Goal: Transaction & Acquisition: Subscribe to service/newsletter

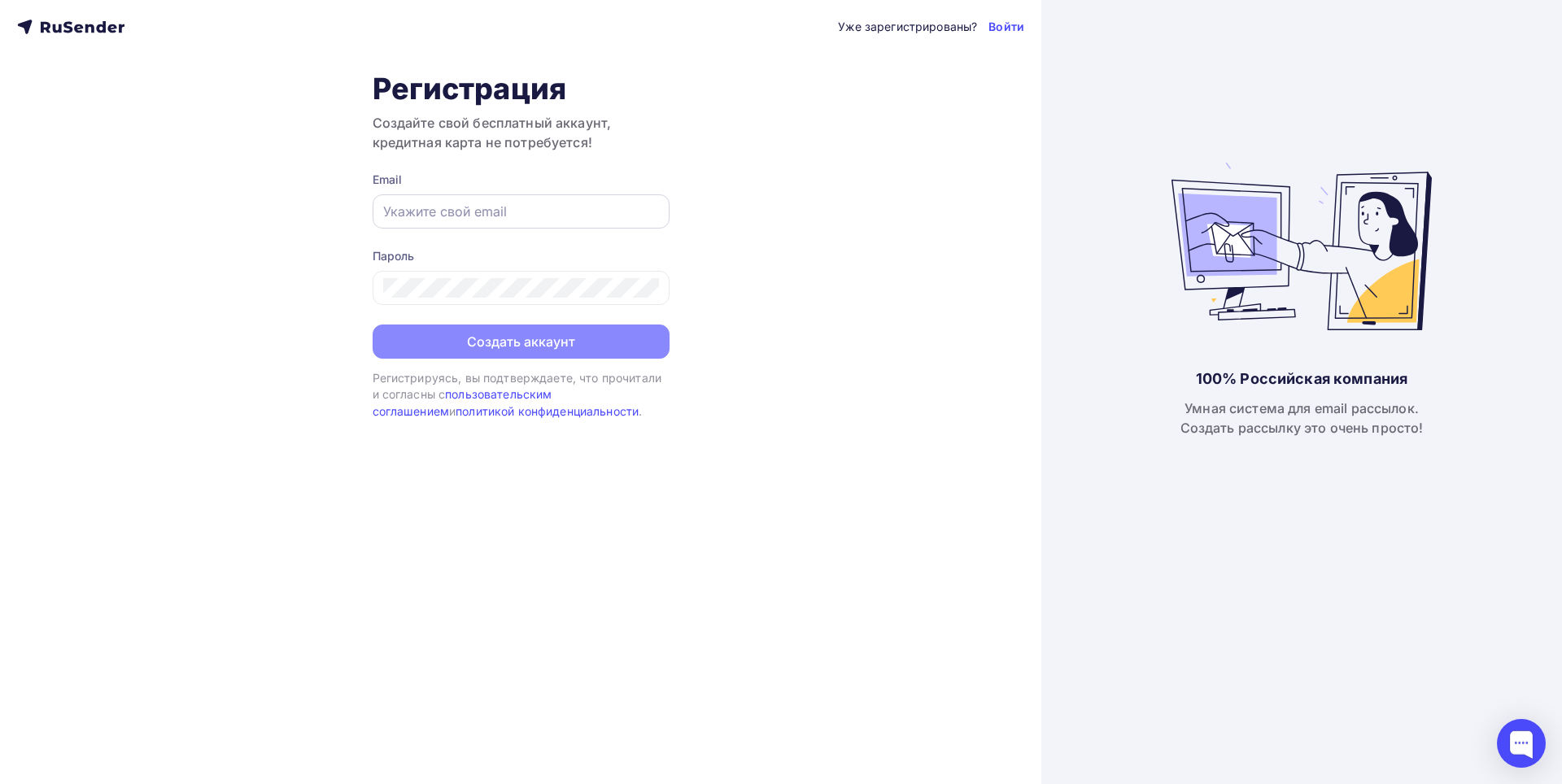
click at [598, 227] on div at bounding box center [521, 212] width 297 height 34
click at [599, 211] on input "text" at bounding box center [522, 212] width 276 height 20
type input "andrei228@gmail.com"
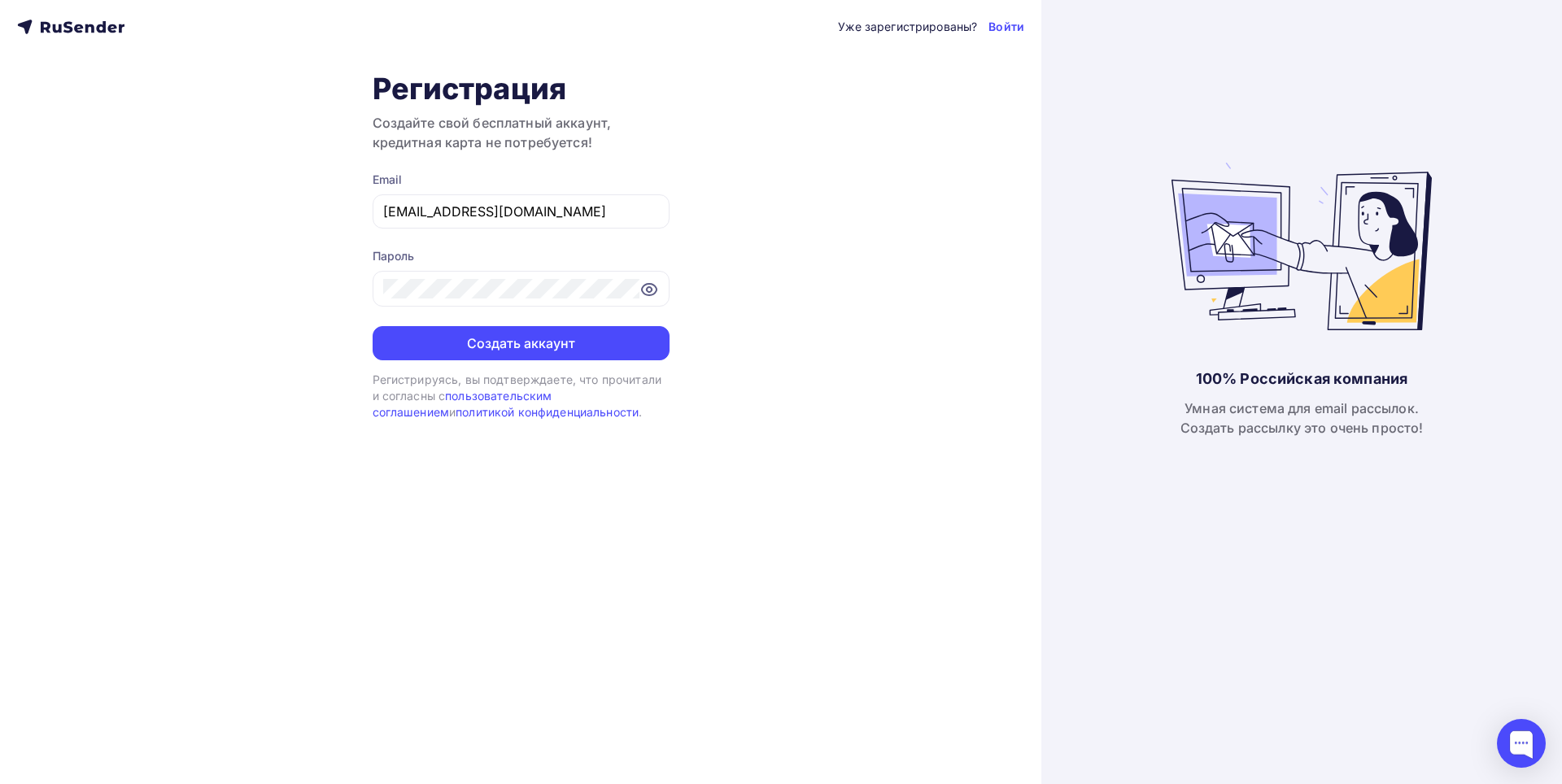
click at [546, 365] on div "Регистрация Создайте свой бесплатный аккаунт, кредитная карта не потребуется! E…" at bounding box center [521, 246] width 297 height 351
drag, startPoint x: 546, startPoint y: 349, endPoint x: 383, endPoint y: 371, distance: 164.5
click at [383, 371] on div "Регистрация Создайте свой бесплатный аккаунт, кредитная карта не потребуется! E…" at bounding box center [521, 246] width 297 height 351
click at [405, 355] on button "Создать аккаунт" at bounding box center [521, 344] width 297 height 34
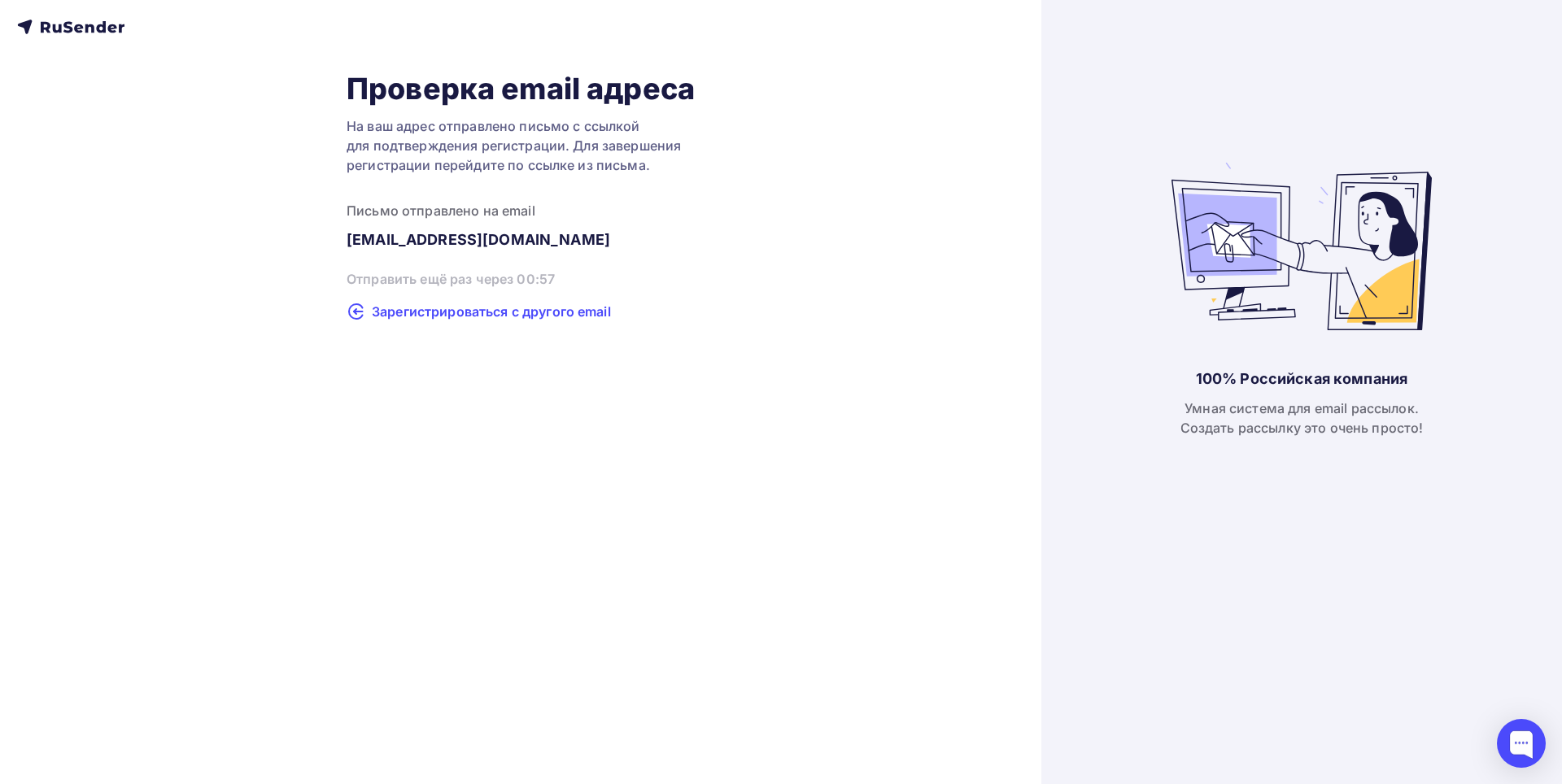
click at [486, 316] on span "Зарегистрироваться с другого email" at bounding box center [491, 312] width 239 height 20
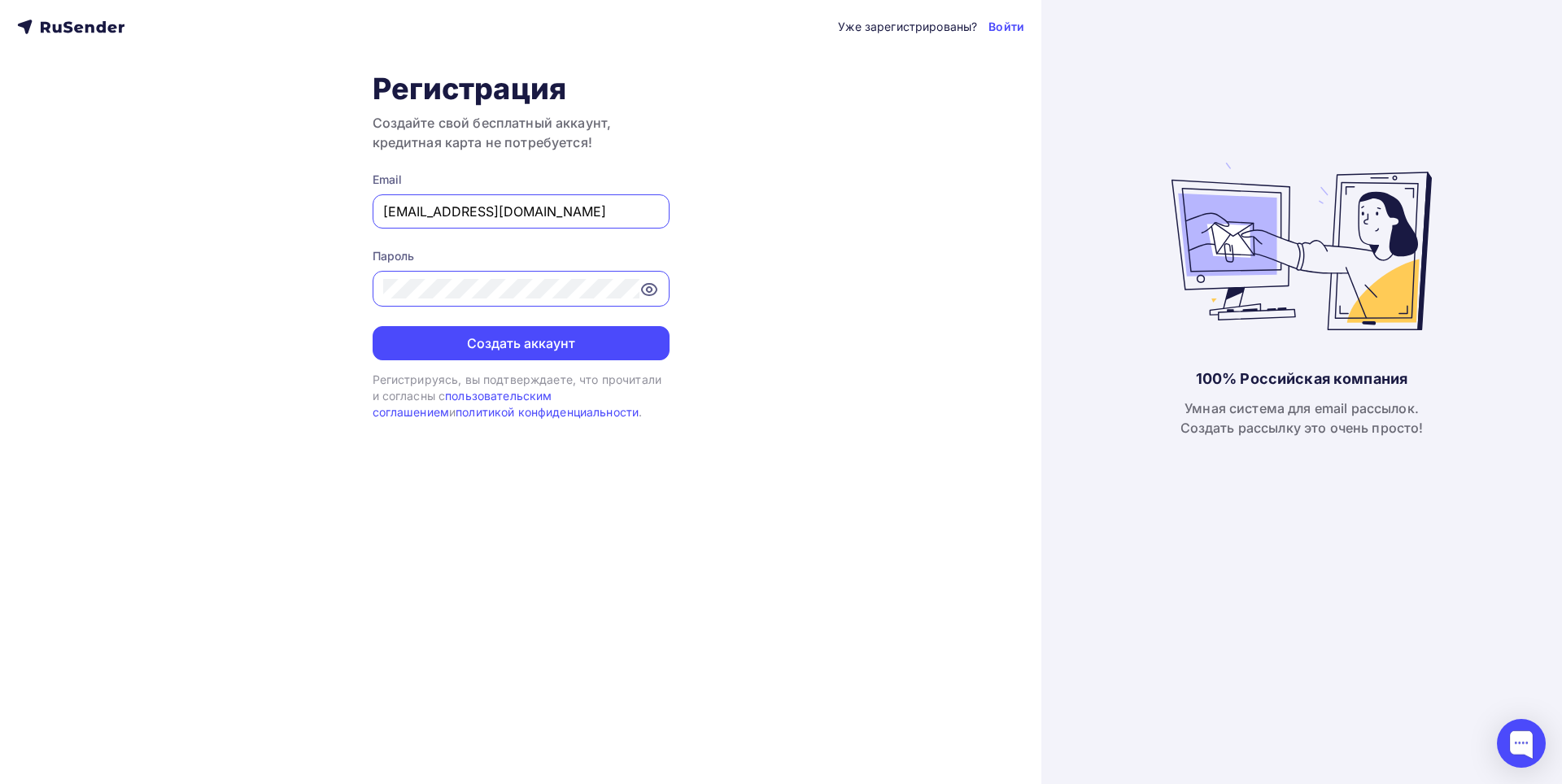
drag, startPoint x: 568, startPoint y: 219, endPoint x: 0, endPoint y: 275, distance: 570.8
click at [0, 275] on div "Уже зарегистрированы? Войти Регистрация Создайте свой бесплатный аккаунт, креди…" at bounding box center [521, 392] width 1041 height 784
paste input "[EMAIL_ADDRESS][DOMAIN_NAME]"
type input "[EMAIL_ADDRESS][DOMAIN_NAME]"
click at [572, 349] on button "Создать аккаунт" at bounding box center [521, 344] width 297 height 34
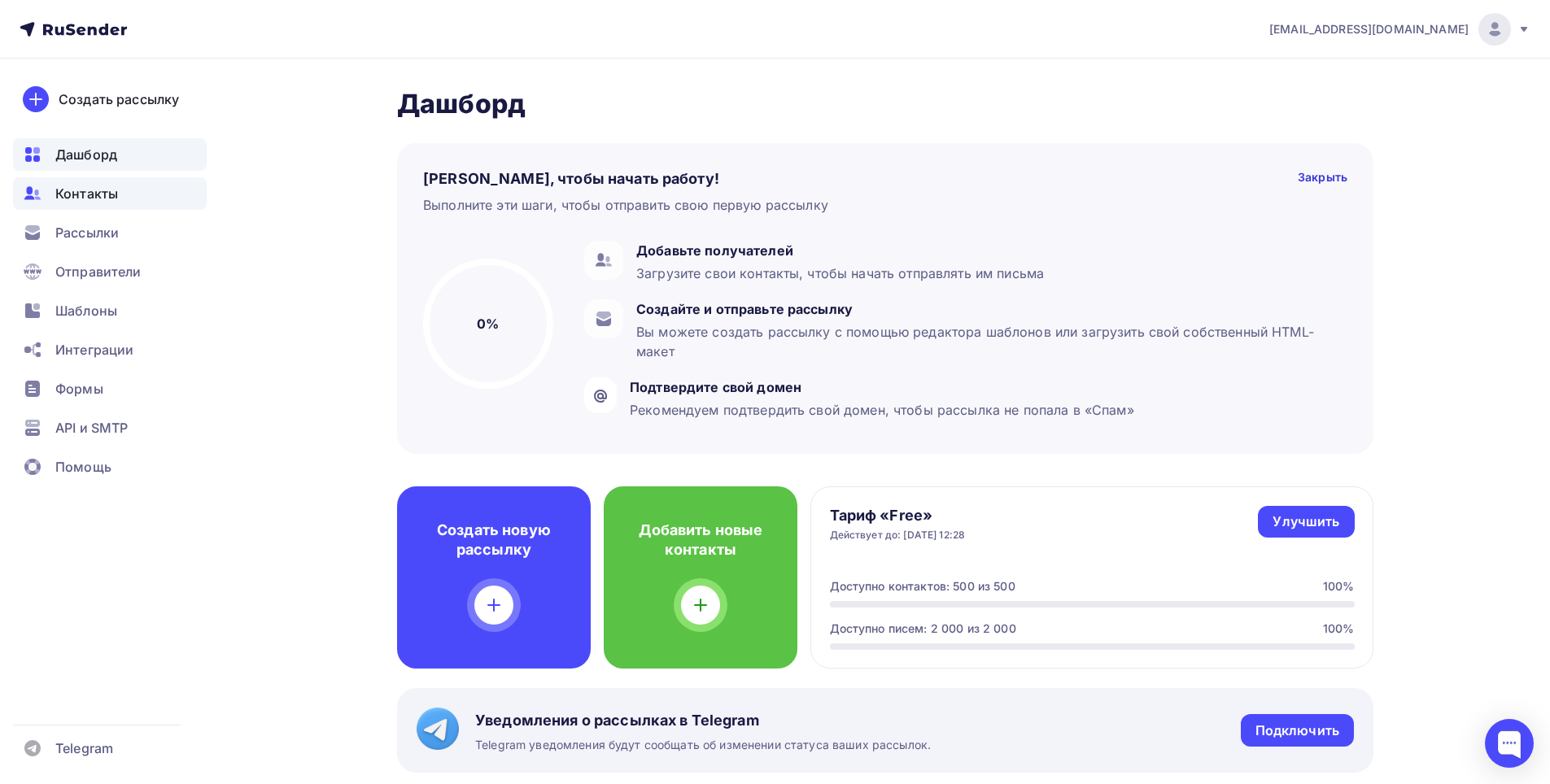
click at [101, 203] on span "Контакты" at bounding box center [86, 194] width 63 height 20
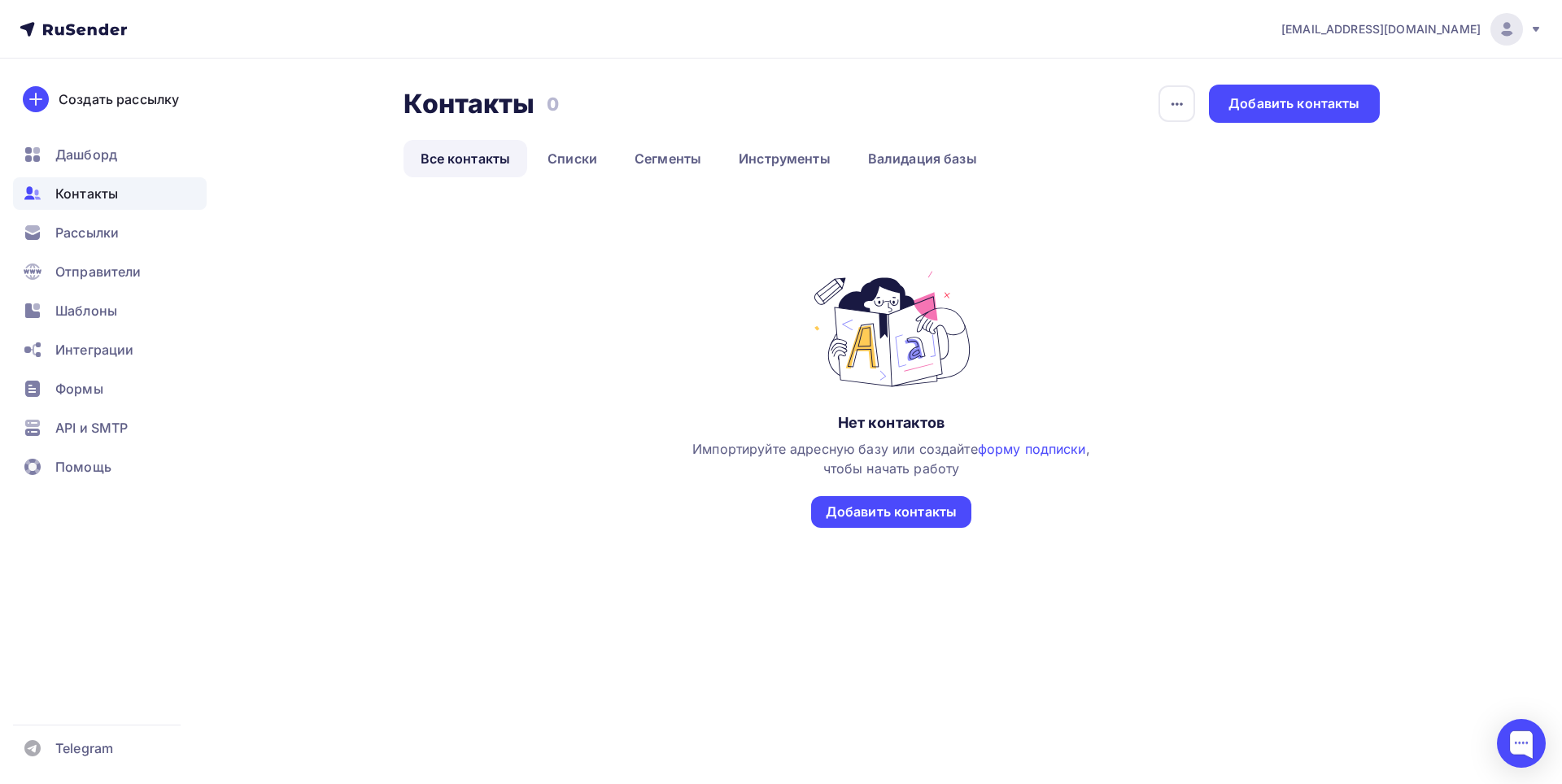
click at [890, 489] on div "Нет контактов Импортируйте адресную базу или создайте форму подписки , чтобы на…" at bounding box center [892, 398] width 404 height 260
click at [892, 510] on div "Добавить контакты" at bounding box center [891, 511] width 131 height 19
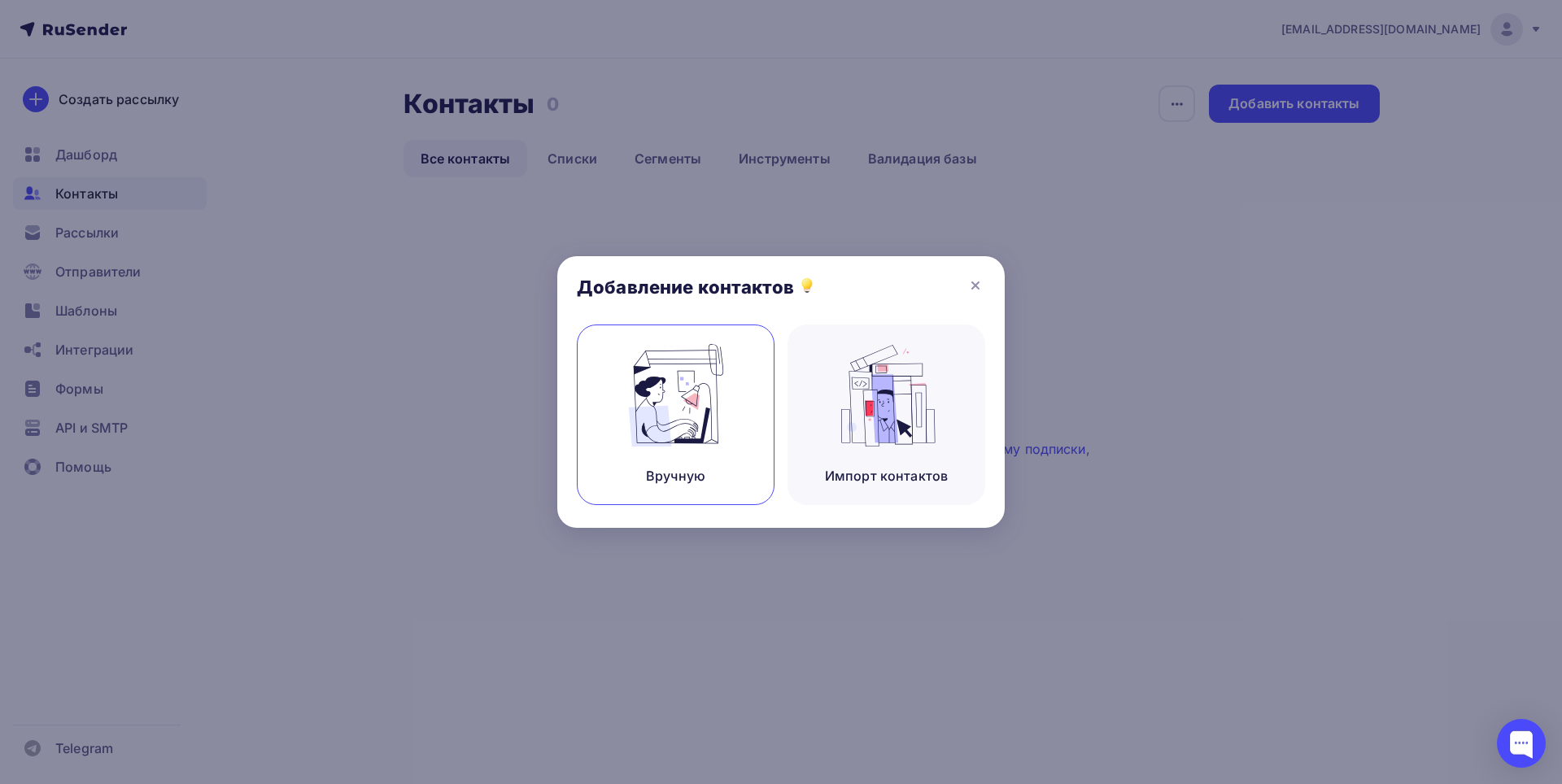
click at [740, 466] on div "Вручную" at bounding box center [676, 414] width 198 height 181
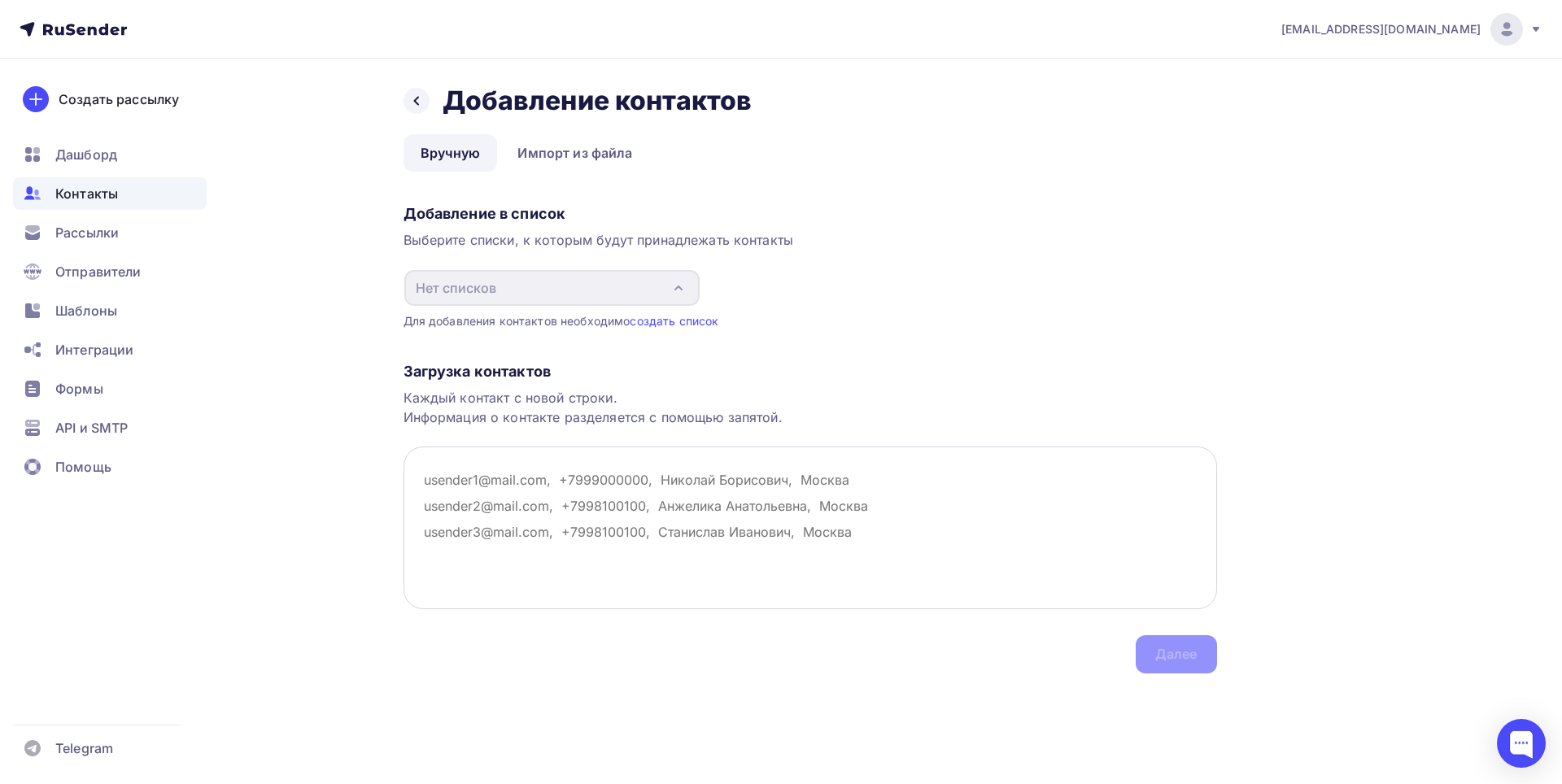
click at [559, 484] on textarea at bounding box center [810, 527] width 813 height 163
paste textarea "igorancekov6@gmail.com"
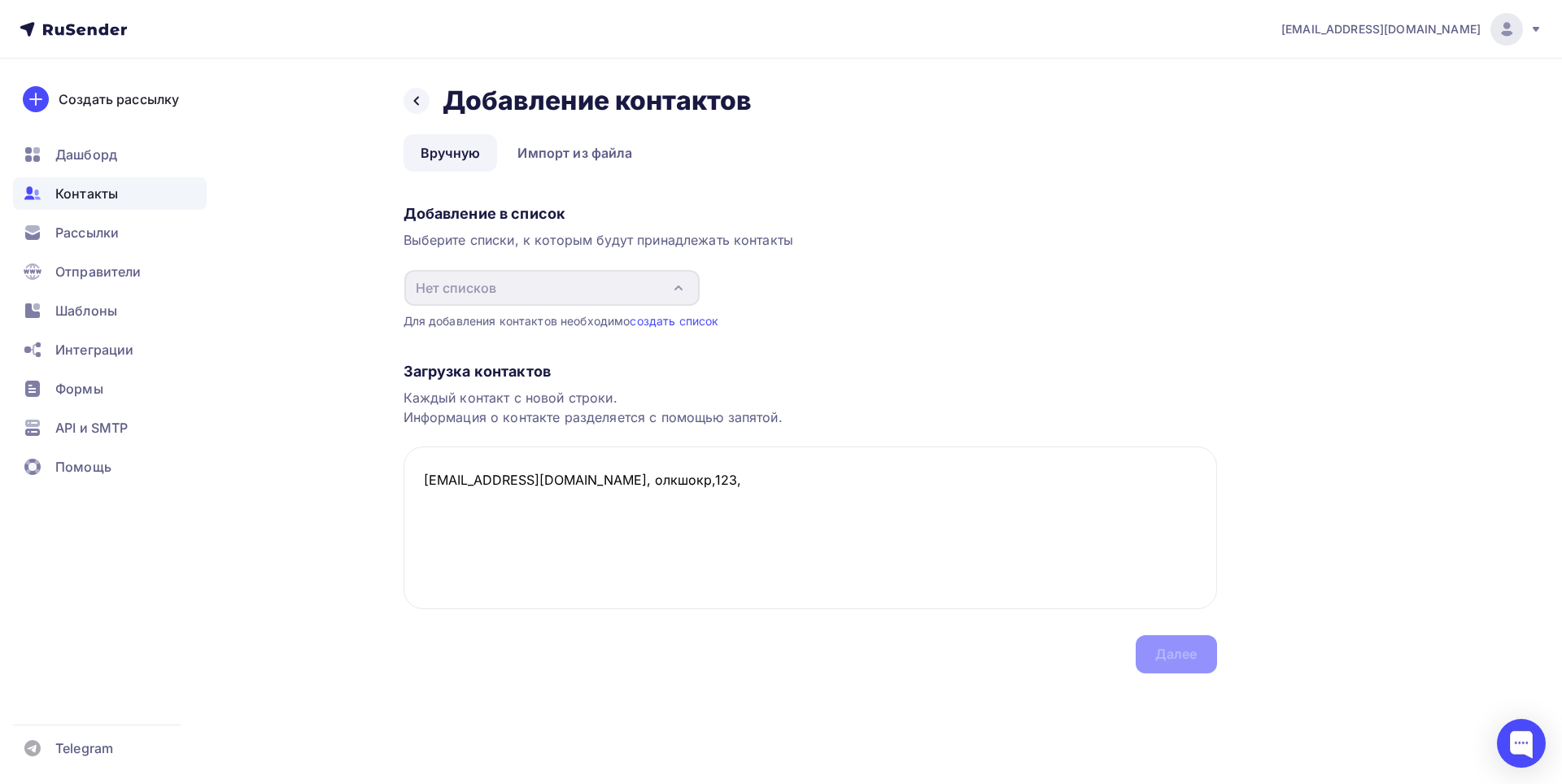
click at [1176, 646] on div "Загрузка контактов Каждый контакт с новой строки. Информация о контакте разделя…" at bounding box center [810, 501] width 813 height 344
click at [731, 523] on textarea "igorancekov6@gmail.com, олкшокр,123," at bounding box center [810, 527] width 813 height 163
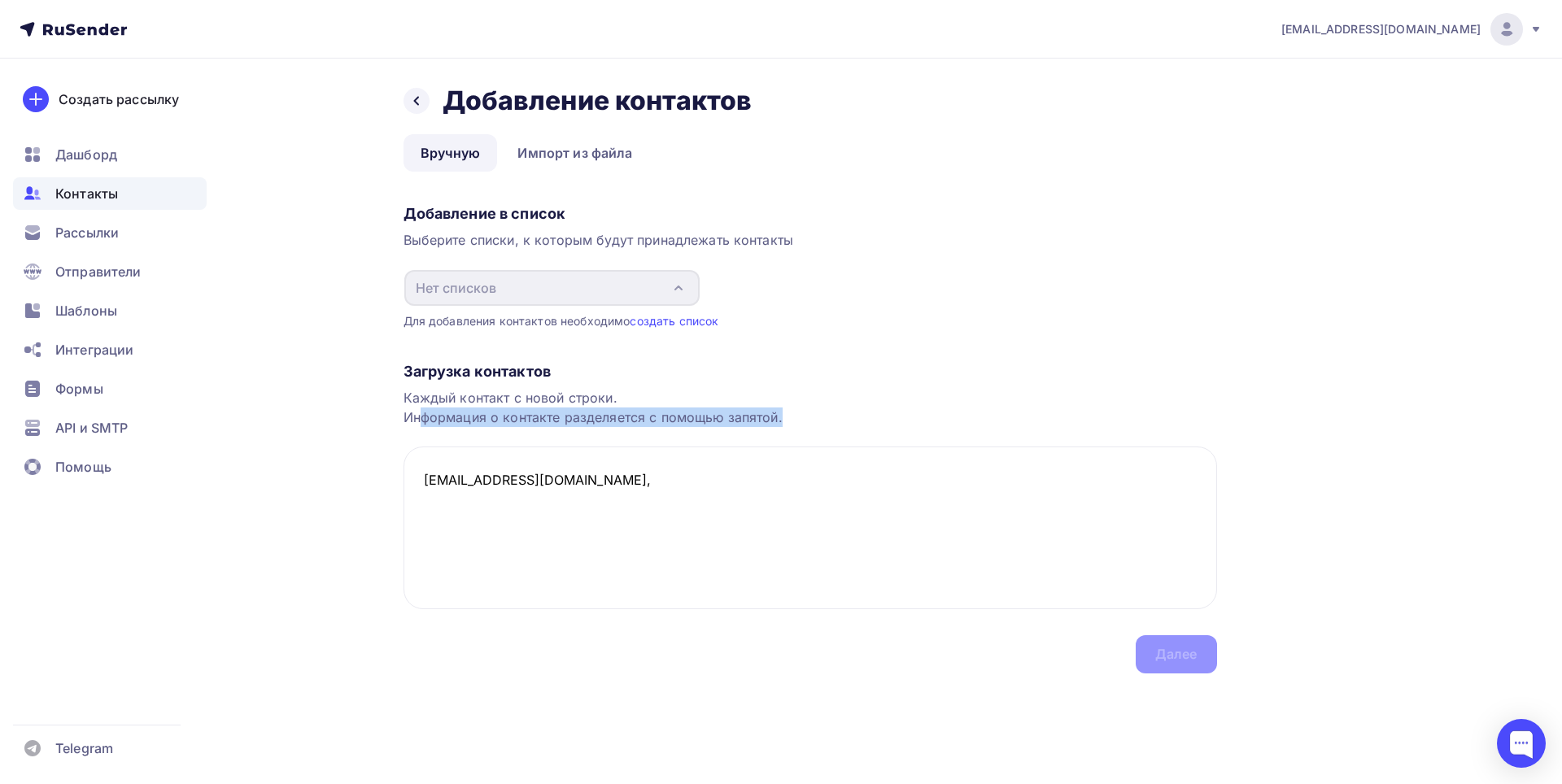
drag, startPoint x: 480, startPoint y: 419, endPoint x: 787, endPoint y: 419, distance: 307.0
click at [787, 419] on div "Каждый контакт с новой строки. Информация о контакте разделяется с помощью запя…" at bounding box center [810, 406] width 813 height 39
click at [710, 509] on textarea "igorancekov6@gmail.com," at bounding box center [810, 527] width 813 height 163
click at [604, 483] on textarea "igorancekov6@gmail.com," at bounding box center [810, 527] width 813 height 163
paste textarea "asadoksen07@gmail.com"
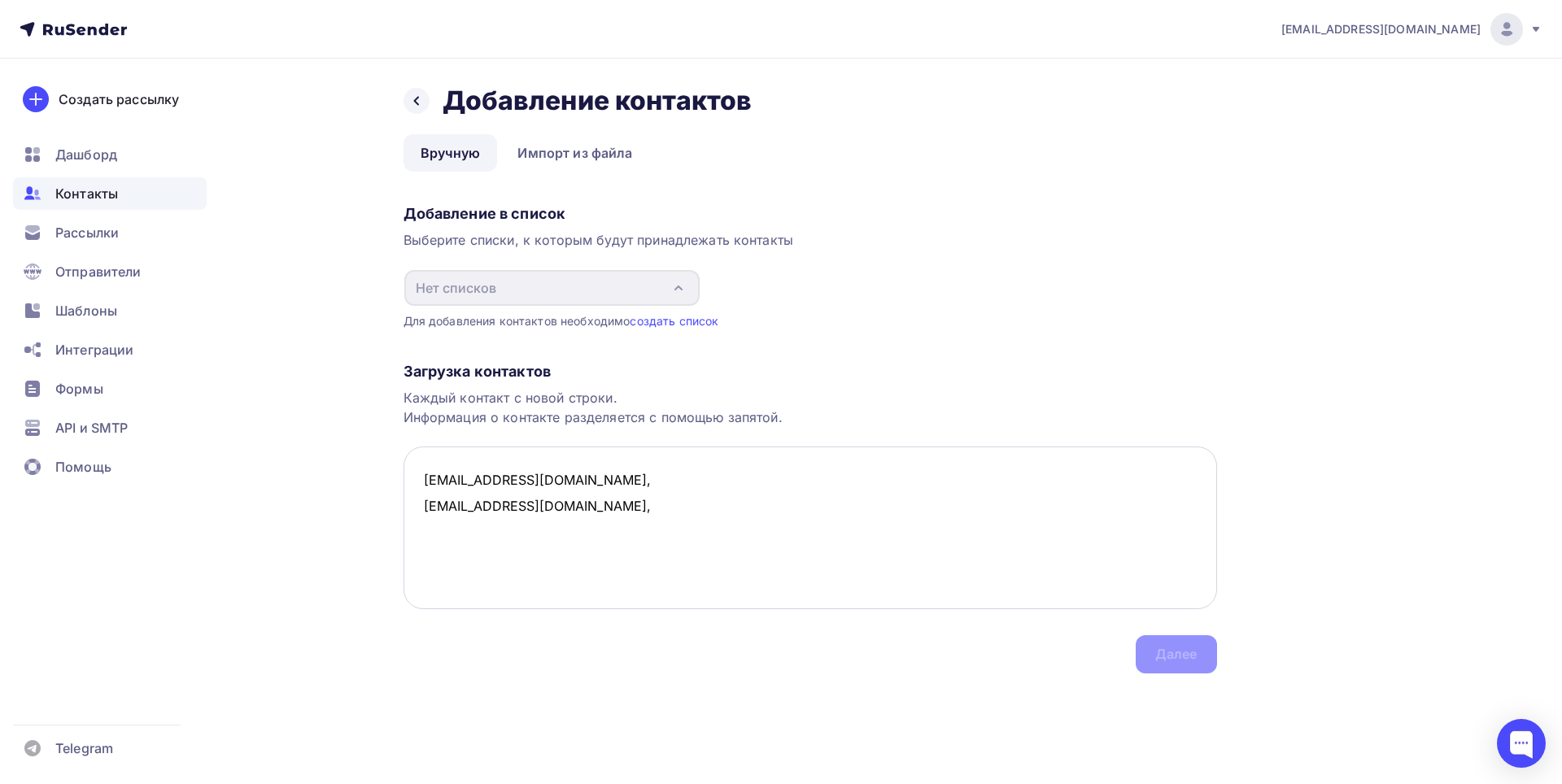
paste textarea "matvejbagrec1@mail.com"
click at [652, 489] on textarea "igorancekov6@gmail.com, asadoksen07@gmail.com, matvejbagrec1@mail.com," at bounding box center [810, 527] width 813 height 163
click at [688, 474] on textarea "igorancekov6@gmail.com,впвп, asadoksen07@gmail.com, matvejbagrec1@mail.com," at bounding box center [810, 527] width 813 height 163
click at [599, 501] on textarea "igorancekov6@gmail.com,впвп,12.03.1250 asadoksen07@gmail.com, matvejbagrec1@mai…" at bounding box center [810, 527] width 813 height 163
type textarea "igorancekov6@gmail.com,впвп,12.03.1250 asadoksen07@gmail.com,мпапвп,, matvejbag…"
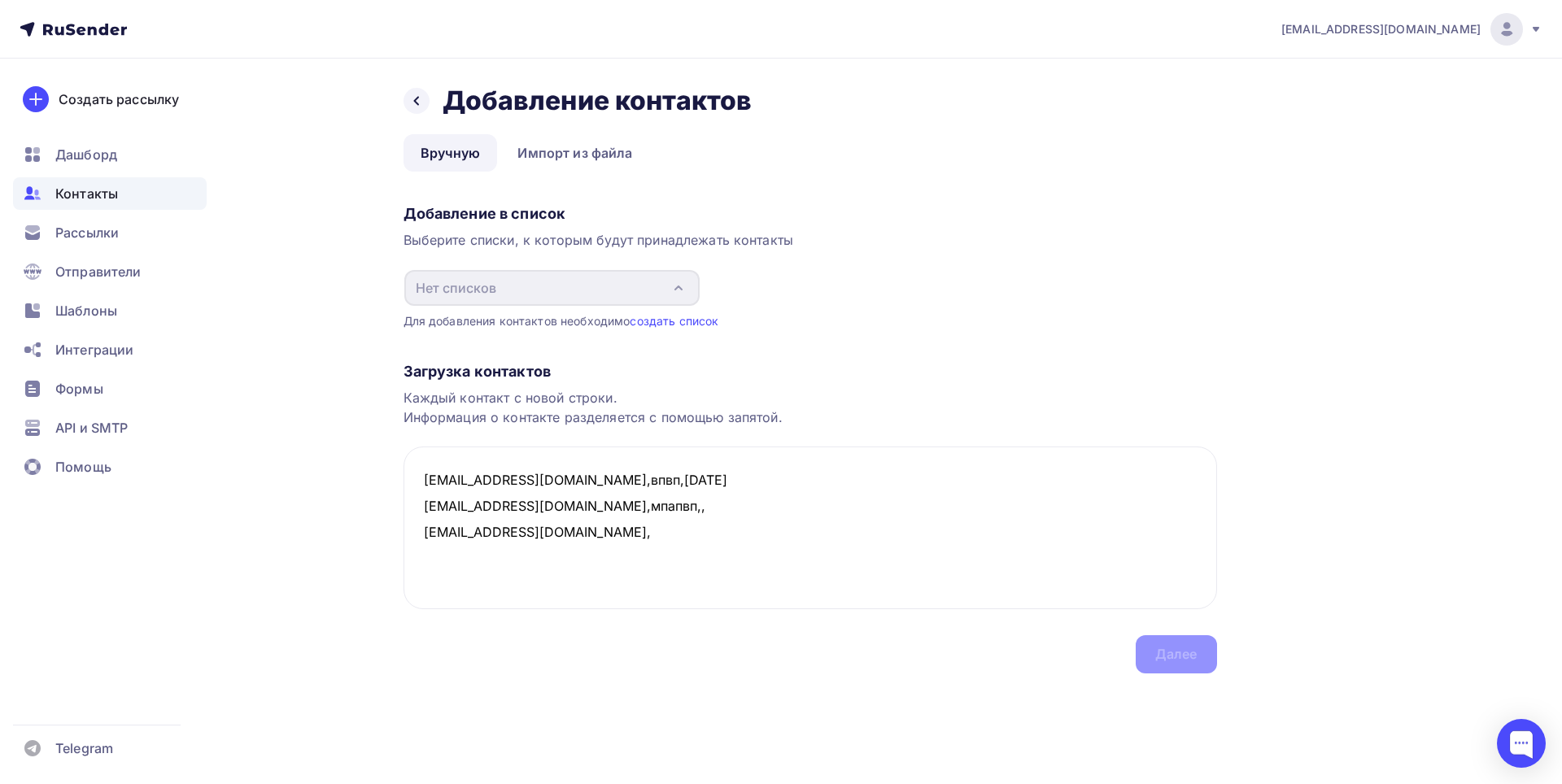
click at [499, 388] on div "Загрузка контактов Каждый контакт с новой строки. Информация о контакте разделя…" at bounding box center [810, 501] width 813 height 344
click at [530, 150] on link "Импорт из файла" at bounding box center [575, 152] width 149 height 37
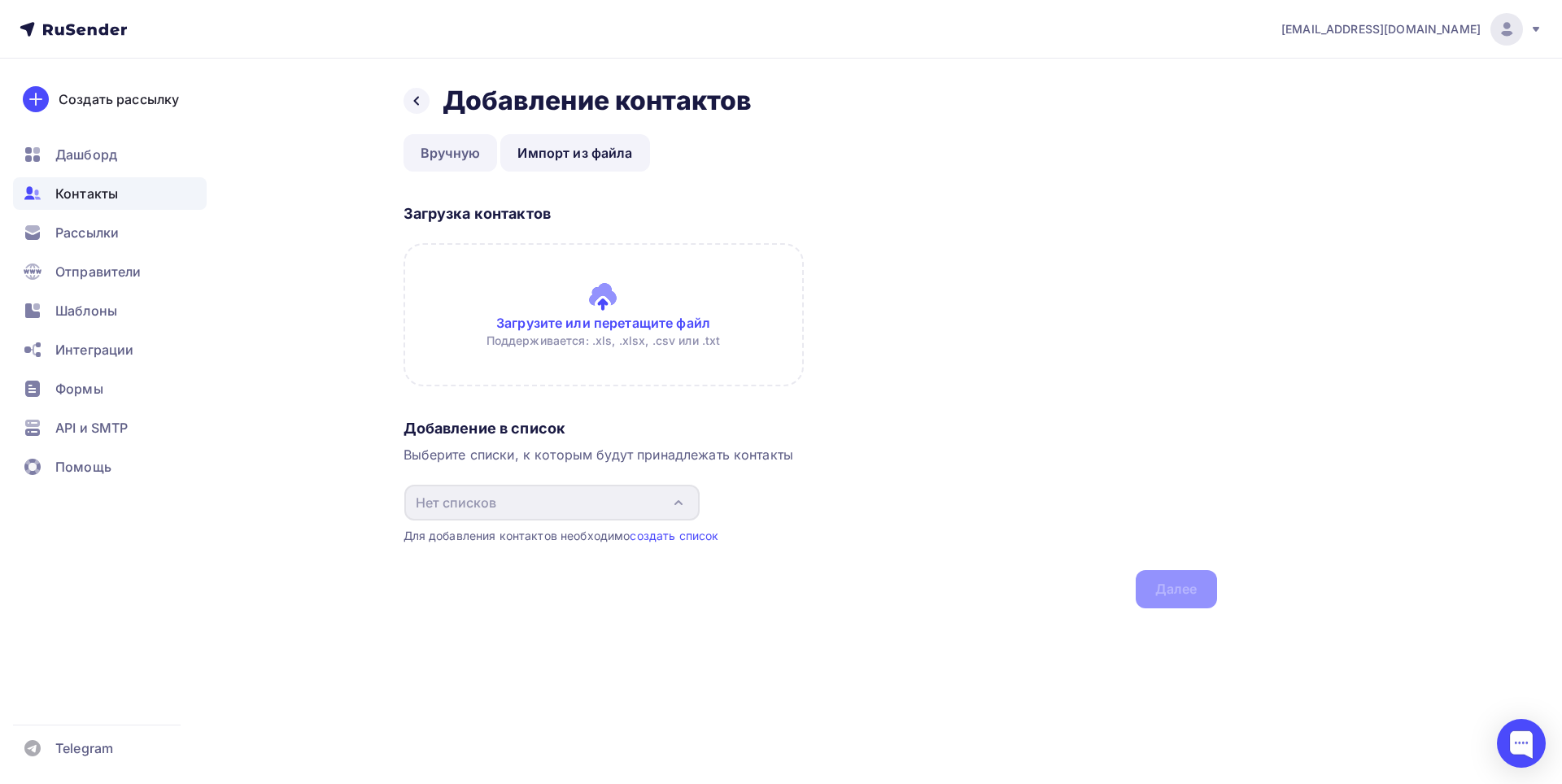
click at [434, 154] on link "Вручную" at bounding box center [451, 152] width 94 height 37
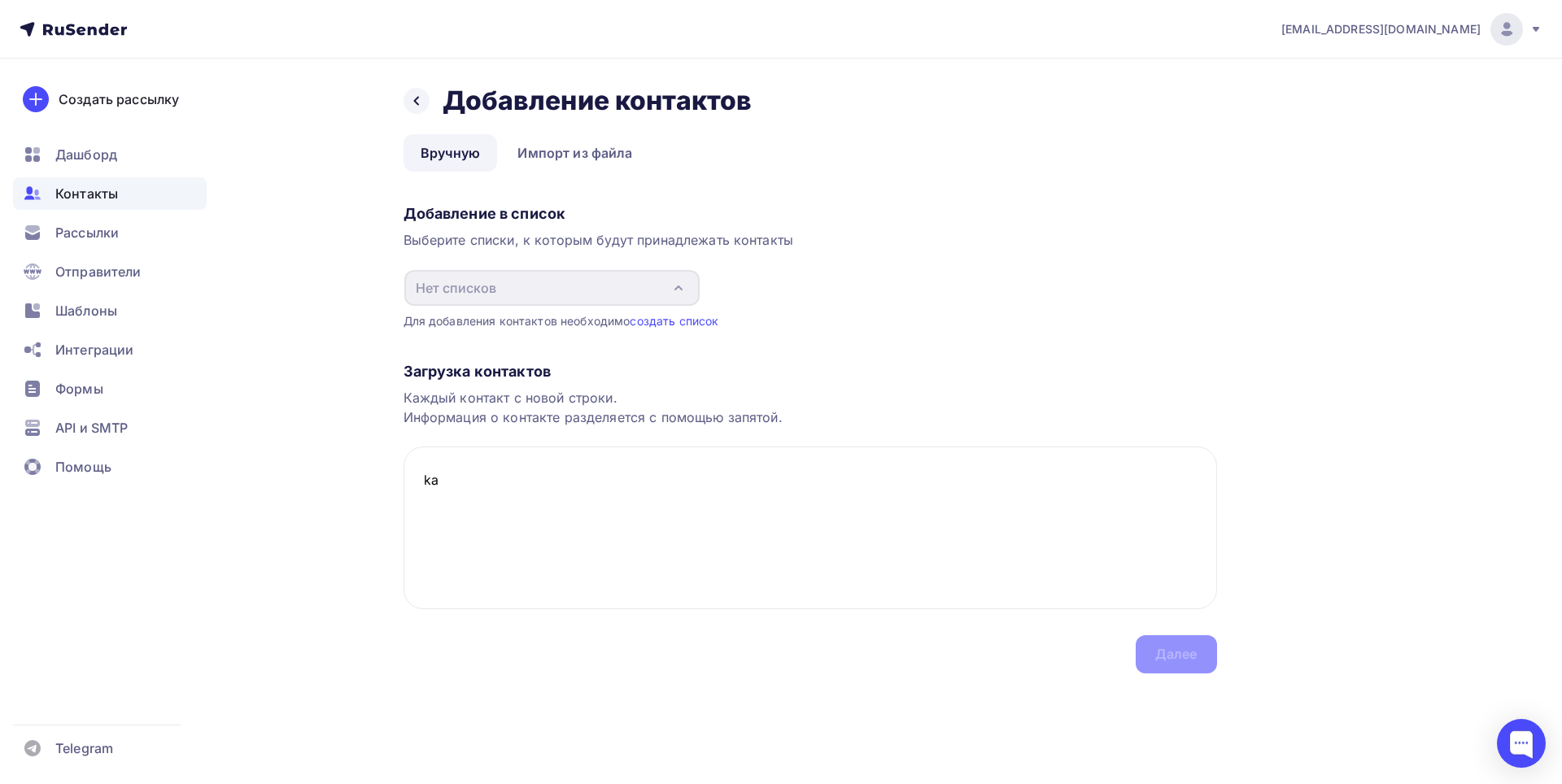
type textarea "k"
click at [1162, 659] on div "Загрузка контактов Каждый контакт с новой строки. Информация о контакте разделя…" at bounding box center [810, 501] width 813 height 344
drag, startPoint x: 461, startPoint y: 470, endPoint x: 42, endPoint y: 700, distance: 478.0
click at [0, 689] on div "swipe61@mriscan.live Аккаунт Тарифы Выйти Создать рассылку Дашборд Контакты Рас…" at bounding box center [781, 369] width 1562 height 738
click at [861, 469] on textarea "katyabolganova18@gmail.com,+7964455488,Мария аксанова,москва," at bounding box center [810, 527] width 813 height 163
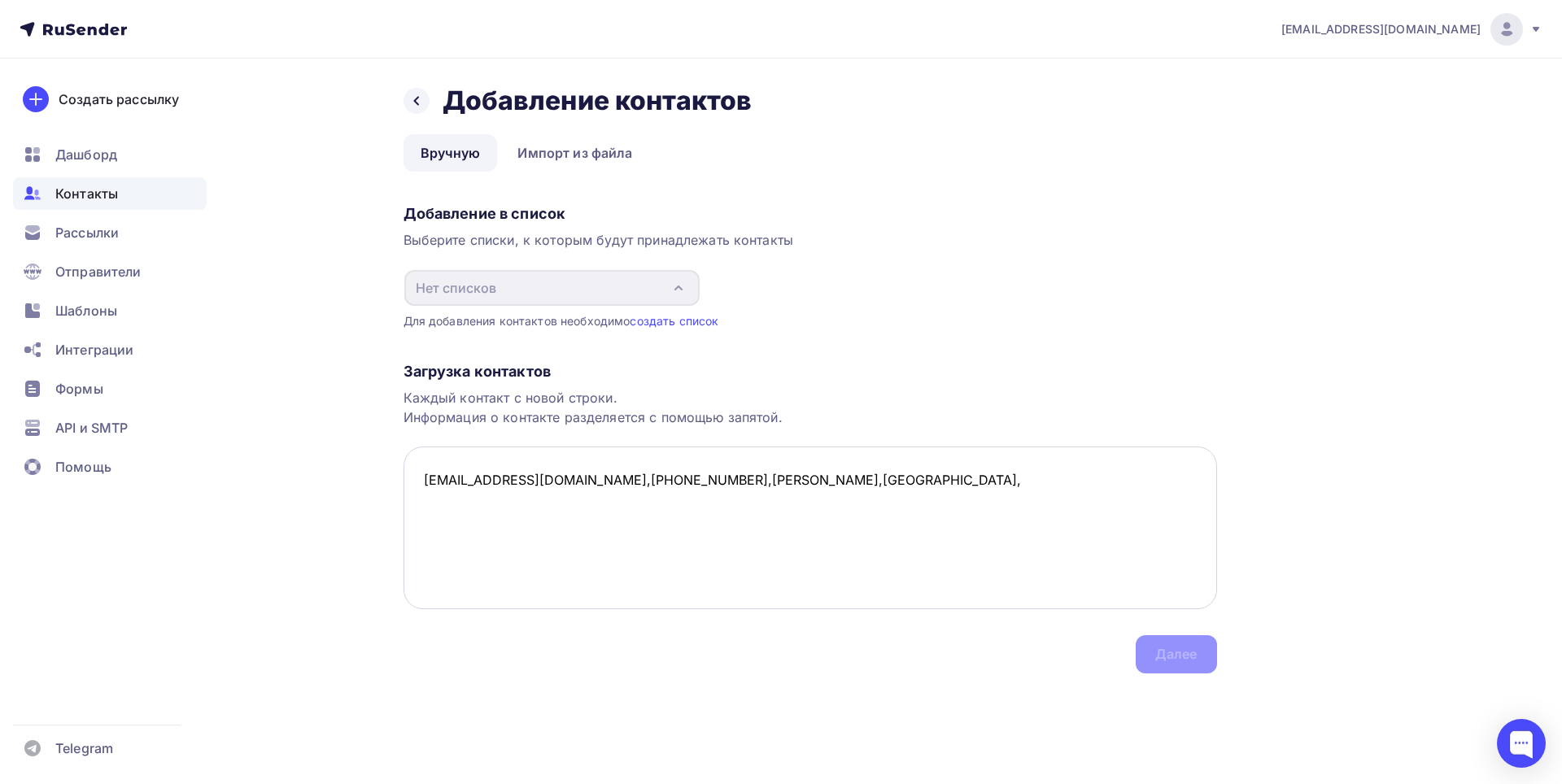
drag, startPoint x: 861, startPoint y: 469, endPoint x: 939, endPoint y: 482, distance: 79.1
click at [863, 470] on textarea "katyabolganova18@gmail.com,+7964455488,Мария аксанова,москва," at bounding box center [810, 527] width 813 height 163
click at [873, 477] on textarea "katyabolganova18@gmail.com,+7964455488,Мария аксанова,москва," at bounding box center [810, 527] width 813 height 163
click at [820, 478] on textarea "katyabolganova18@gmail.com,+7964455488,Мария аксанова,москва," at bounding box center [810, 527] width 813 height 163
drag, startPoint x: 819, startPoint y: 478, endPoint x: 826, endPoint y: 491, distance: 14.8
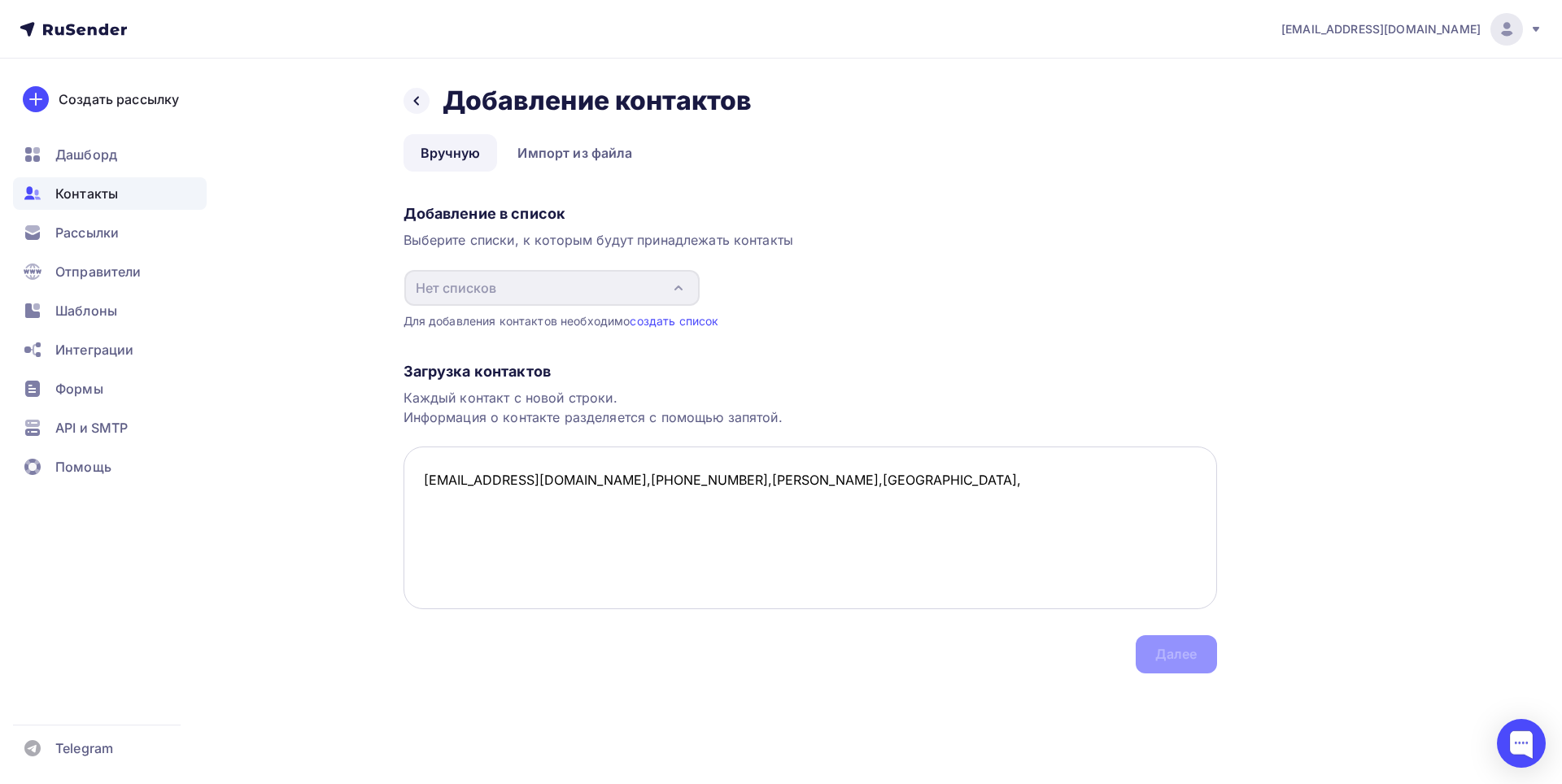
click at [826, 491] on textarea "katyabolganova18@gmail.com,+7964455488,Мария аксанова,москва," at bounding box center [810, 527] width 813 height 163
drag, startPoint x: 846, startPoint y: 479, endPoint x: 779, endPoint y: 482, distance: 67.1
click at [817, 480] on textarea "katyabolganova18@gmail.com,+7964455488" at bounding box center [810, 527] width 813 height 163
type textarea "k"
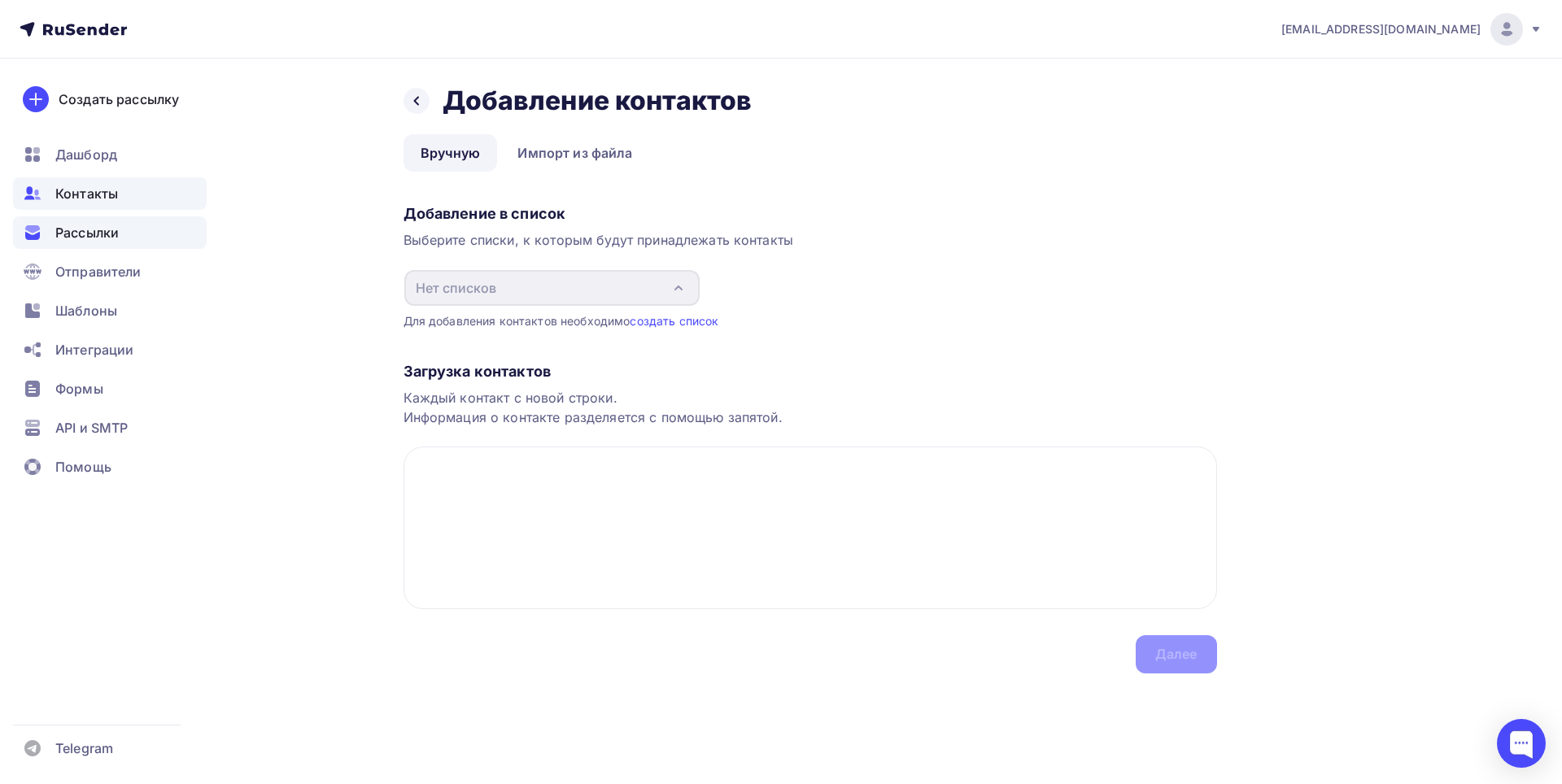
click at [51, 221] on div "Рассылки" at bounding box center [110, 233] width 194 height 33
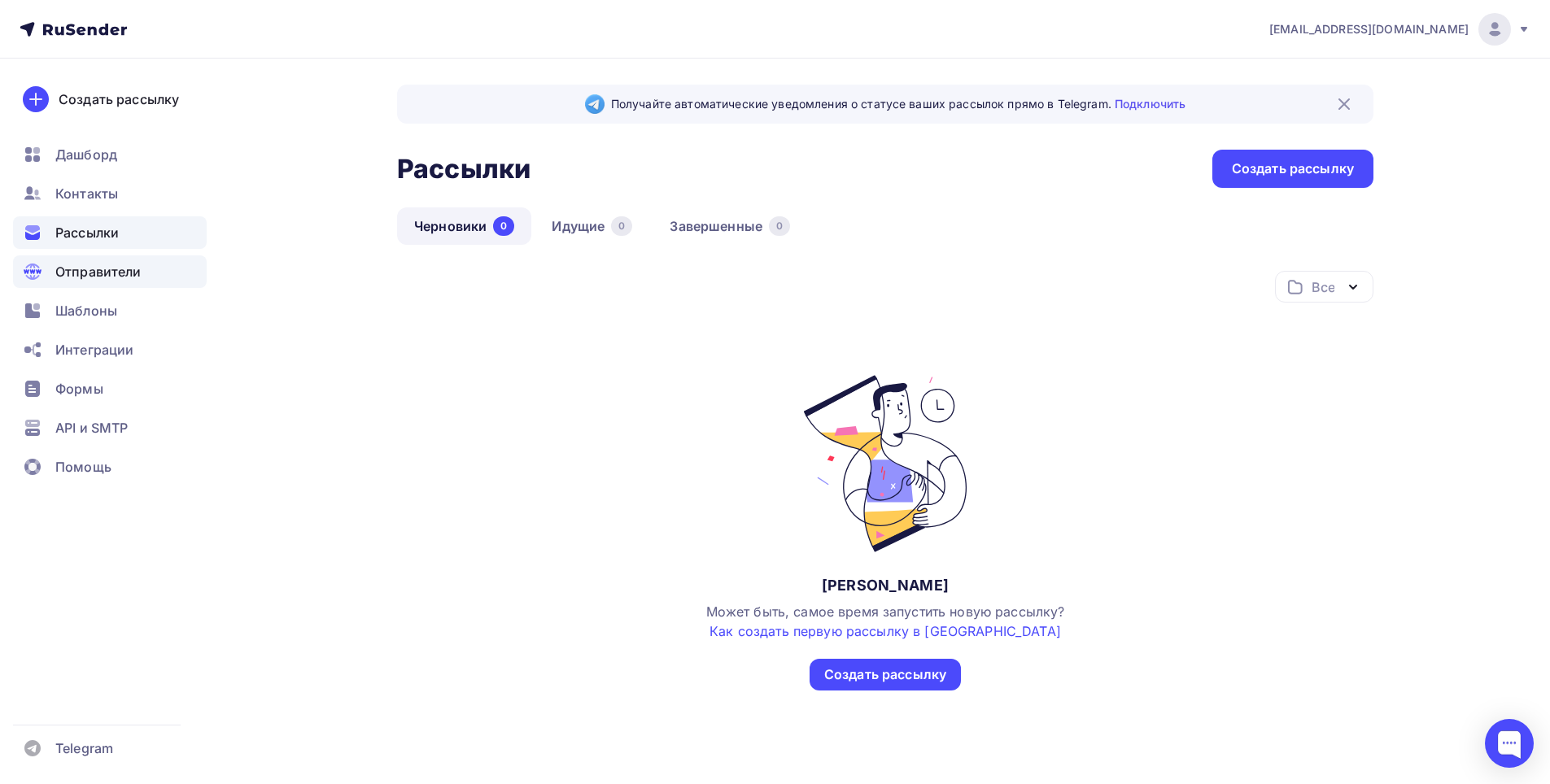
click at [156, 283] on div "Отправители" at bounding box center [110, 272] width 194 height 33
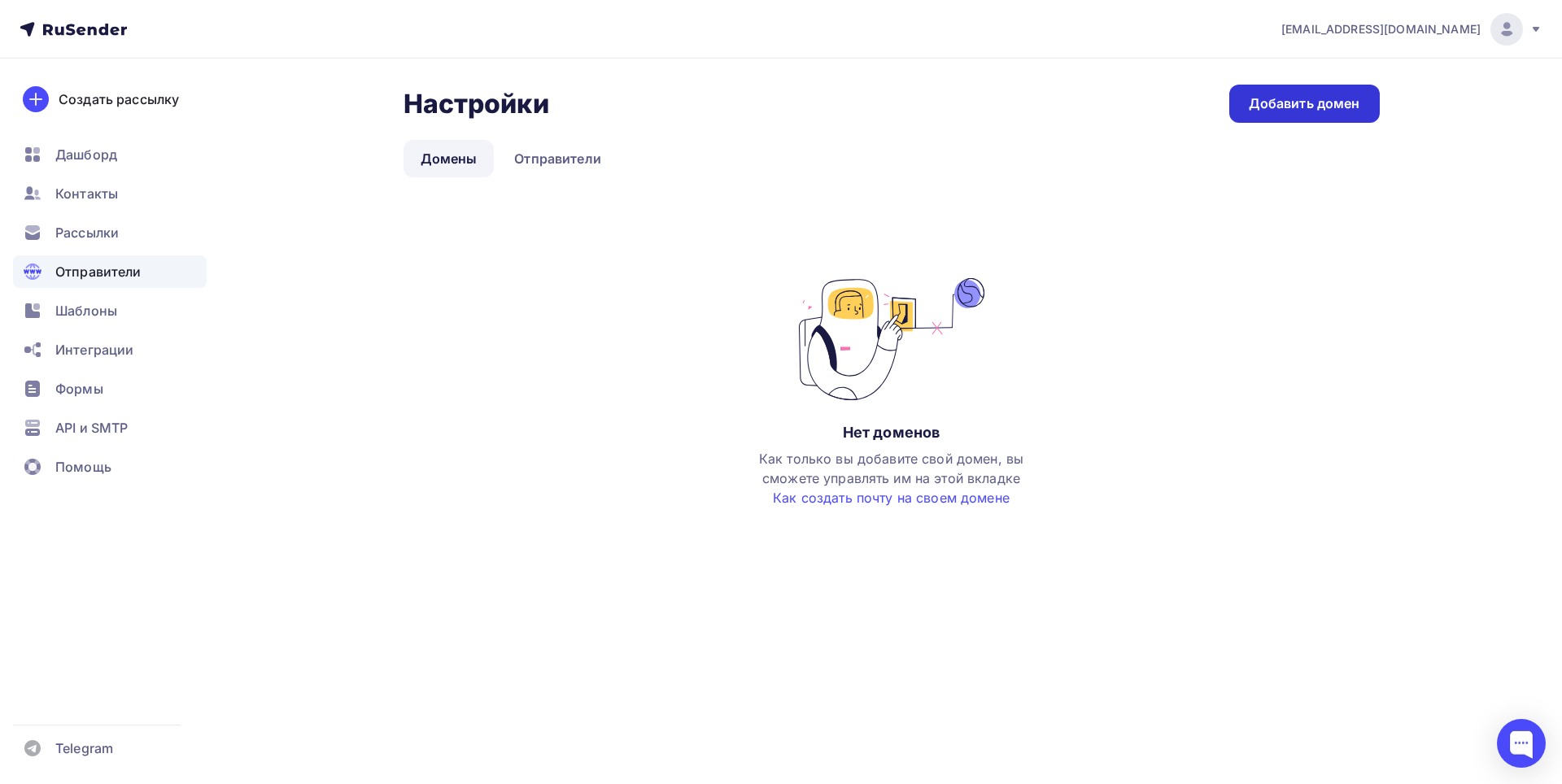
click at [1299, 104] on div "Добавить домен" at bounding box center [1305, 103] width 112 height 19
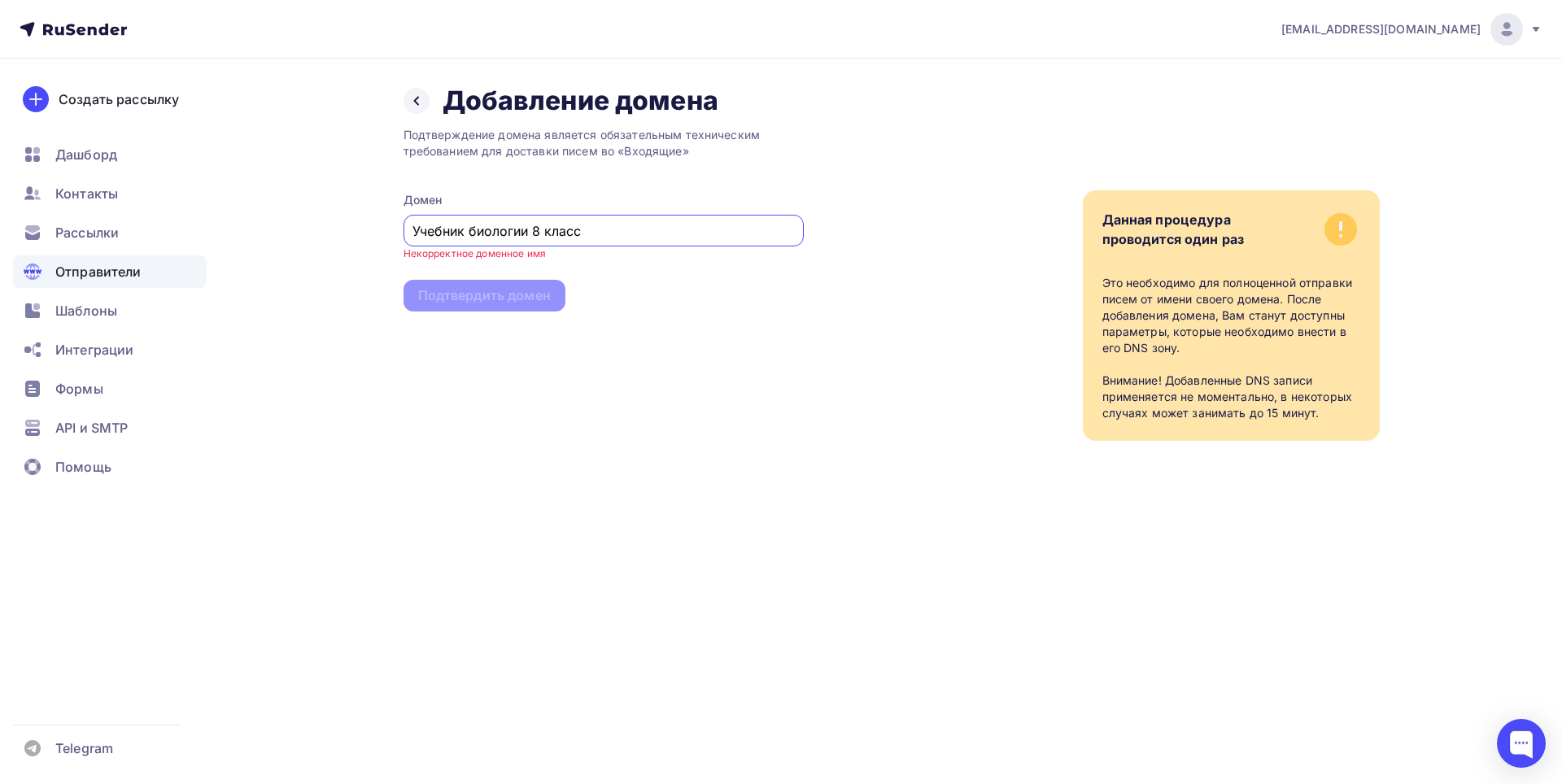
type input "Учебник биологии 8 класс"
click at [585, 242] on div "Учебник биологии 8 класс" at bounding box center [604, 231] width 401 height 32
click at [100, 235] on span "Рассылки" at bounding box center [87, 233] width 64 height 20
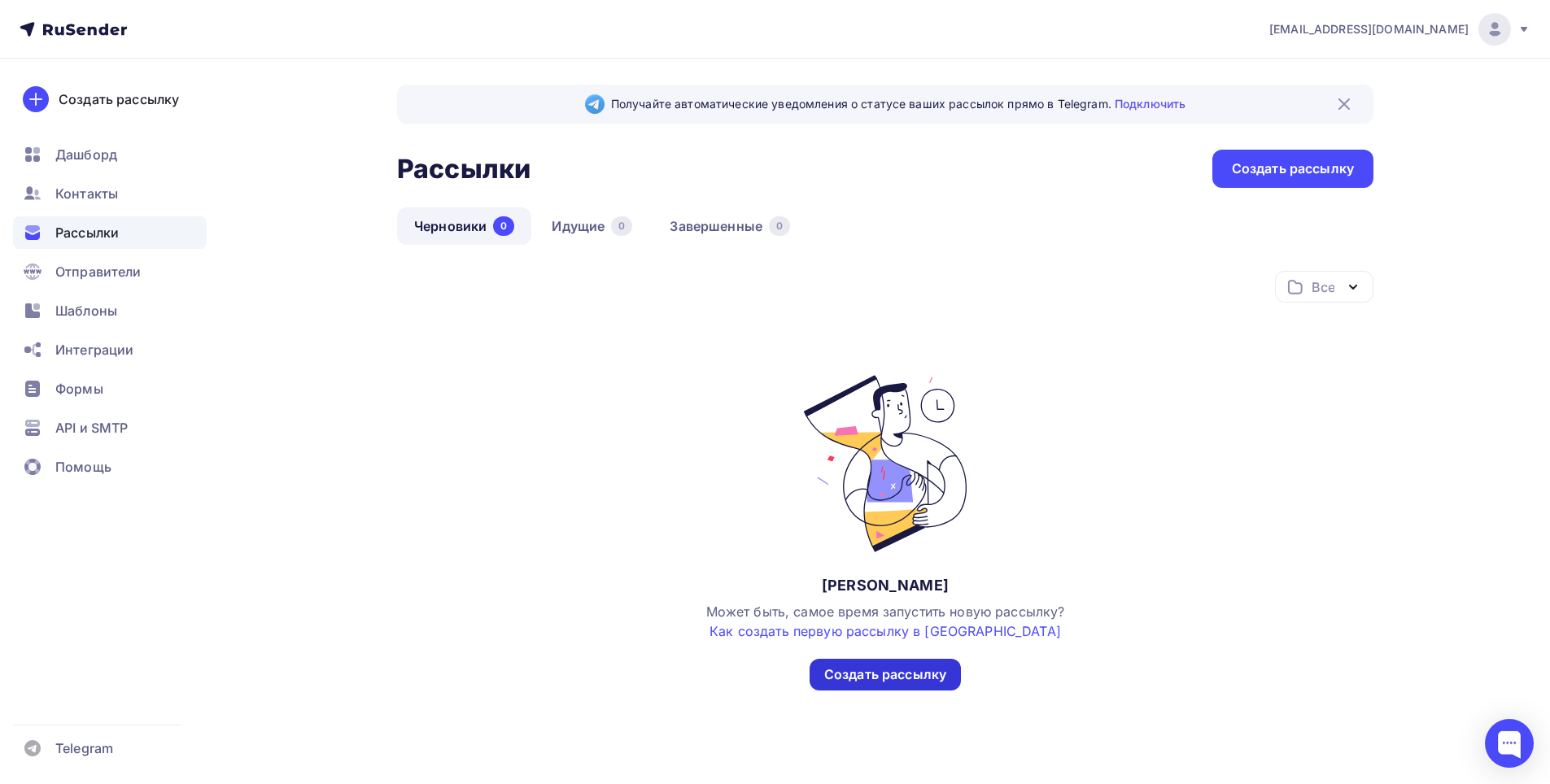
click at [922, 688] on div "Создать рассылку" at bounding box center [884, 675] width 151 height 32
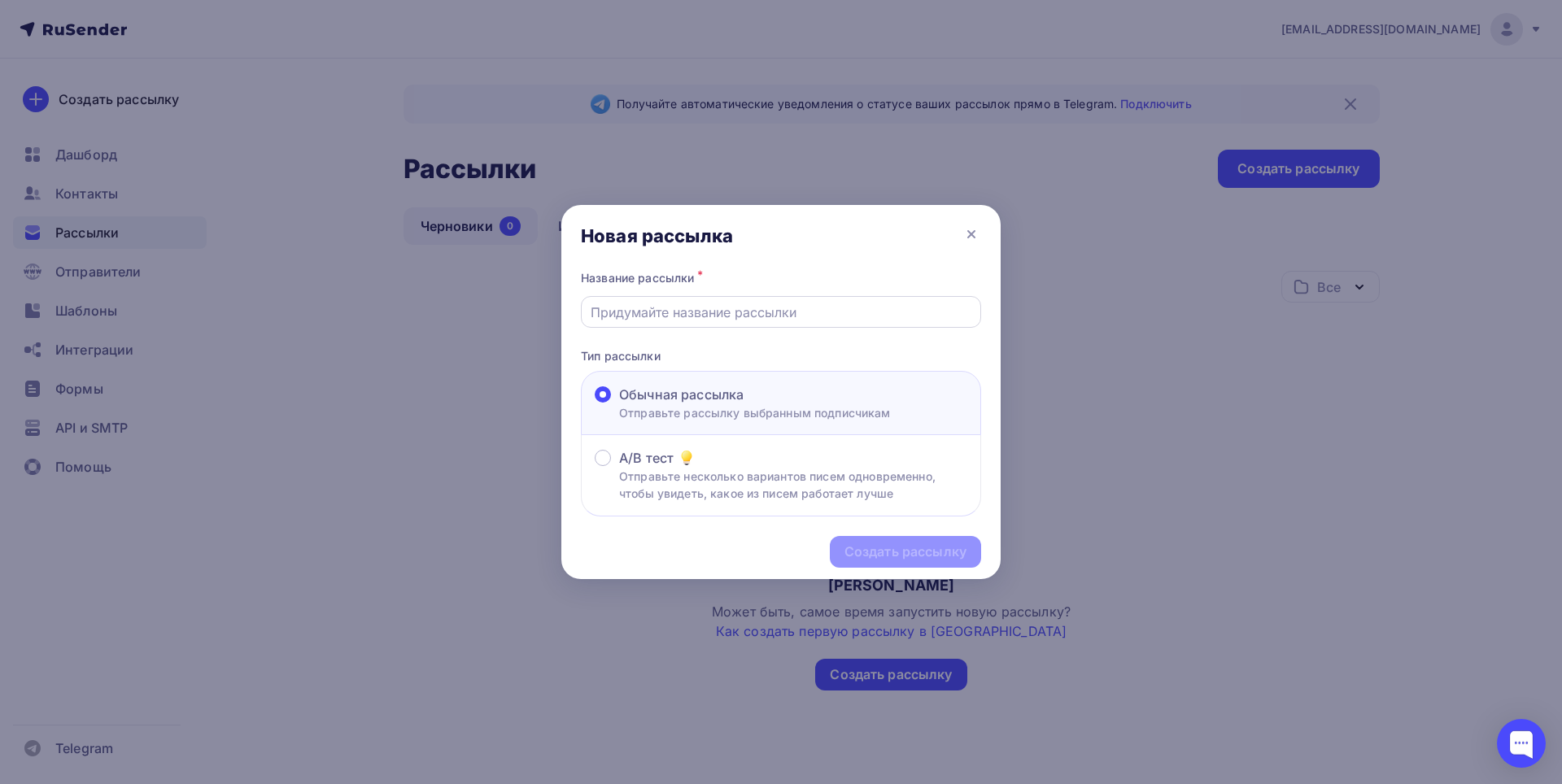
click at [636, 299] on div at bounding box center [781, 312] width 401 height 32
click at [637, 305] on input "text" at bounding box center [781, 313] width 382 height 20
type input "Учебник биологии 8 класс"
click at [843, 549] on div "Создать рассылку" at bounding box center [905, 552] width 151 height 32
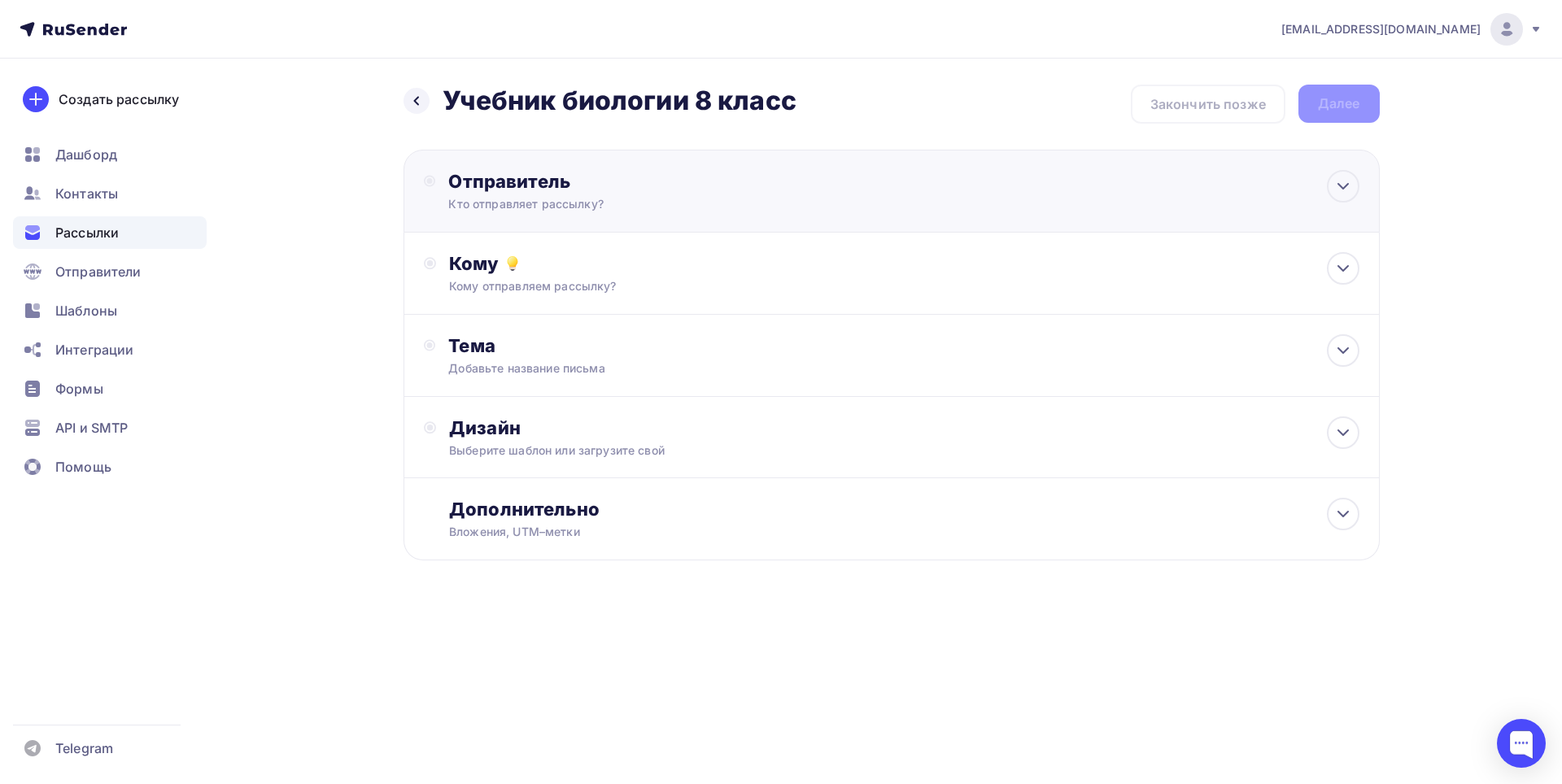
click at [681, 189] on div "Отправитель" at bounding box center [625, 181] width 353 height 23
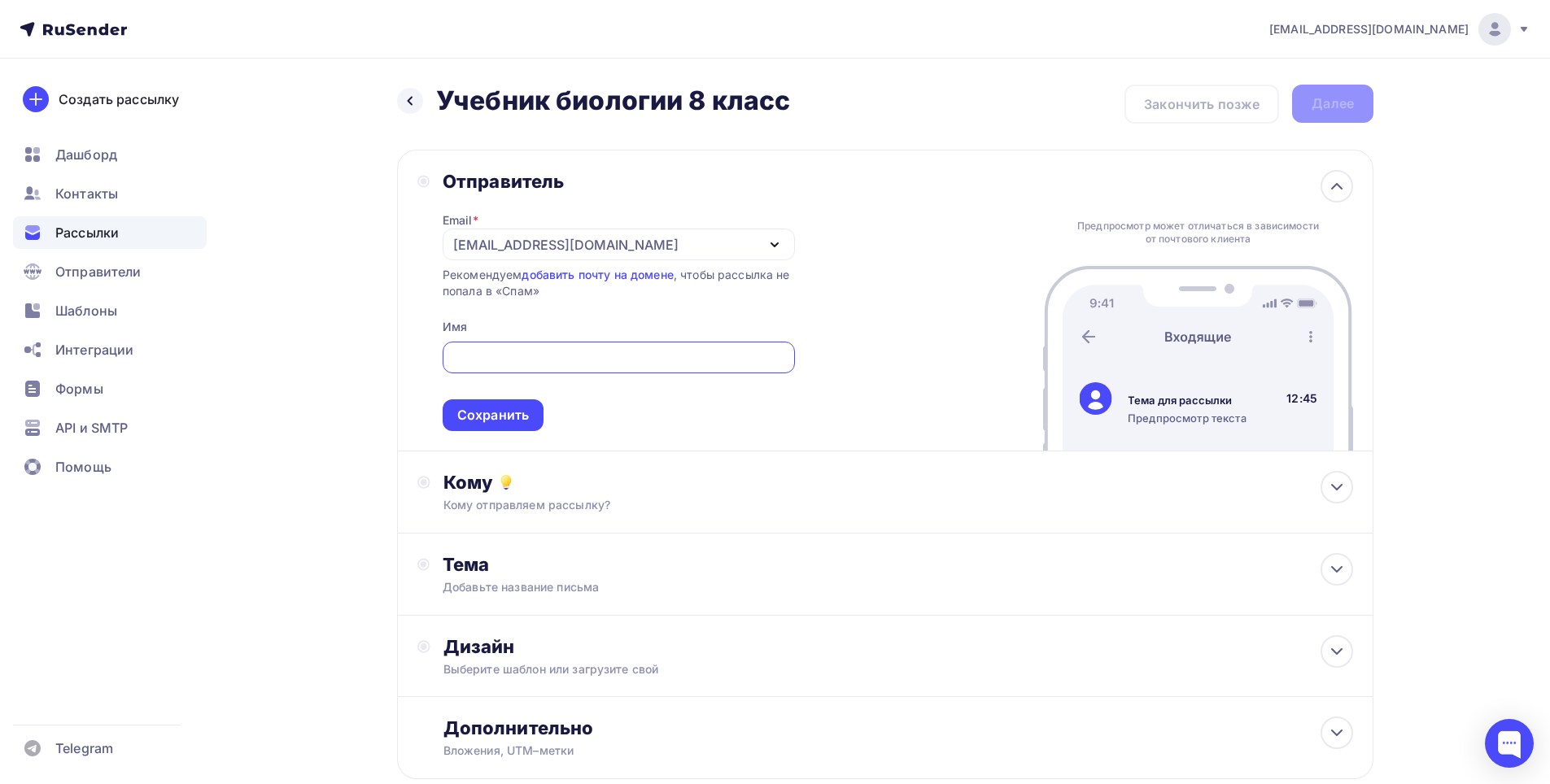
click at [901, 362] on div "Отправитель Email * swipe61@mriscan.live swipe61@mriscan.live Добавить отправит…" at bounding box center [884, 301] width 976 height 302
click at [677, 363] on input "text" at bounding box center [619, 359] width 334 height 20
click at [804, 486] on div "Кому" at bounding box center [898, 481] width 909 height 23
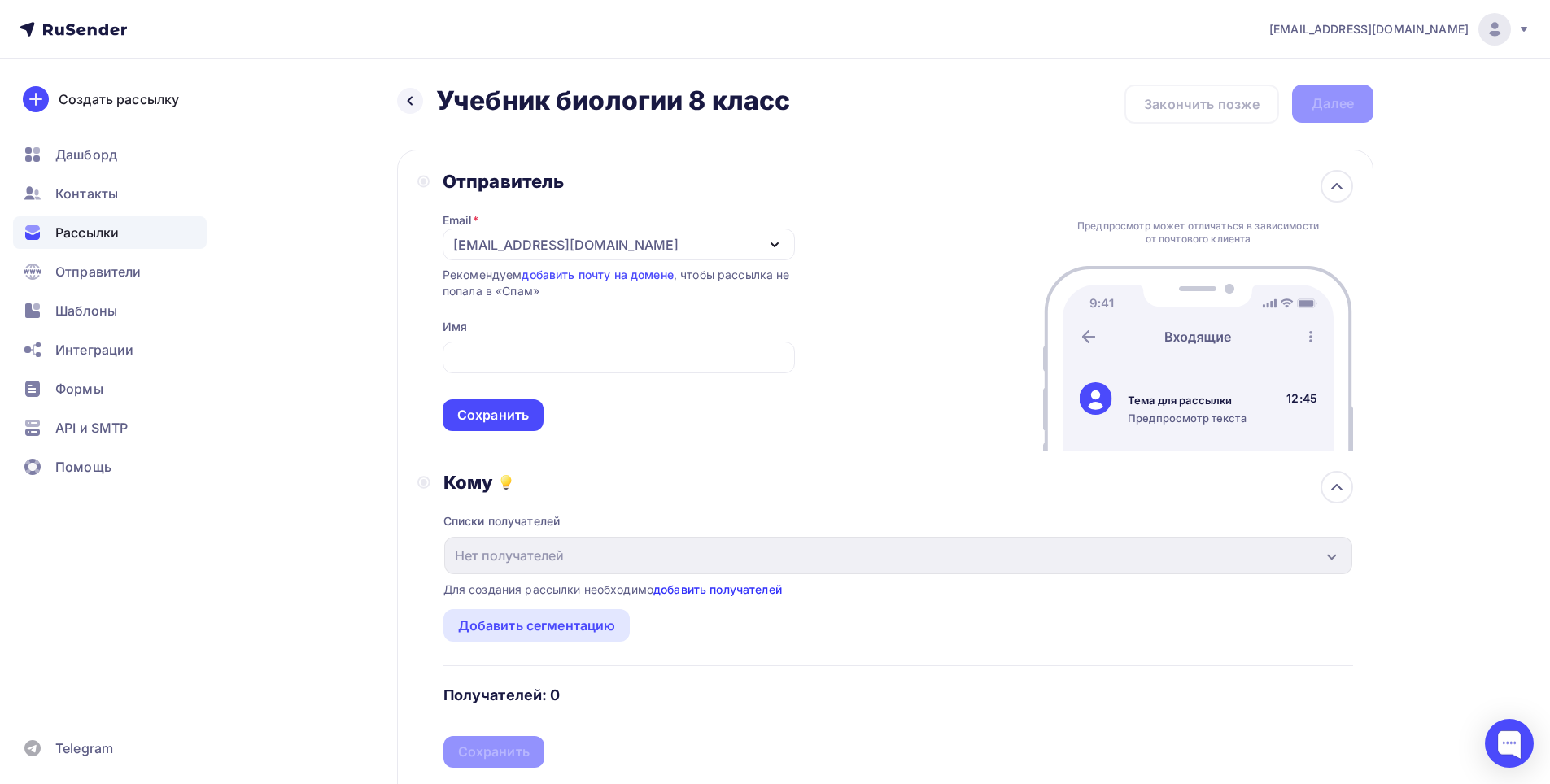
click at [732, 587] on link "добавить получателей" at bounding box center [718, 589] width 129 height 14
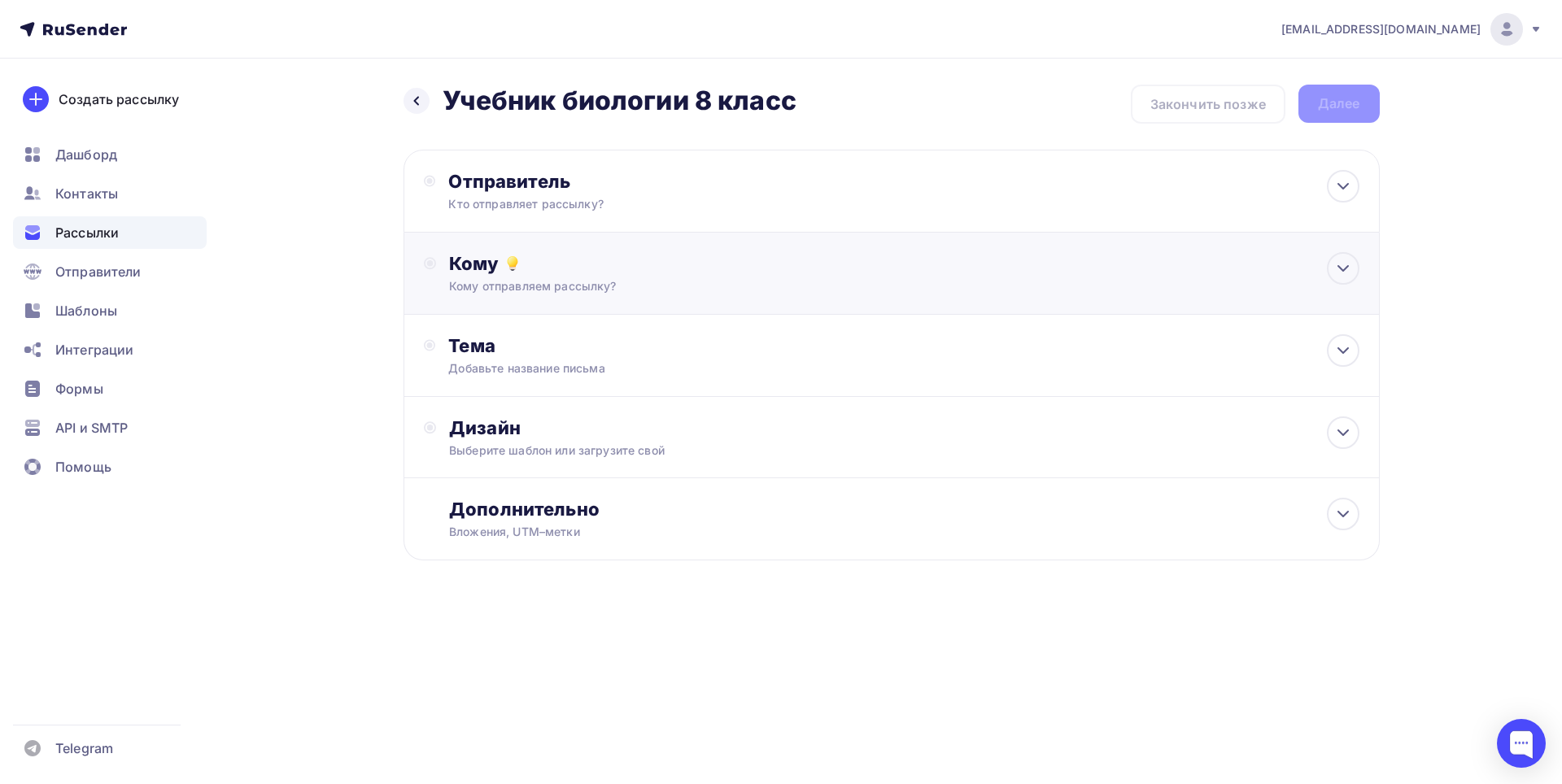
click at [456, 257] on div "Кому" at bounding box center [904, 263] width 909 height 23
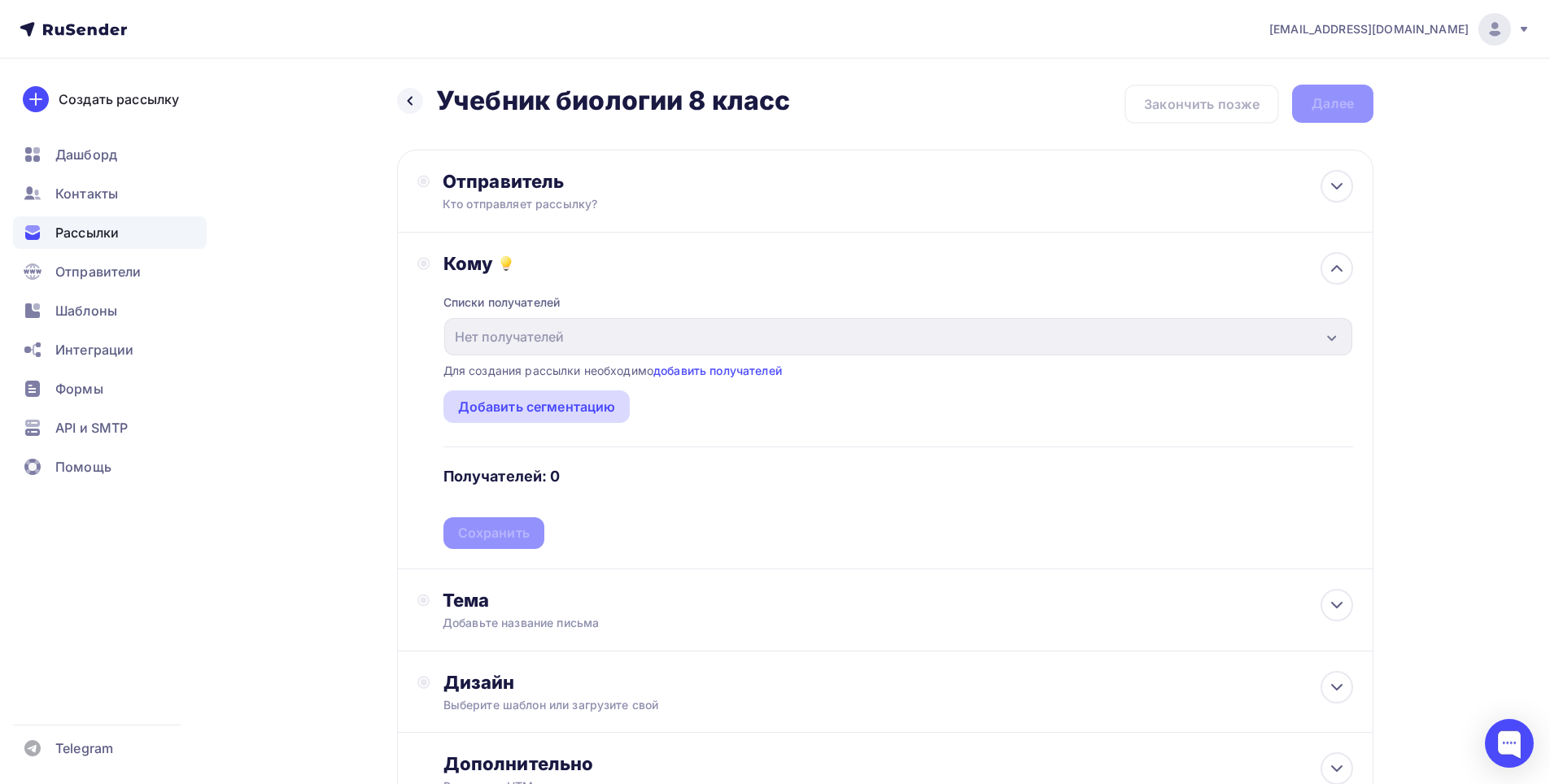
click at [545, 399] on div "Добавить сегментацию" at bounding box center [537, 406] width 158 height 20
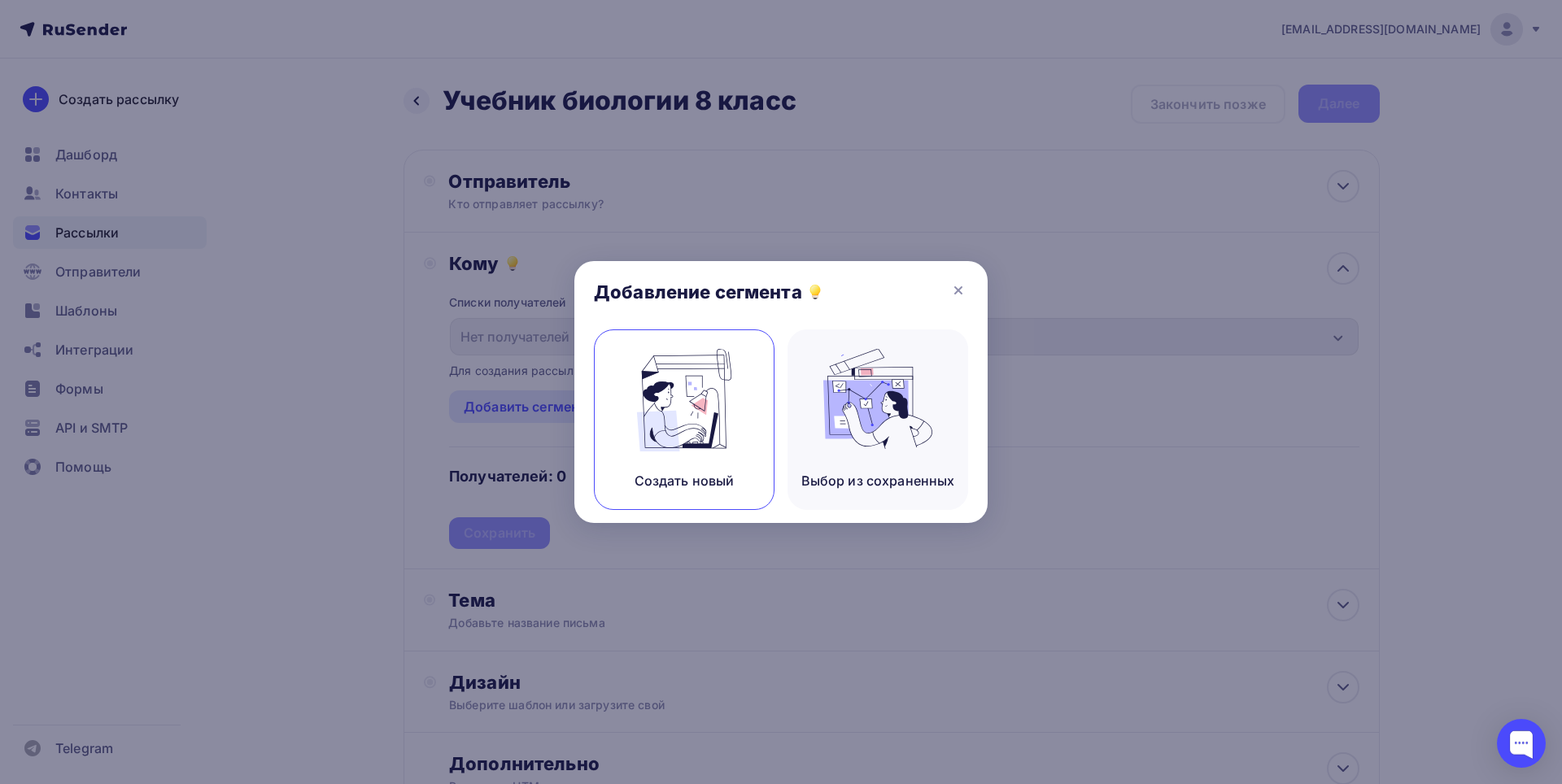
click at [687, 441] on img at bounding box center [684, 399] width 109 height 103
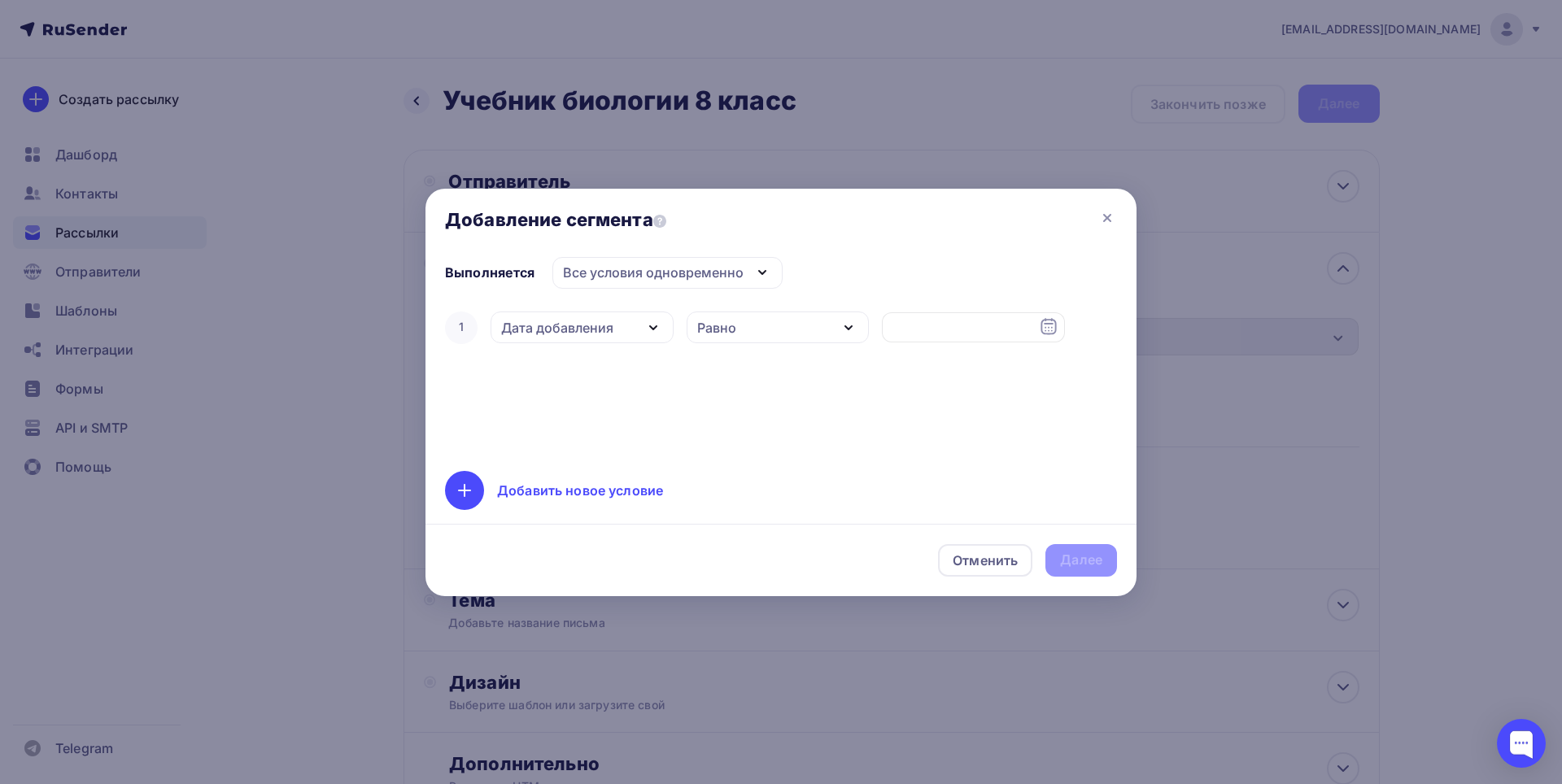
click at [586, 336] on div "Дата добавления" at bounding box center [558, 328] width 112 height 20
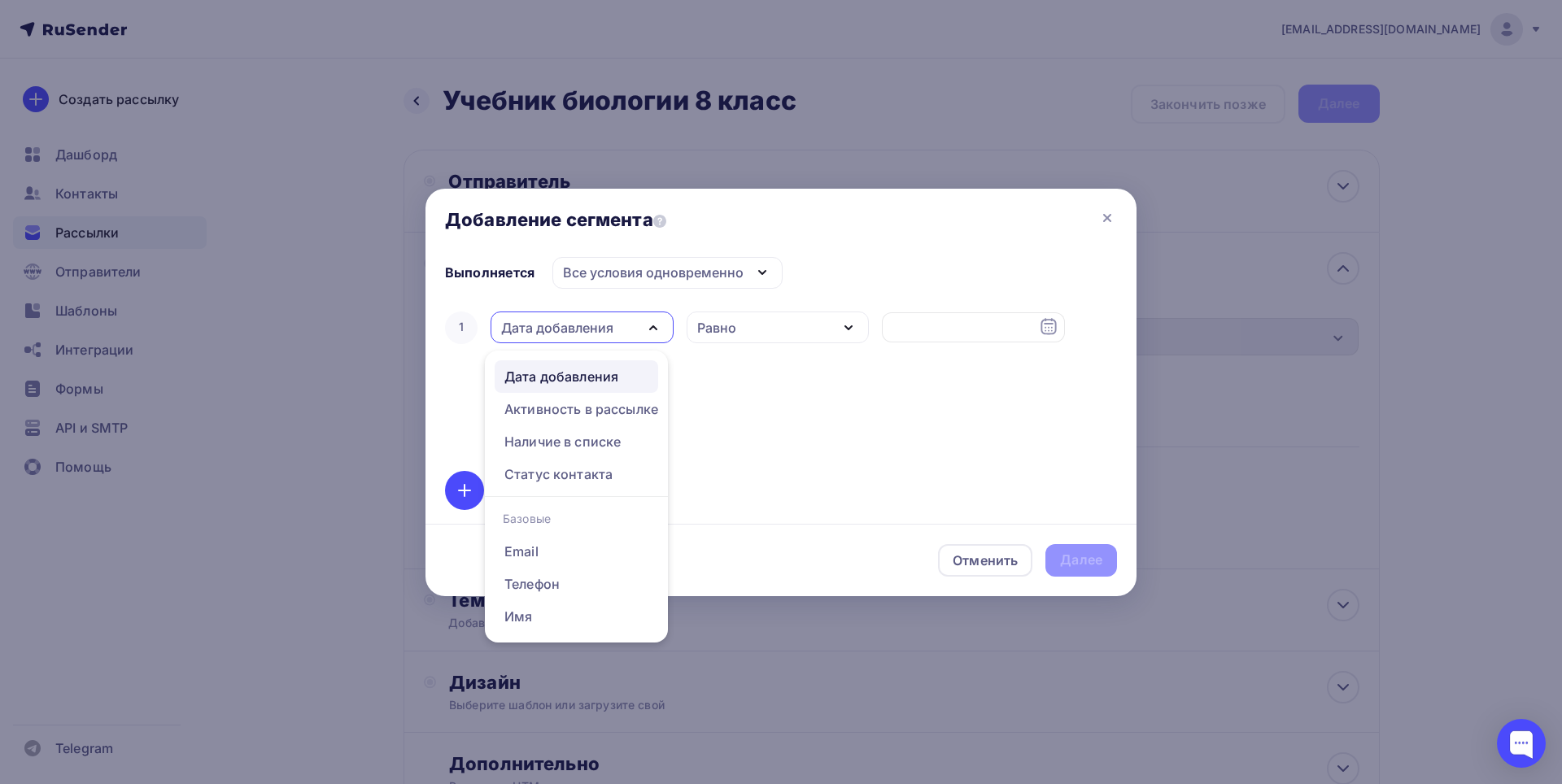
click at [597, 379] on div "Дата добавления" at bounding box center [562, 377] width 114 height 20
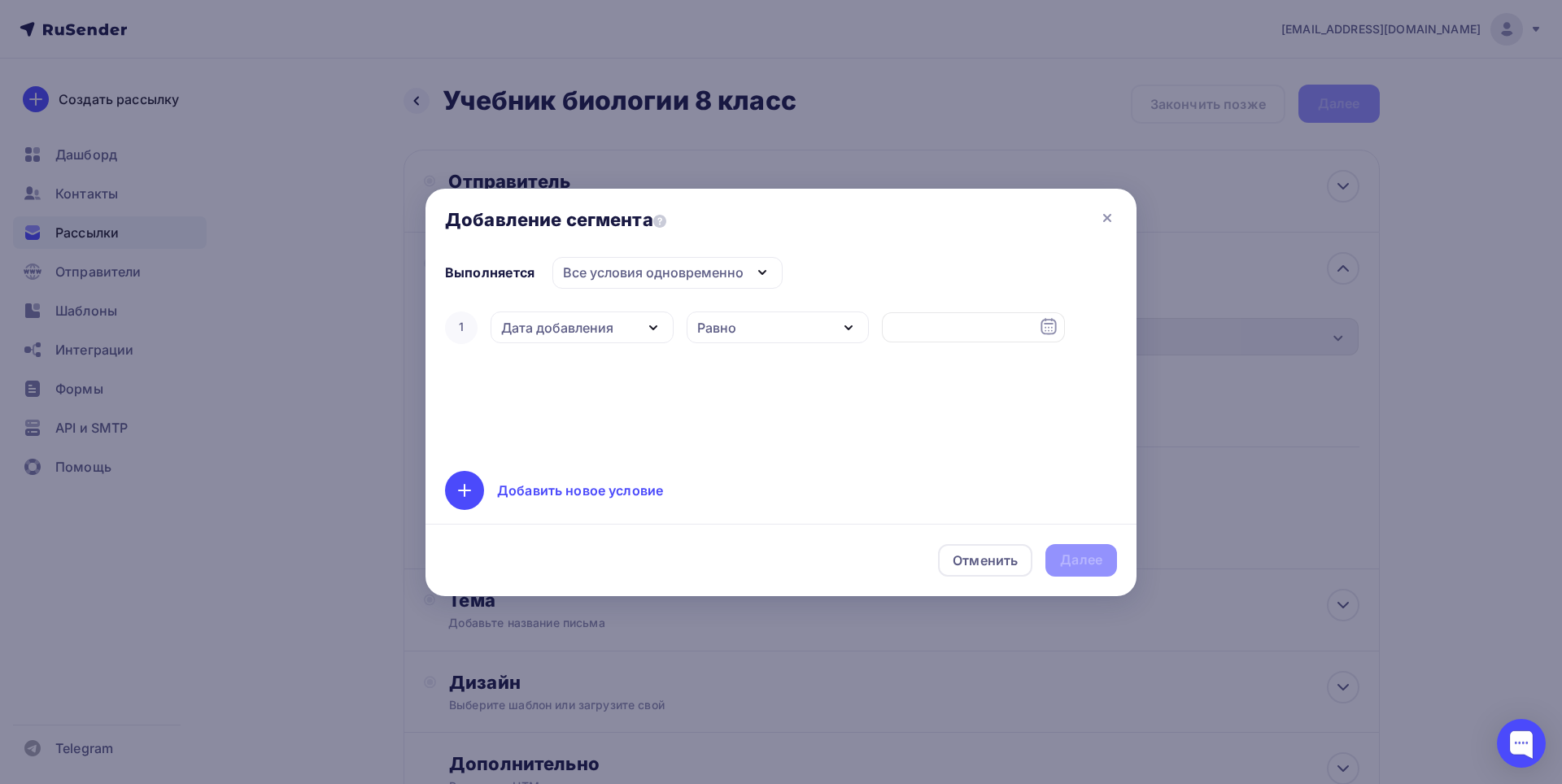
click at [620, 341] on div "Дата добавления" at bounding box center [582, 328] width 183 height 32
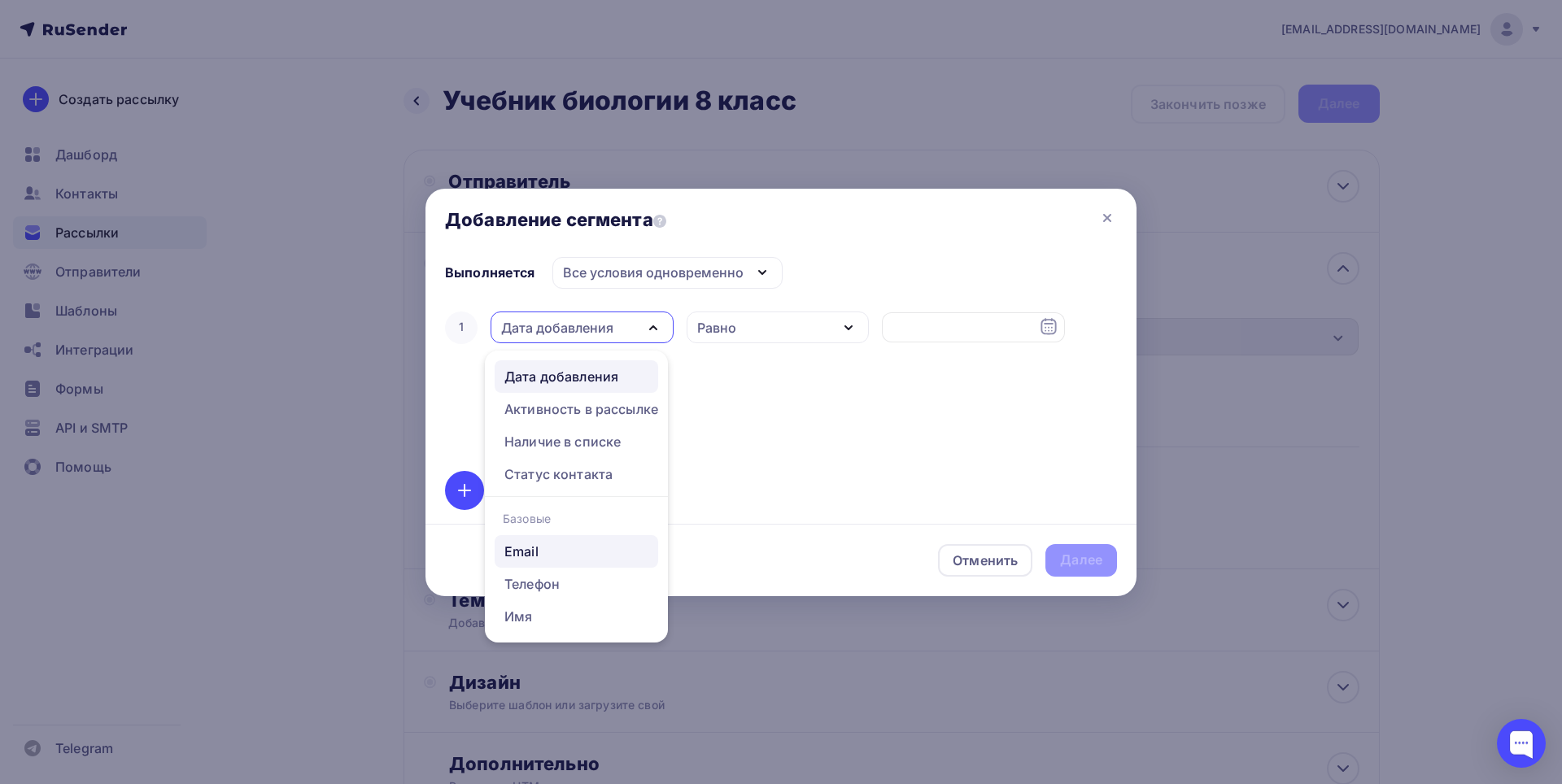
click at [559, 554] on div "Email" at bounding box center [577, 551] width 144 height 20
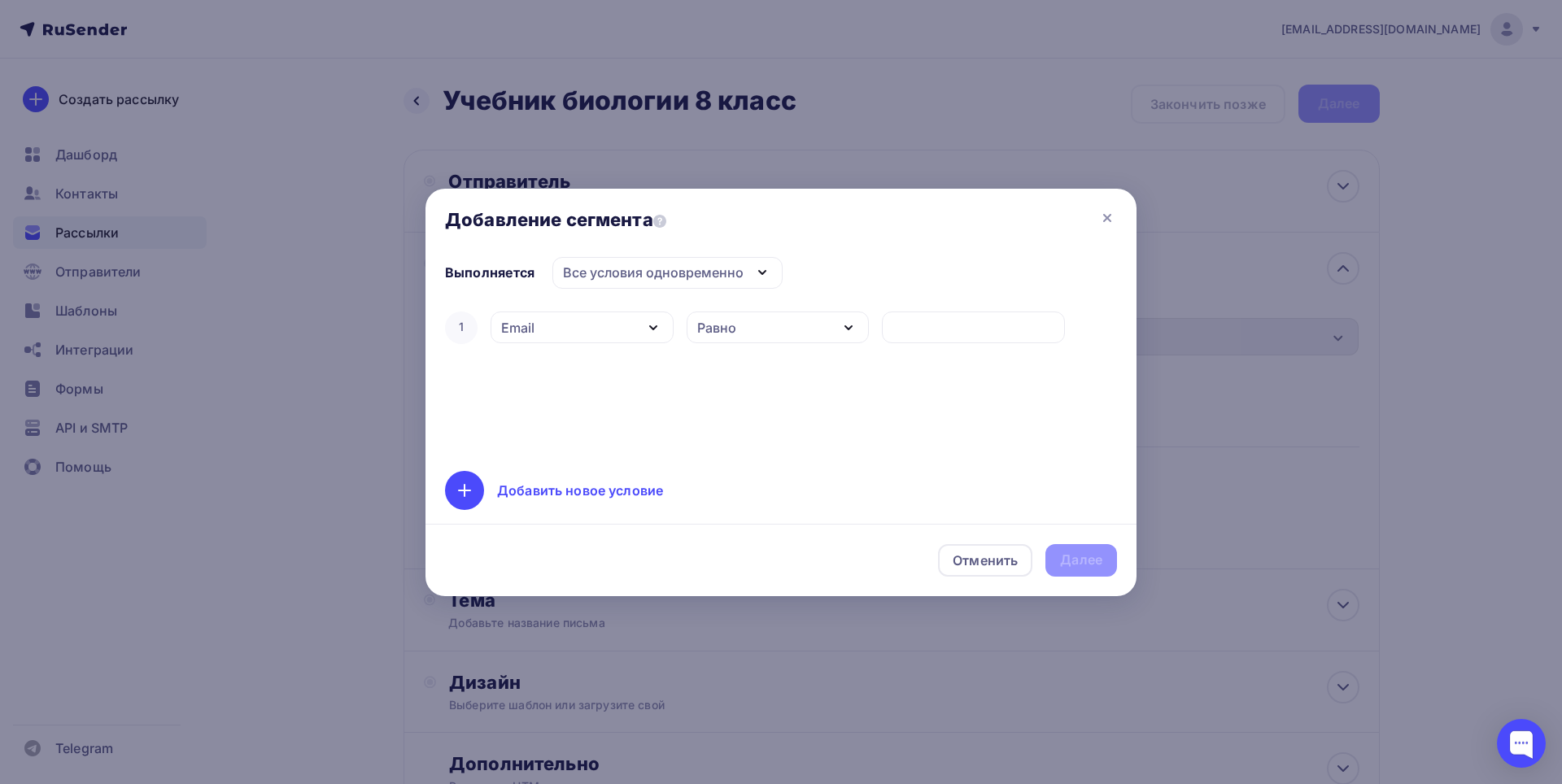
click at [752, 334] on div "Равно" at bounding box center [778, 328] width 183 height 32
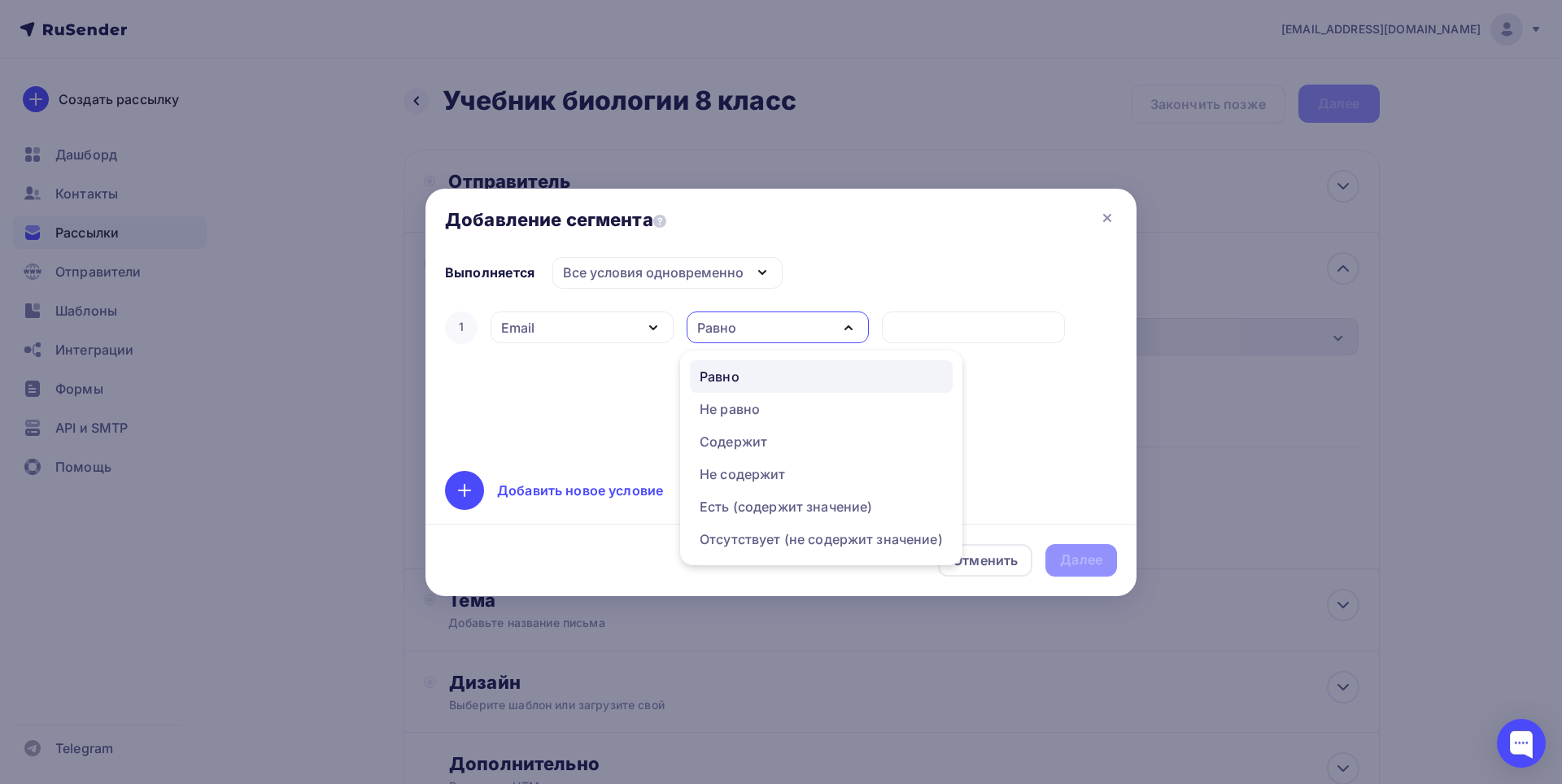
click at [737, 326] on div "Равно" at bounding box center [778, 328] width 183 height 32
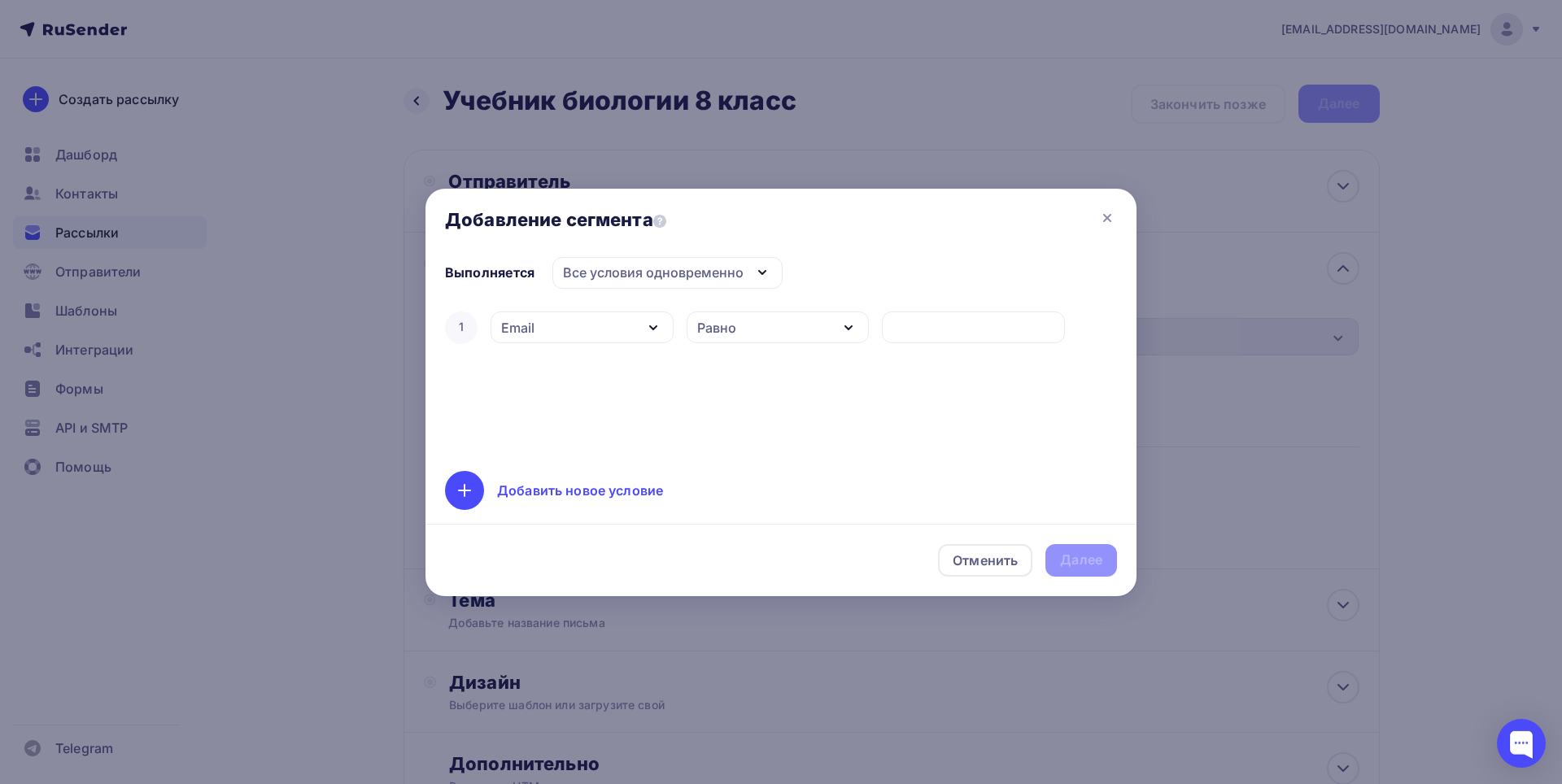
click at [706, 273] on div "Все условия одновременно" at bounding box center [654, 273] width 181 height 20
click at [793, 390] on div "1 Email Дата добавления Активность в рассылке Наличие в списке Статус контакта …" at bounding box center [781, 380] width 673 height 143
click at [761, 330] on div "Равно" at bounding box center [778, 328] width 183 height 32
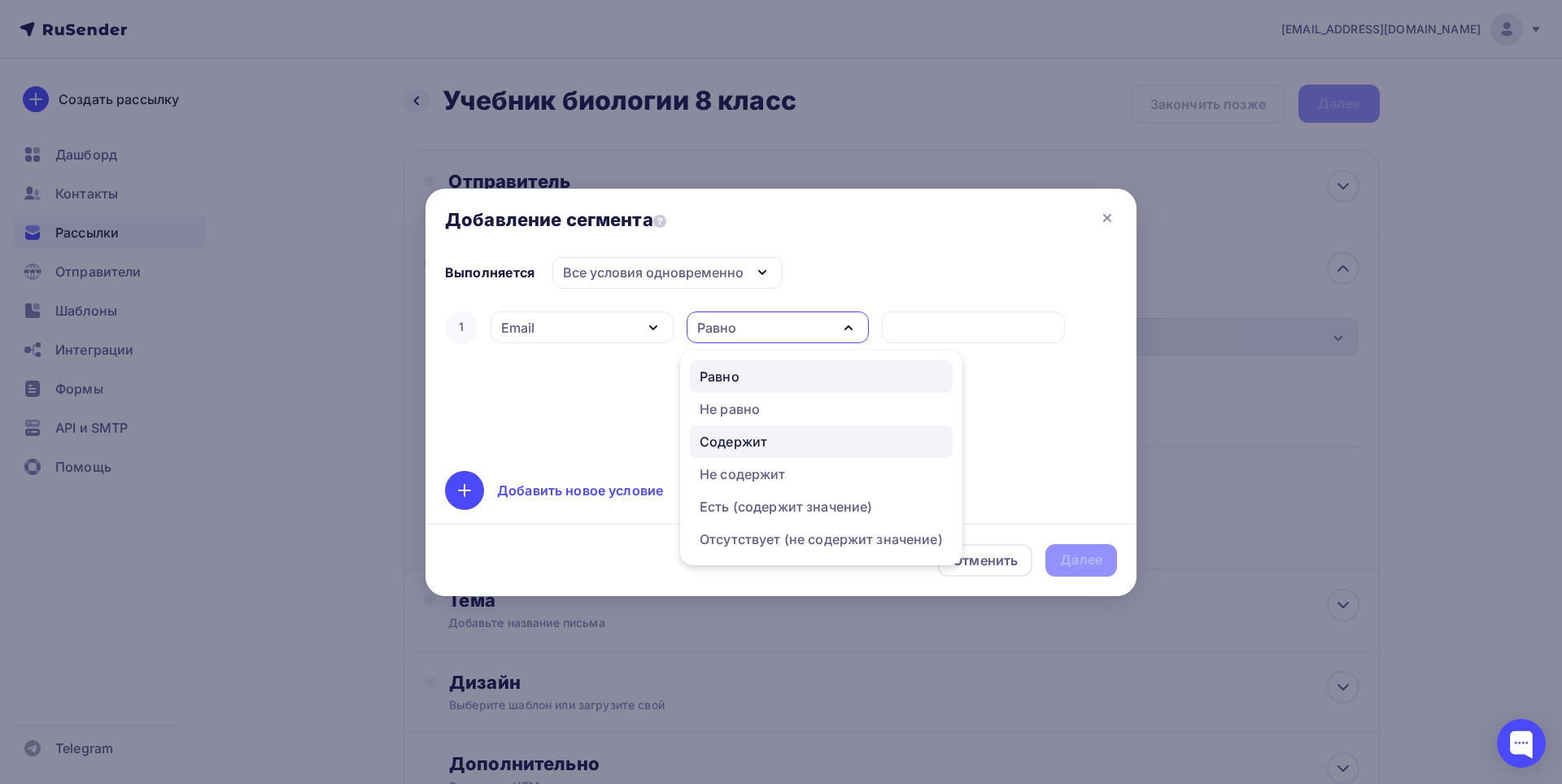
click at [818, 443] on div "Содержит" at bounding box center [820, 441] width 243 height 20
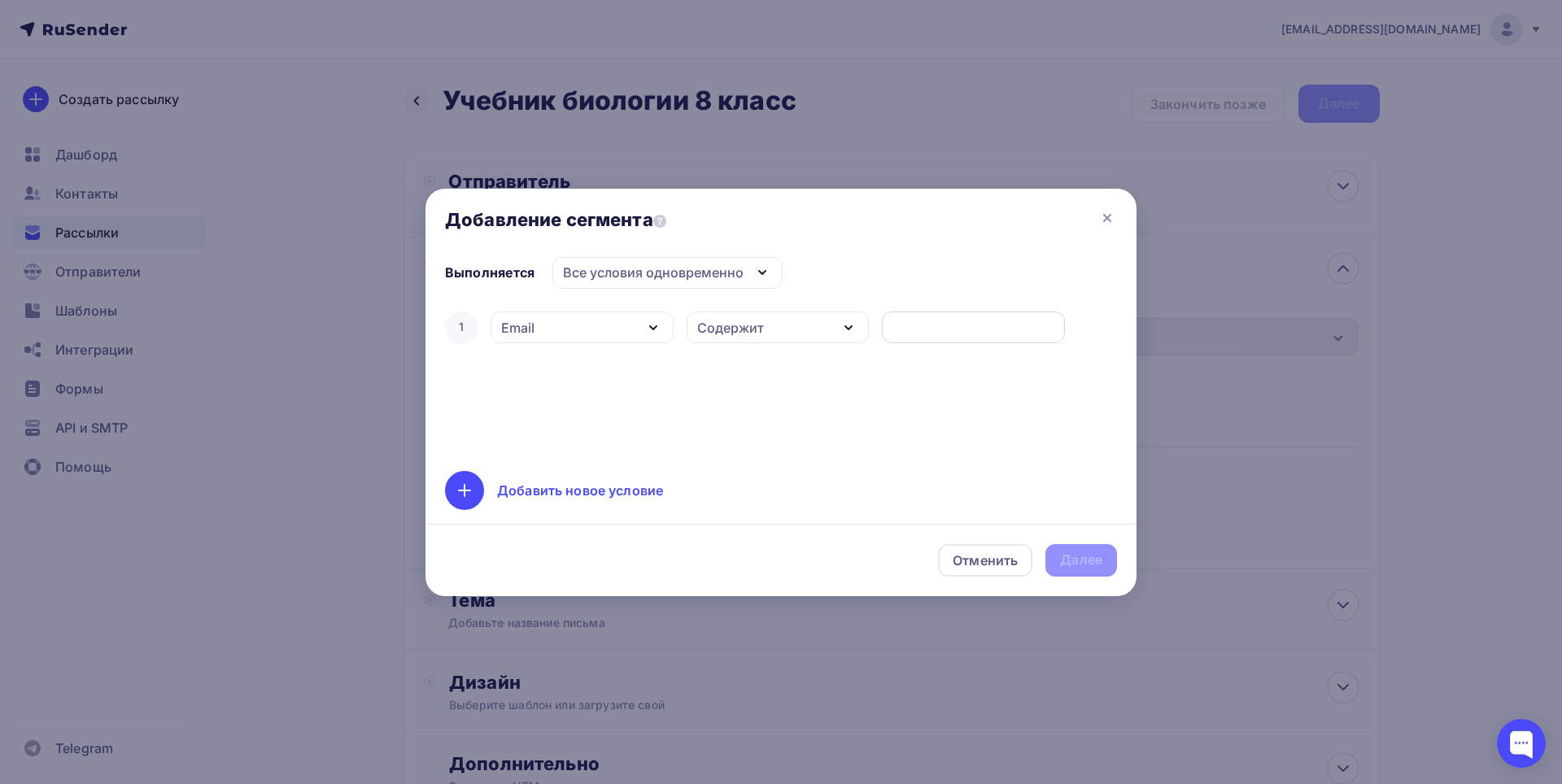
click at [966, 336] on input "text" at bounding box center [973, 328] width 164 height 20
paste input "katyabolganova18@gmail.com"
type input "katyabolganova18@gmail.com"
click at [1080, 551] on div "Далее" at bounding box center [1081, 559] width 42 height 19
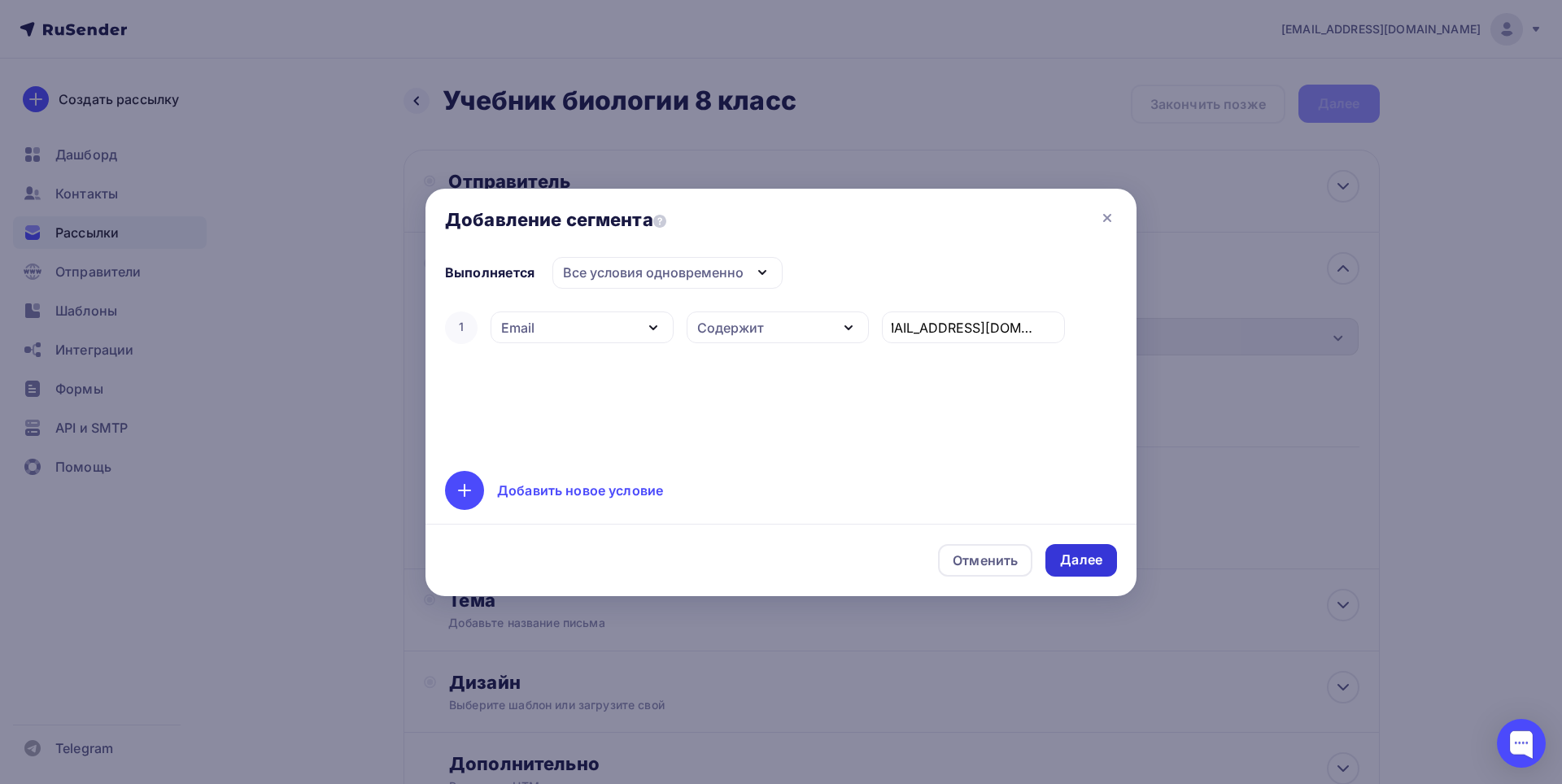
scroll to position [0, 0]
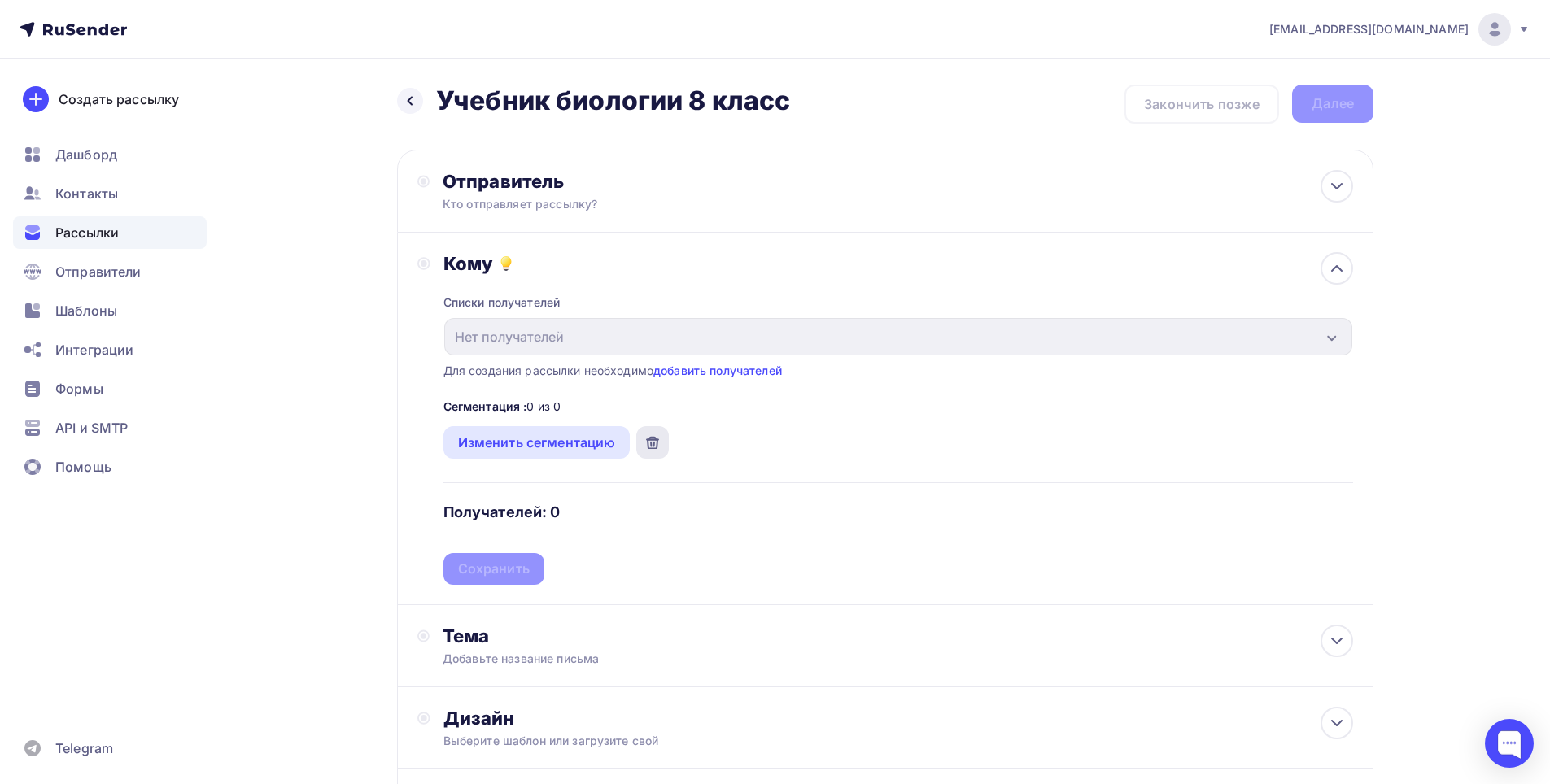
click at [640, 440] on div at bounding box center [653, 442] width 33 height 33
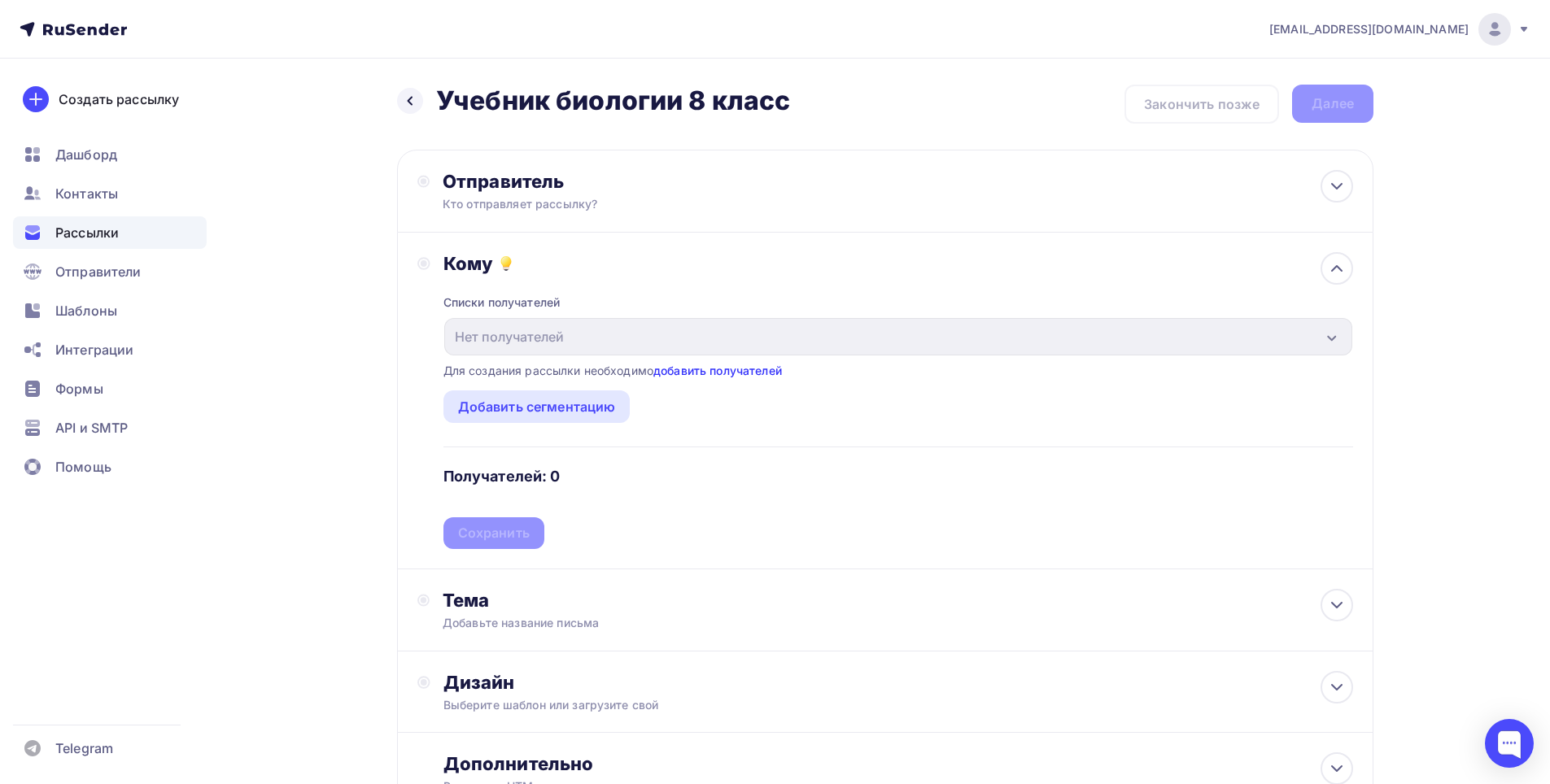
click at [743, 368] on link "добавить получателей" at bounding box center [718, 371] width 129 height 14
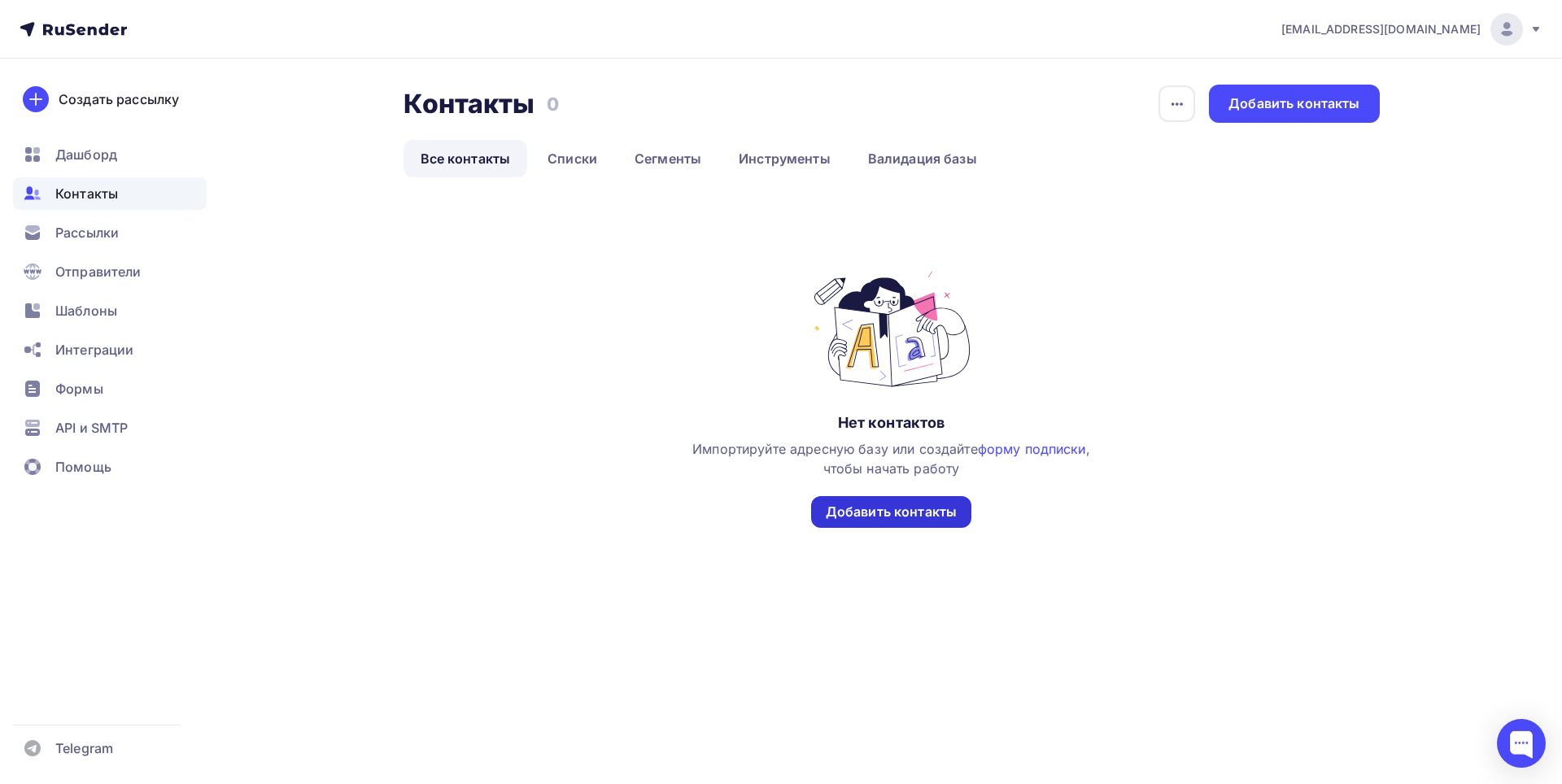
click at [935, 501] on div "Добавить контакты" at bounding box center [891, 512] width 160 height 32
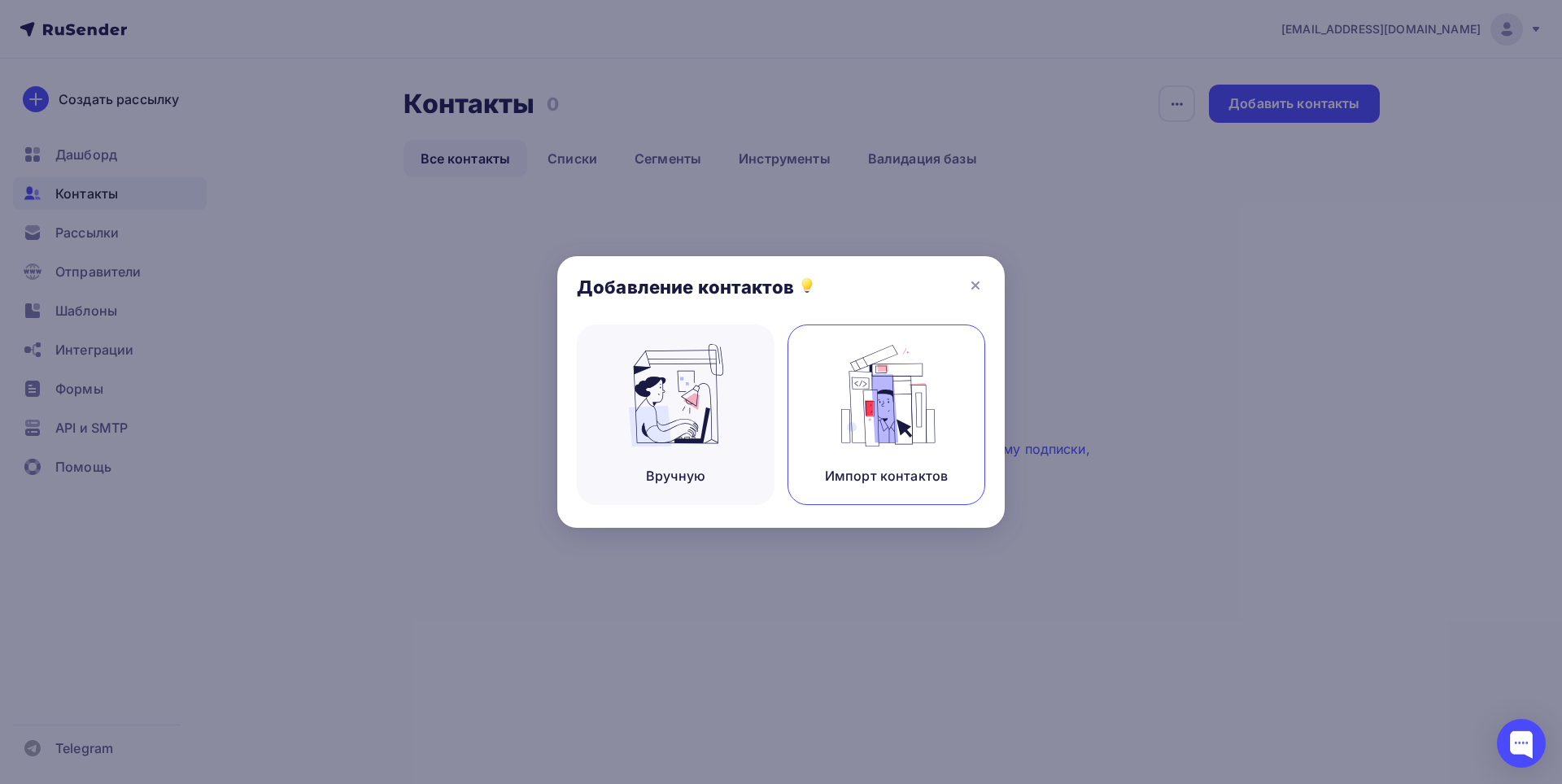
click at [921, 433] on img at bounding box center [886, 394] width 109 height 103
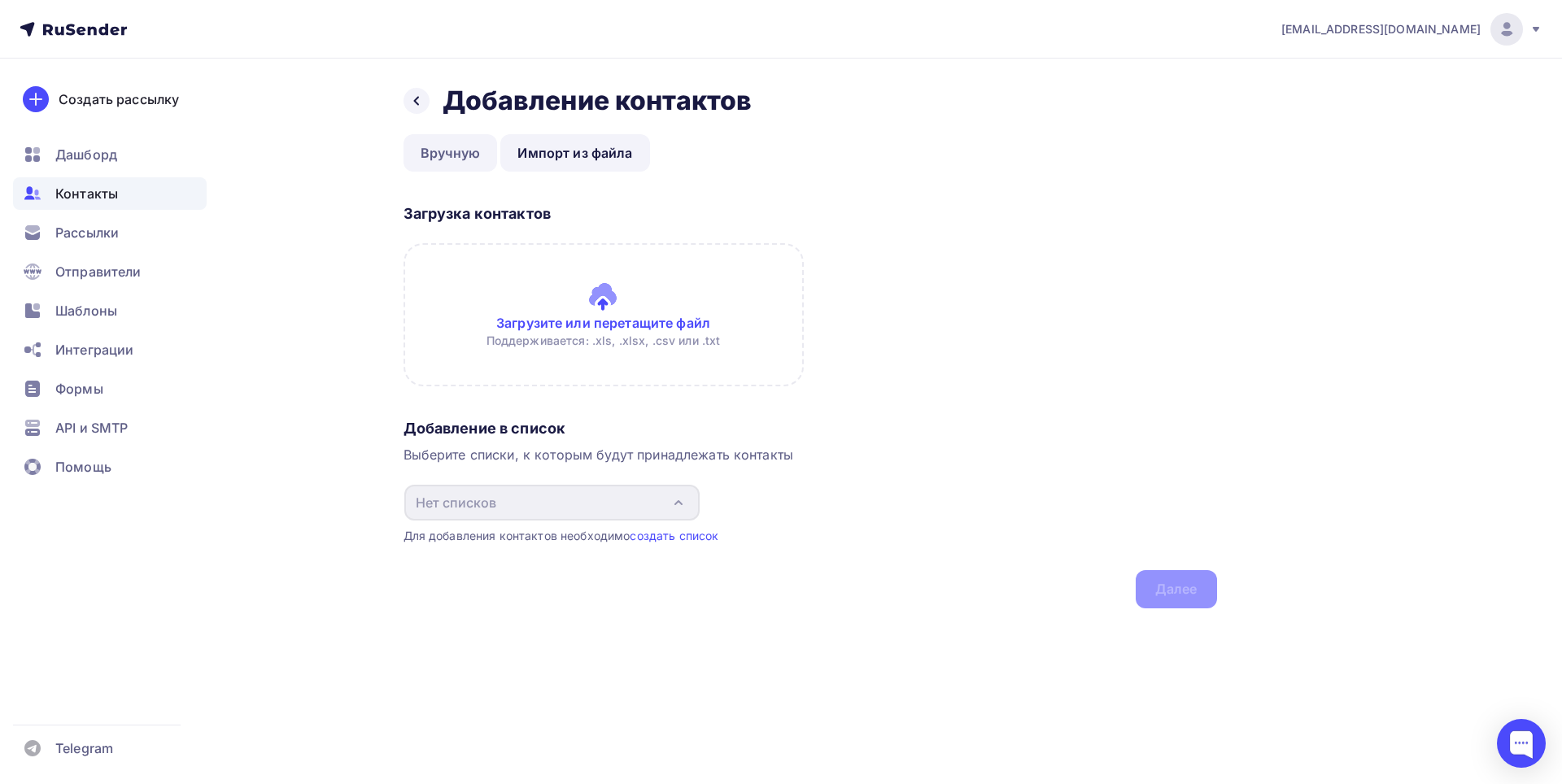
click at [467, 150] on link "Вручную" at bounding box center [451, 152] width 94 height 37
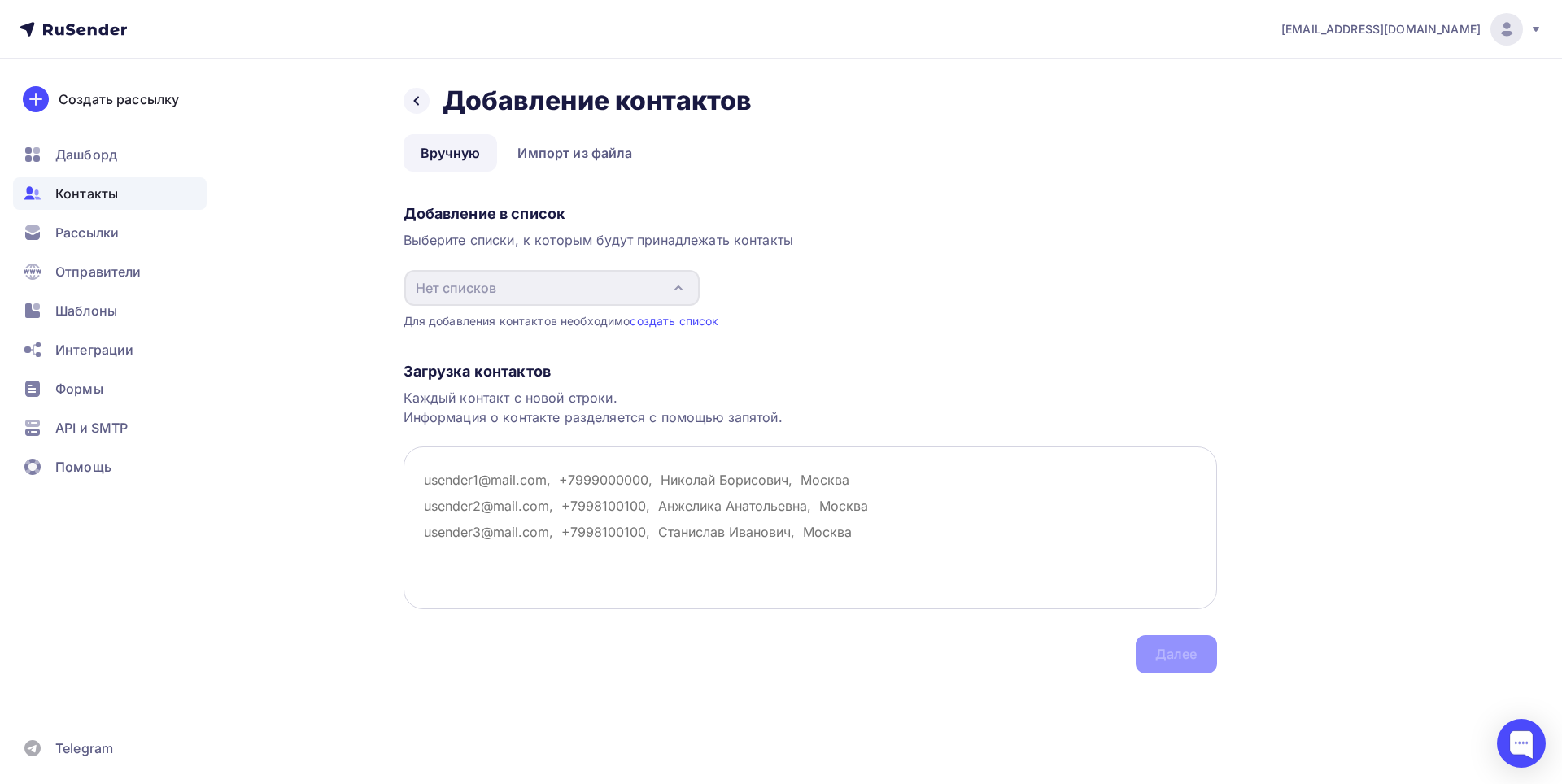
drag, startPoint x: 436, startPoint y: 482, endPoint x: 521, endPoint y: 539, distance: 102.3
click at [521, 539] on textarea at bounding box center [810, 527] width 813 height 163
click at [625, 157] on link "Импорт из файла" at bounding box center [575, 152] width 149 height 37
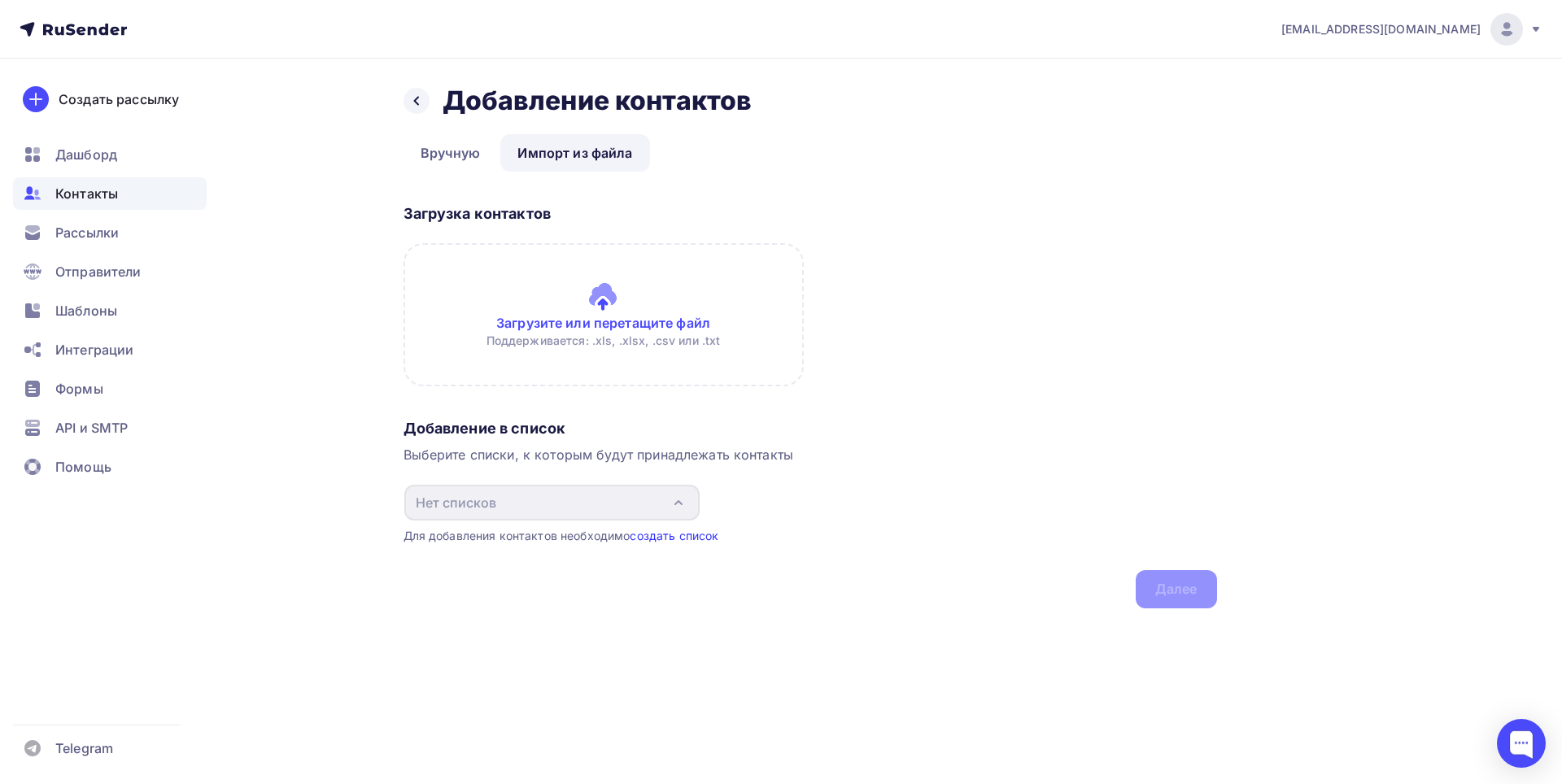
click at [650, 534] on link "создать список" at bounding box center [674, 535] width 89 height 14
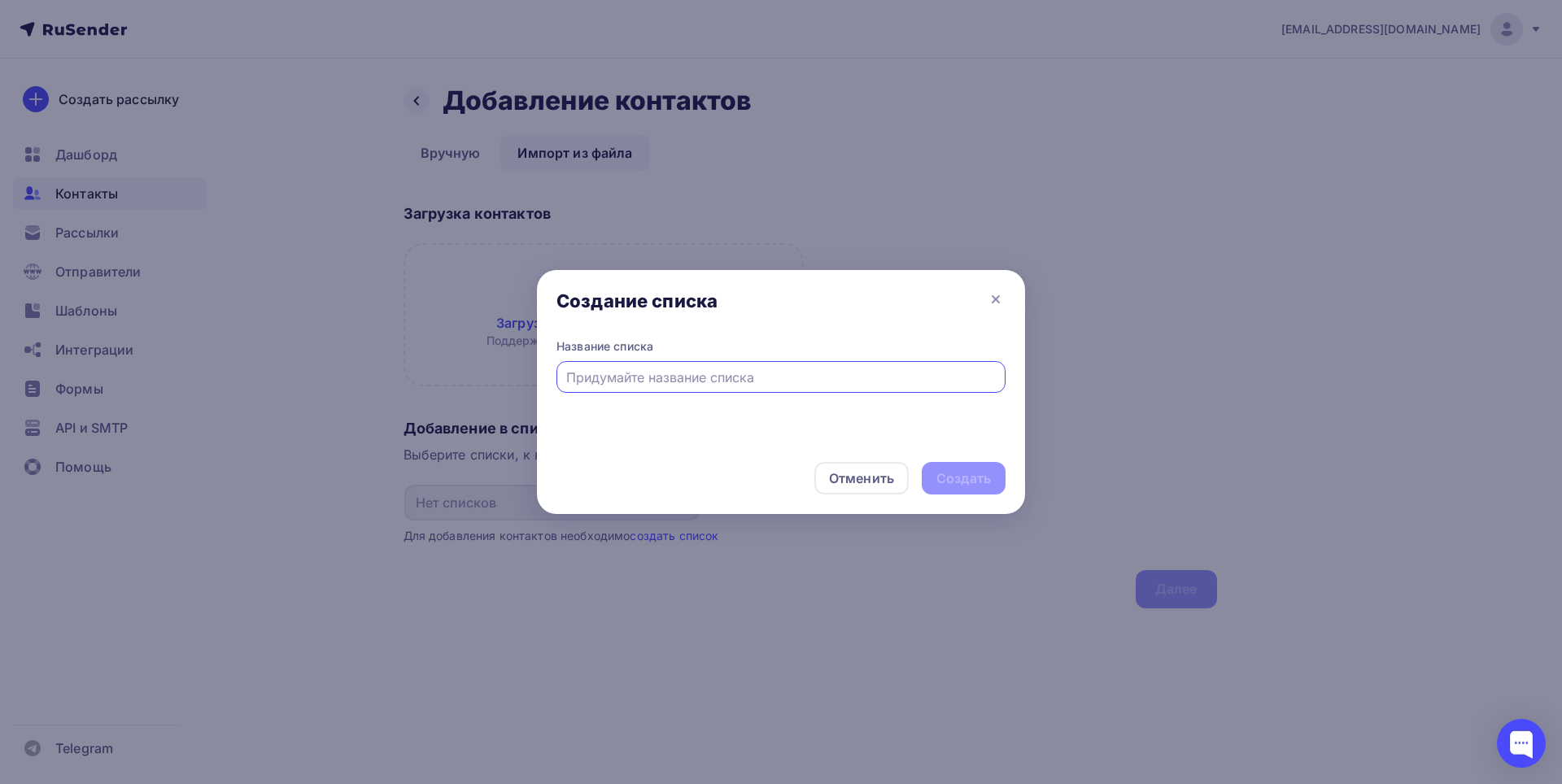
click at [704, 377] on input "text" at bounding box center [781, 378] width 431 height 20
click at [731, 374] on input "text" at bounding box center [781, 378] width 431 height 20
type input "Учебник биологии"
click at [926, 477] on div "Создать" at bounding box center [964, 478] width 84 height 33
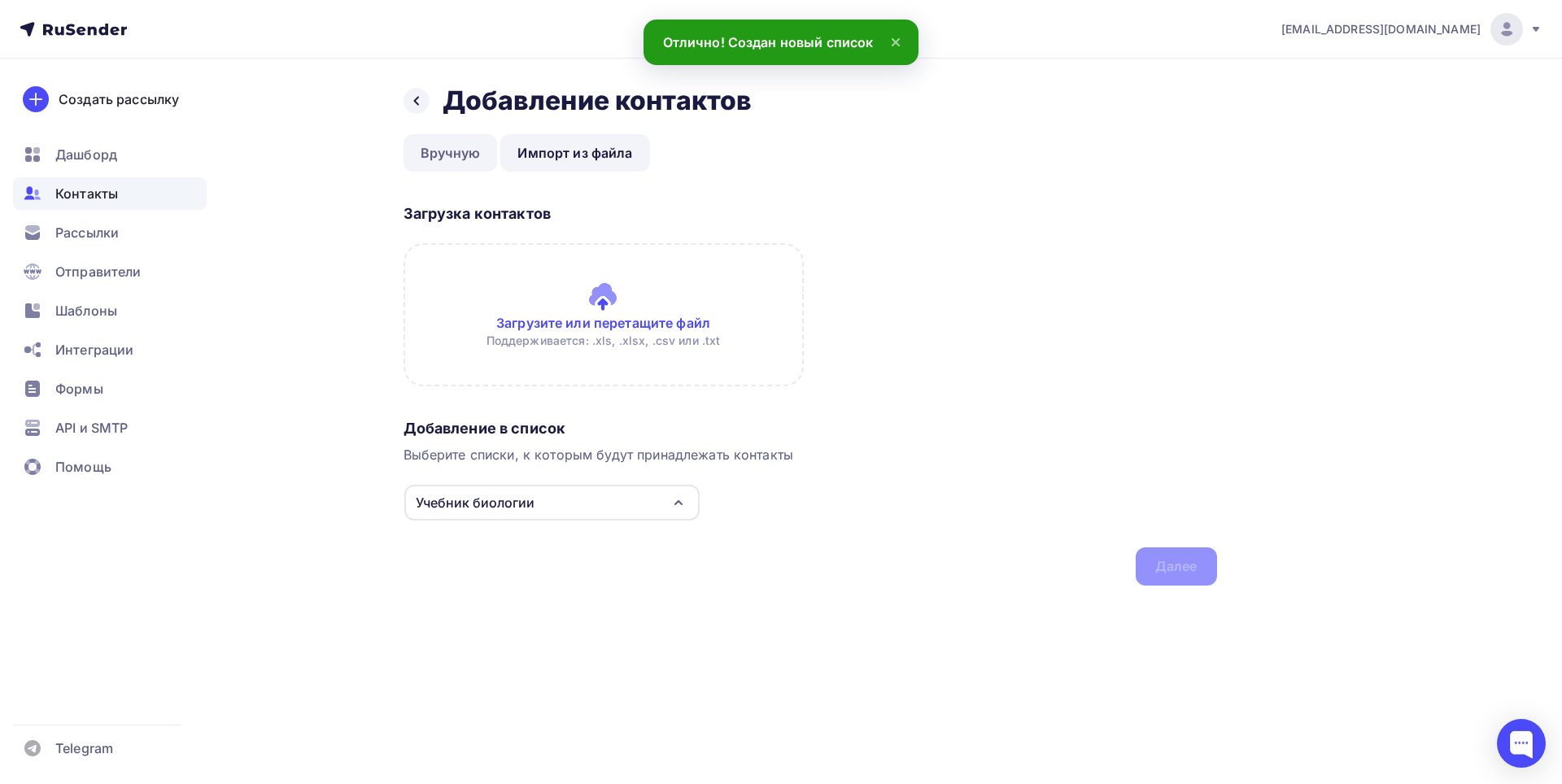
click at [443, 146] on link "Вручную" at bounding box center [451, 152] width 94 height 37
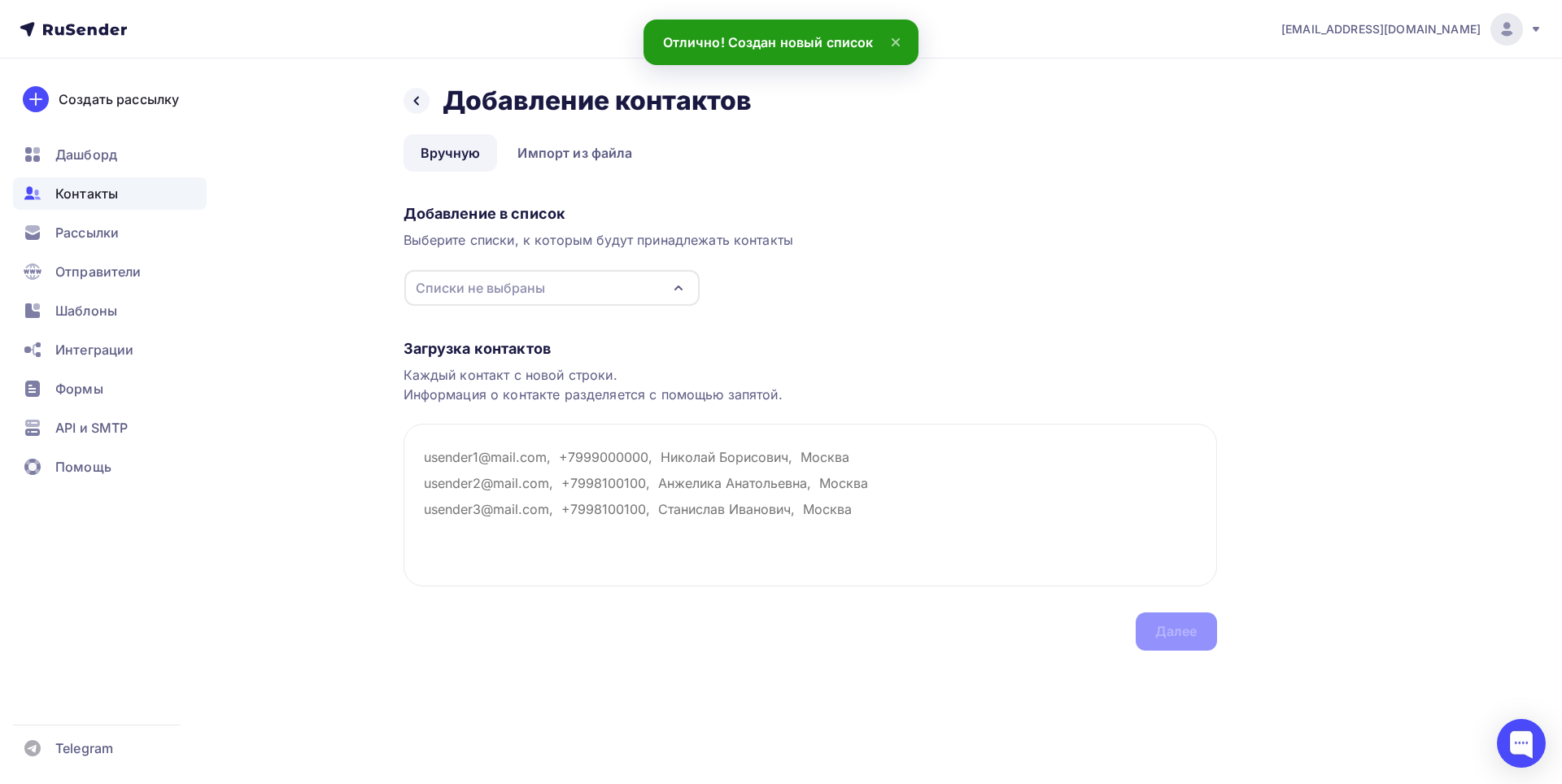
click at [434, 301] on div "Списки не выбраны" at bounding box center [553, 288] width 296 height 36
click at [470, 343] on div "Учебник биологии" at bounding box center [510, 350] width 121 height 20
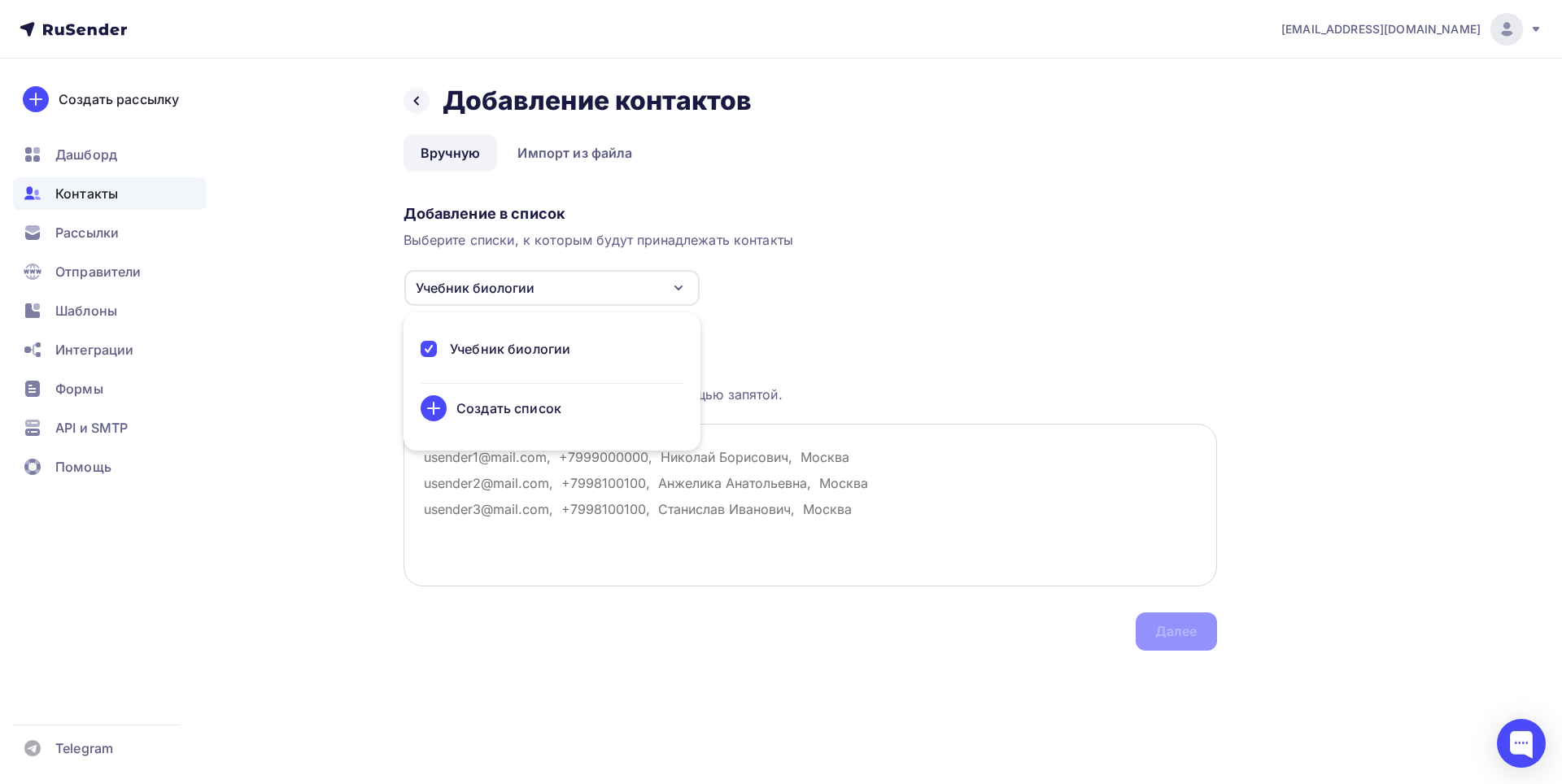
click at [599, 509] on textarea at bounding box center [810, 504] width 813 height 163
click at [524, 475] on textarea at bounding box center [810, 504] width 813 height 163
paste textarea "alita.babayan@bk.ru"
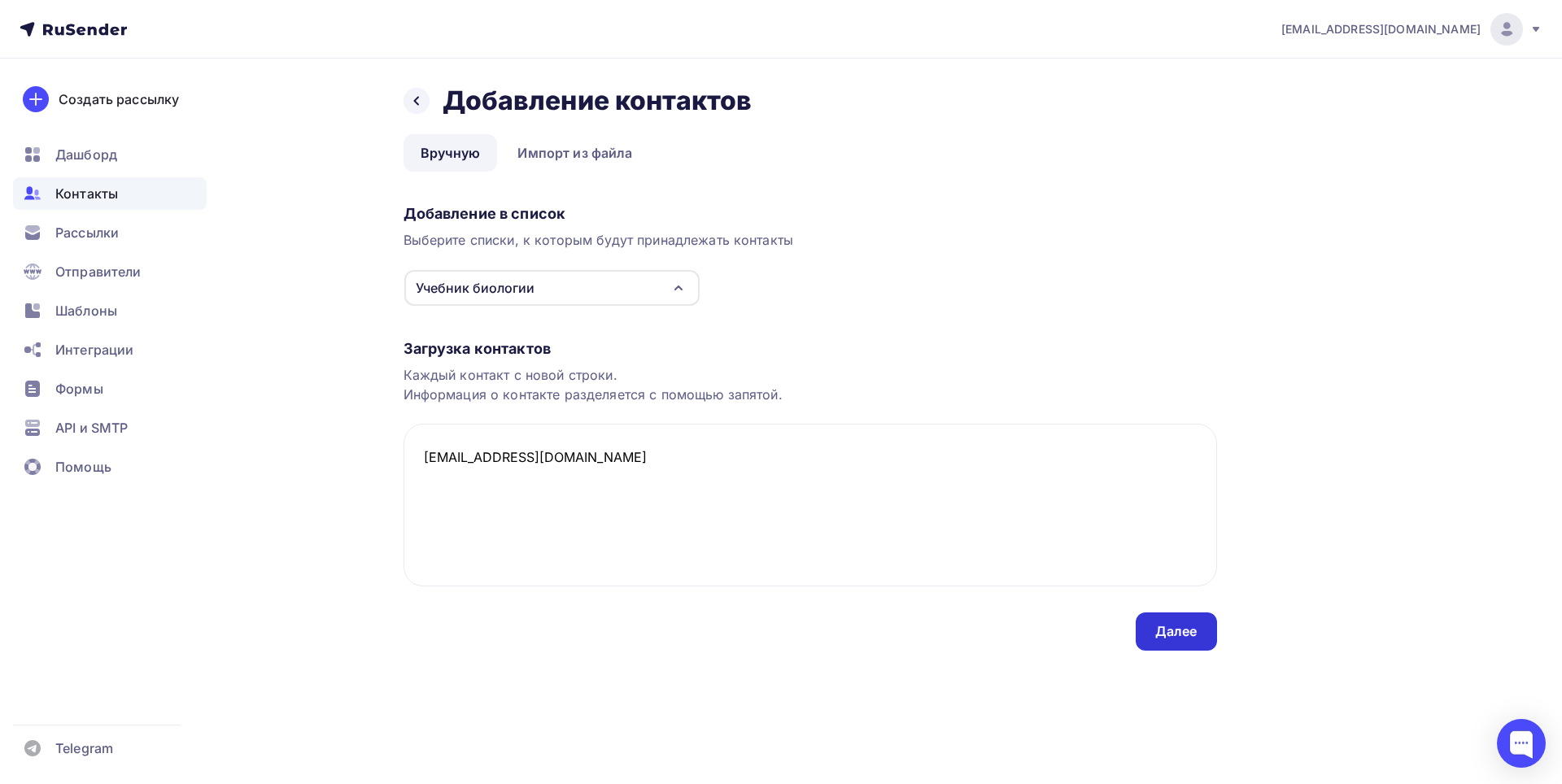
type textarea "alita.babayan@bk.ru"
click at [1176, 624] on div "Далее" at bounding box center [1176, 631] width 42 height 19
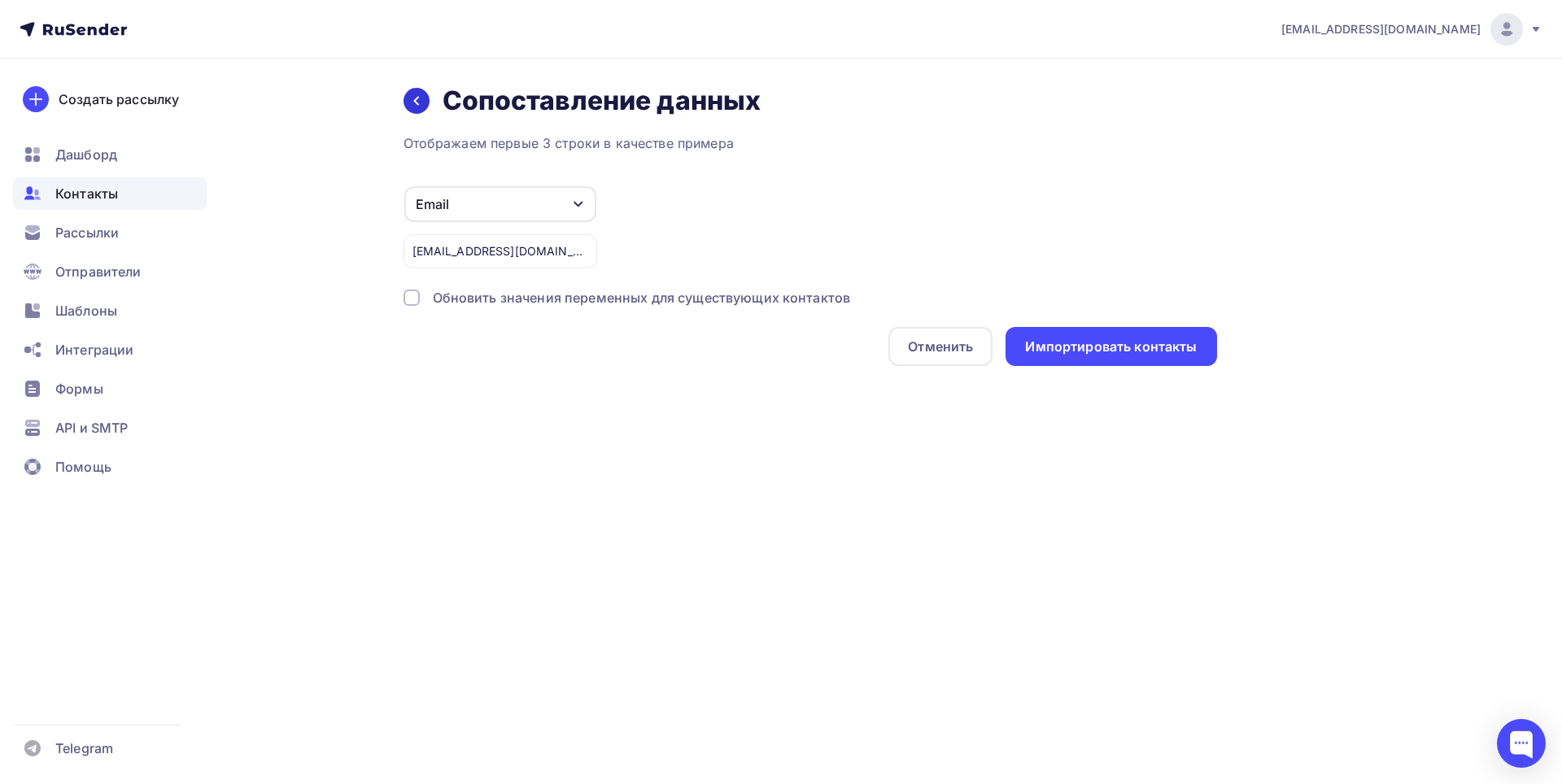
click at [427, 102] on div at bounding box center [417, 101] width 26 height 26
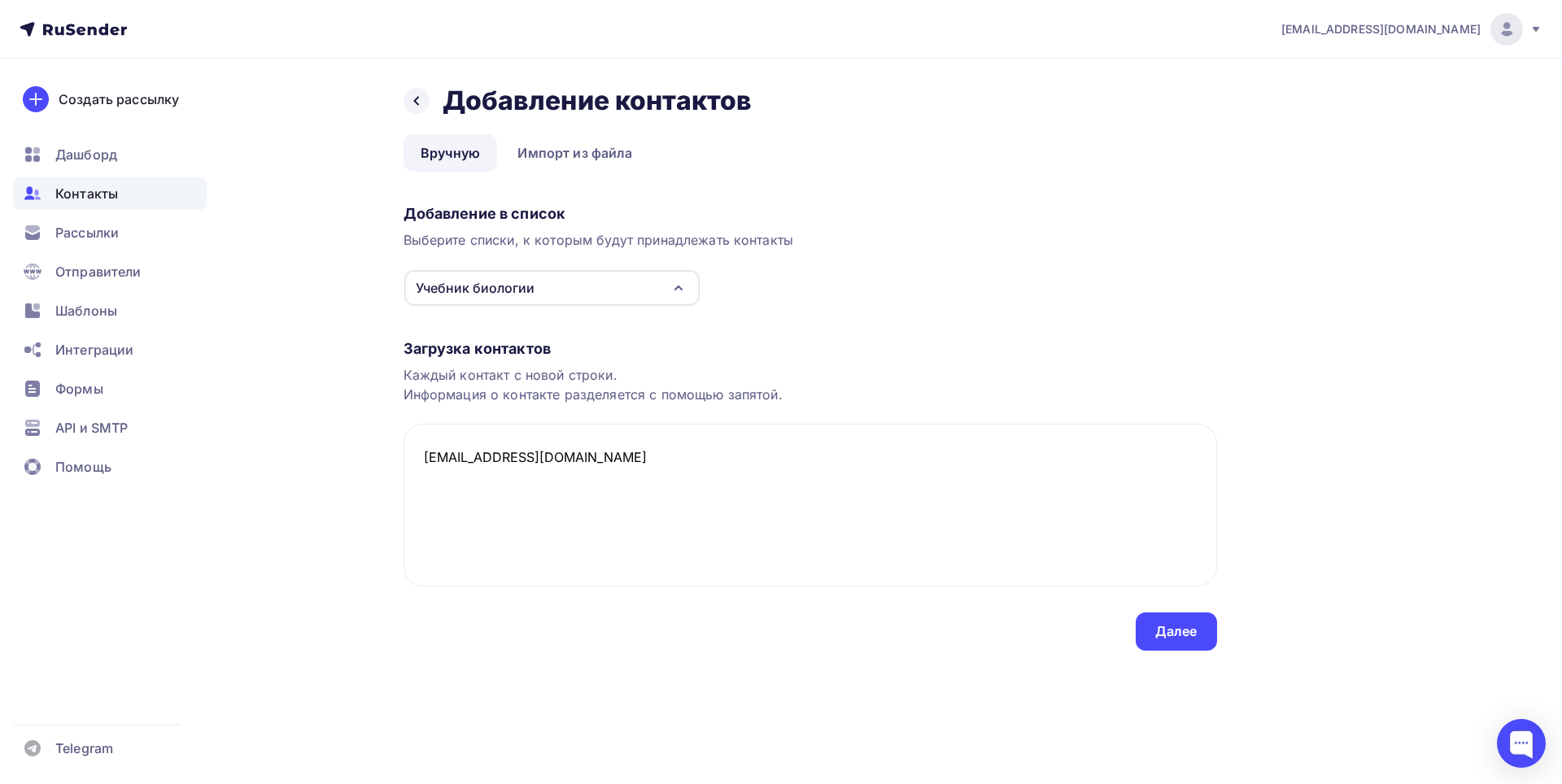
paste textarea "igorancekov6@gmail.com"
paste textarea "asadoksen07@gmail.com"
type textarea "alita.babayan@bk.ru igorancekov6@gmail.com asadoksen07@gmail.com"
click at [1155, 636] on div "Далее" at bounding box center [1176, 631] width 81 height 38
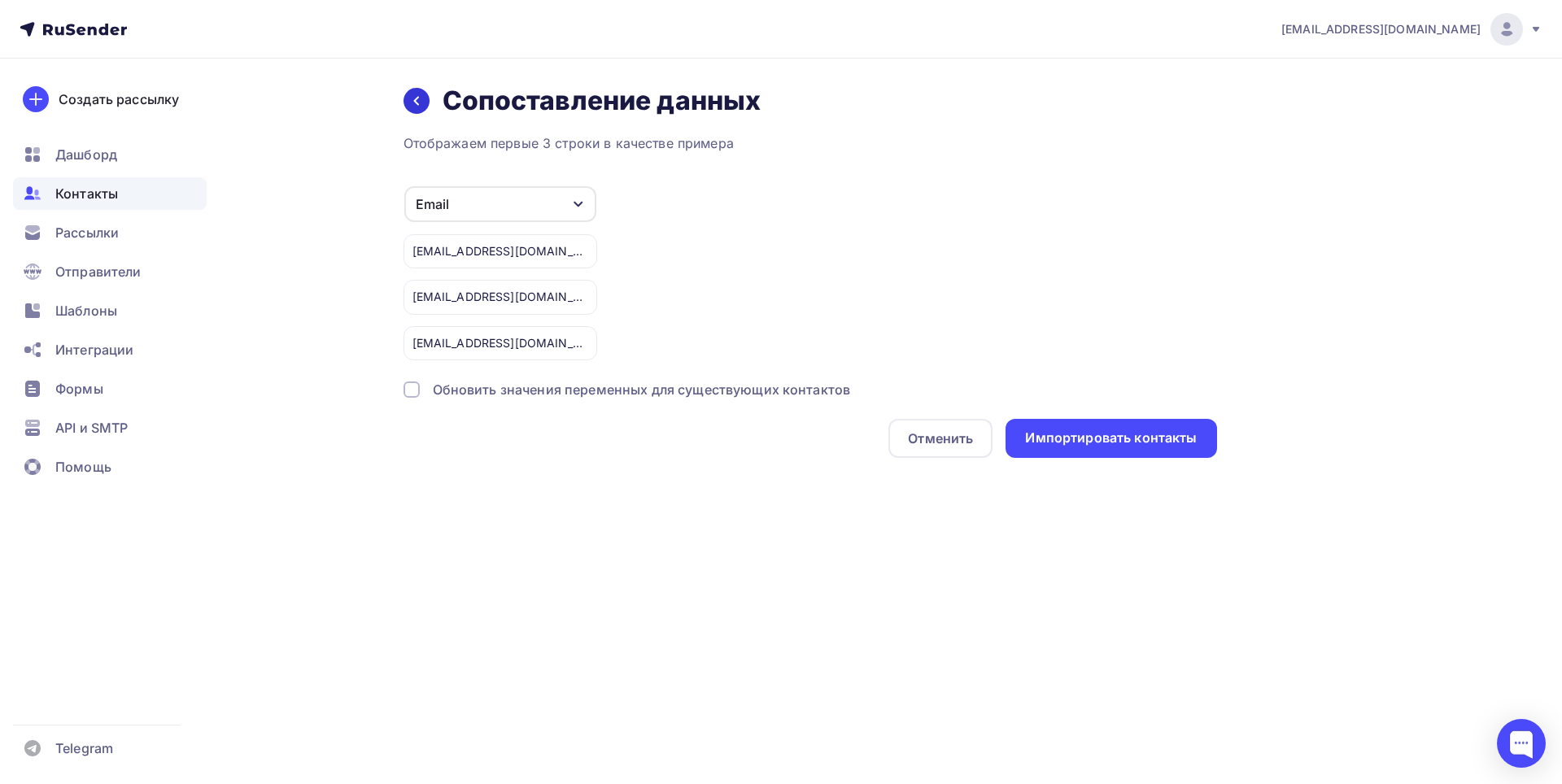
click at [414, 103] on icon at bounding box center [416, 100] width 13 height 13
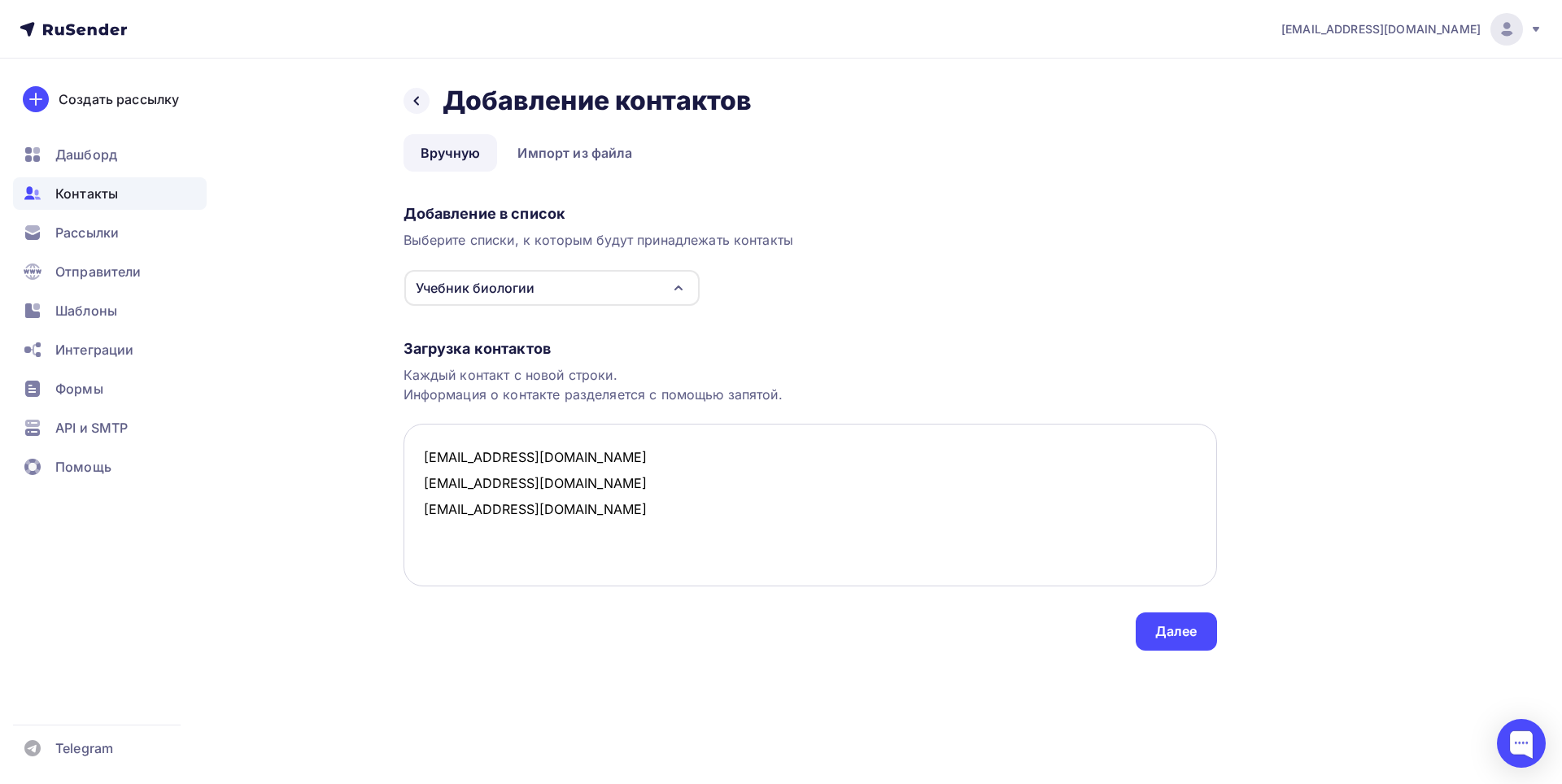
paste textarea "matvejbagrec1@mail.com"
paste textarea "barsik24112011@gmail.com"
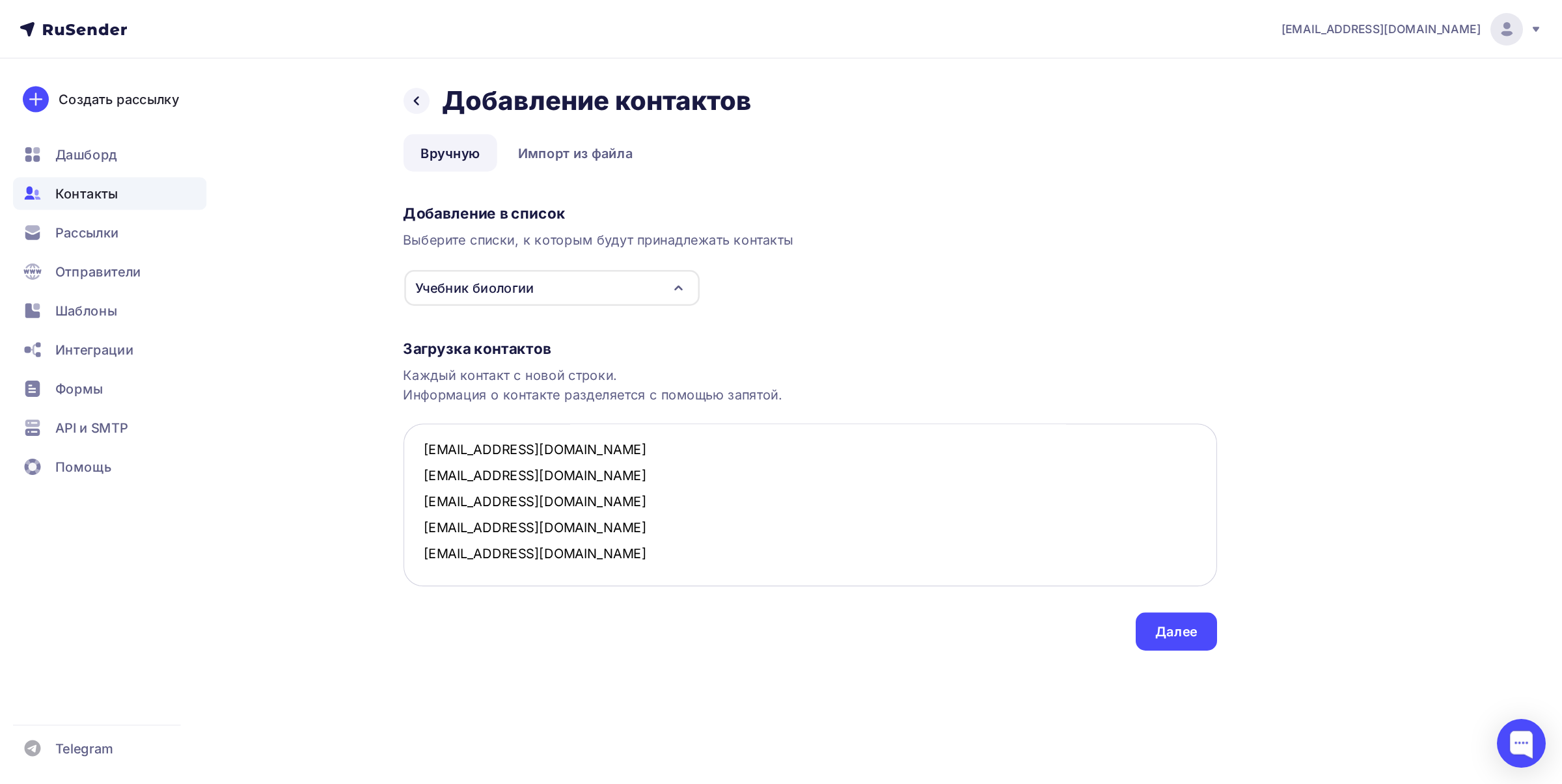
scroll to position [8, 0]
paste textarea "katyabolganova18@gmail.com"
paste textarea "melnikova.av92@yndex.ru"
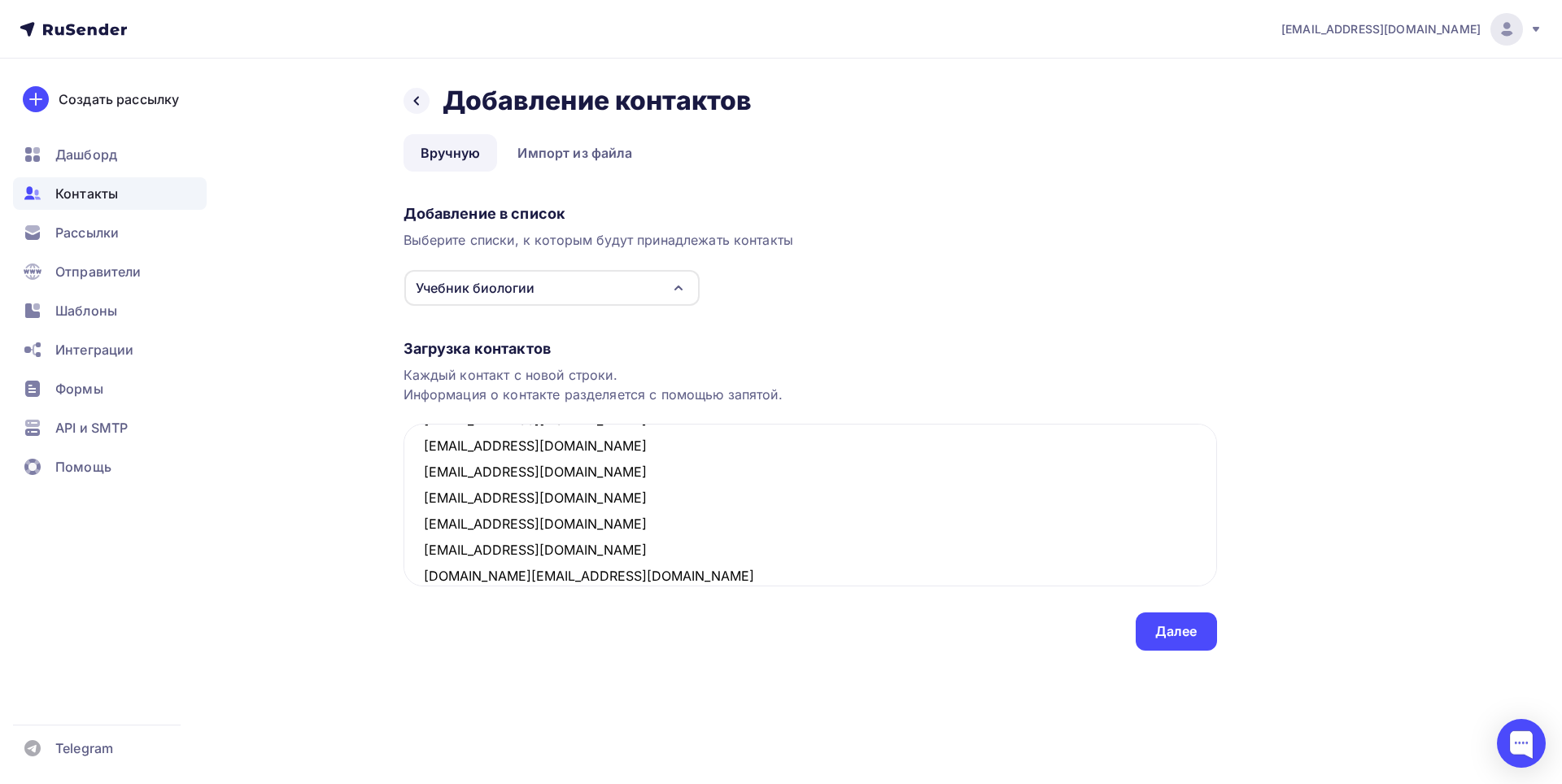
scroll to position [62, 0]
paste textarea "anka_galitskaia@icloud.com"
paste textarea "gonenkobog1996@gmail.com"
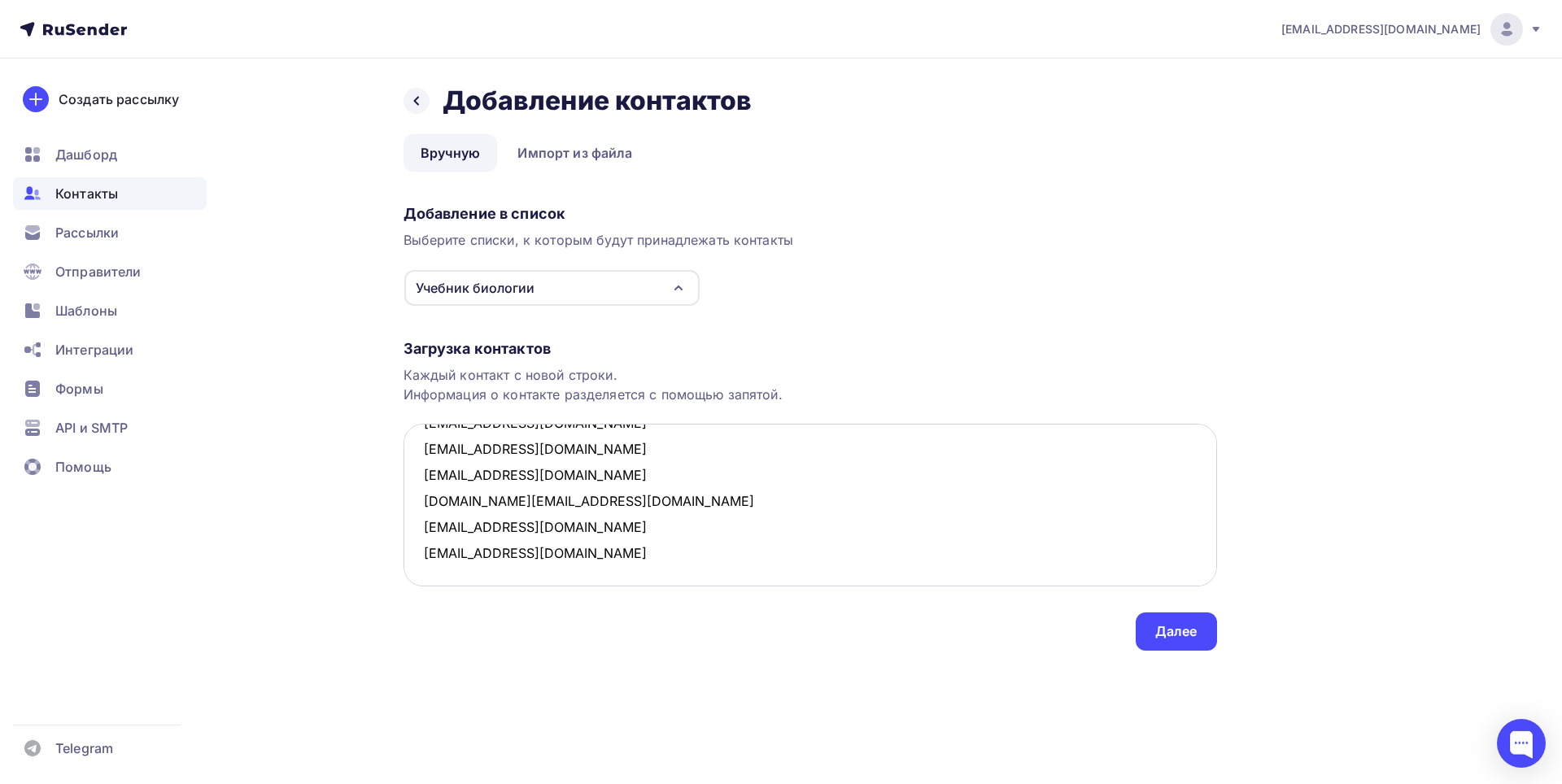
paste textarea "kseniaermohina05@gmail.com"
paste textarea "k.yermokhina@bk.ru"
paste textarea "asmik3370@mail.com"
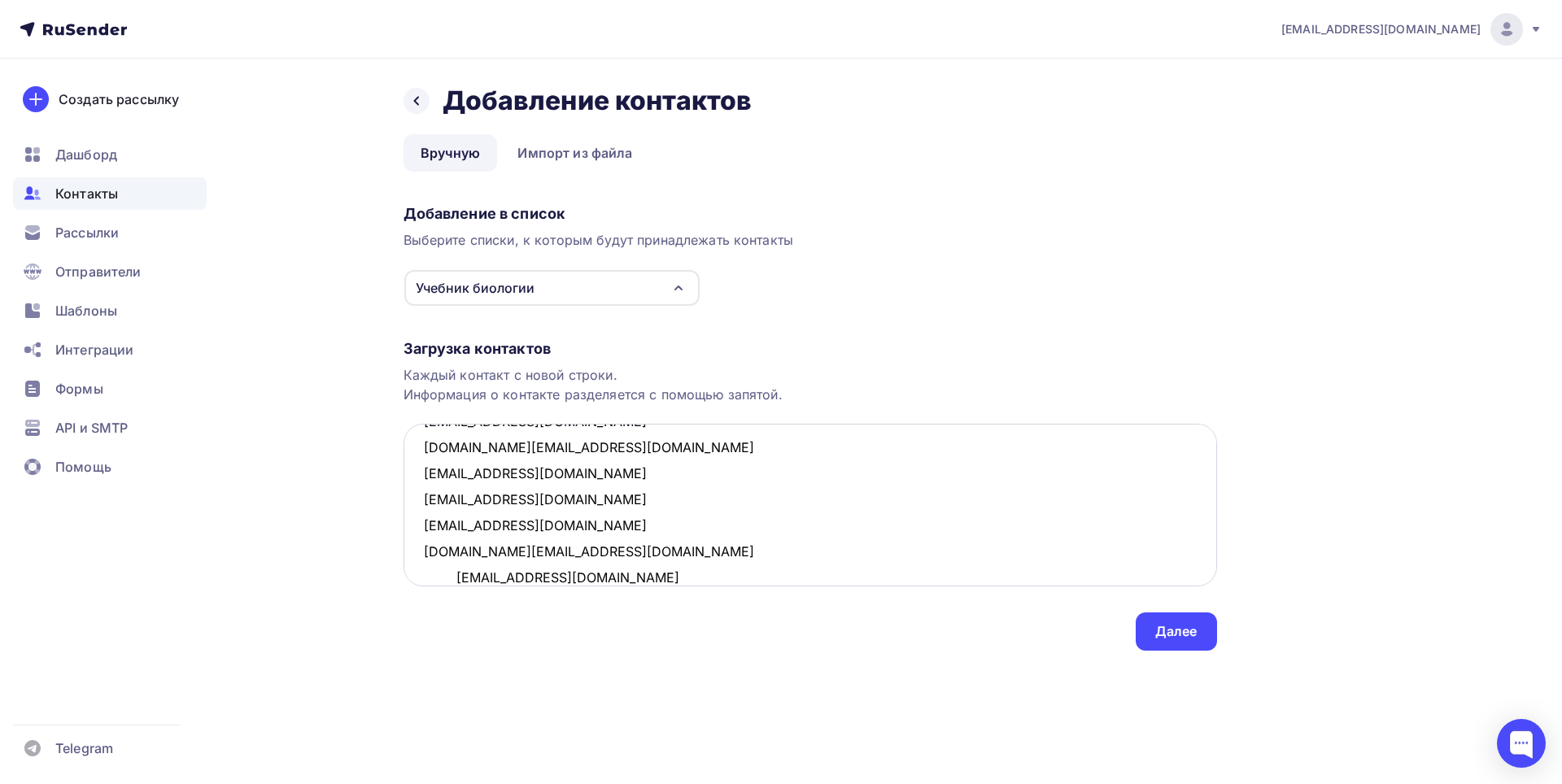
click at [449, 583] on textarea "alita.babayan@bk.ru igorancekov6@gmail.com asadoksen07@gmail.com matvejbagrec1@…" at bounding box center [810, 504] width 813 height 163
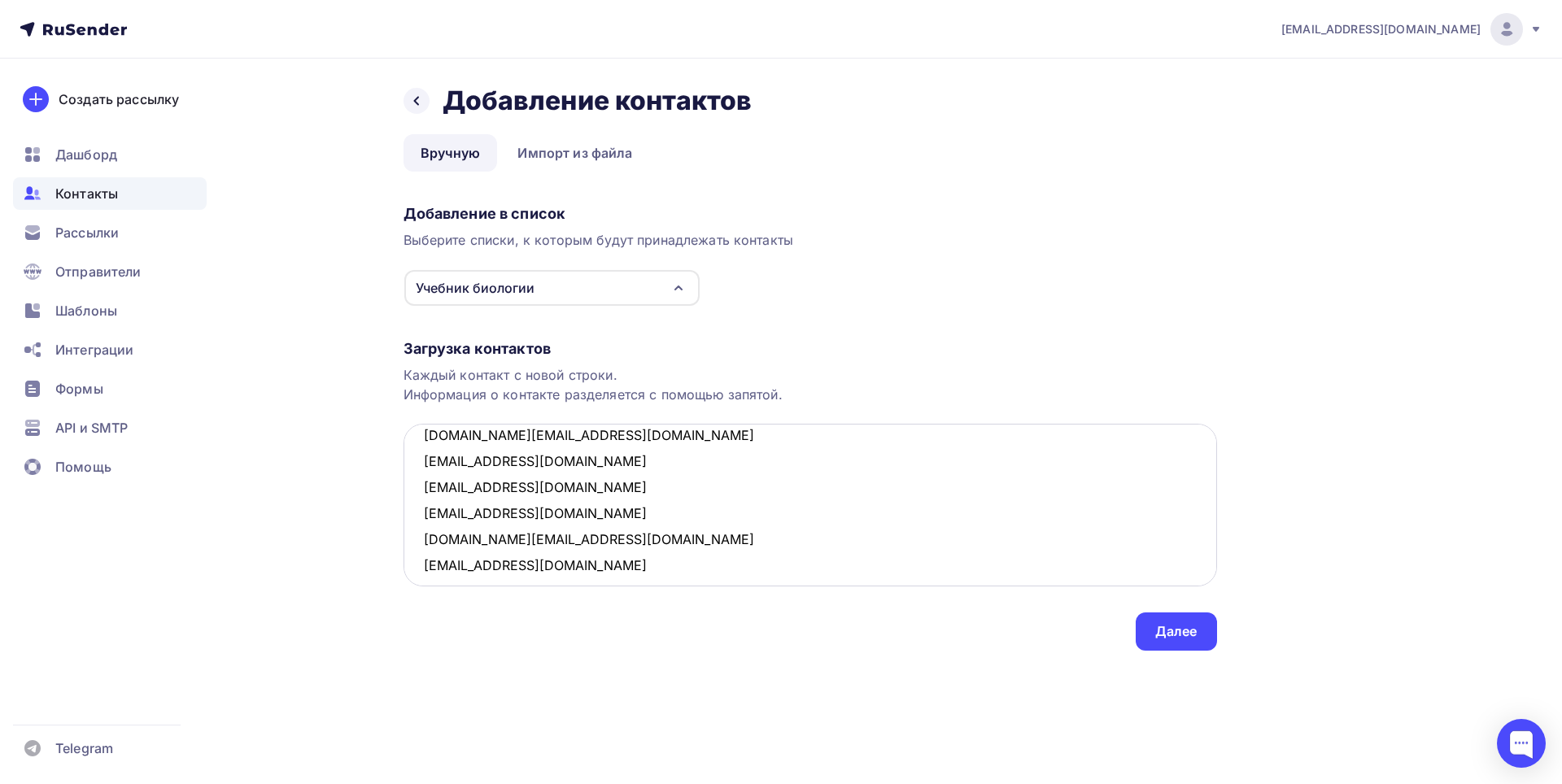
scroll to position [191, 0]
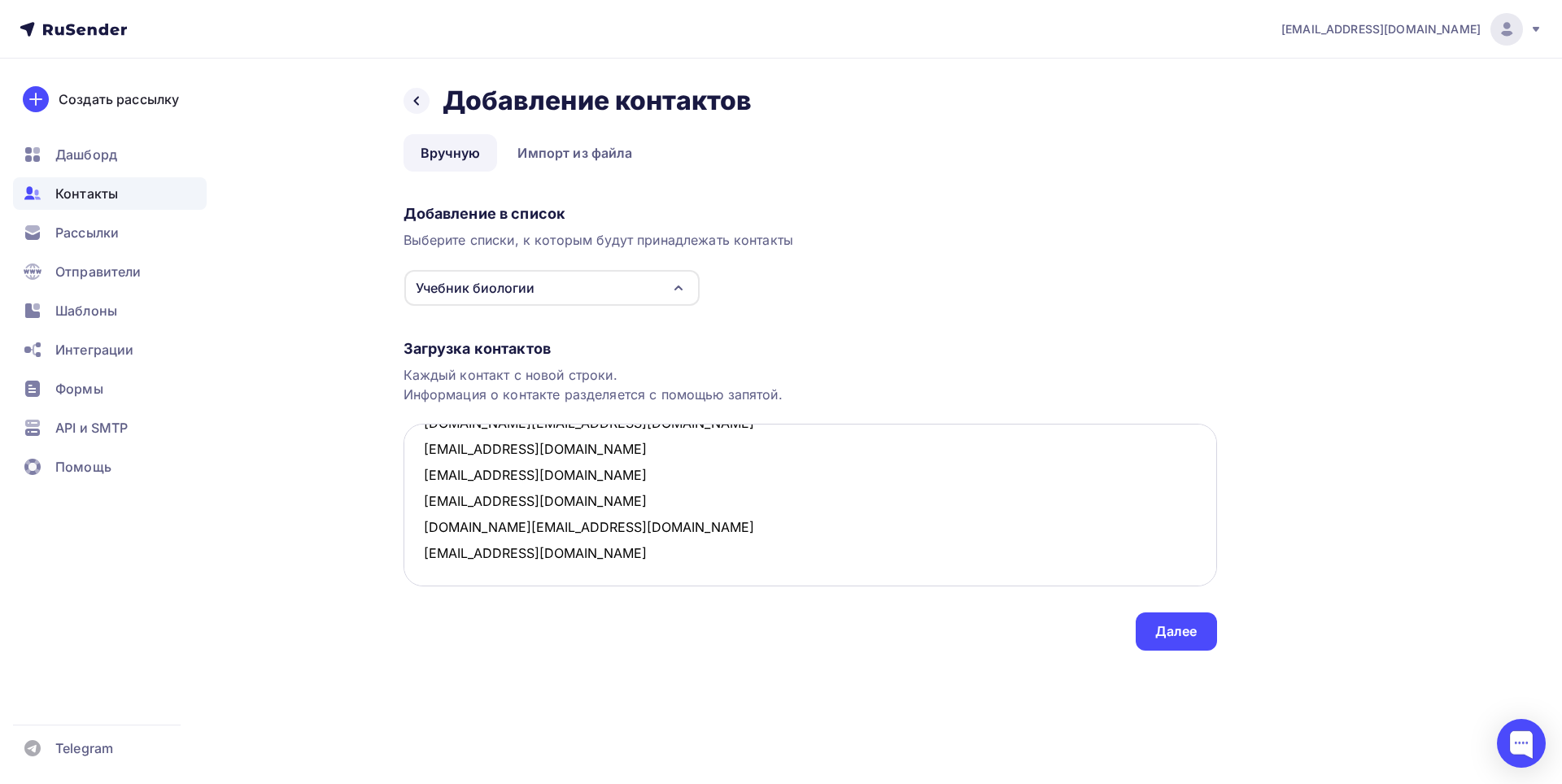
click at [1004, 566] on textarea "alita.babayan@bk.ru igorancekov6@gmail.com asadoksen07@gmail.com matvejbagrec1@…" at bounding box center [810, 504] width 813 height 163
paste textarea "rloryn92@gmail.com"
paste textarea "dnkud3947@gmail.com"
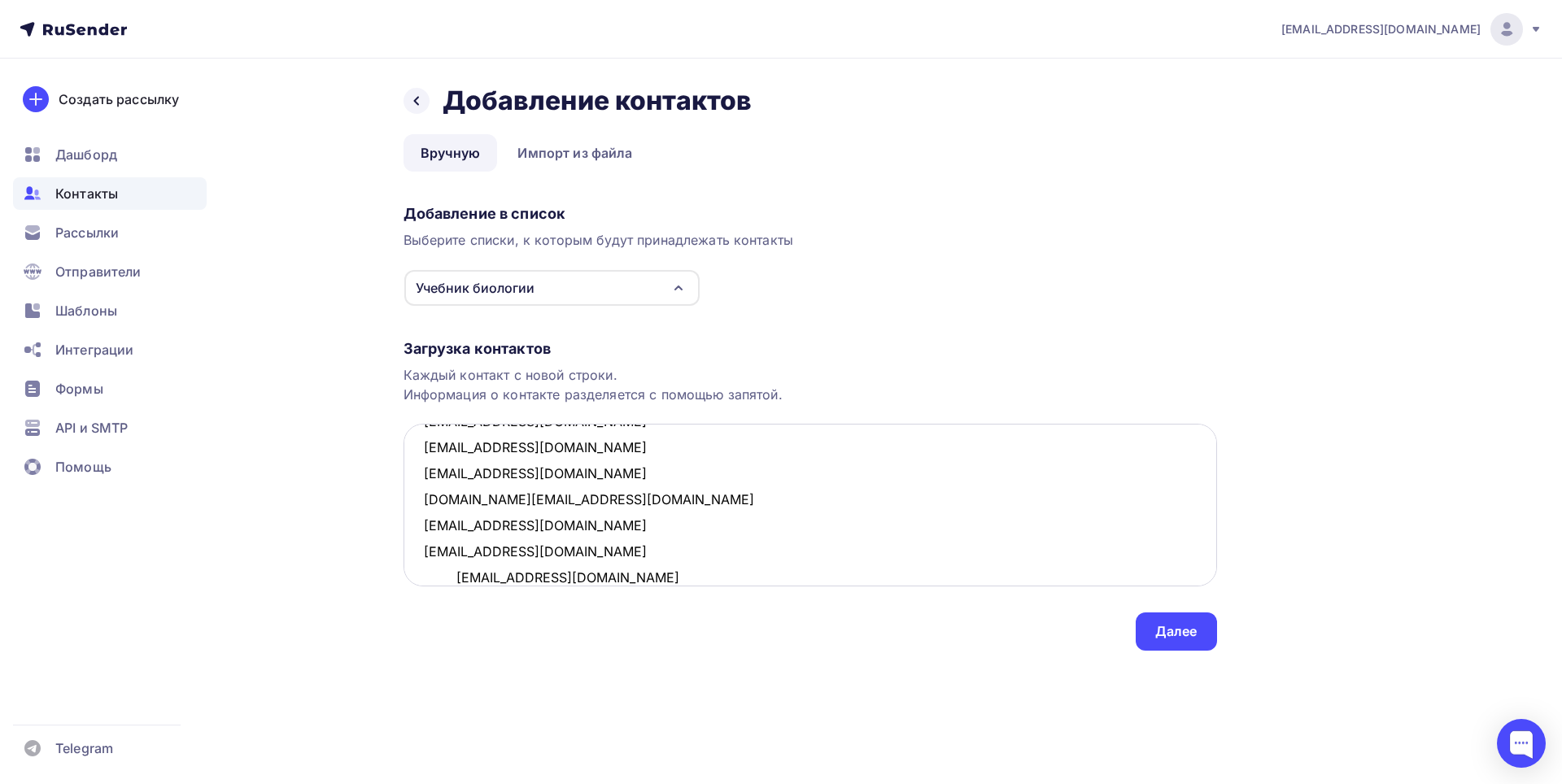
click at [450, 580] on textarea "alita.babayan@bk.ru igorancekov6@gmail.com asadoksen07@gmail.com matvejbagrec1@…" at bounding box center [810, 504] width 813 height 163
click at [581, 563] on textarea "alita.babayan@bk.ru igorancekov6@gmail.com asadoksen07@gmail.com matvejbagrec1@…" at bounding box center [810, 504] width 813 height 163
paste textarea "nikitarastrepin2011@gmail.com"
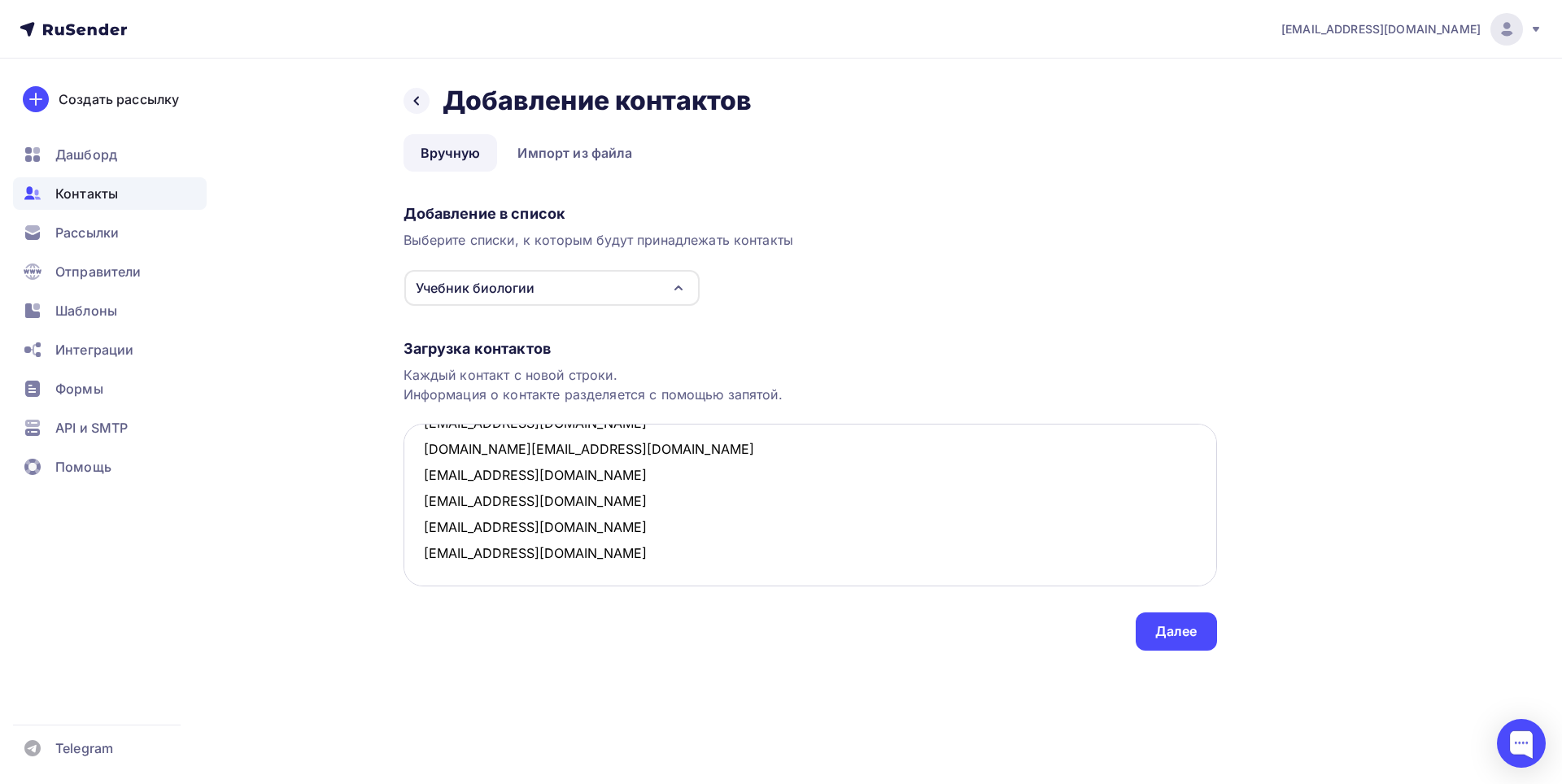
scroll to position [270, 0]
paste textarea "Tecto2007@yandex.ru"
paste textarea "tuevadiana@gmail.com"
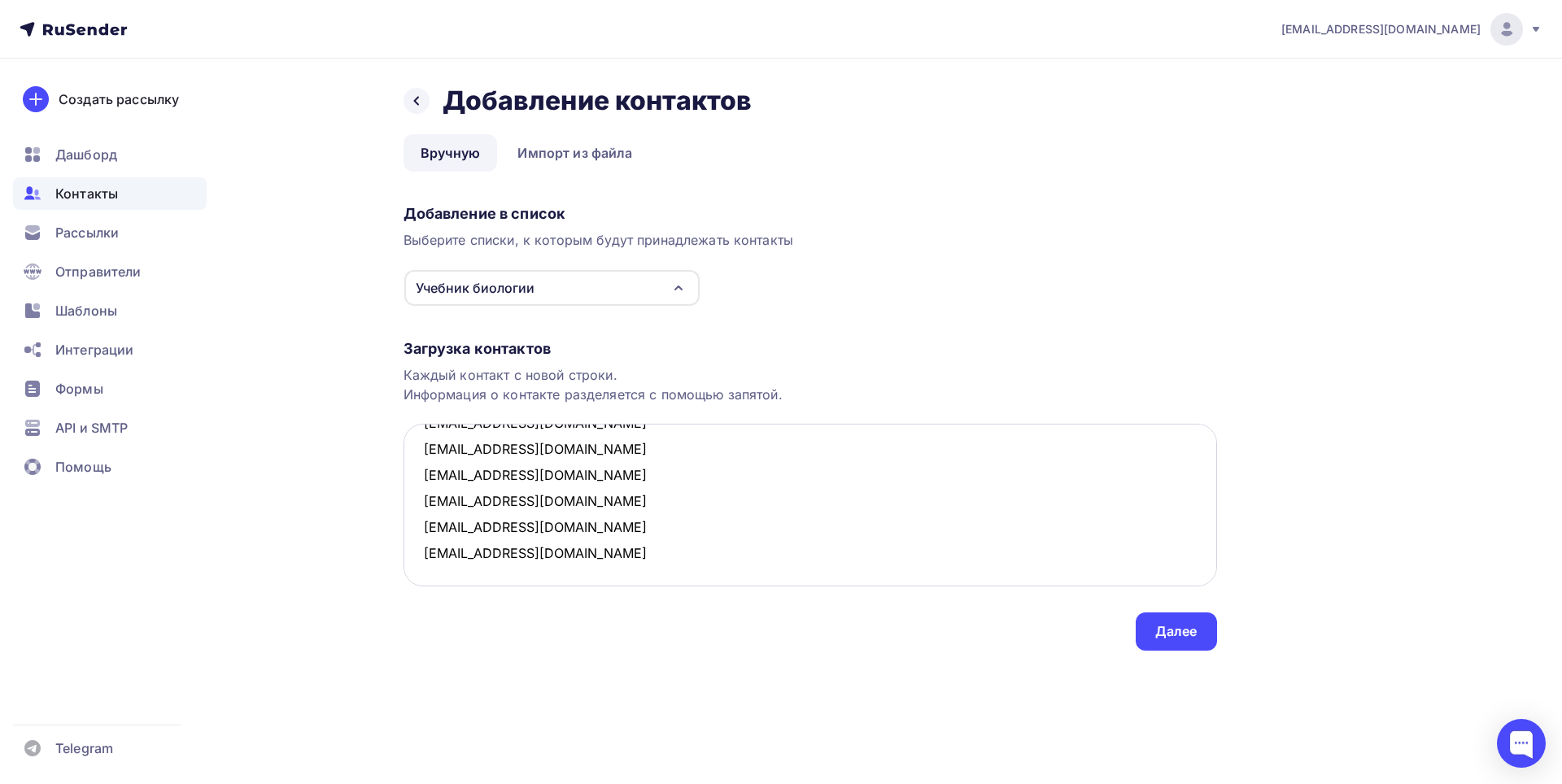
paste textarea "romanhandogin@icloud.com"
paste textarea "Prometei1104@mail.com"
paste textarea "ruslansefer379@gmail.com"
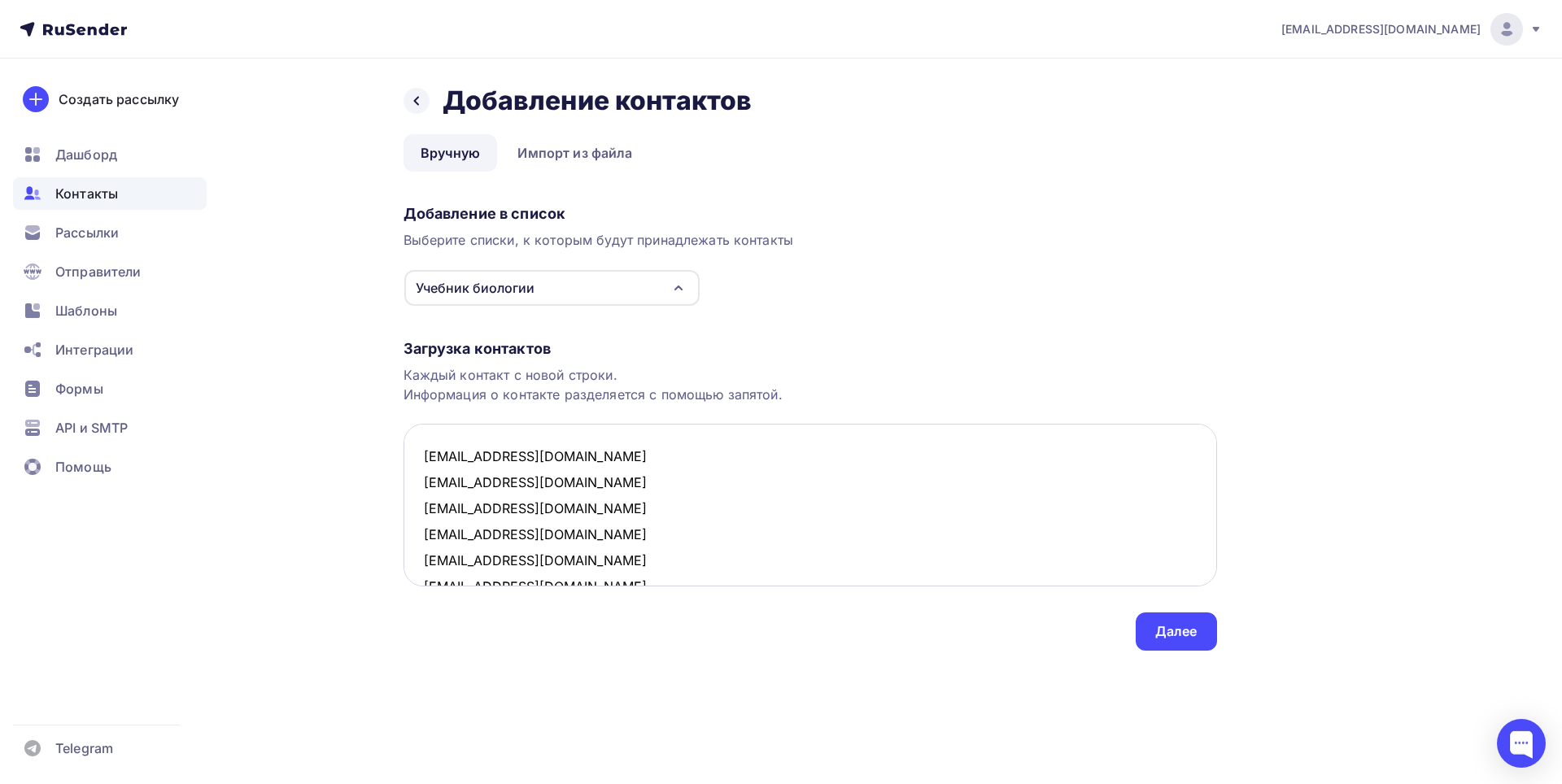
scroll to position [0, 0]
click at [423, 434] on textarea "alita.babayan@bk.ru igorancekov6@gmail.com asadoksen07@gmail.com matvejbagrec1@…" at bounding box center [810, 504] width 813 height 163
type textarea "alita.babayan@bk.ru igorancekov6@gmail.com asadoksen07@gmail.com matvejbagrec1@…"
click at [1150, 617] on div "Далее" at bounding box center [1176, 631] width 81 height 38
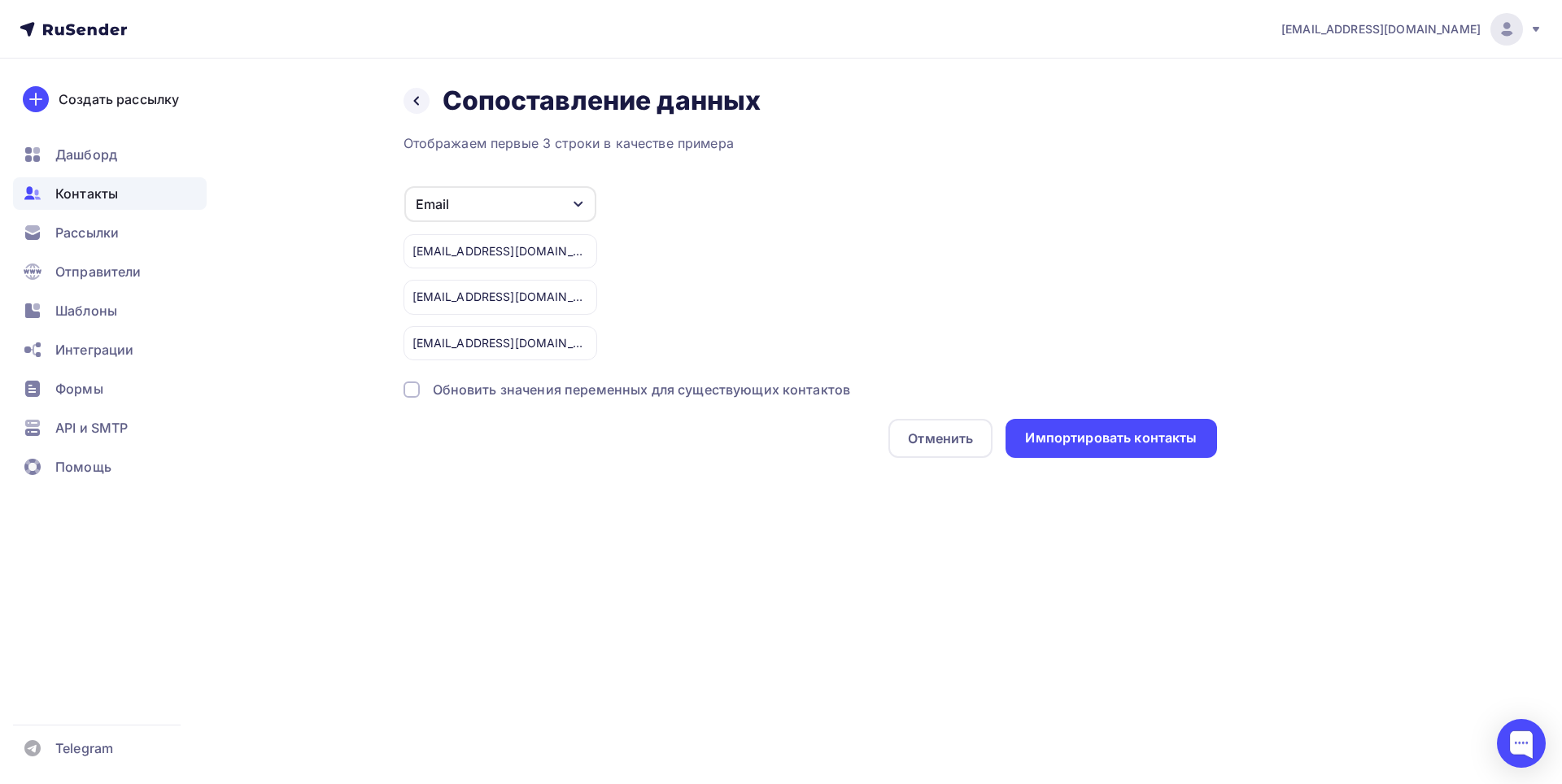
click at [419, 388] on div at bounding box center [412, 390] width 16 height 16
click at [1068, 440] on div "Импортировать контакты" at bounding box center [1111, 437] width 172 height 19
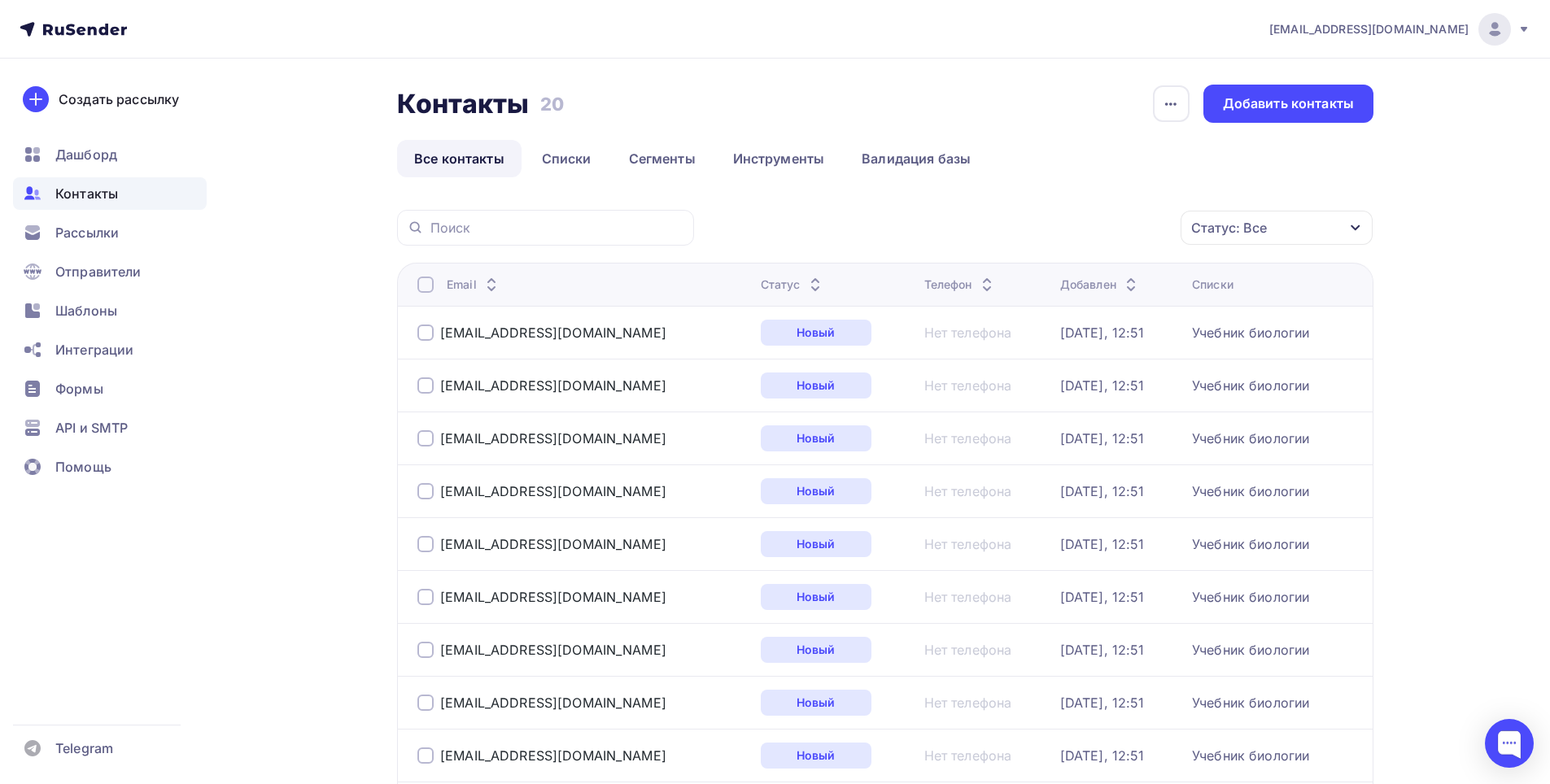
click at [932, 335] on div "Нет телефона" at bounding box center [968, 333] width 88 height 16
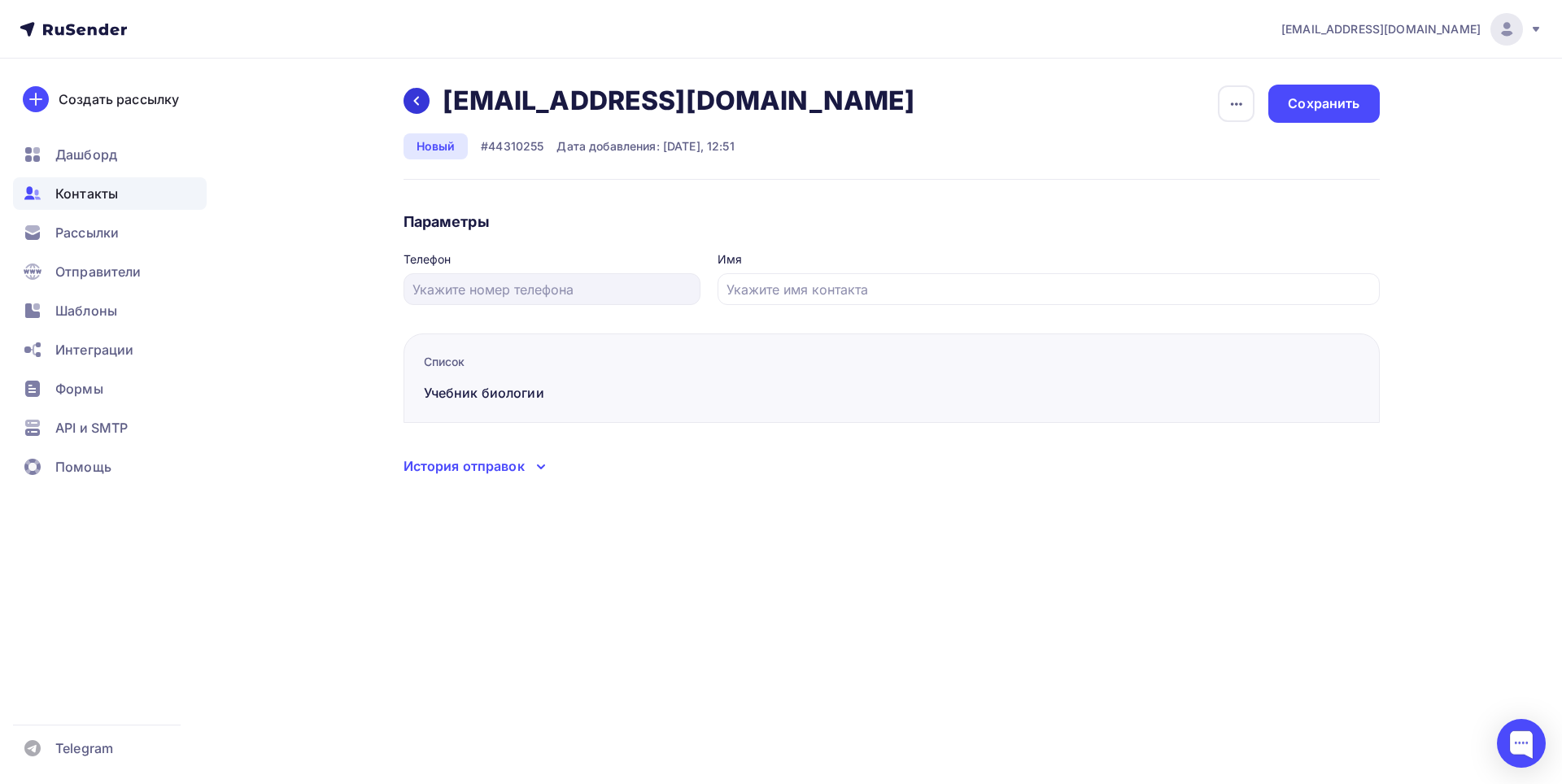
click at [423, 100] on icon at bounding box center [416, 100] width 13 height 13
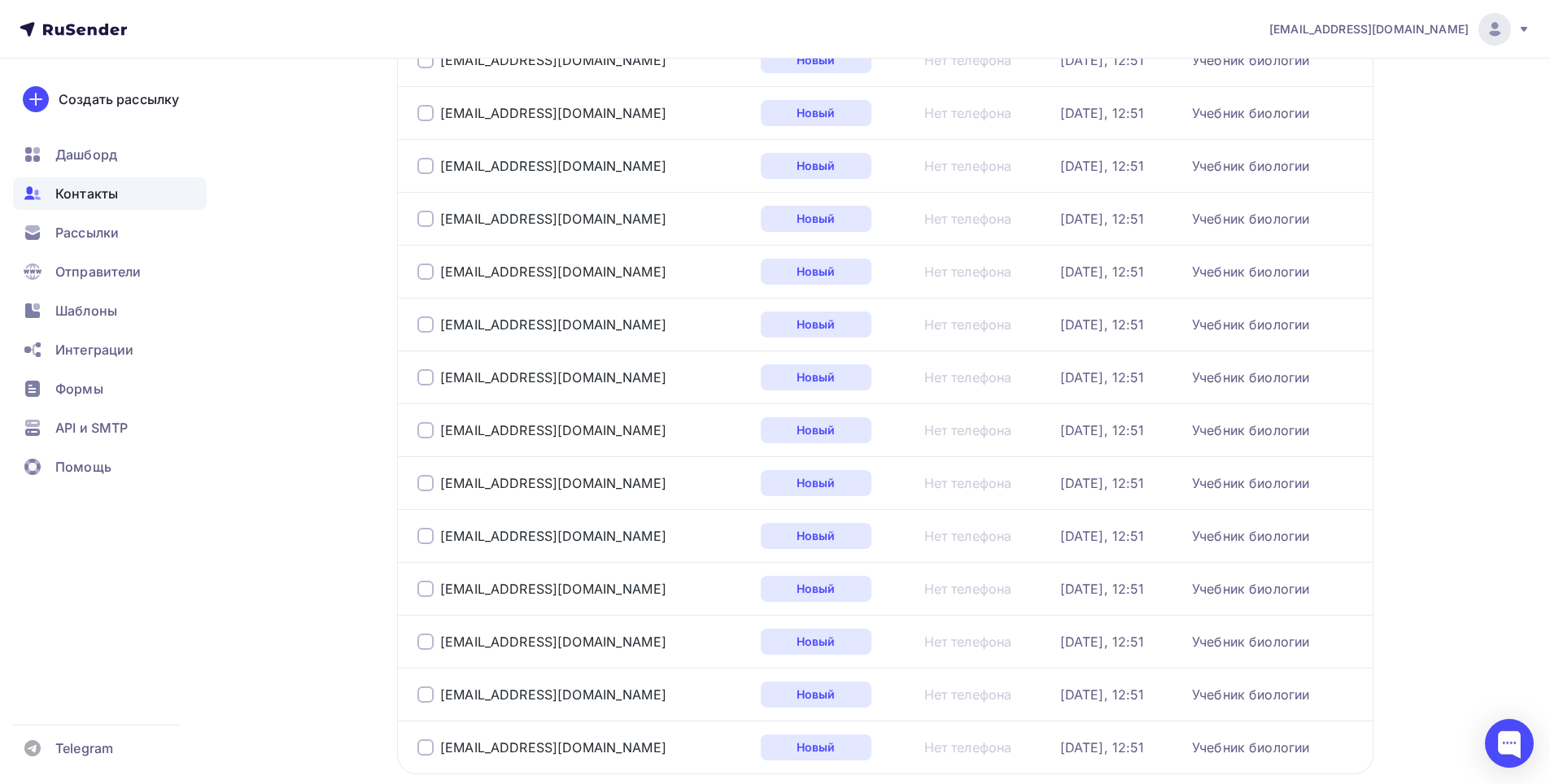
scroll to position [746, 0]
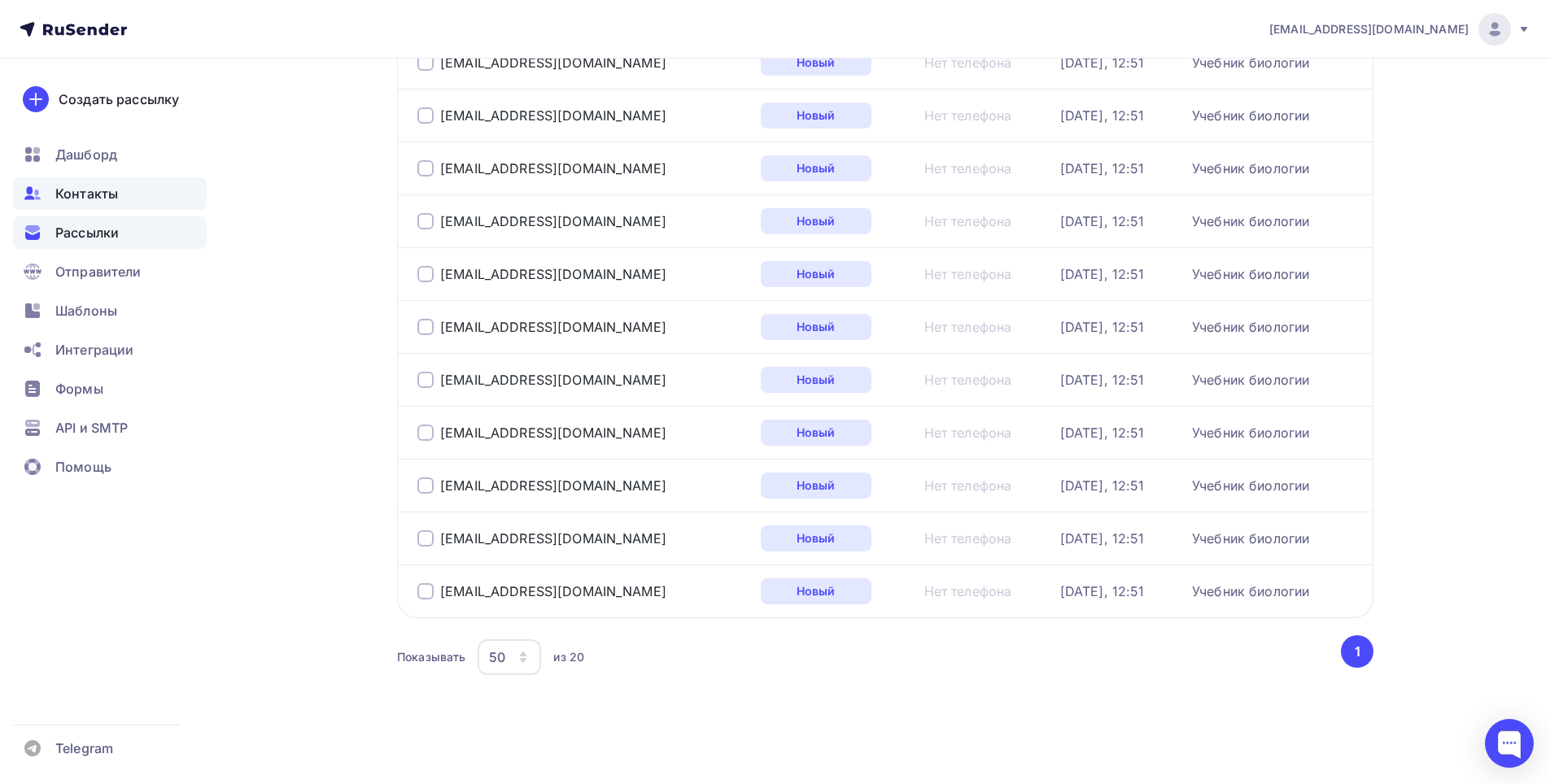
click at [59, 222] on div "Рассылки" at bounding box center [110, 233] width 194 height 33
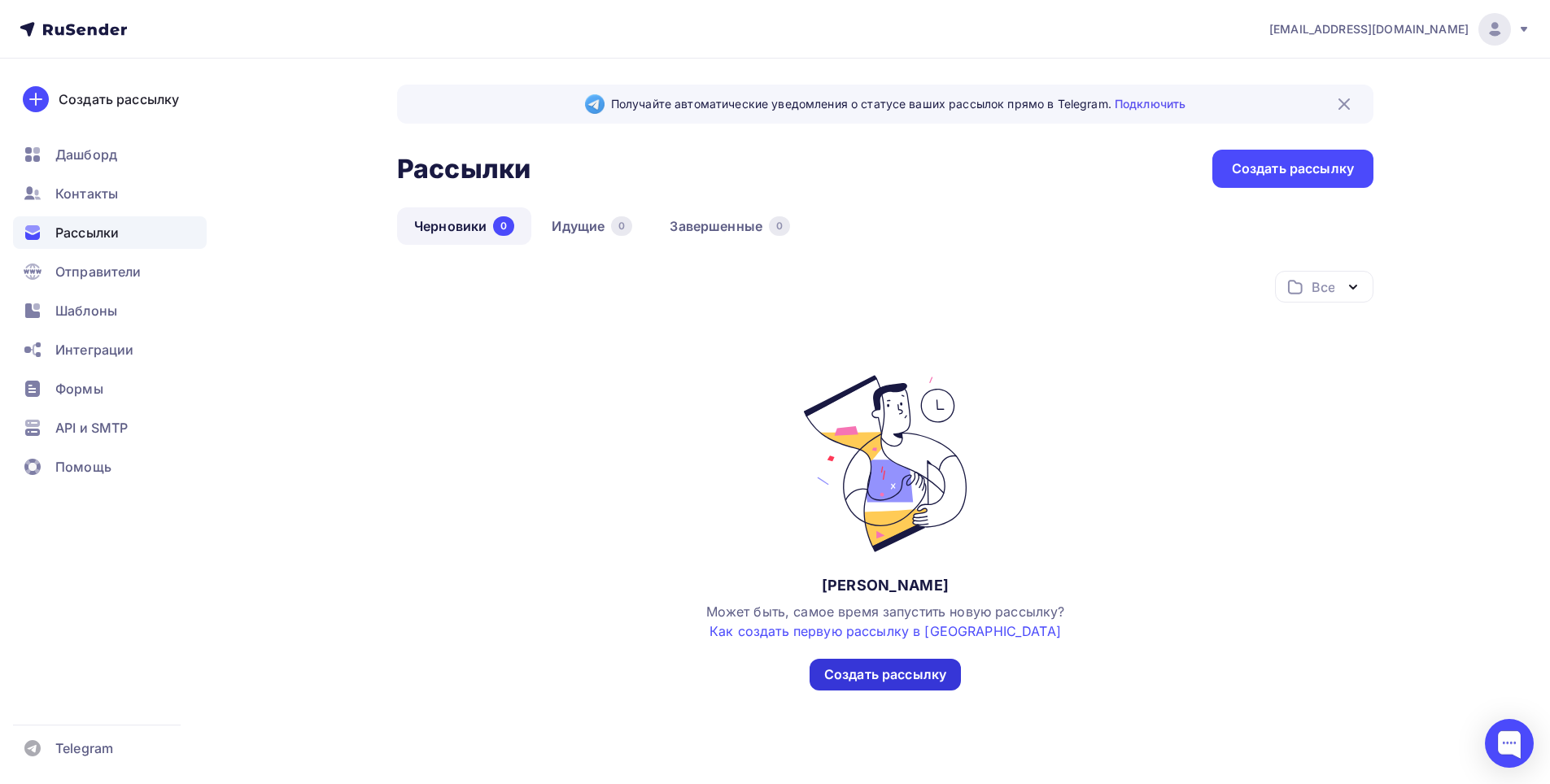
click at [861, 677] on div "Создать рассылку" at bounding box center [885, 674] width 122 height 19
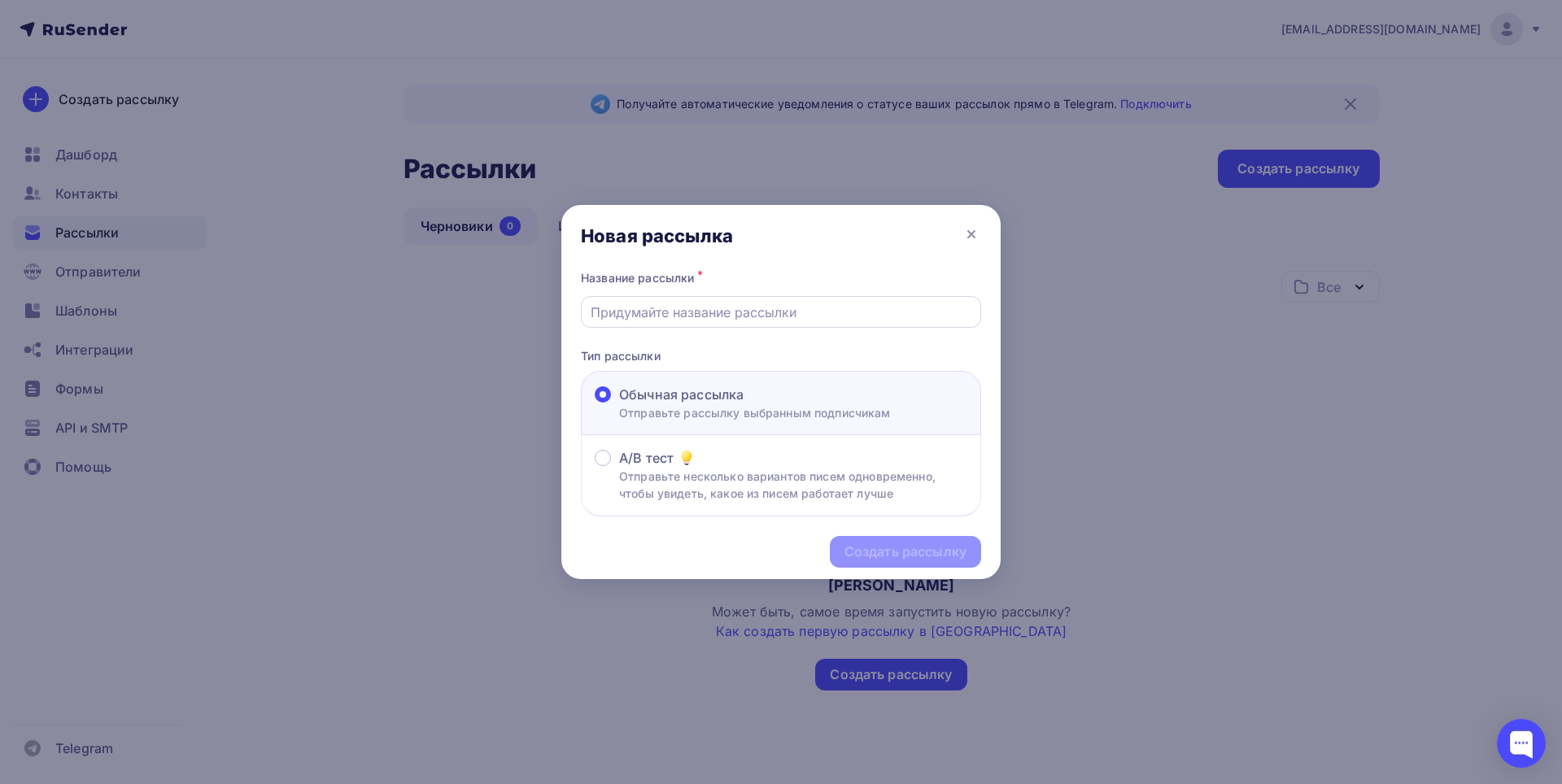
click at [748, 316] on input "text" at bounding box center [781, 313] width 382 height 20
type input "Учебник биологии 8 класс"
click at [920, 566] on div "Создать рассылку" at bounding box center [905, 552] width 151 height 32
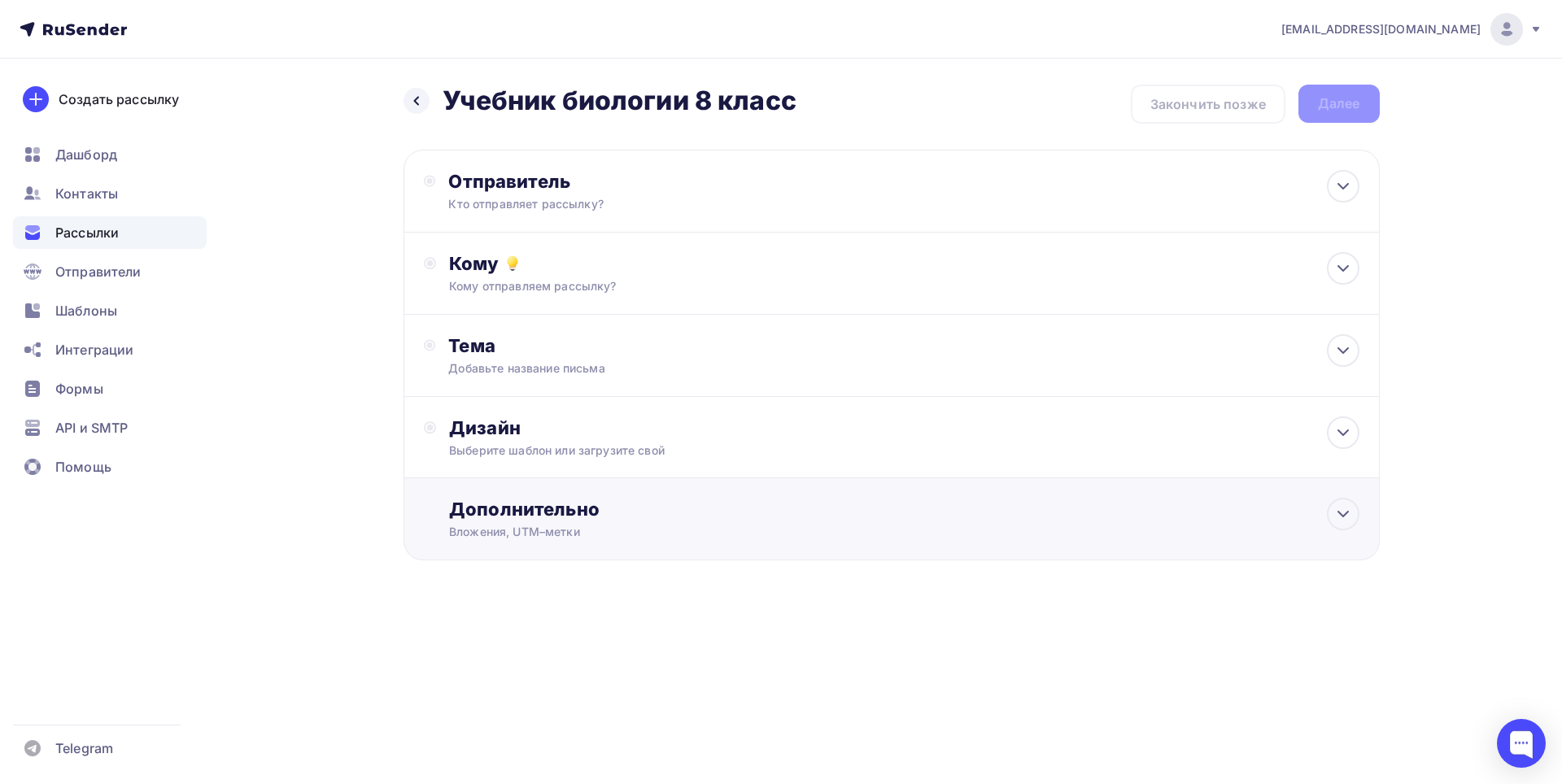
click at [781, 526] on div "Вложения, UTM–метки" at bounding box center [859, 531] width 819 height 16
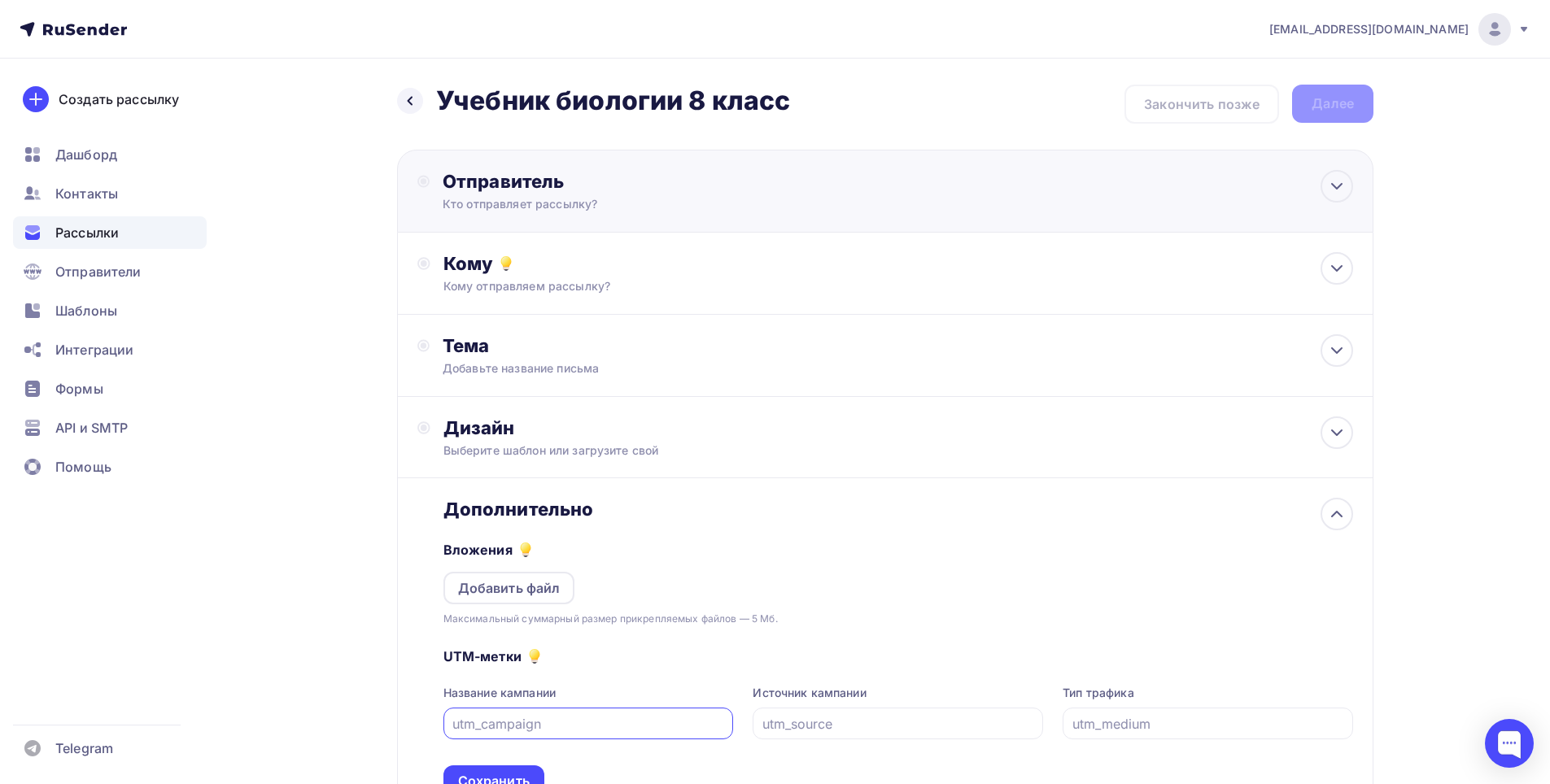
click at [524, 202] on div "Кто отправляет рассылку?" at bounding box center [602, 204] width 318 height 16
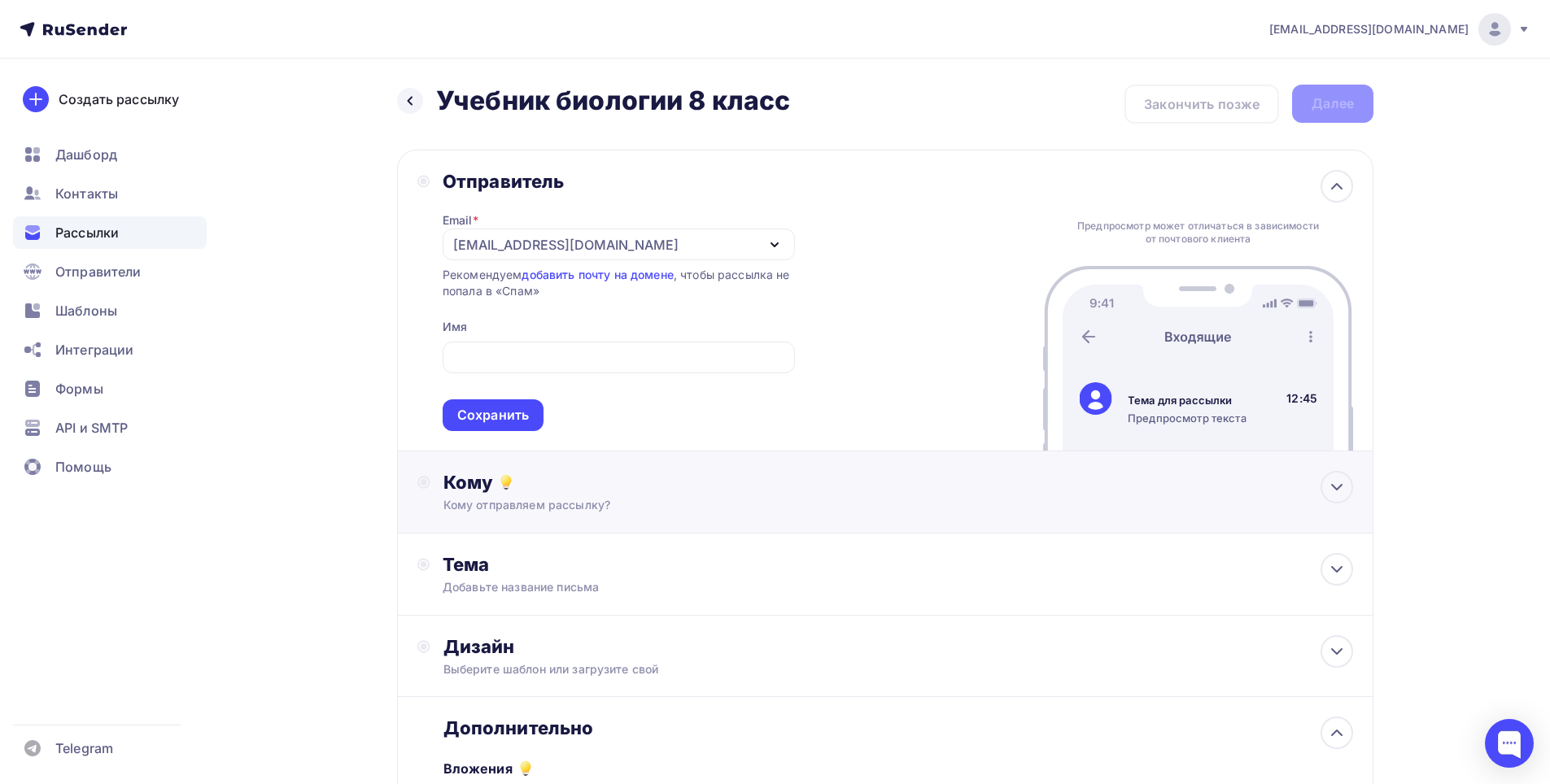
click at [508, 470] on div "Кому Кому отправляем рассылку? Списки получателей Выберите список Все списки id…" at bounding box center [884, 492] width 976 height 82
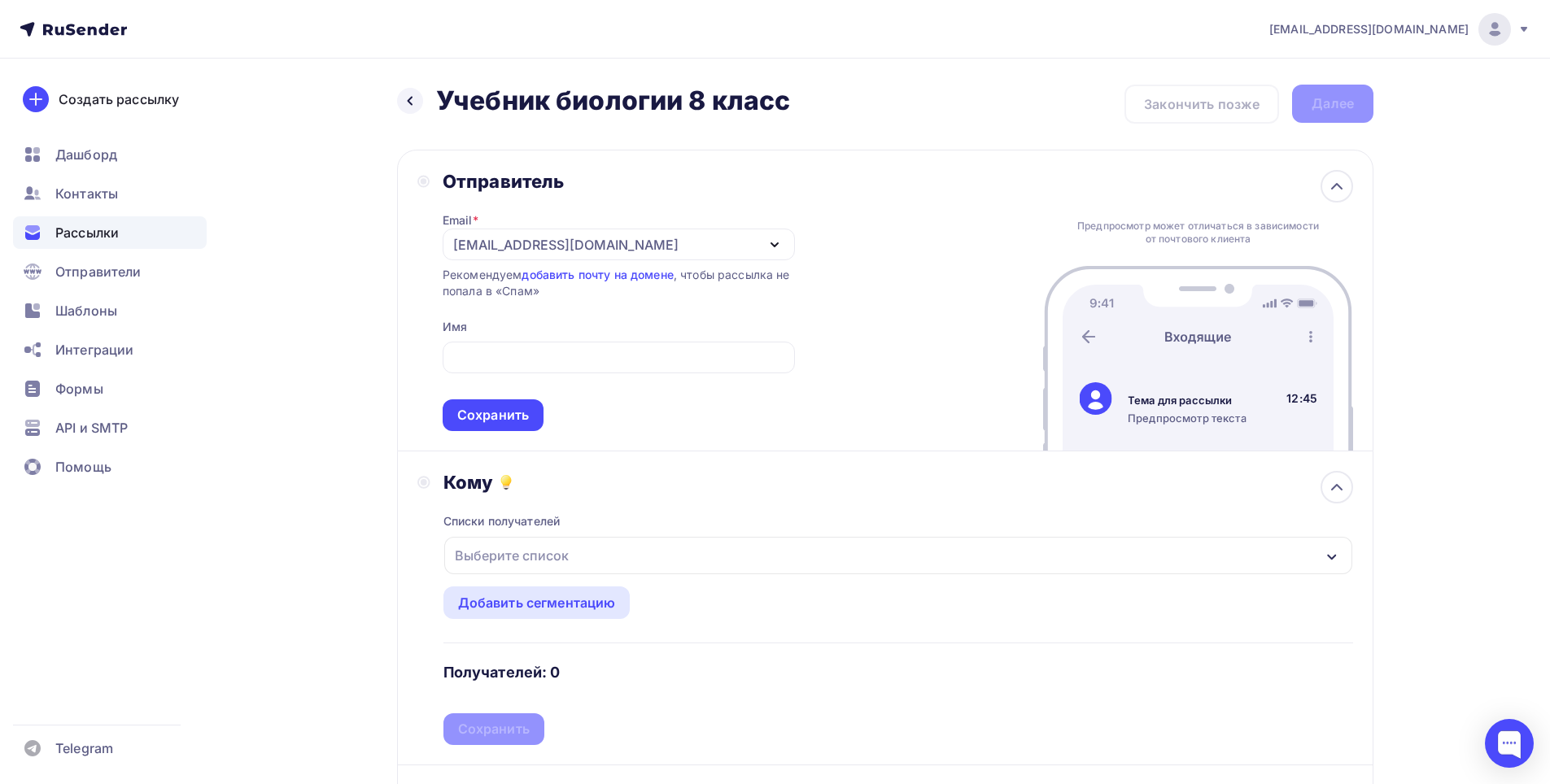
click at [526, 546] on div "Выберите список" at bounding box center [512, 555] width 127 height 29
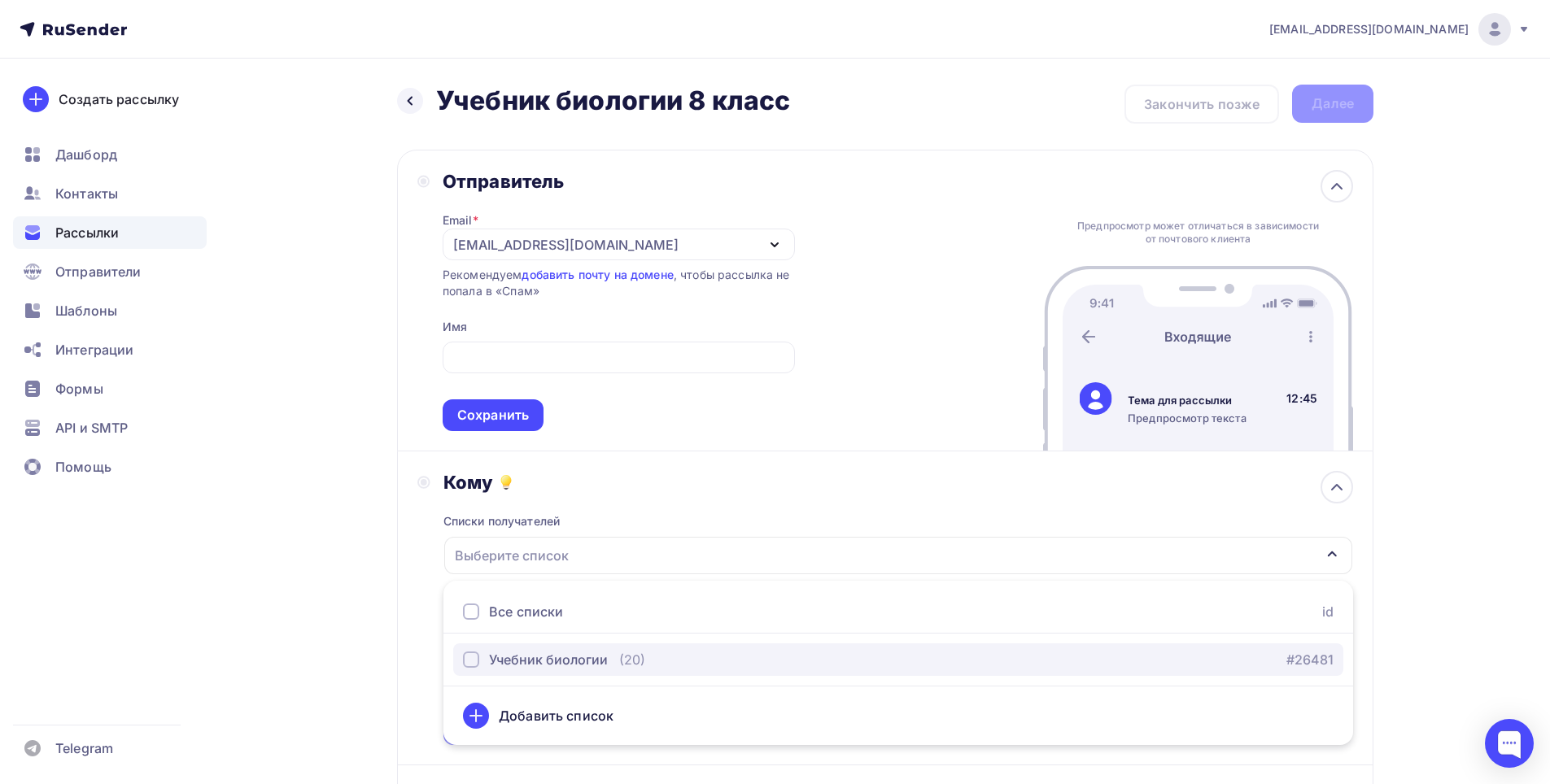
click at [553, 658] on div "Учебник биологии" at bounding box center [548, 660] width 119 height 20
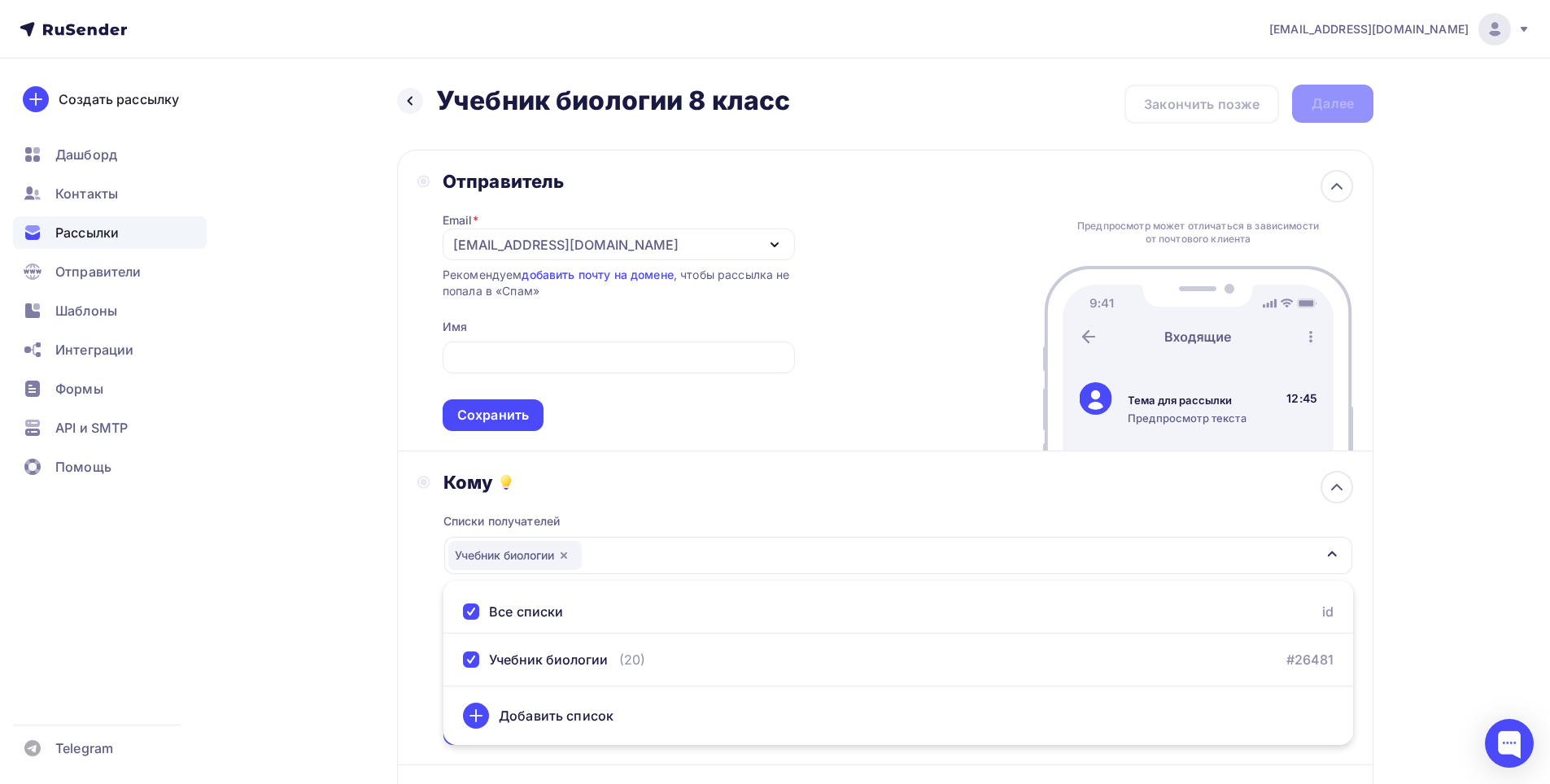
click at [421, 617] on div "Кому Списки получателей Учебник биологии Все списки id Учебник биологии (20) #2…" at bounding box center [885, 607] width 935 height 274
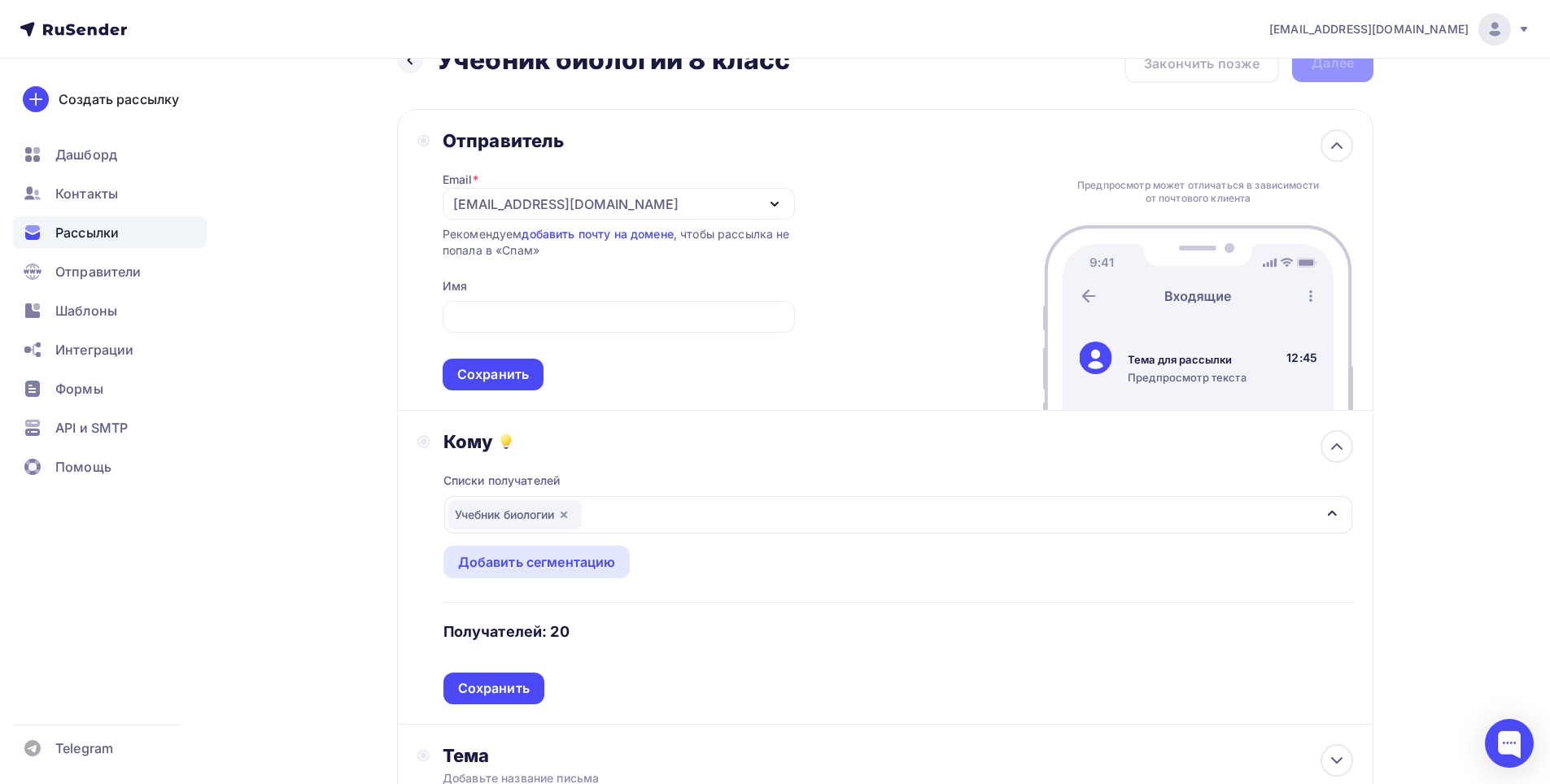
scroll to position [81, 0]
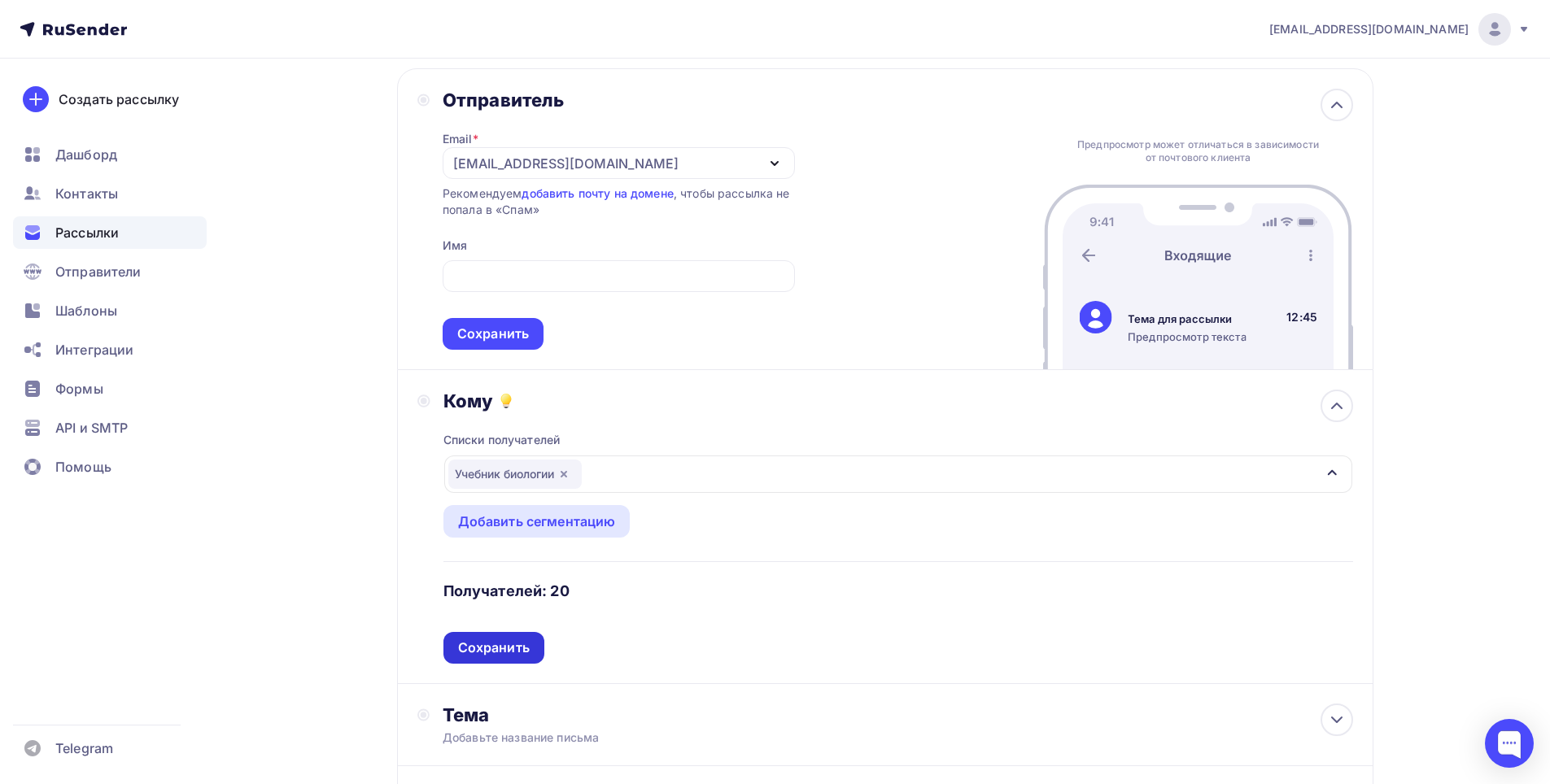
drag, startPoint x: 511, startPoint y: 648, endPoint x: 510, endPoint y: 638, distance: 10.0
click at [510, 648] on div "Сохранить" at bounding box center [494, 647] width 72 height 19
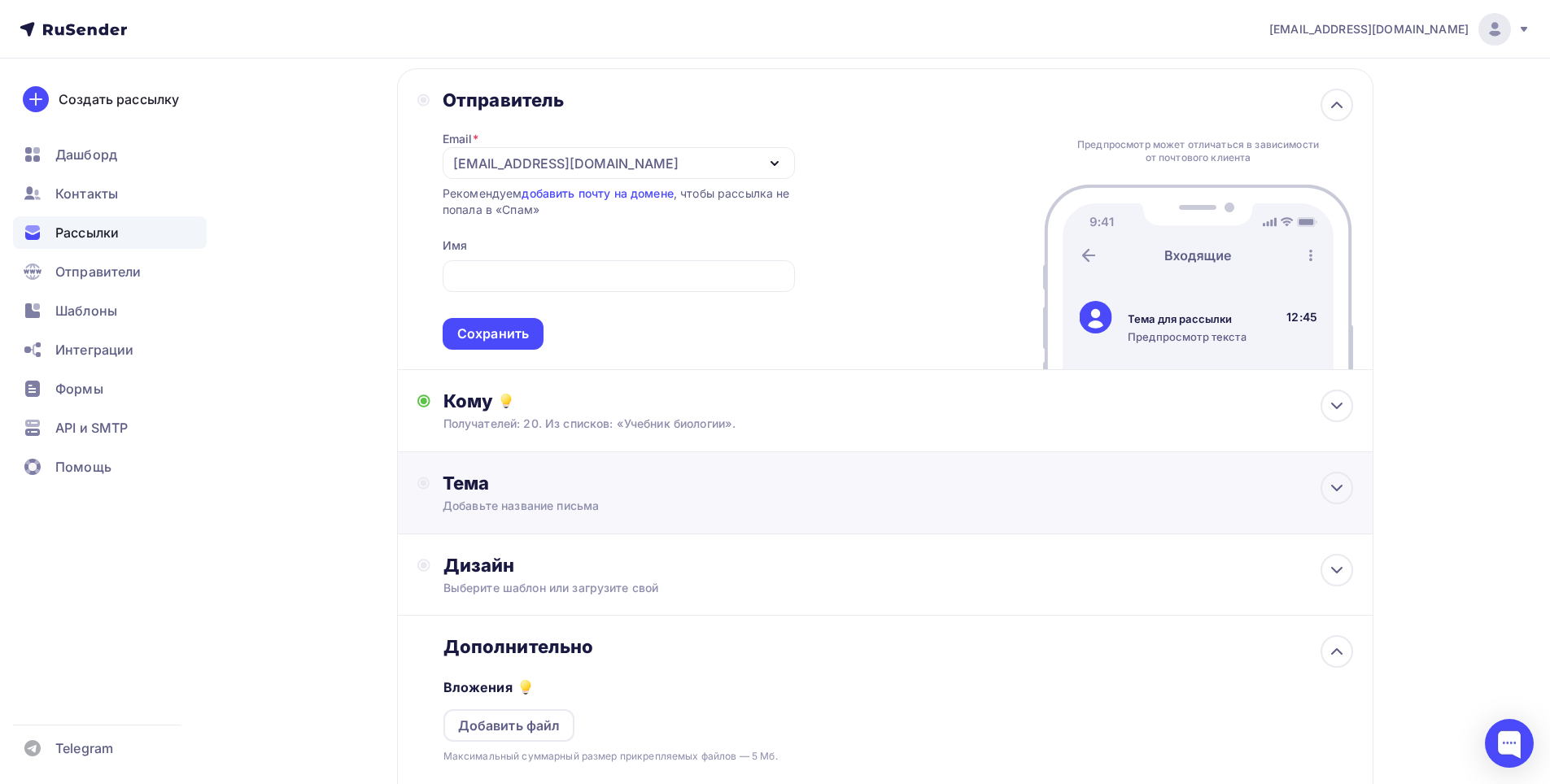
drag, startPoint x: 491, startPoint y: 488, endPoint x: 528, endPoint y: 520, distance: 48.9
click at [491, 487] on div "Тема" at bounding box center [604, 482] width 322 height 23
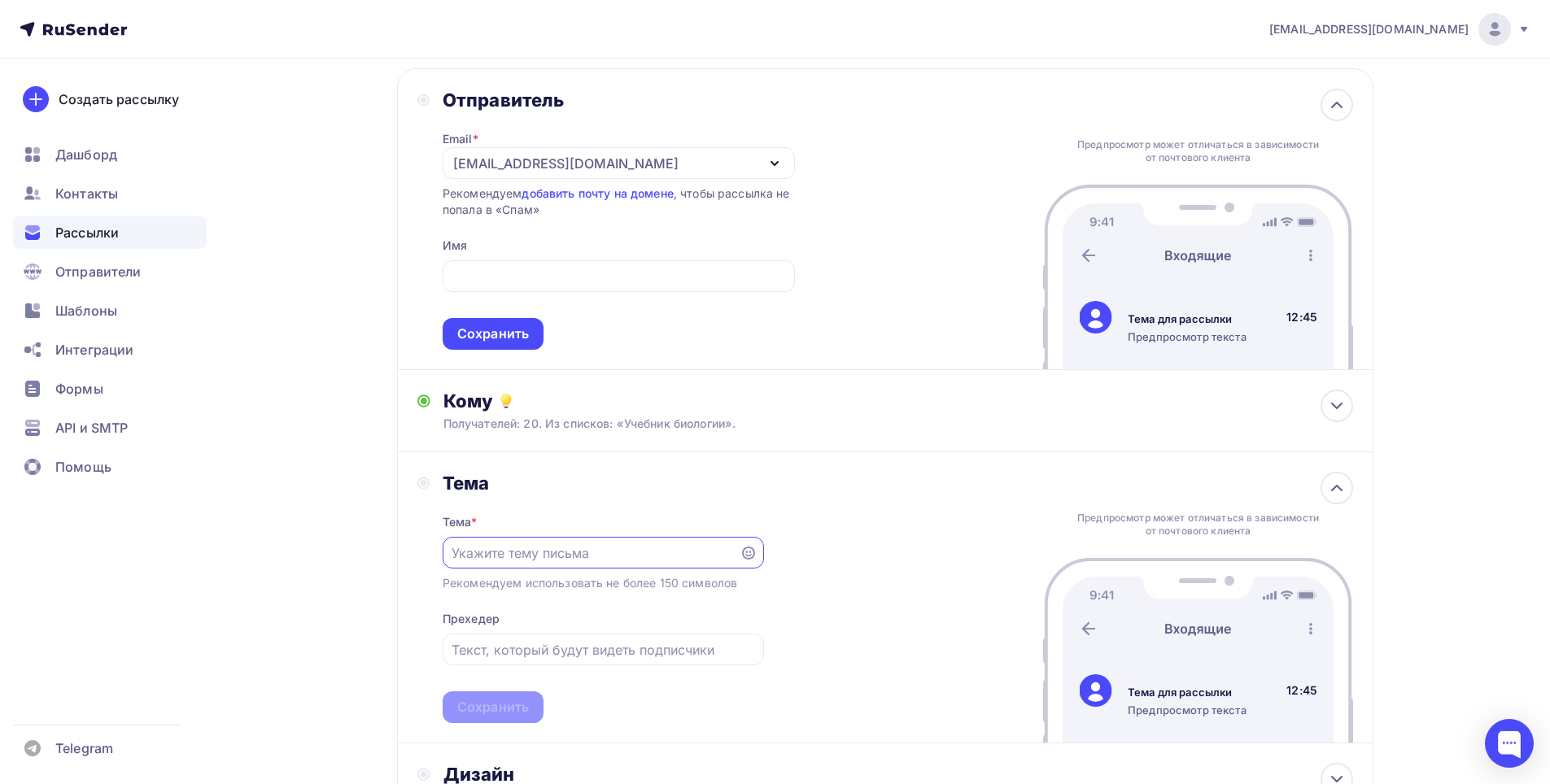
scroll to position [0, 0]
type input "К"
type input "Учебник биологии 8 класс"
drag, startPoint x: 536, startPoint y: 659, endPoint x: 542, endPoint y: 635, distance: 24.7
click at [537, 658] on div at bounding box center [604, 649] width 322 height 32
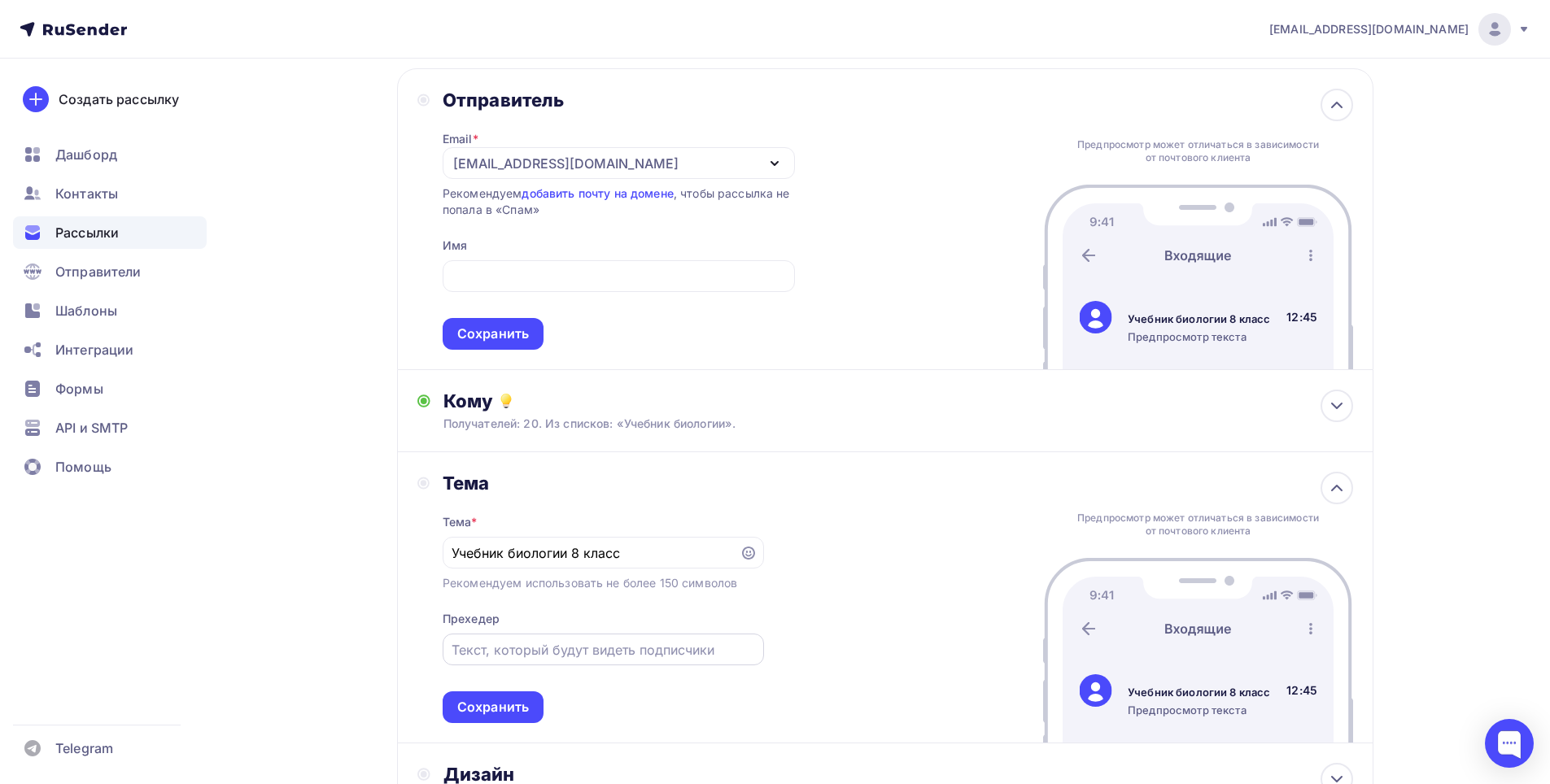
click at [532, 642] on input "text" at bounding box center [603, 650] width 303 height 20
type input "к"
type input "Здравствуйте,ваш учебник биологии"
click at [492, 691] on div "Сохранить" at bounding box center [493, 707] width 101 height 32
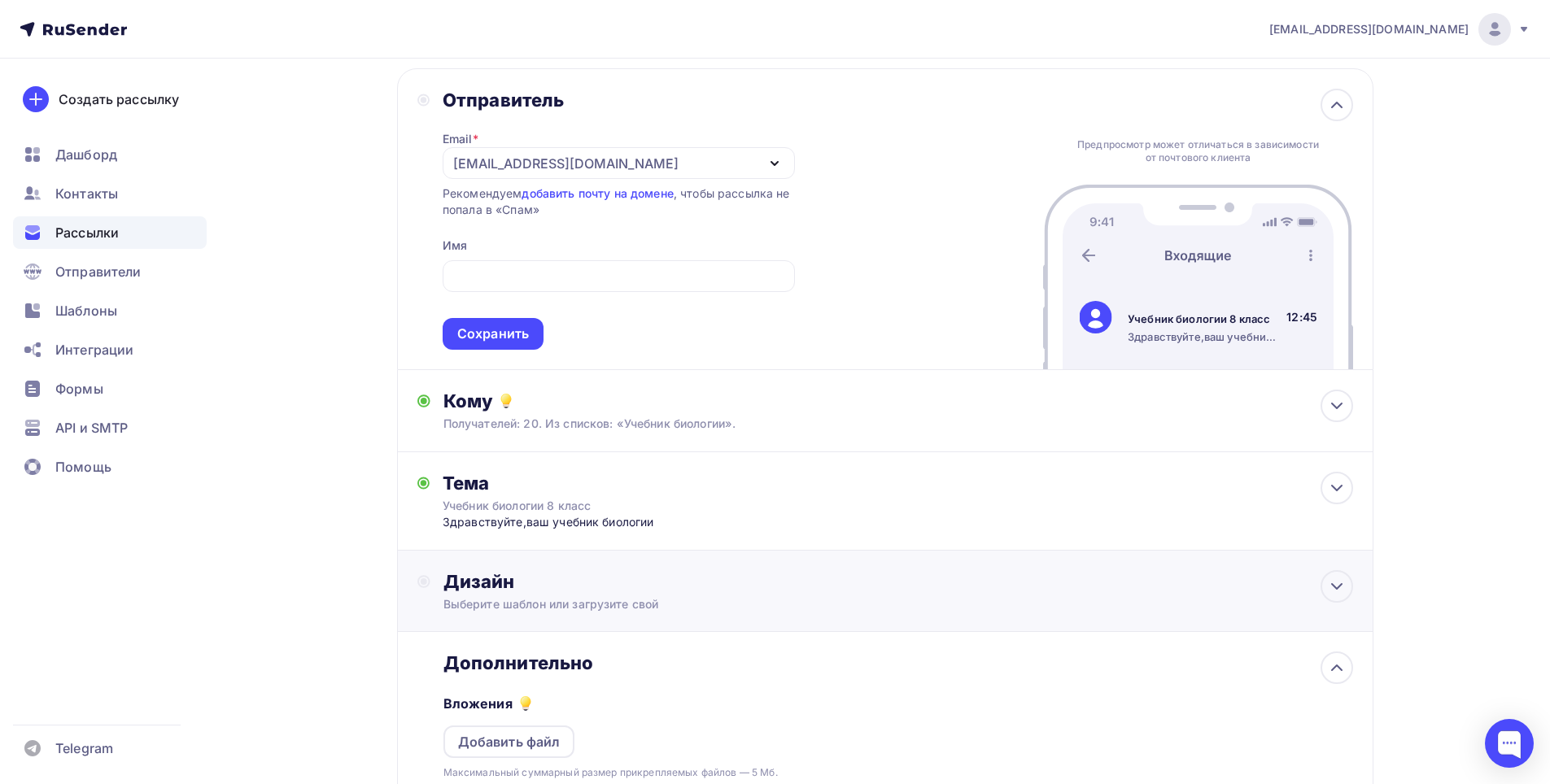
click at [573, 607] on div "Выберите шаблон или загрузите свой" at bounding box center [853, 604] width 819 height 16
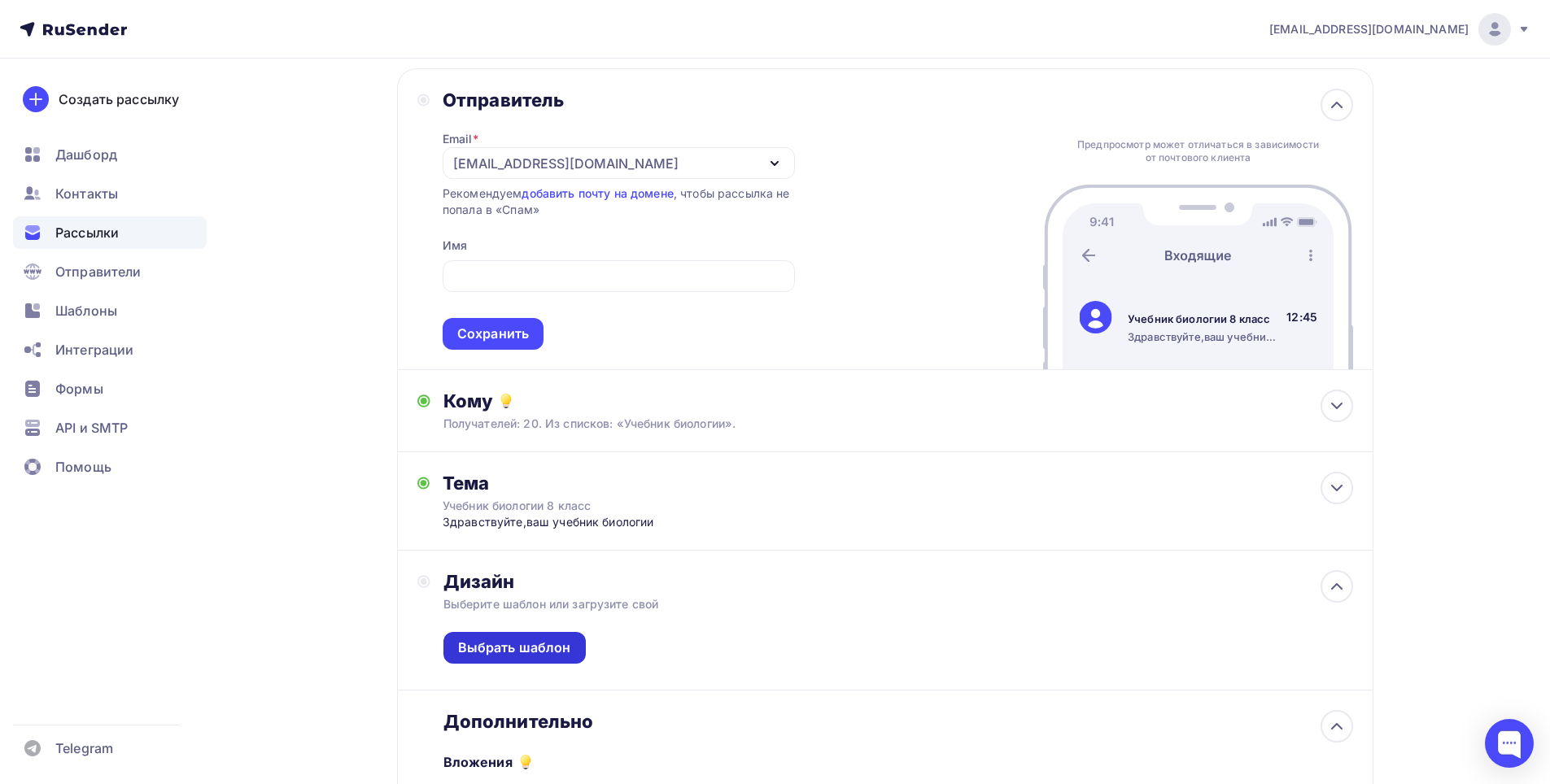
click at [518, 639] on div "Выбрать шаблон" at bounding box center [514, 647] width 113 height 19
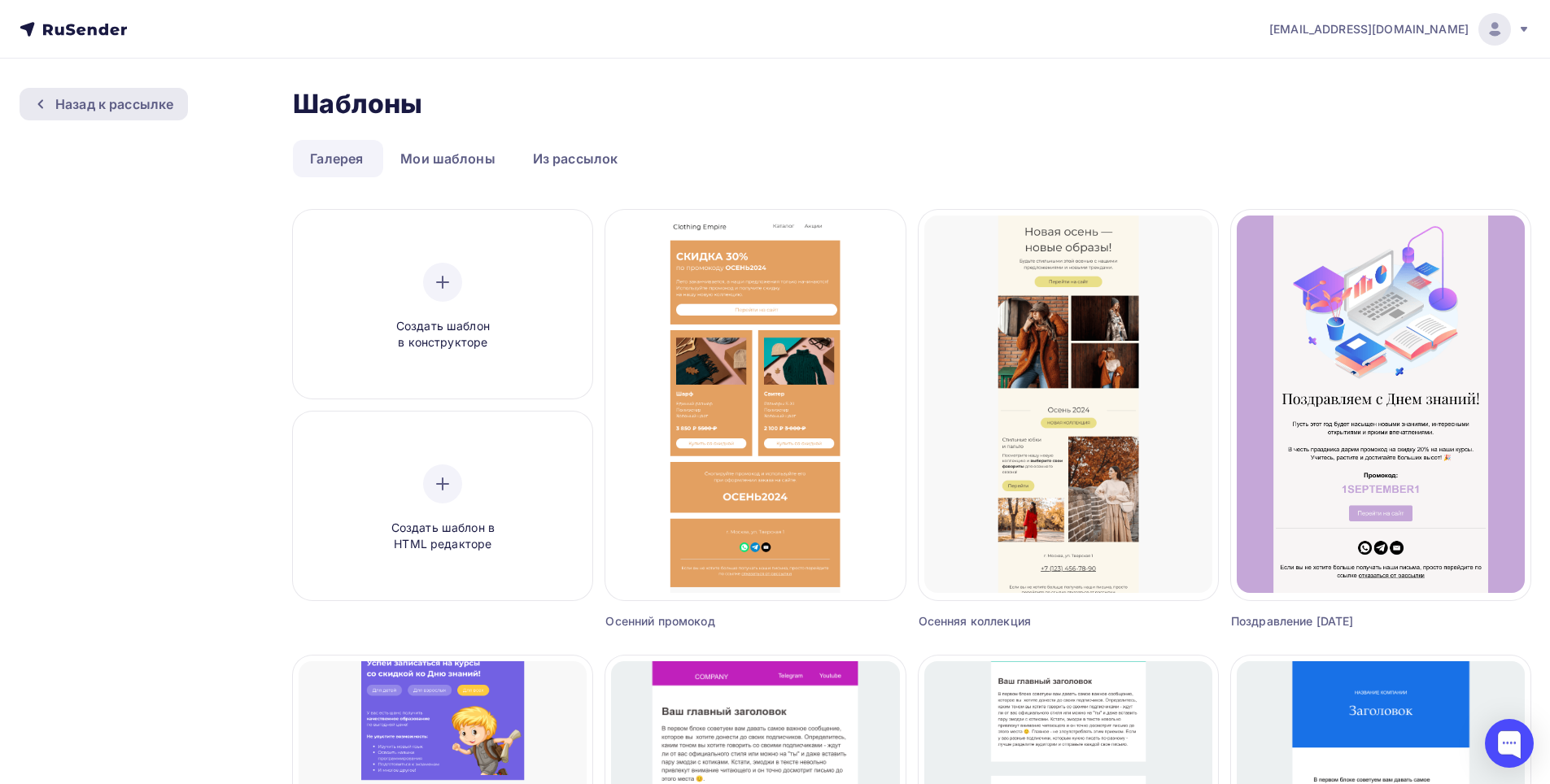
click at [105, 108] on div "Назад к рассылке" at bounding box center [114, 104] width 118 height 20
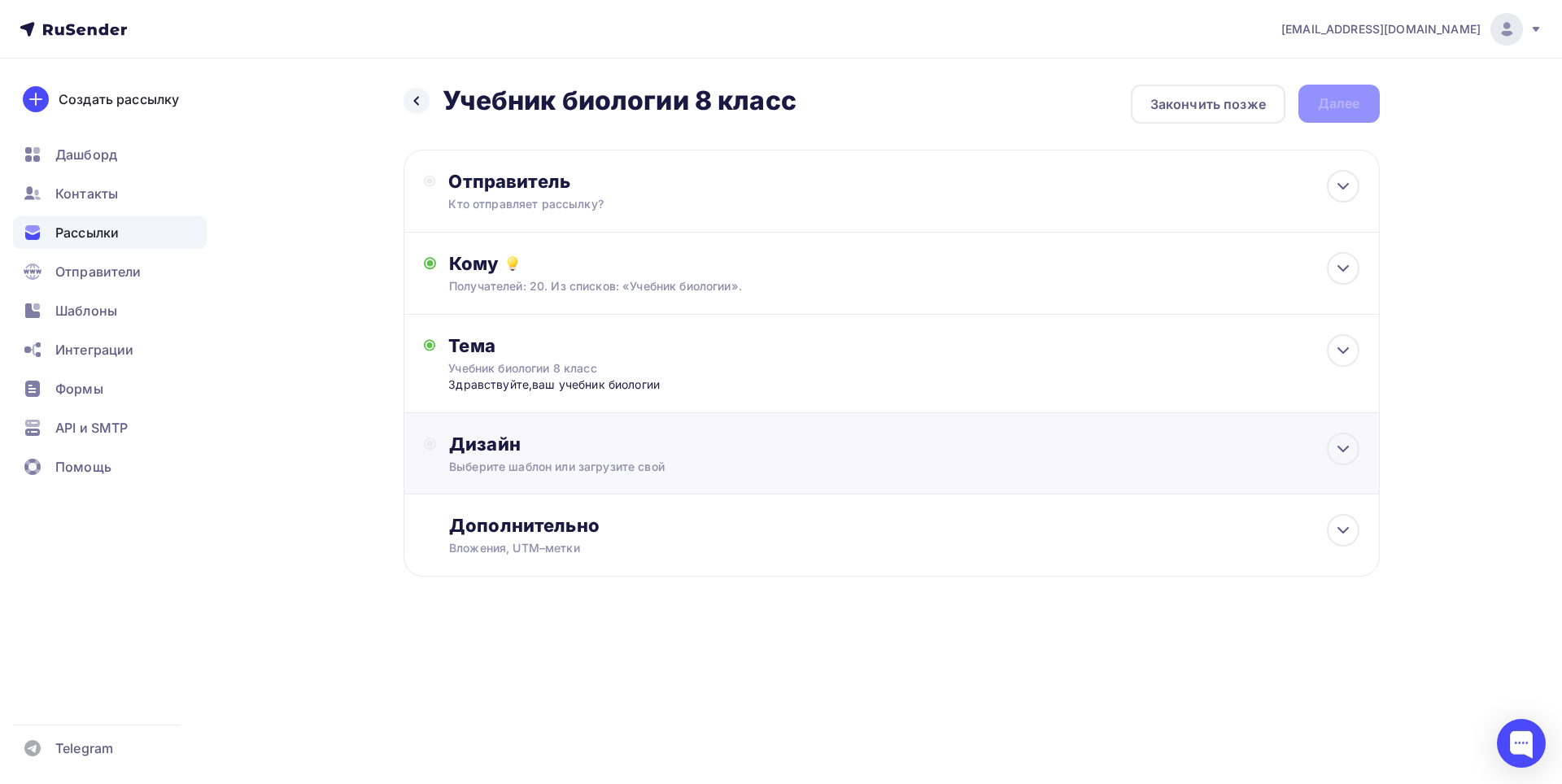
click at [550, 472] on div "Выберите шаблон или загрузите свой" at bounding box center [859, 466] width 819 height 16
click at [596, 460] on div "Выберите шаблон или загрузите свой" at bounding box center [859, 466] width 819 height 16
drag, startPoint x: 1350, startPoint y: 452, endPoint x: 1341, endPoint y: 455, distance: 9.5
click at [1341, 455] on icon at bounding box center [1344, 449] width 20 height 20
click at [1277, 503] on div "Дополнительно Вложения, UTM–метки Вложения Добавить файл Максимальный суммарный…" at bounding box center [891, 535] width 976 height 82
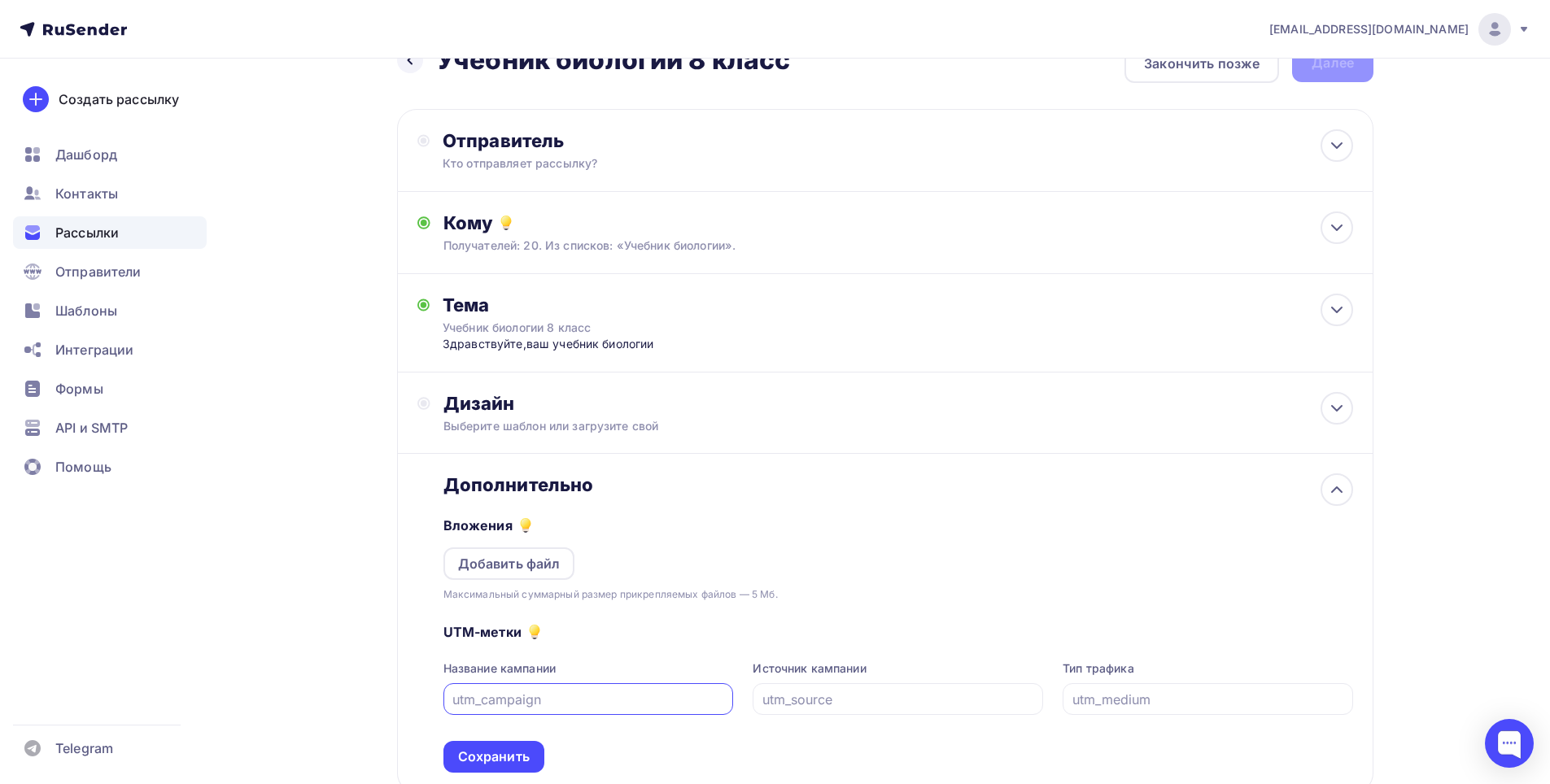
scroll to position [81, 0]
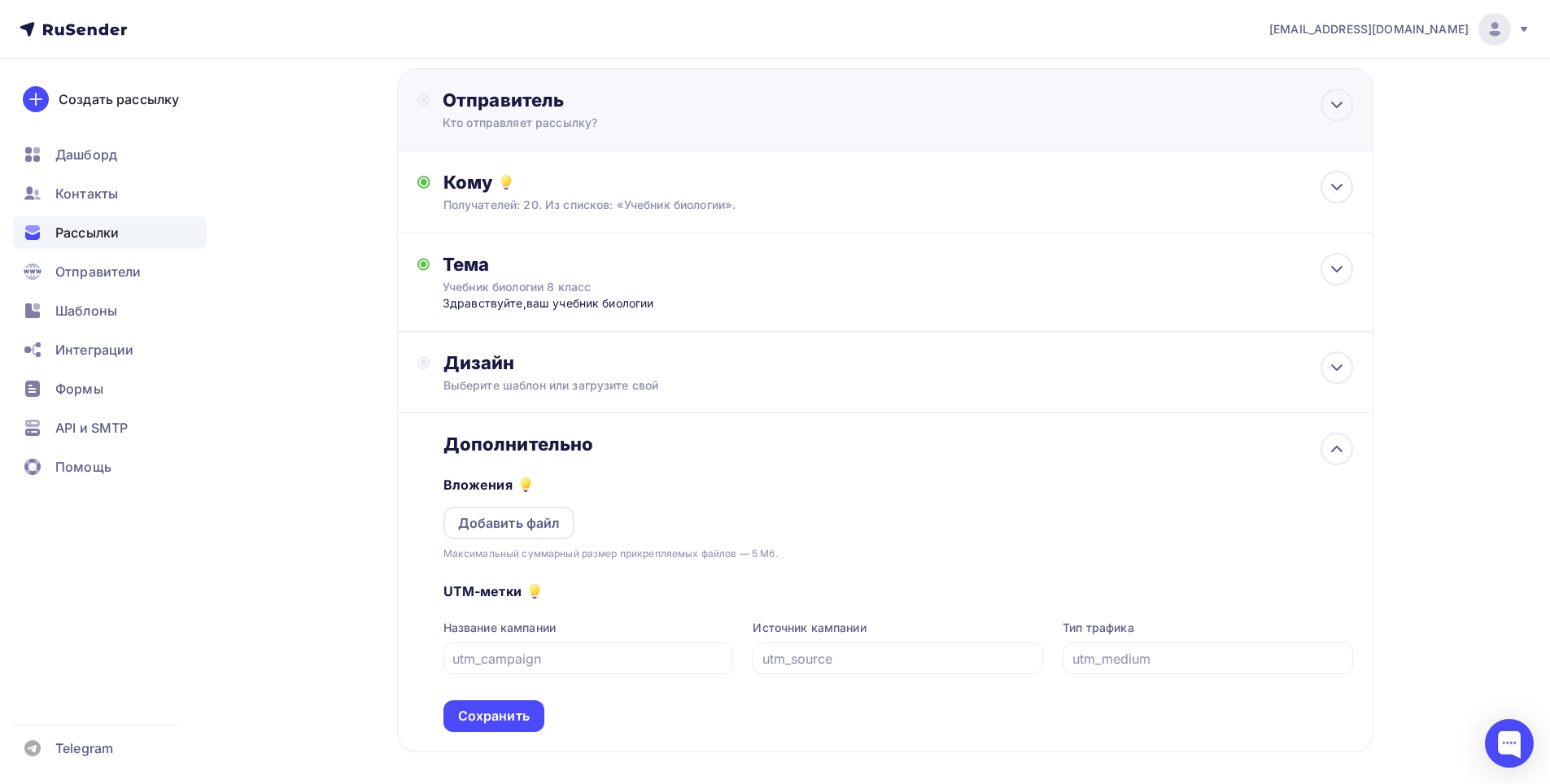
click at [662, 87] on div "Отправитель Кто отправляет рассылку? Email * swipe61@mriscan.live swipe61@mrisc…" at bounding box center [884, 109] width 976 height 83
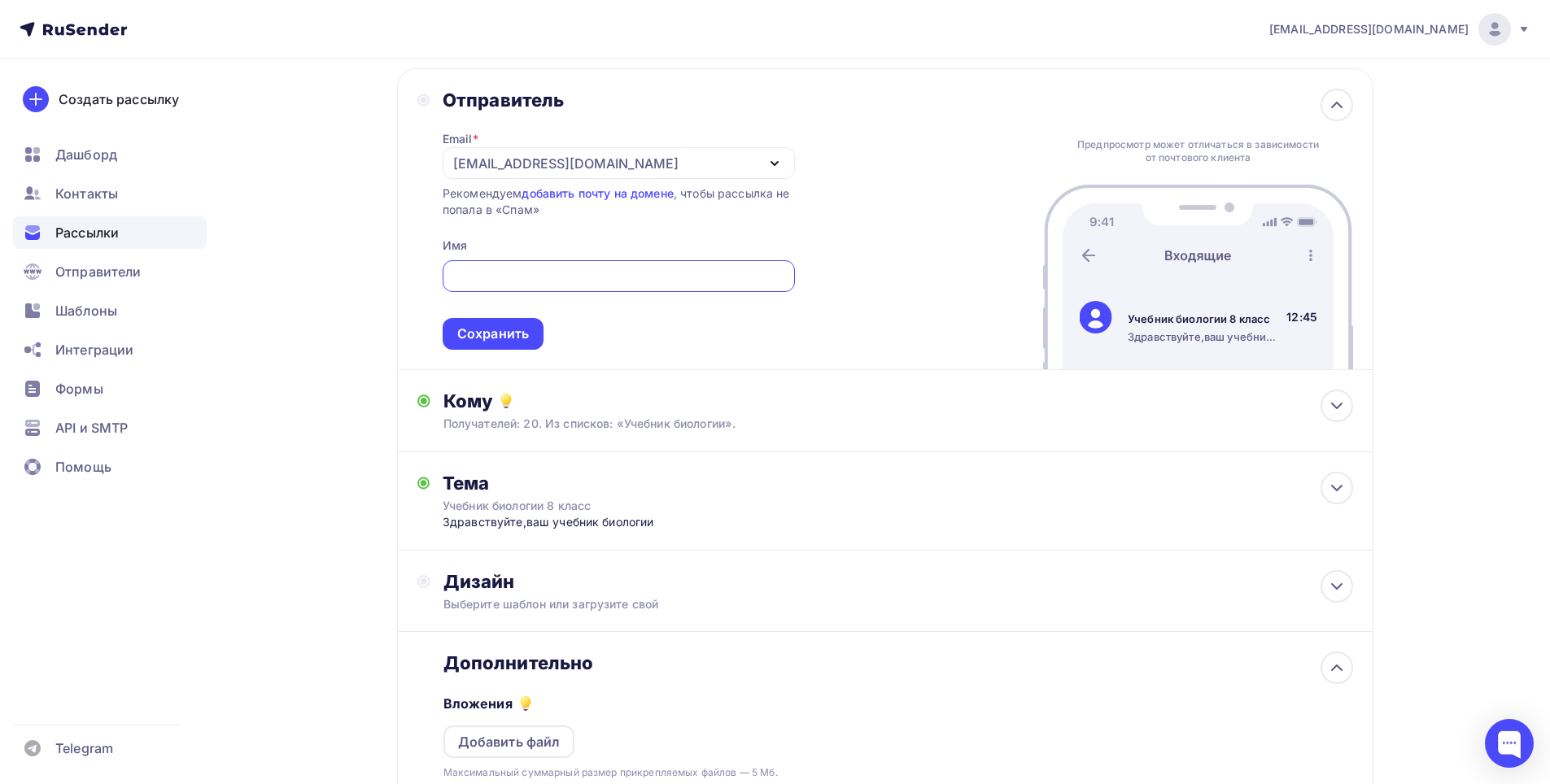
scroll to position [0, 0]
drag, startPoint x: 861, startPoint y: 276, endPoint x: 846, endPoint y: 276, distance: 15.0
click at [861, 276] on div "Отправитель Email * swipe61@mriscan.live swipe61@mriscan.live Добавить отправит…" at bounding box center [884, 219] width 976 height 302
drag, startPoint x: 633, startPoint y: 204, endPoint x: 768, endPoint y: 241, distance: 140.0
click at [768, 241] on div "Email * swipe61@mriscan.live swipe61@mriscan.live Добавить отправителя Рекоменд…" at bounding box center [619, 231] width 353 height 239
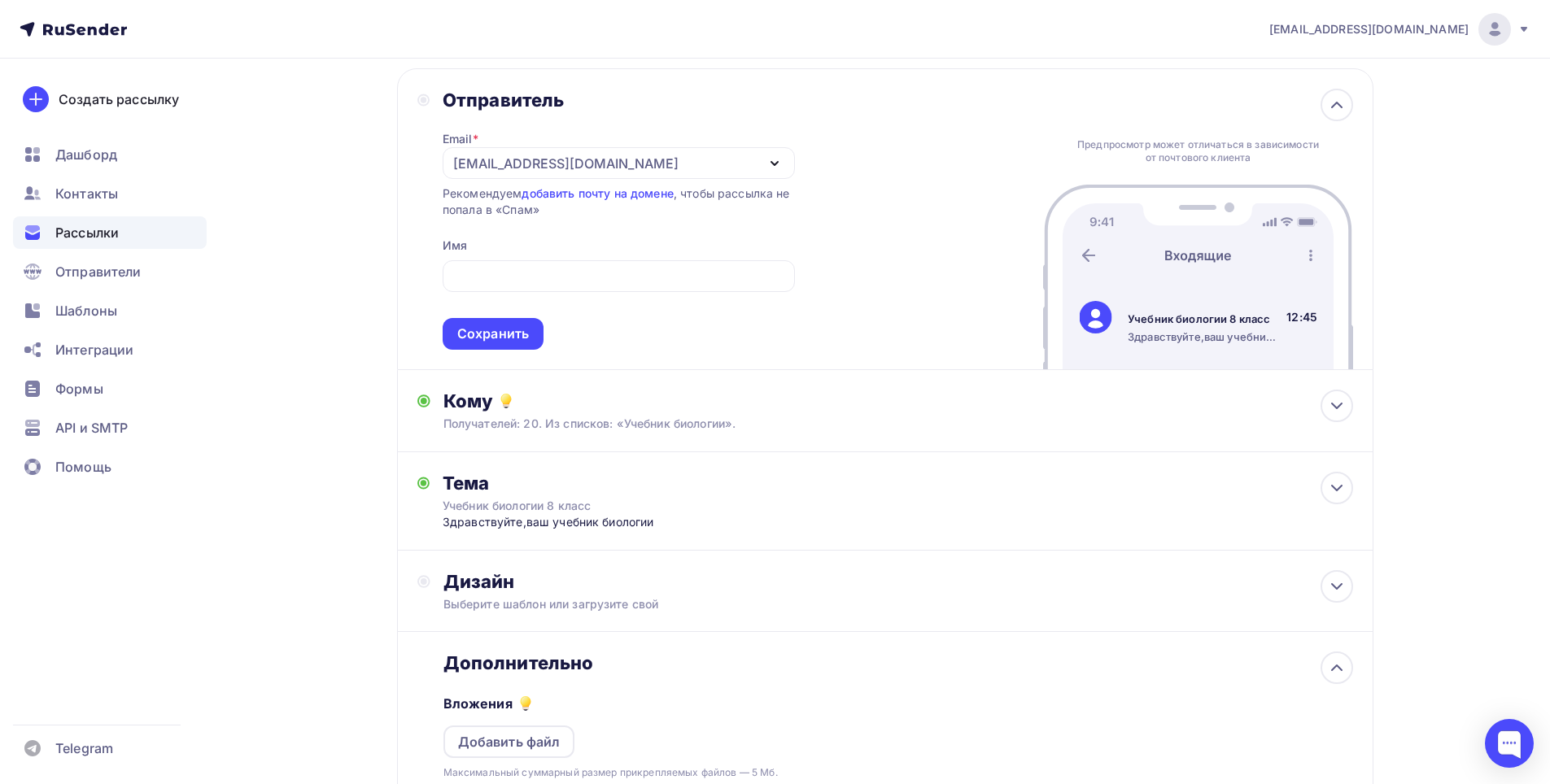
scroll to position [374, 0]
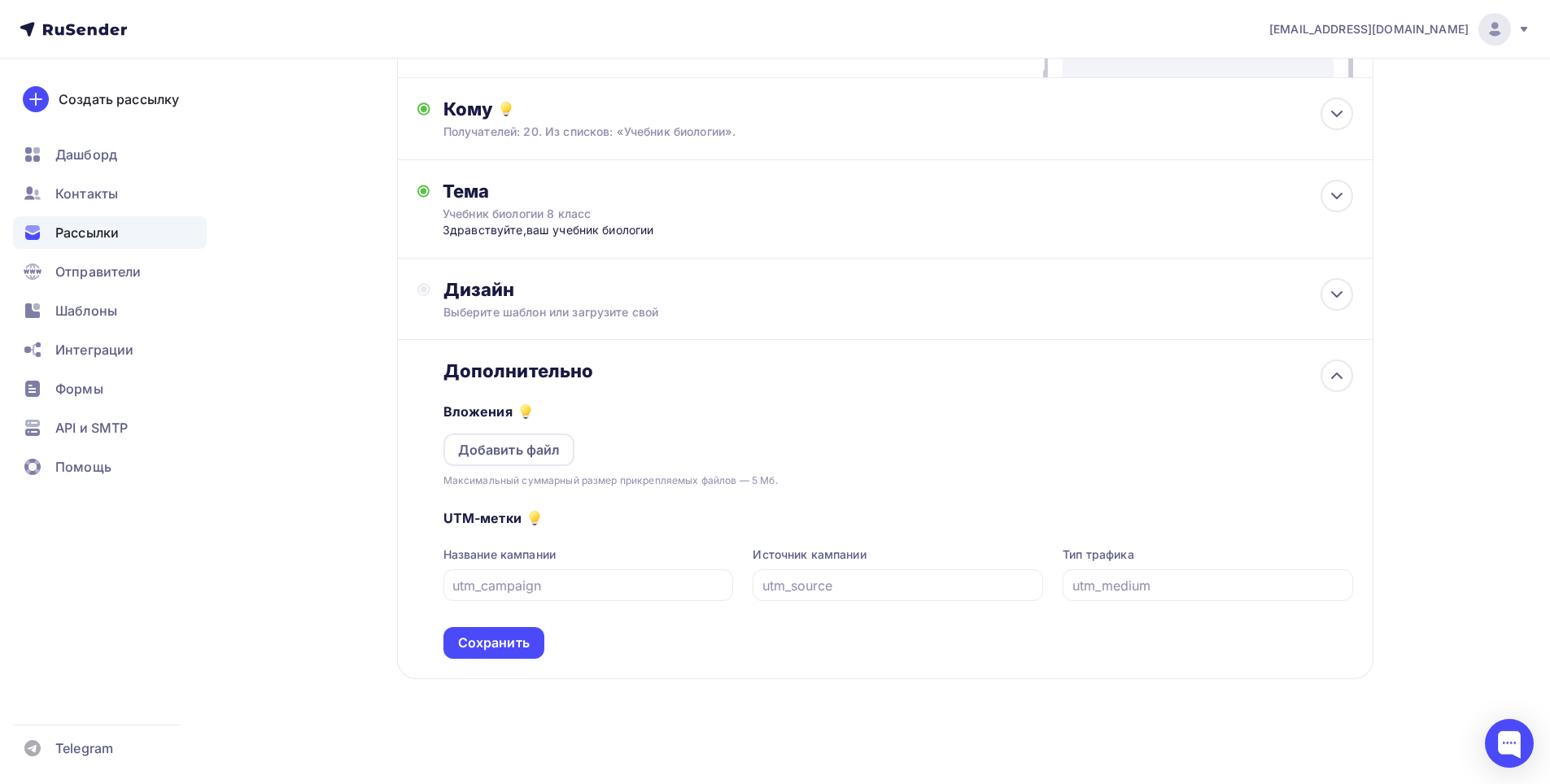
click at [878, 445] on div "Вложения Добавить файл Максимальный суммарный размер прикрепляемых файлов — 5 М…" at bounding box center [898, 435] width 909 height 107
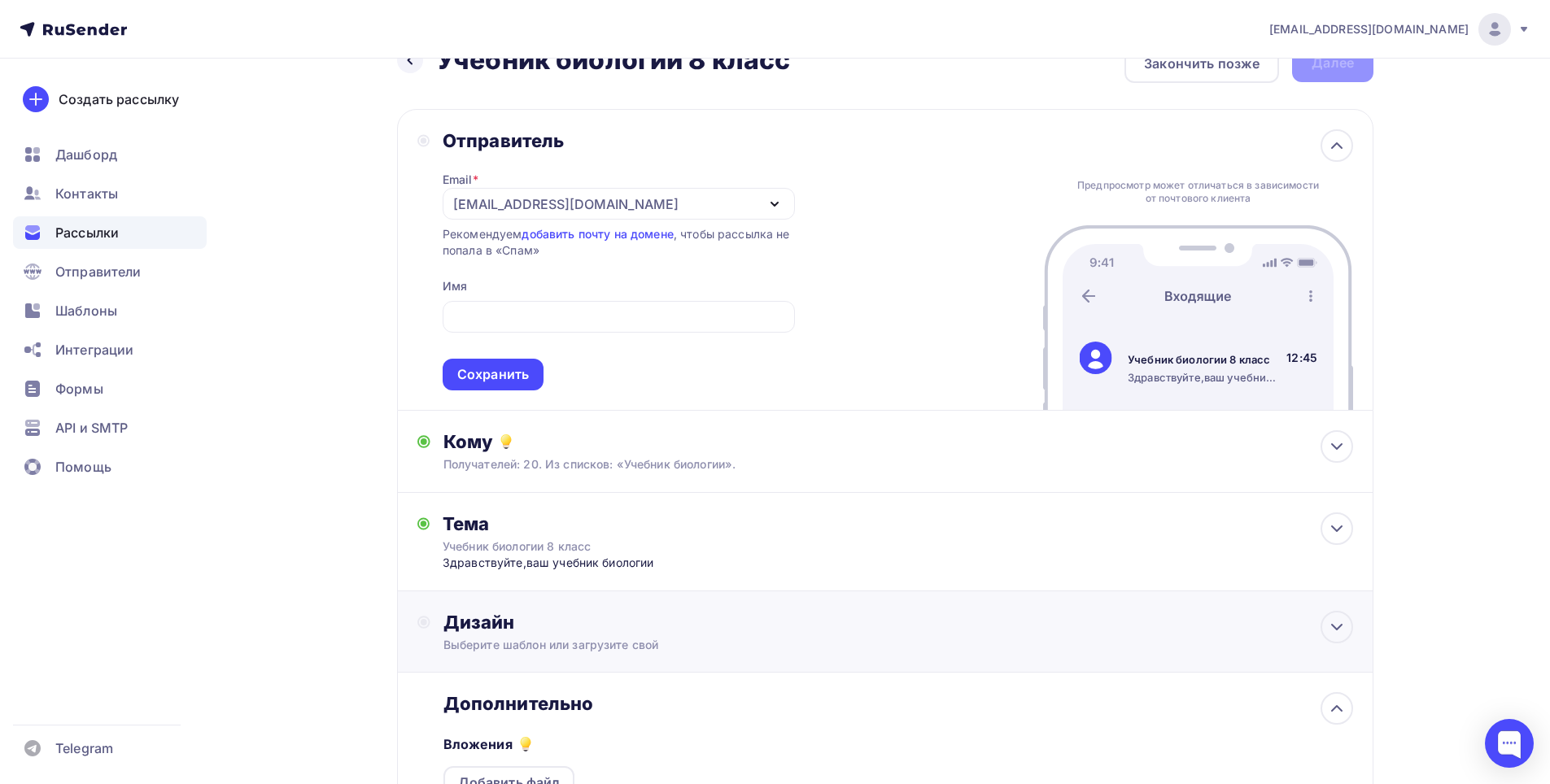
scroll to position [81, 0]
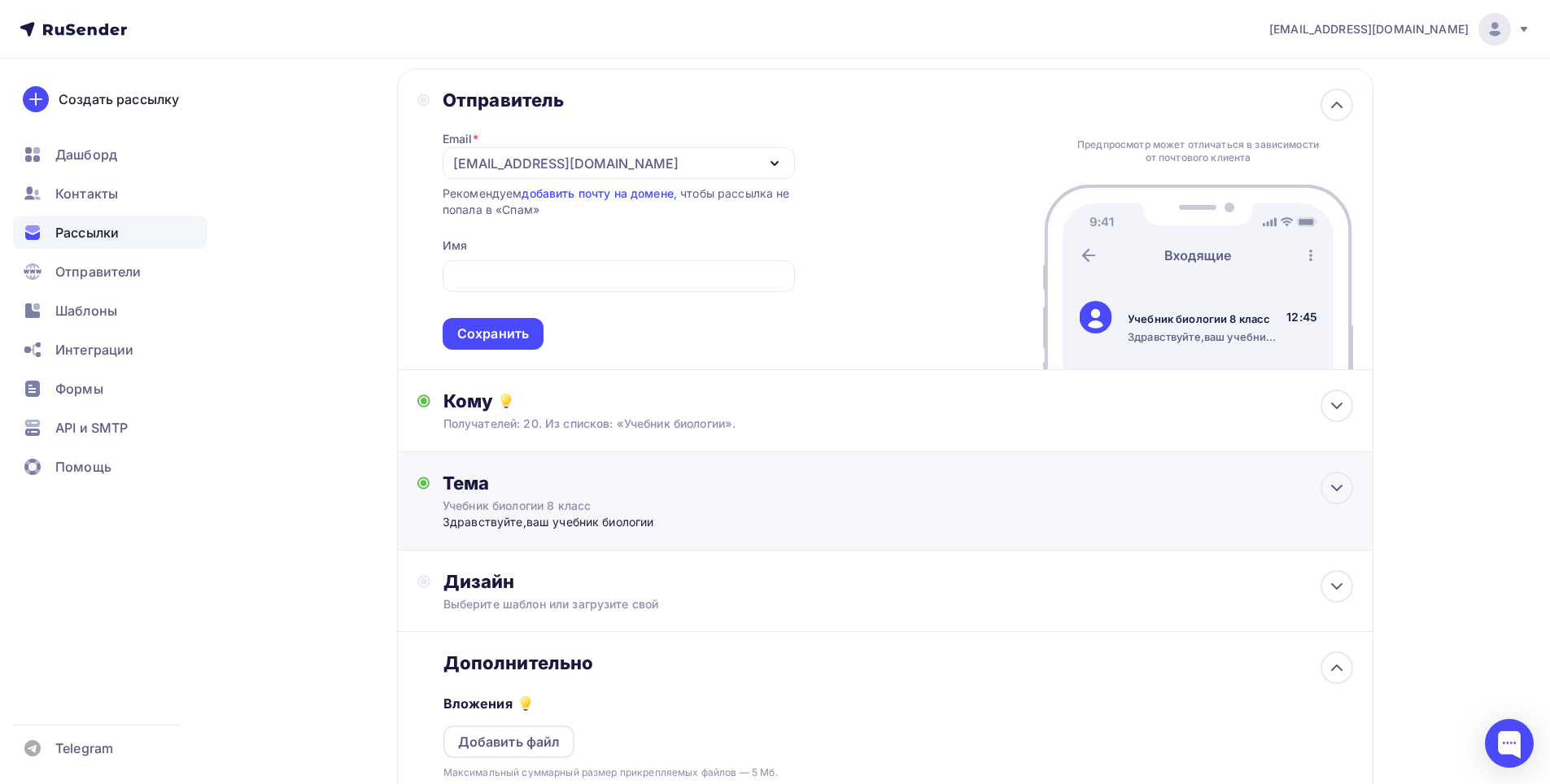
click at [512, 489] on div "Тема" at bounding box center [604, 482] width 322 height 23
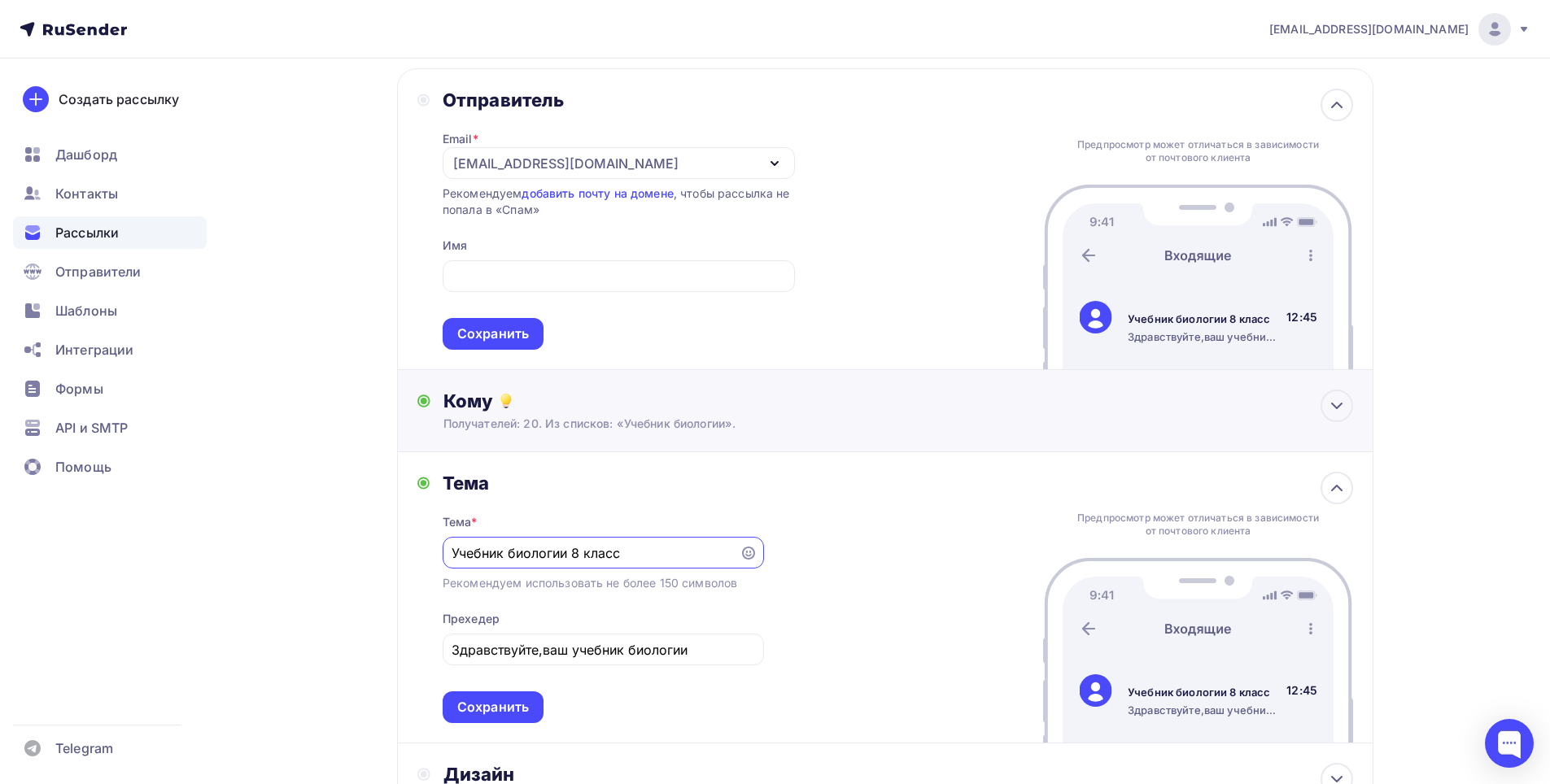
scroll to position [0, 0]
click at [715, 658] on input "Здравствуйте,ваш учебник биологии" at bounding box center [603, 650] width 303 height 20
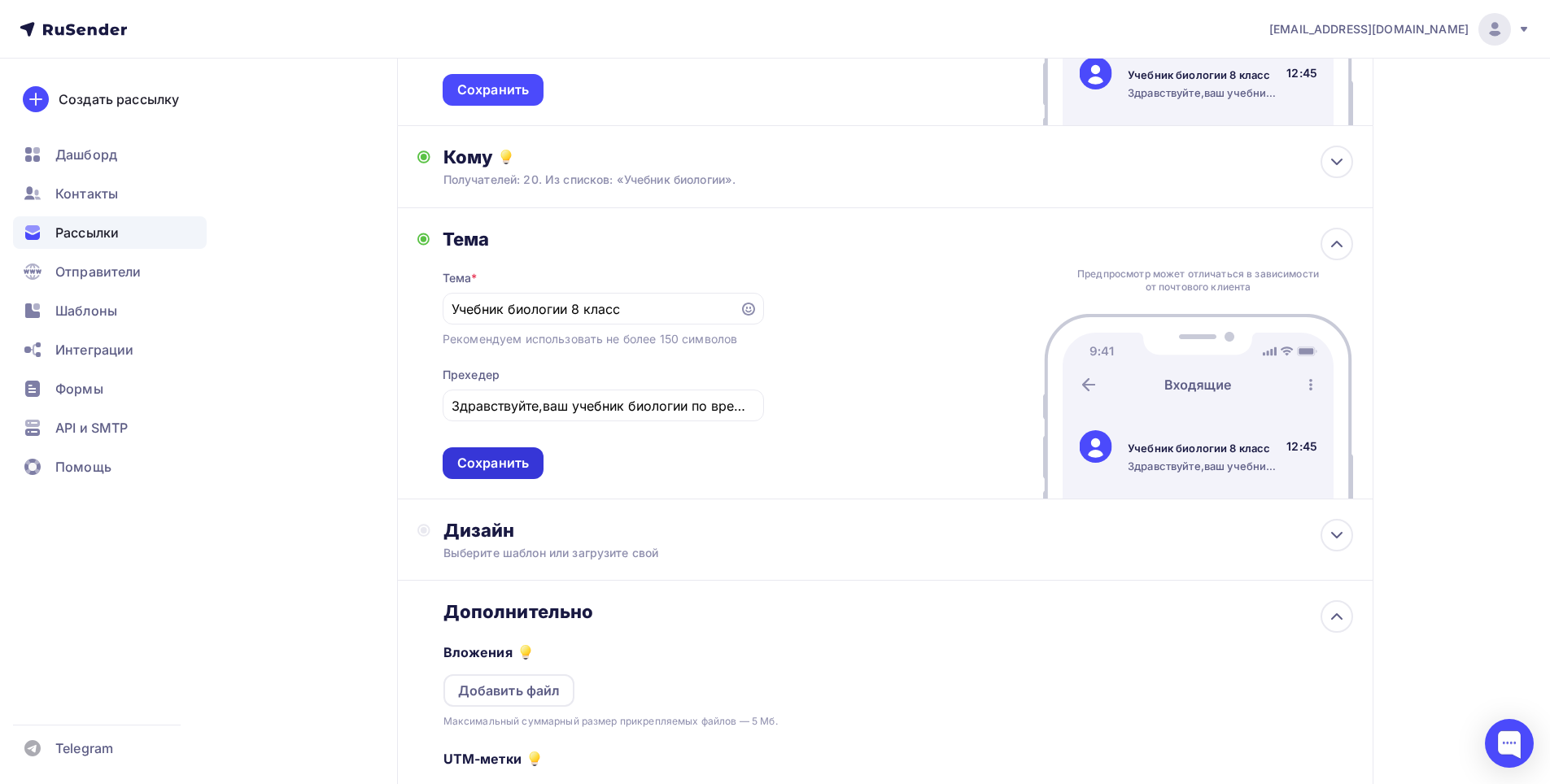
click at [493, 470] on div "Сохранить" at bounding box center [494, 462] width 72 height 19
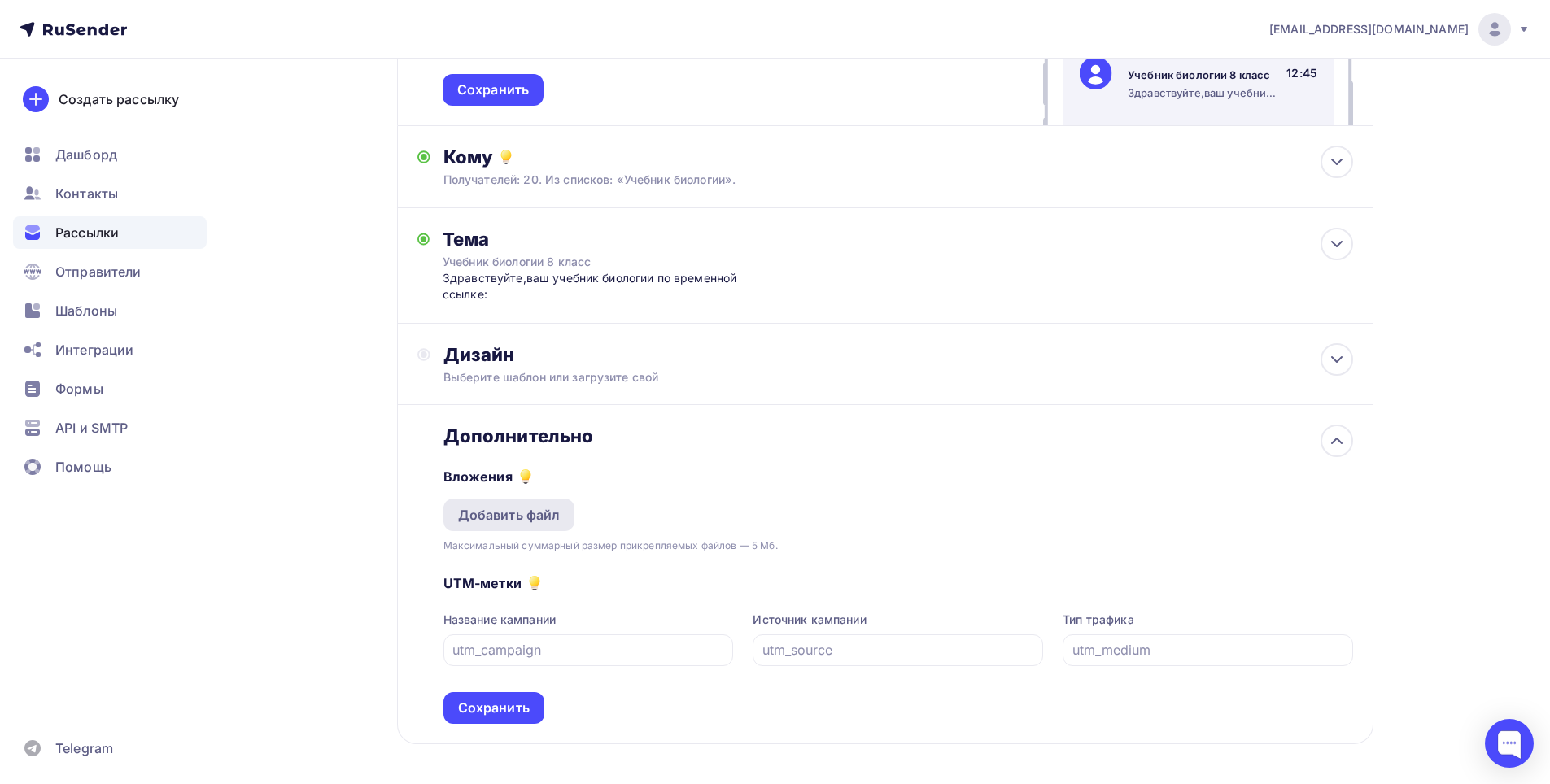
click at [553, 517] on div "Добавить файл" at bounding box center [509, 515] width 103 height 20
click at [539, 510] on div "Добавить файл" at bounding box center [509, 515] width 103 height 20
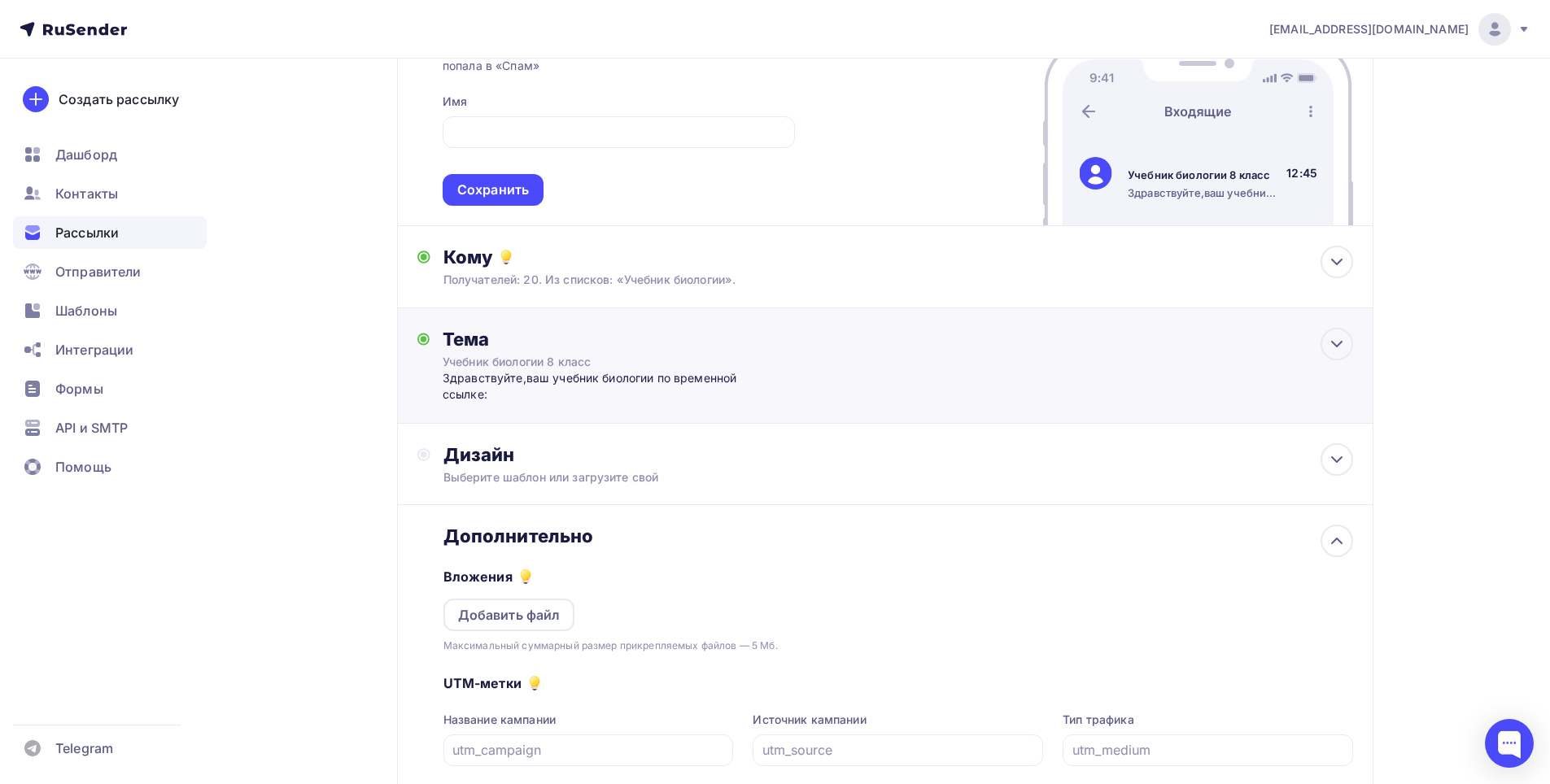
scroll to position [244, 0]
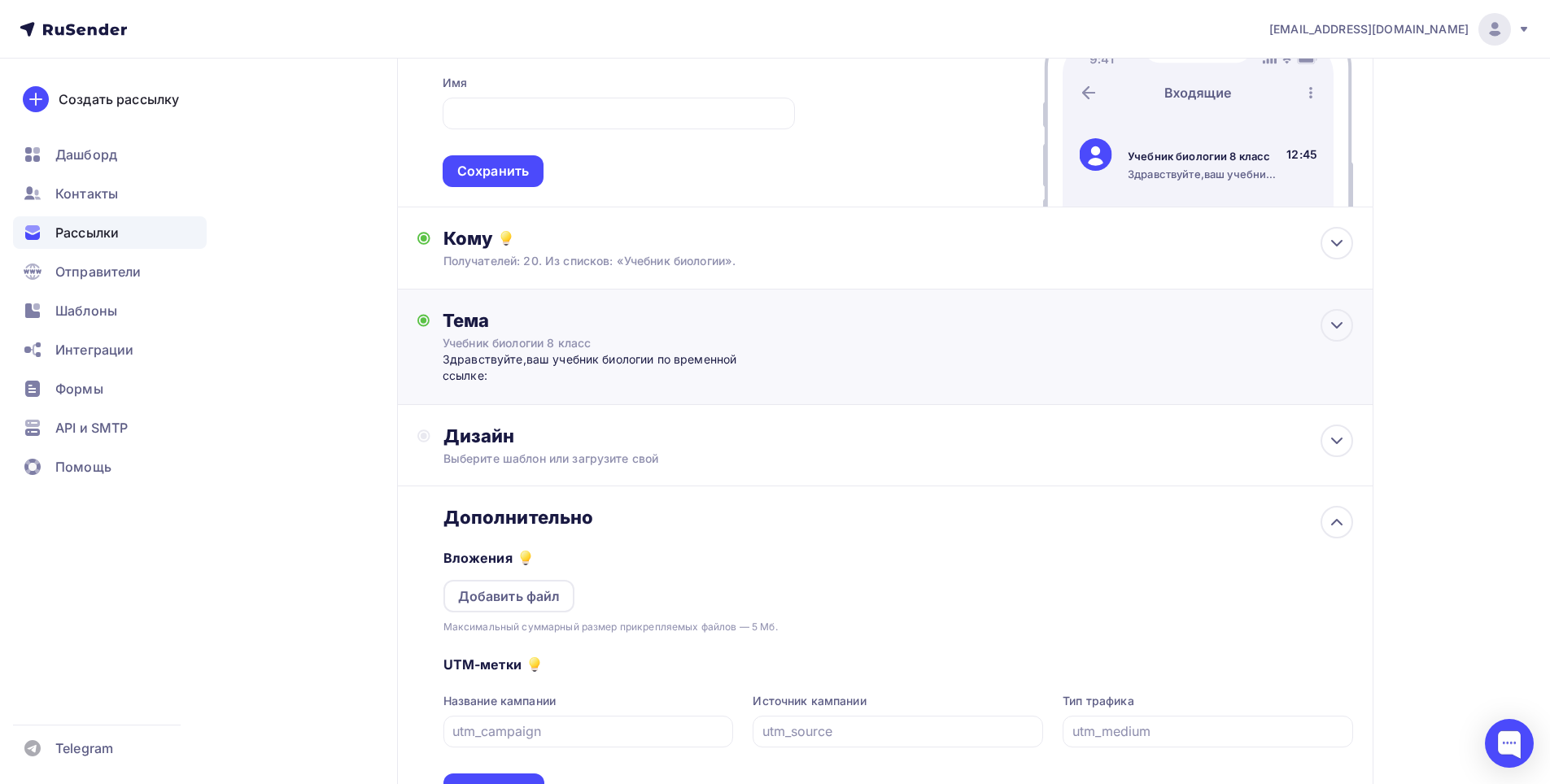
click at [589, 361] on div "Здравствуйте,ваш учебник биологии по временной ссылке:" at bounding box center [604, 368] width 322 height 33
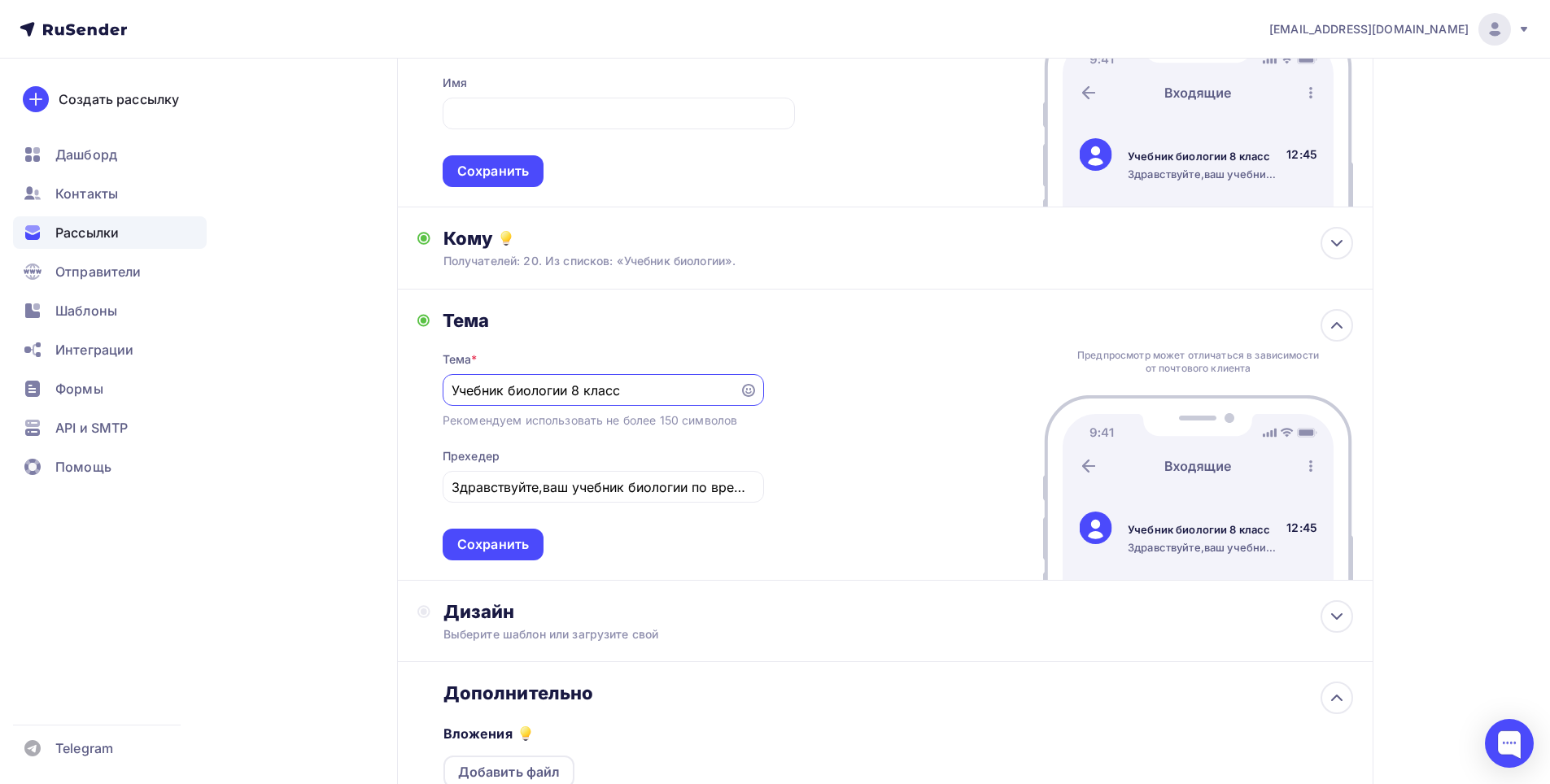
scroll to position [0, 0]
click at [735, 490] on input "Здравствуйте,ваш учебник биологии по временной ссылке:" at bounding box center [603, 487] width 303 height 20
drag, startPoint x: 735, startPoint y: 490, endPoint x: 1000, endPoint y: 491, distance: 265.0
click at [1000, 491] on div "Тема Тема * Учебник биологии 8 класс Рекомендуем использовать не более 150 симв…" at bounding box center [884, 435] width 976 height 292
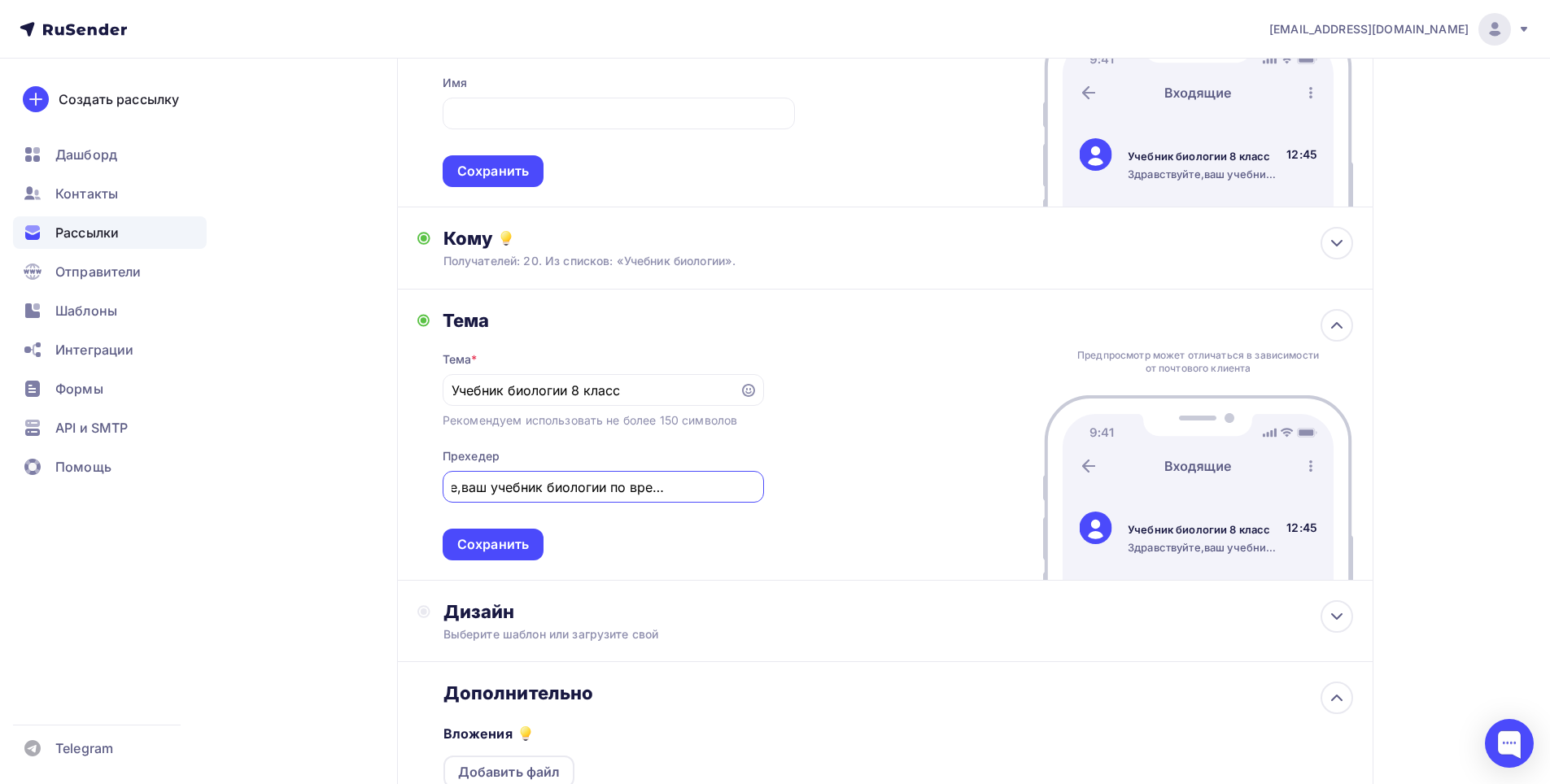
click at [688, 494] on input "Здравствуйте,ваш учебник биологии по временной ссылке:" at bounding box center [603, 487] width 303 height 20
click at [756, 487] on div "Здравствуйте,ваш учебник биологии по временной ссылке:" at bounding box center [604, 486] width 322 height 32
click at [739, 488] on input "Здравствуйте,ваш учебник биологии по временной ссылке:" at bounding box center [603, 487] width 303 height 20
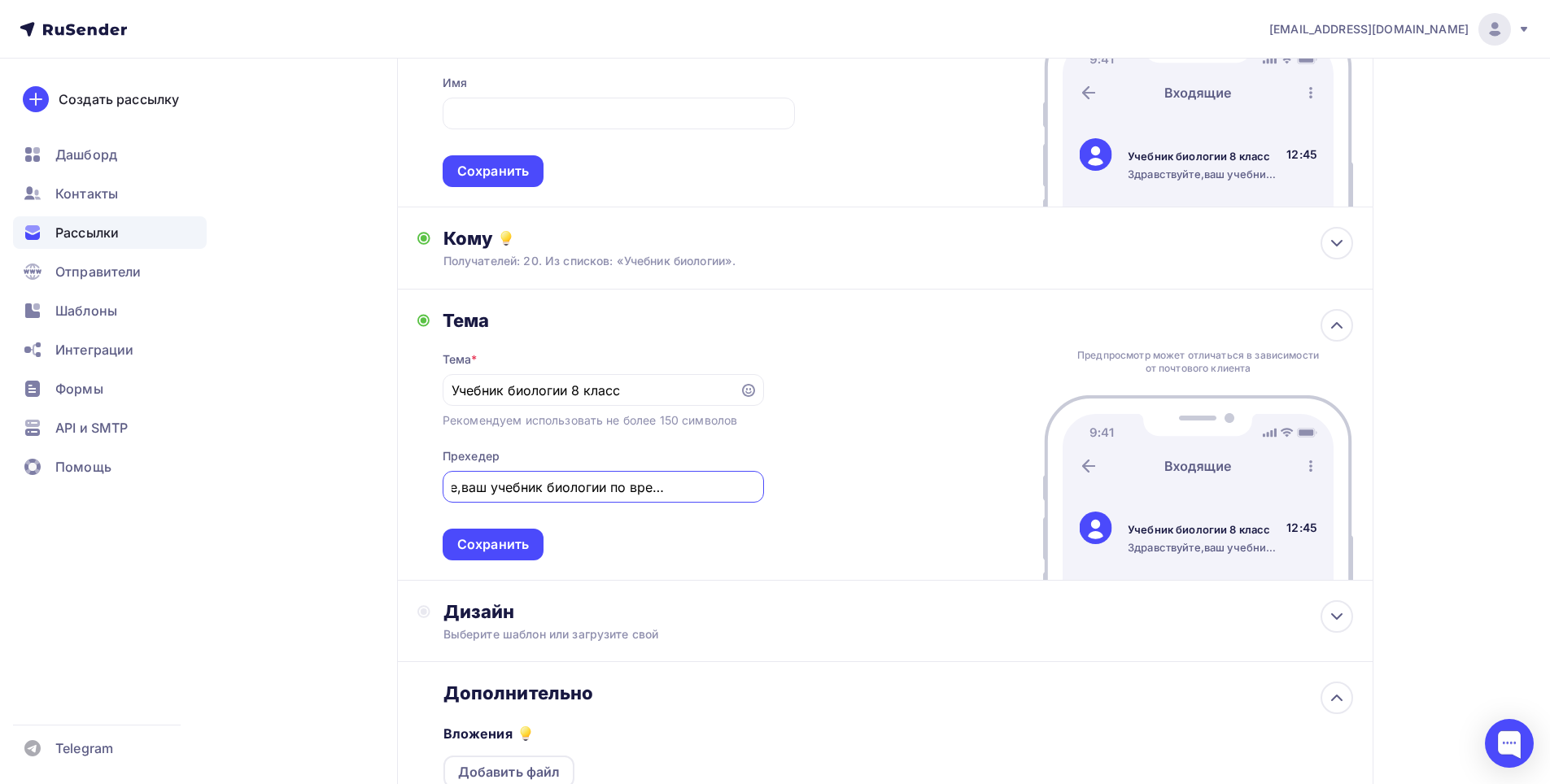
drag, startPoint x: 717, startPoint y: 488, endPoint x: 748, endPoint y: 492, distance: 31.3
click at [748, 492] on input "Здравствуйте,ваш учебник биологии по временной ссылке:" at bounding box center [603, 487] width 303 height 20
click at [717, 490] on input "Здравствуйте,ваш учебник биологии по временной ссылке:" at bounding box center [603, 487] width 303 height 20
paste input "https://www.transfernow.net/dl/20250902tI62aW0N"
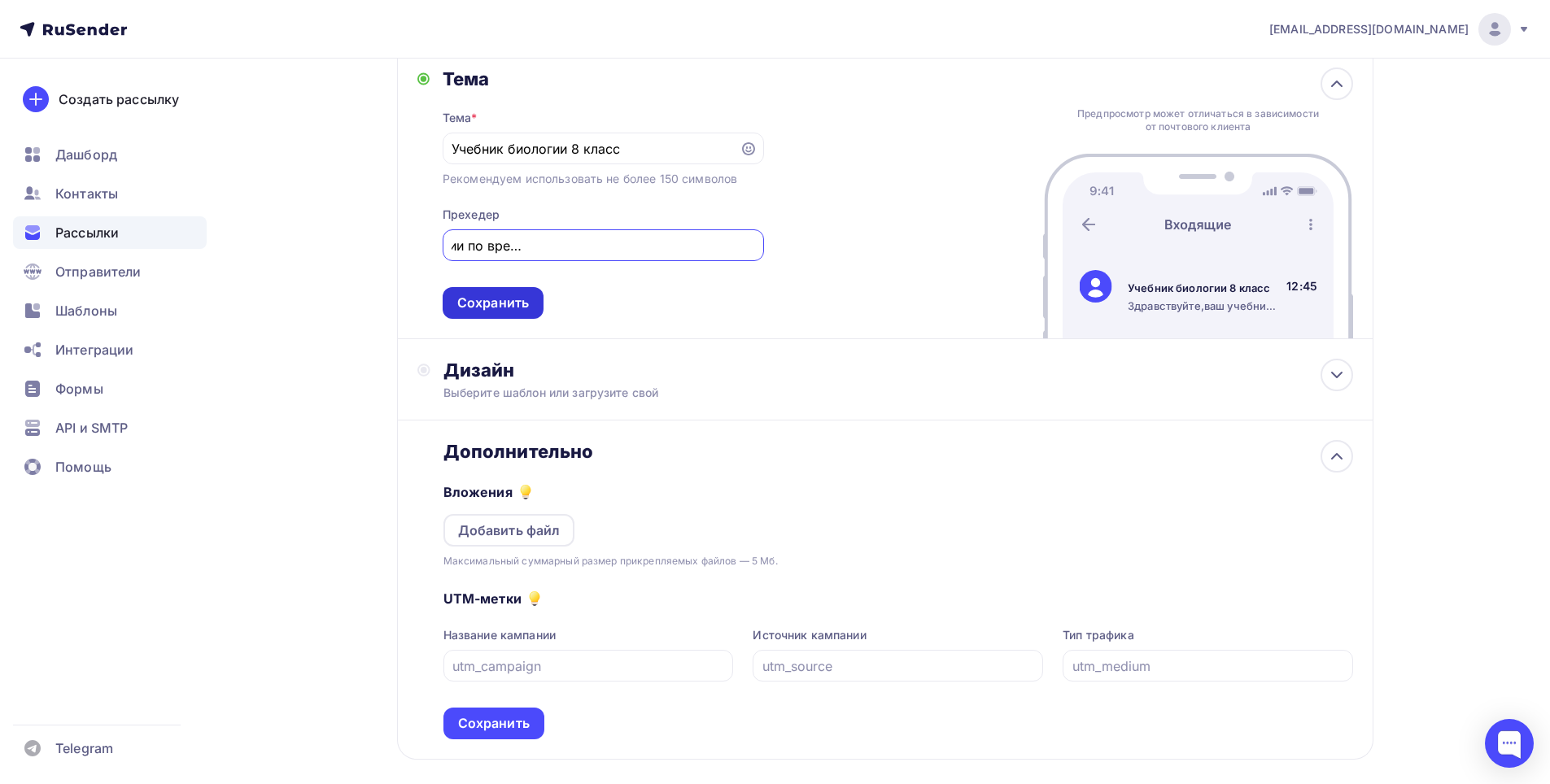
scroll to position [488, 0]
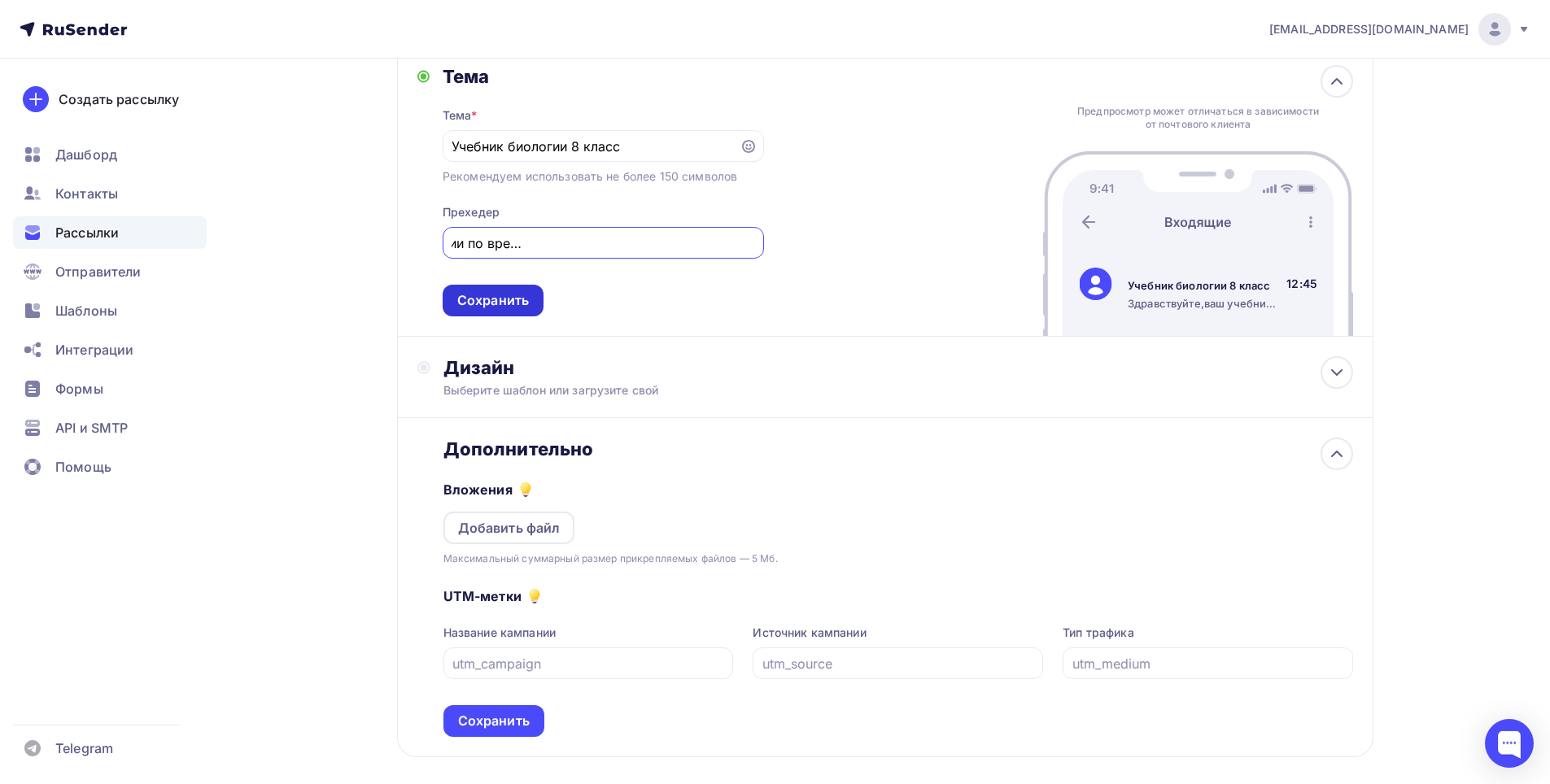
type input "Здравствуйте,ваш учебник биологии по временной ссылке:https://www.transfernow.n…"
click at [505, 314] on div "Сохранить" at bounding box center [493, 301] width 101 height 32
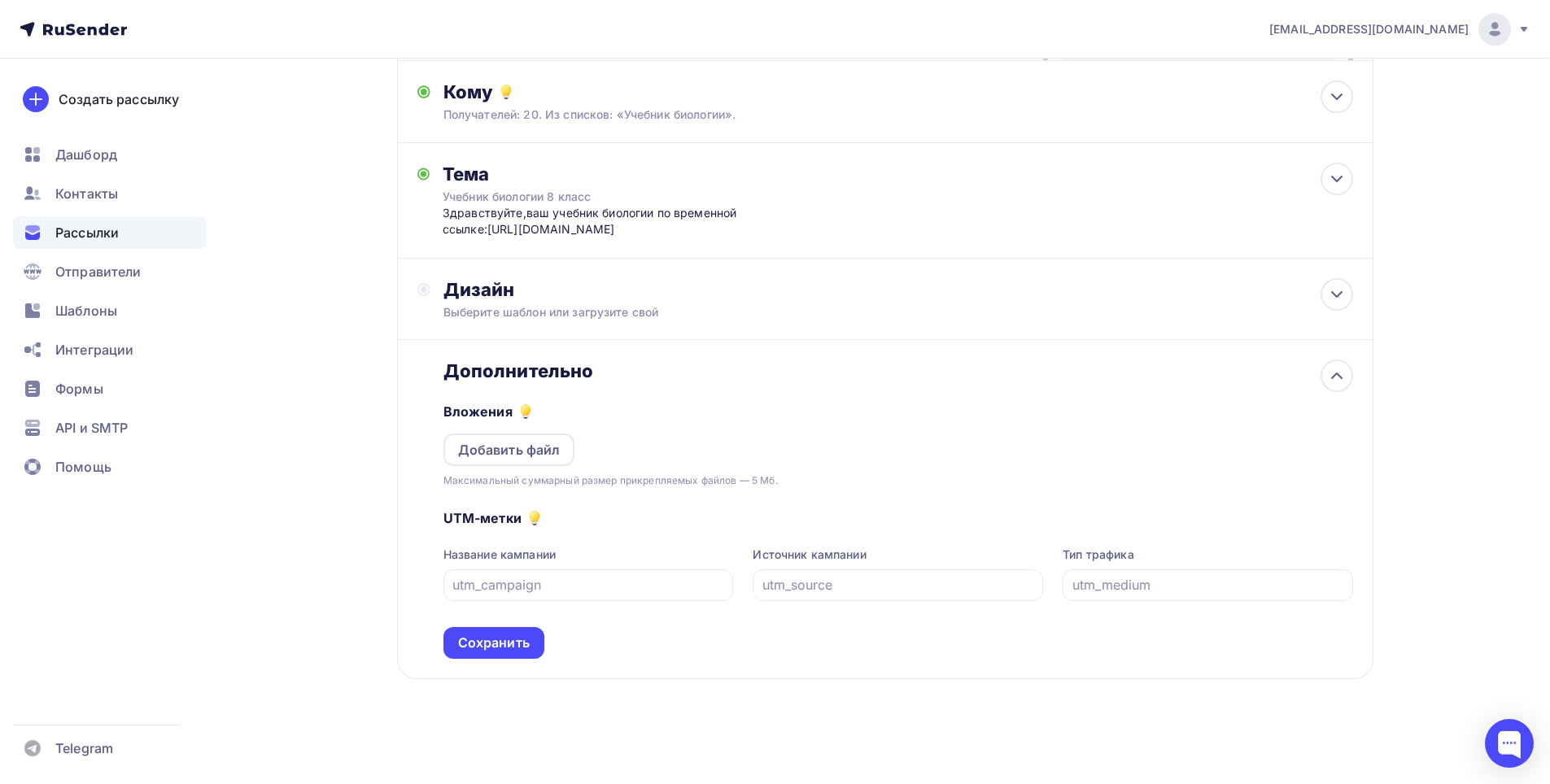
scroll to position [391, 0]
click at [500, 639] on div "Сохранить" at bounding box center [494, 642] width 72 height 19
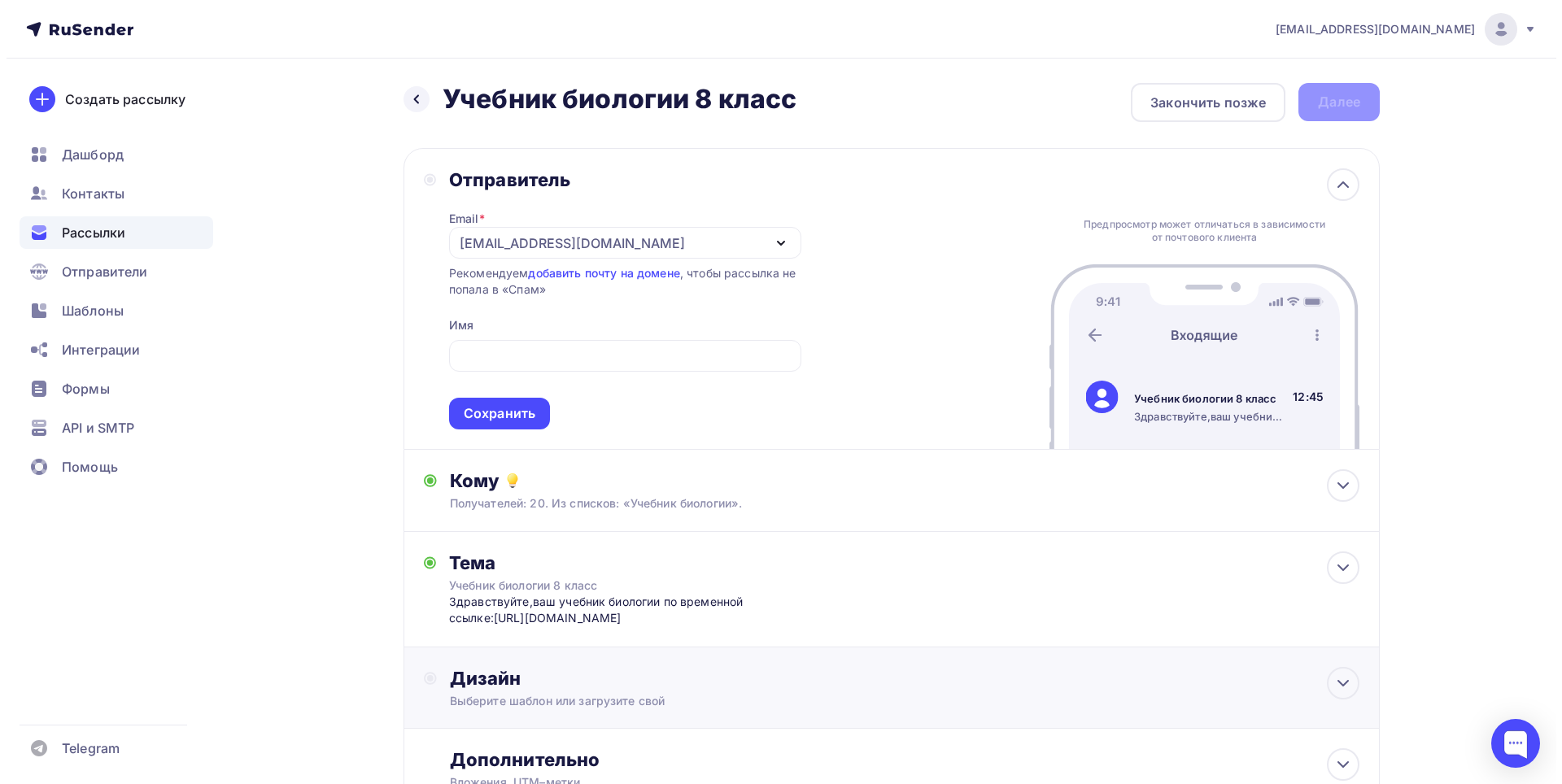
scroll to position [0, 0]
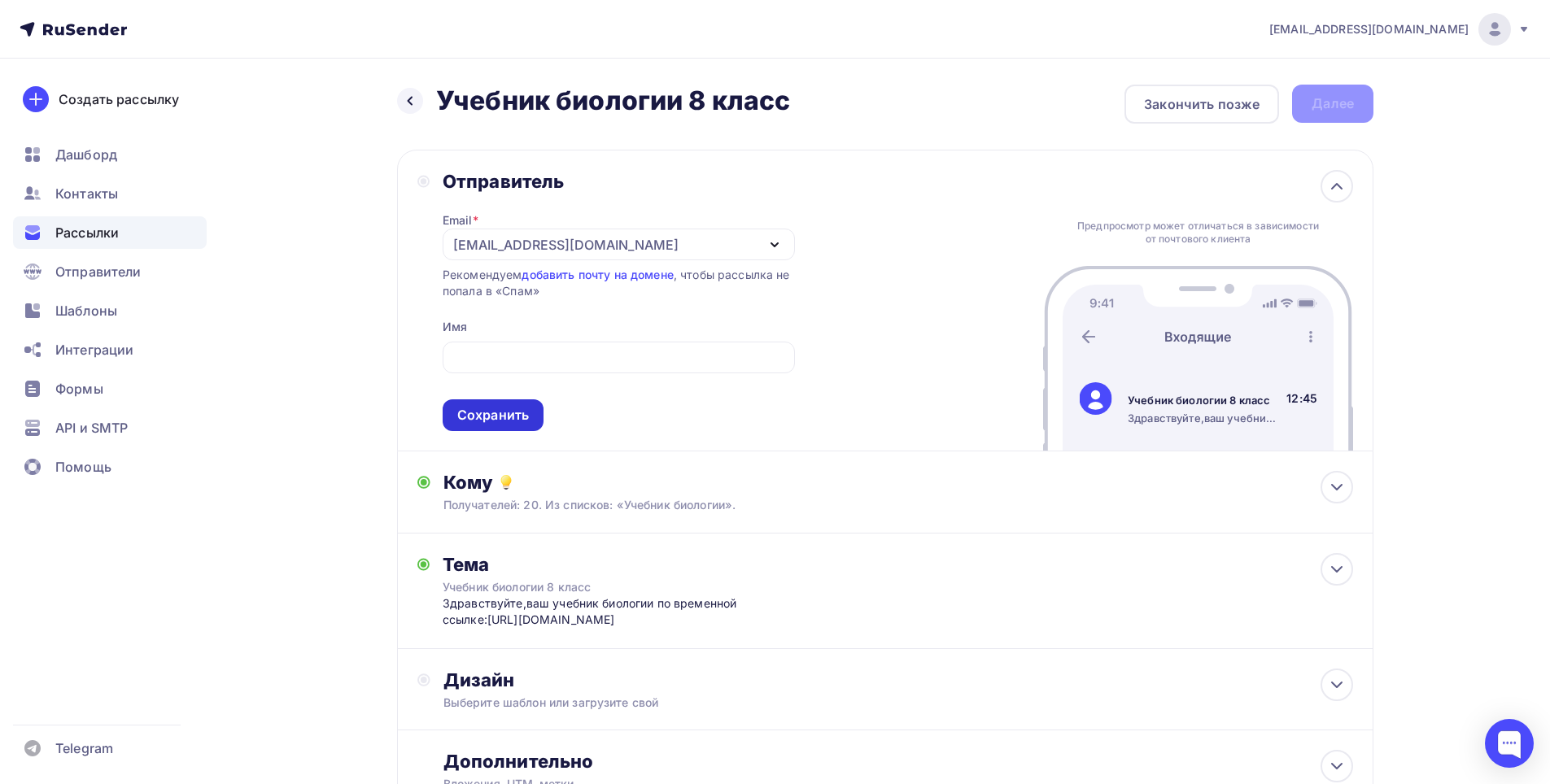
click at [502, 408] on div "Сохранить" at bounding box center [494, 414] width 72 height 19
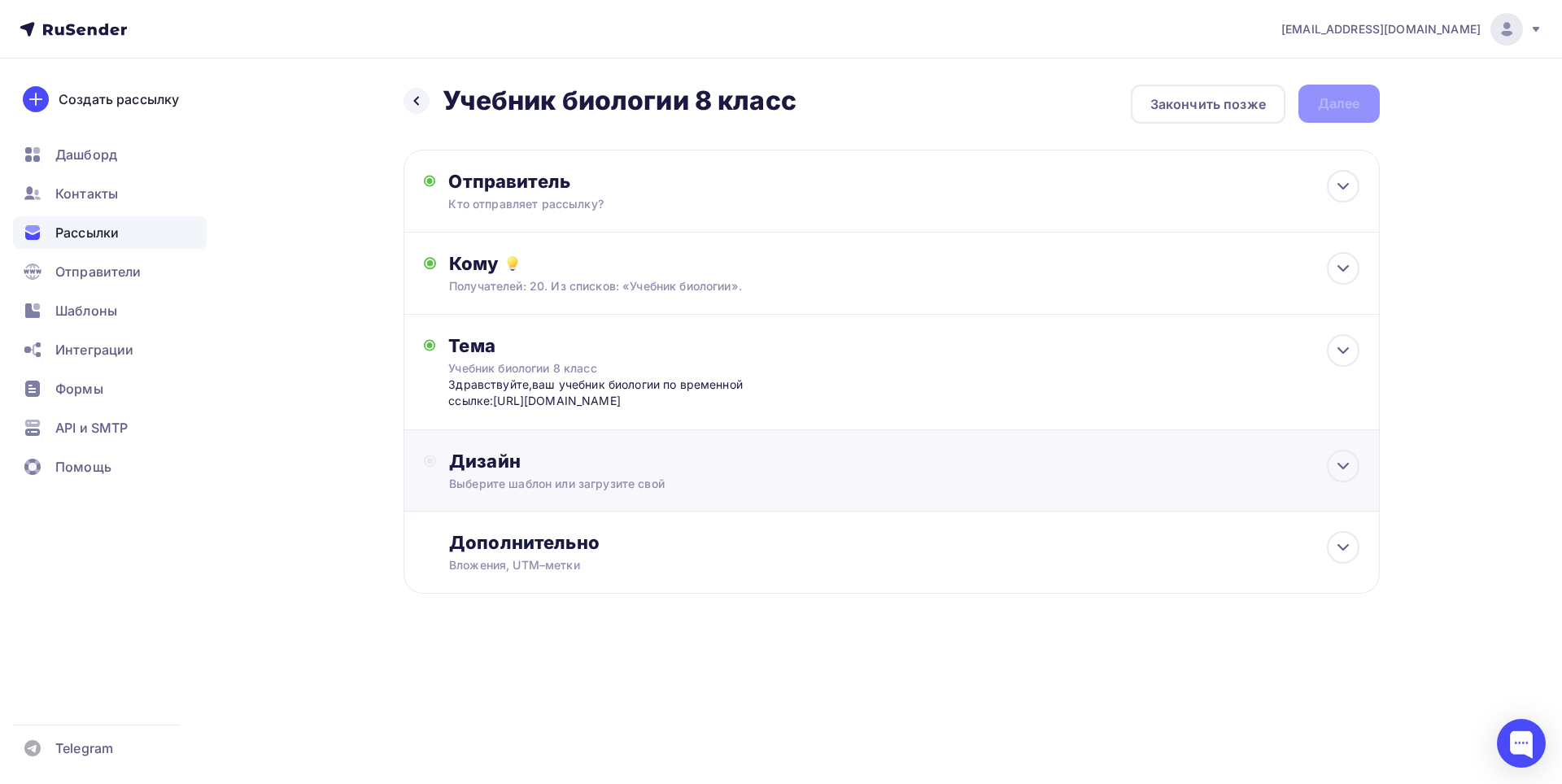
click at [533, 483] on div "Выберите шаблон или загрузите свой" at bounding box center [859, 483] width 819 height 16
click at [539, 520] on div "Выбрать шаблон" at bounding box center [520, 527] width 113 height 19
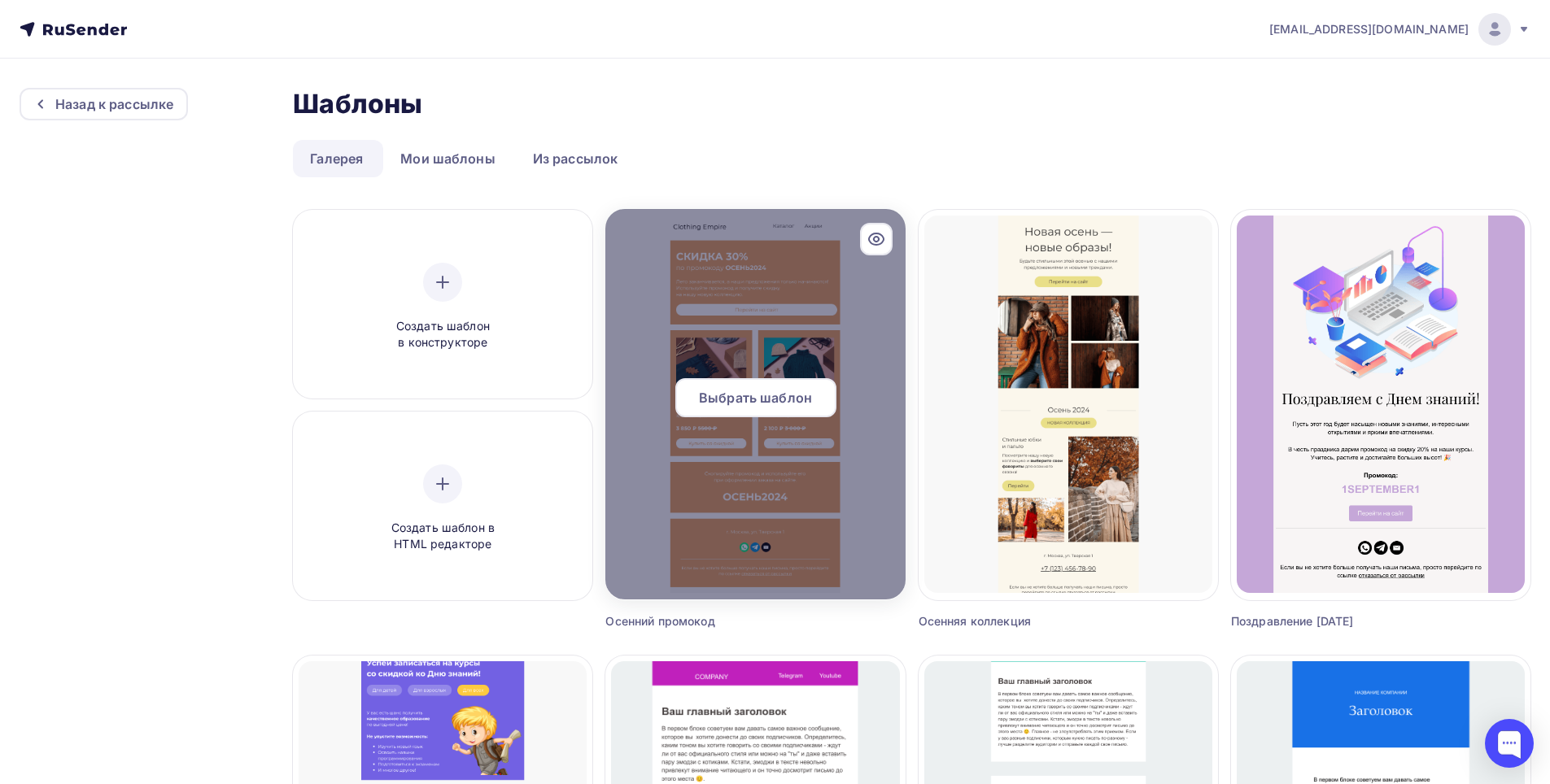
click at [874, 227] on div at bounding box center [876, 239] width 33 height 33
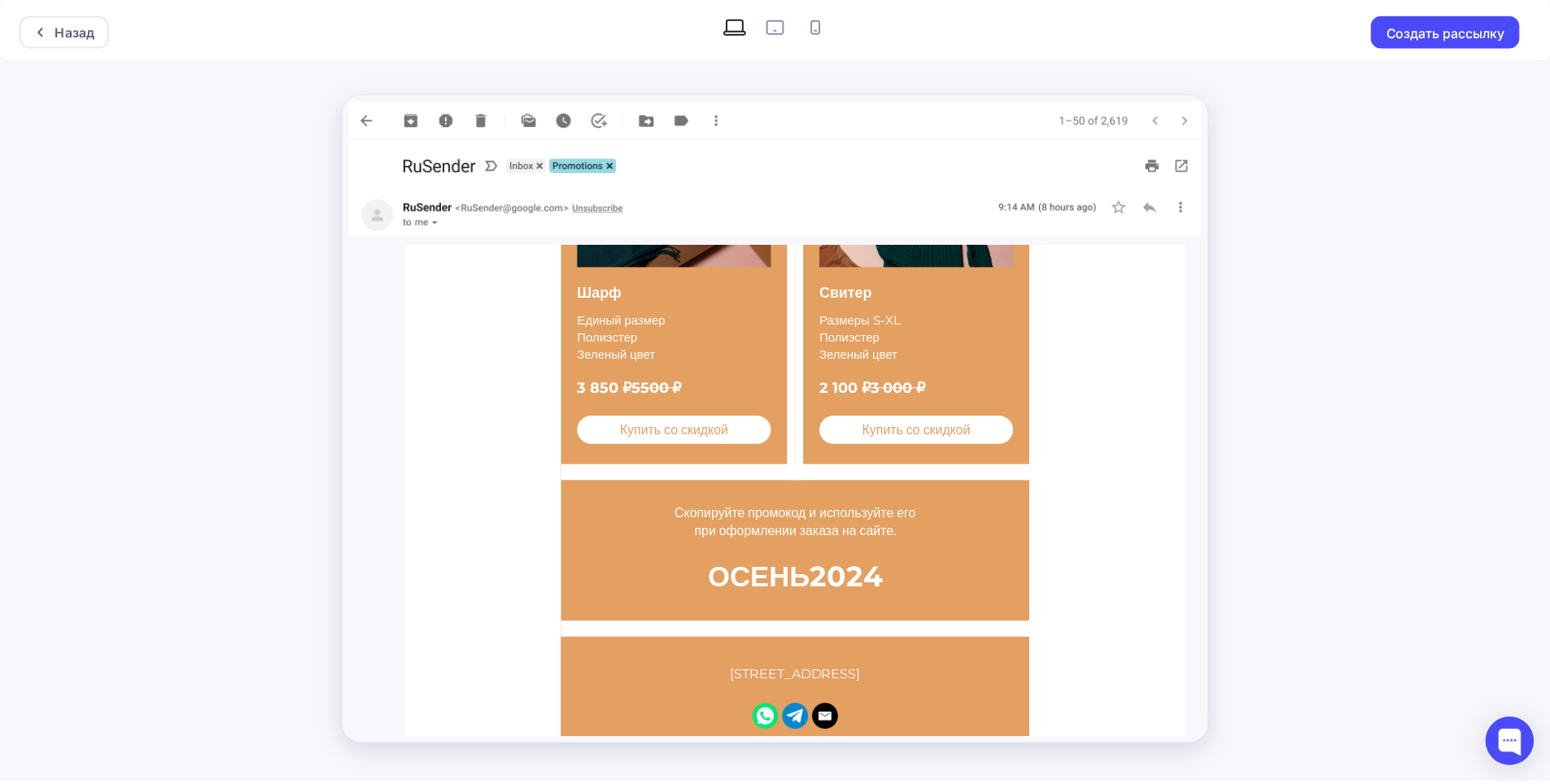
scroll to position [406, 0]
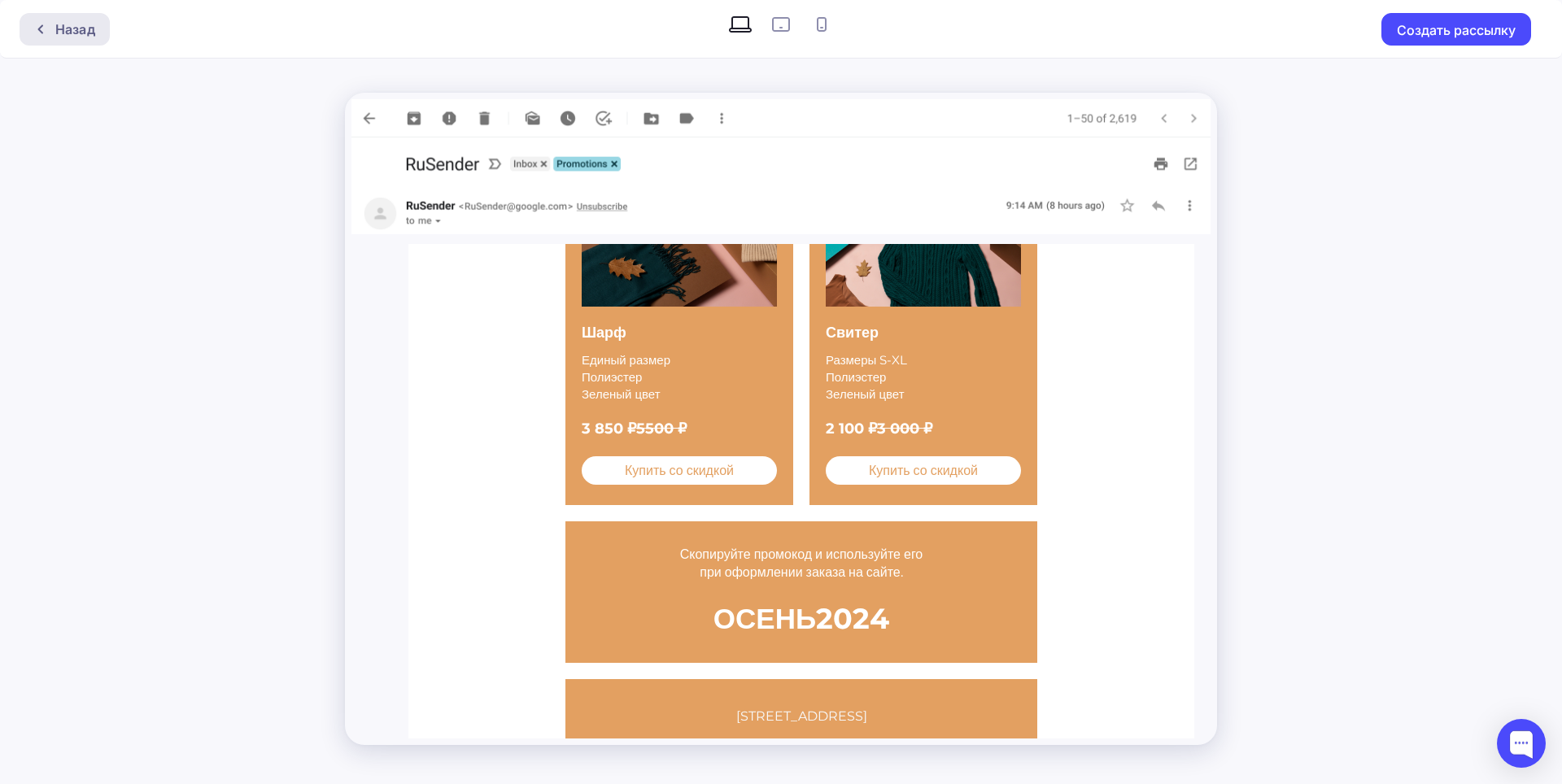
click at [70, 34] on div "Назад" at bounding box center [75, 30] width 40 height 20
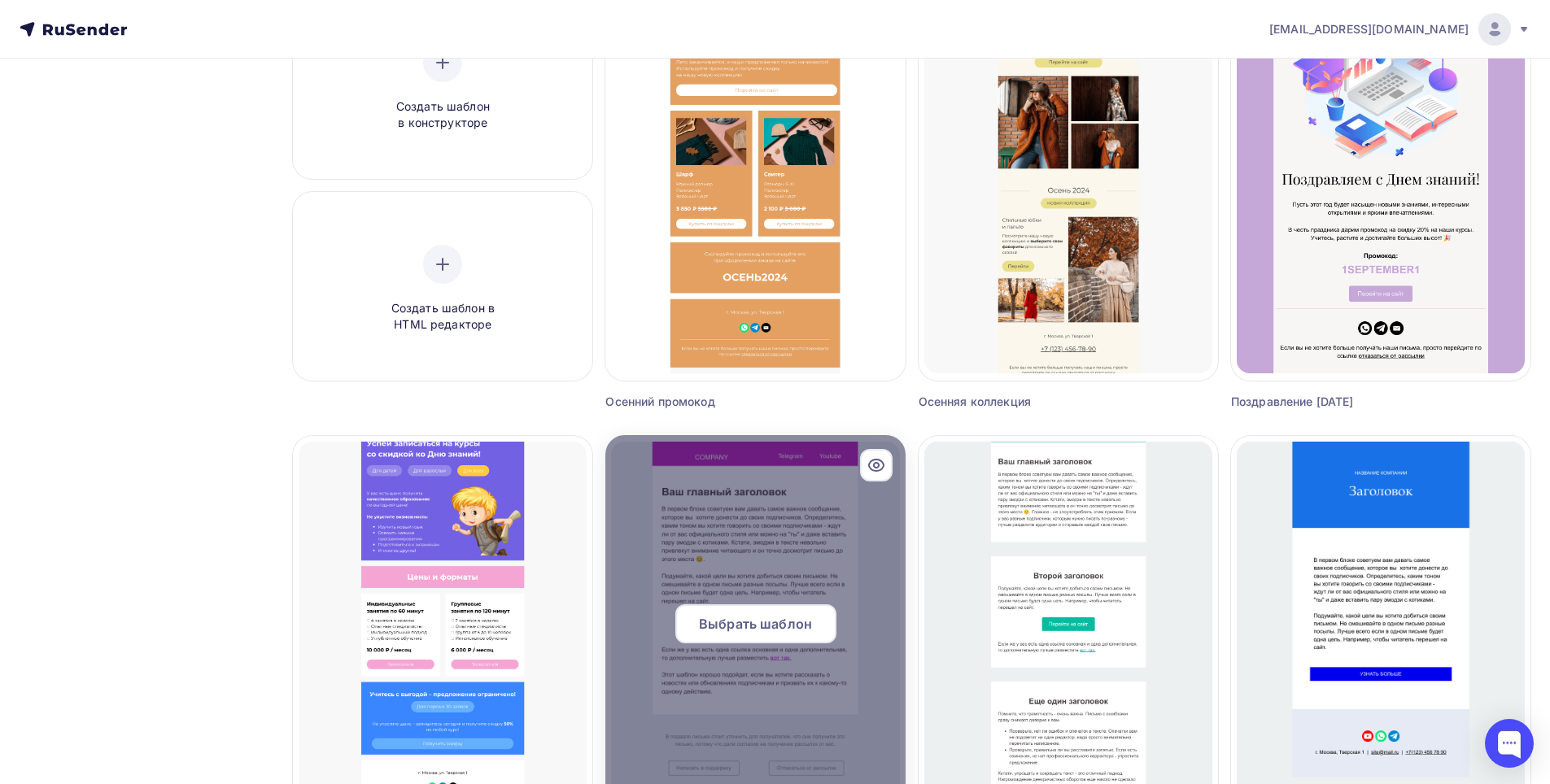
scroll to position [244, 0]
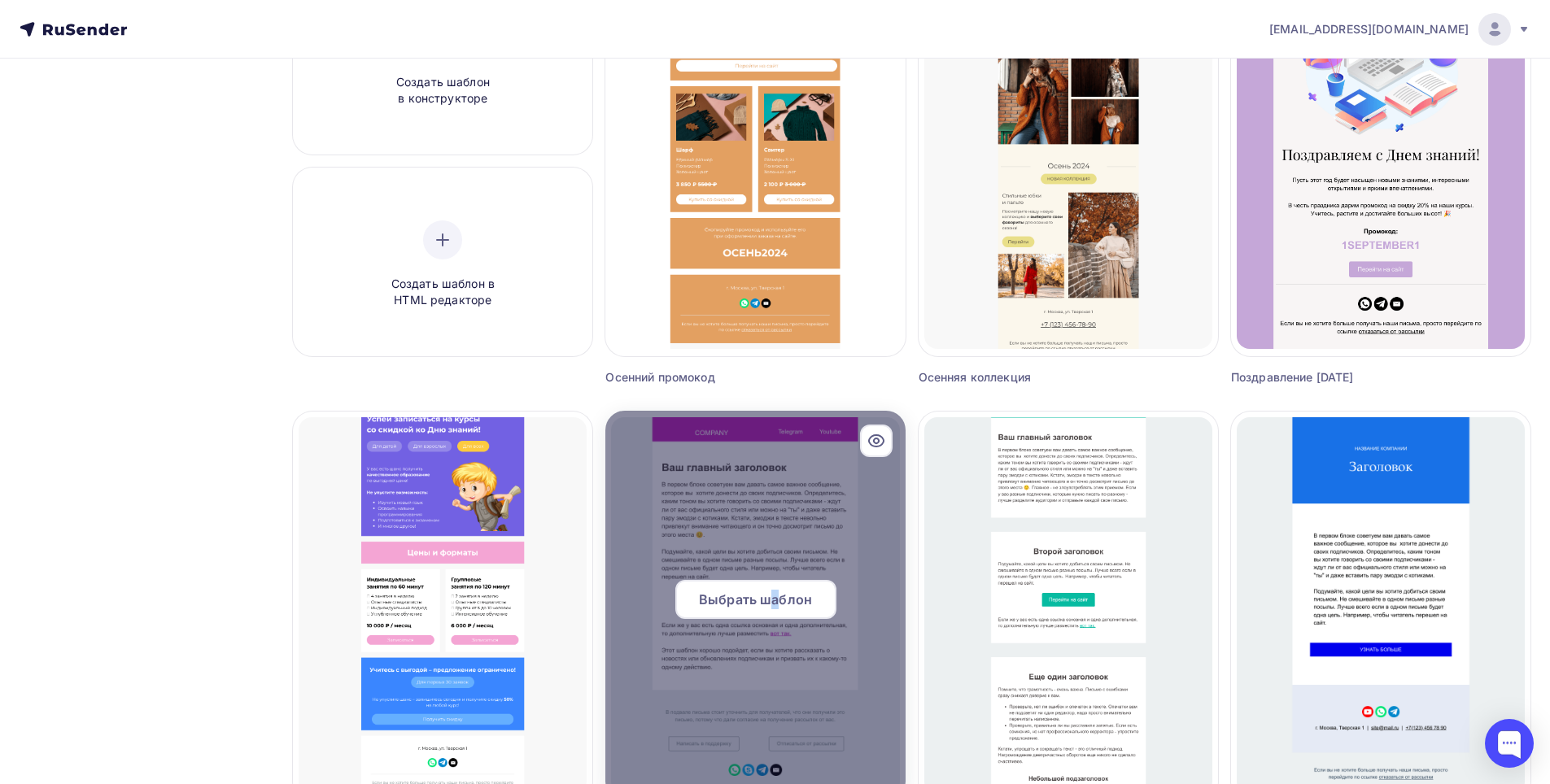
click at [776, 599] on span "Выбрать шаблон" at bounding box center [755, 599] width 113 height 20
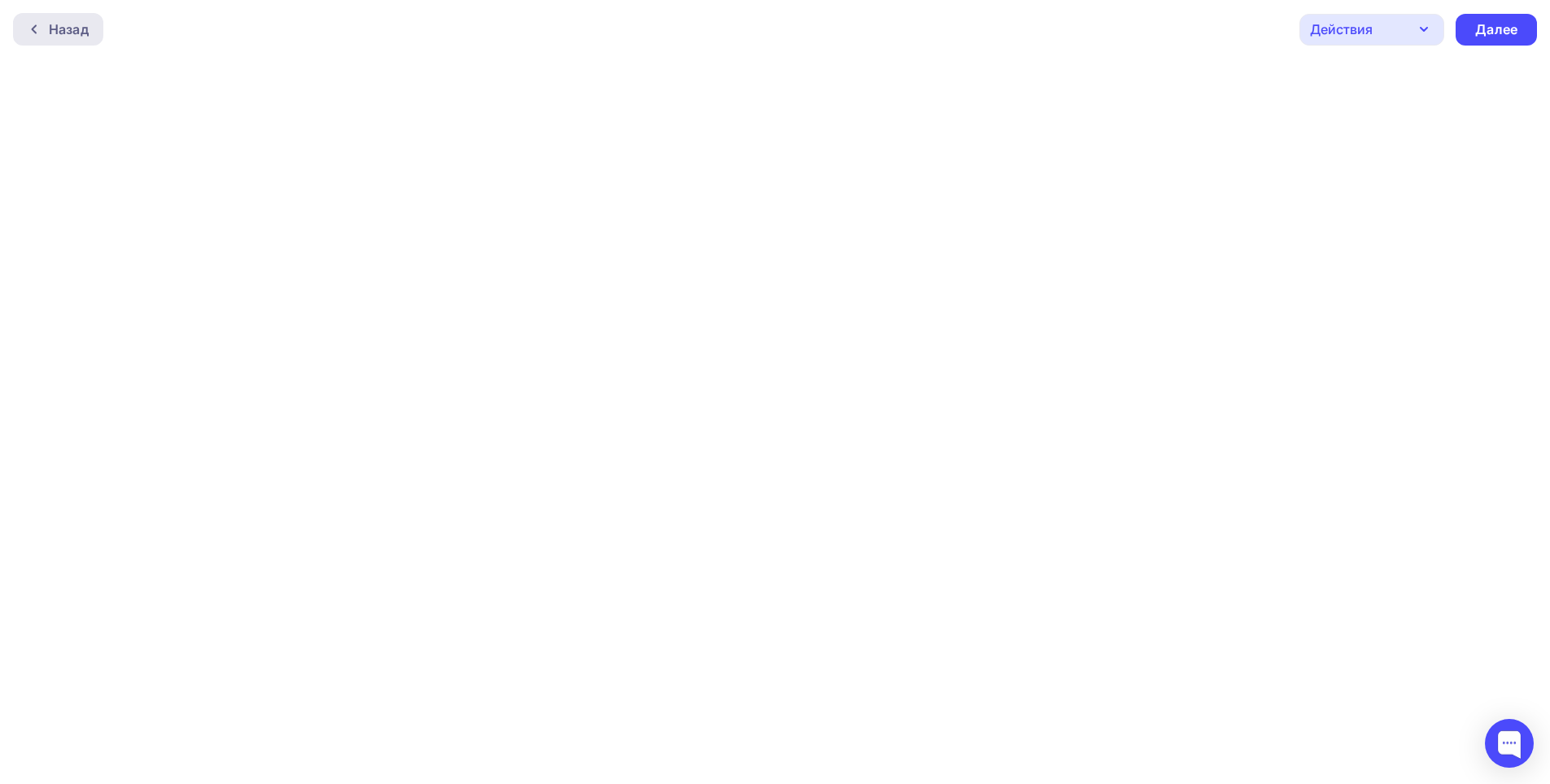
drag, startPoint x: 97, startPoint y: 39, endPoint x: 76, endPoint y: 40, distance: 21.0
click at [86, 38] on div "Назад" at bounding box center [58, 29] width 90 height 33
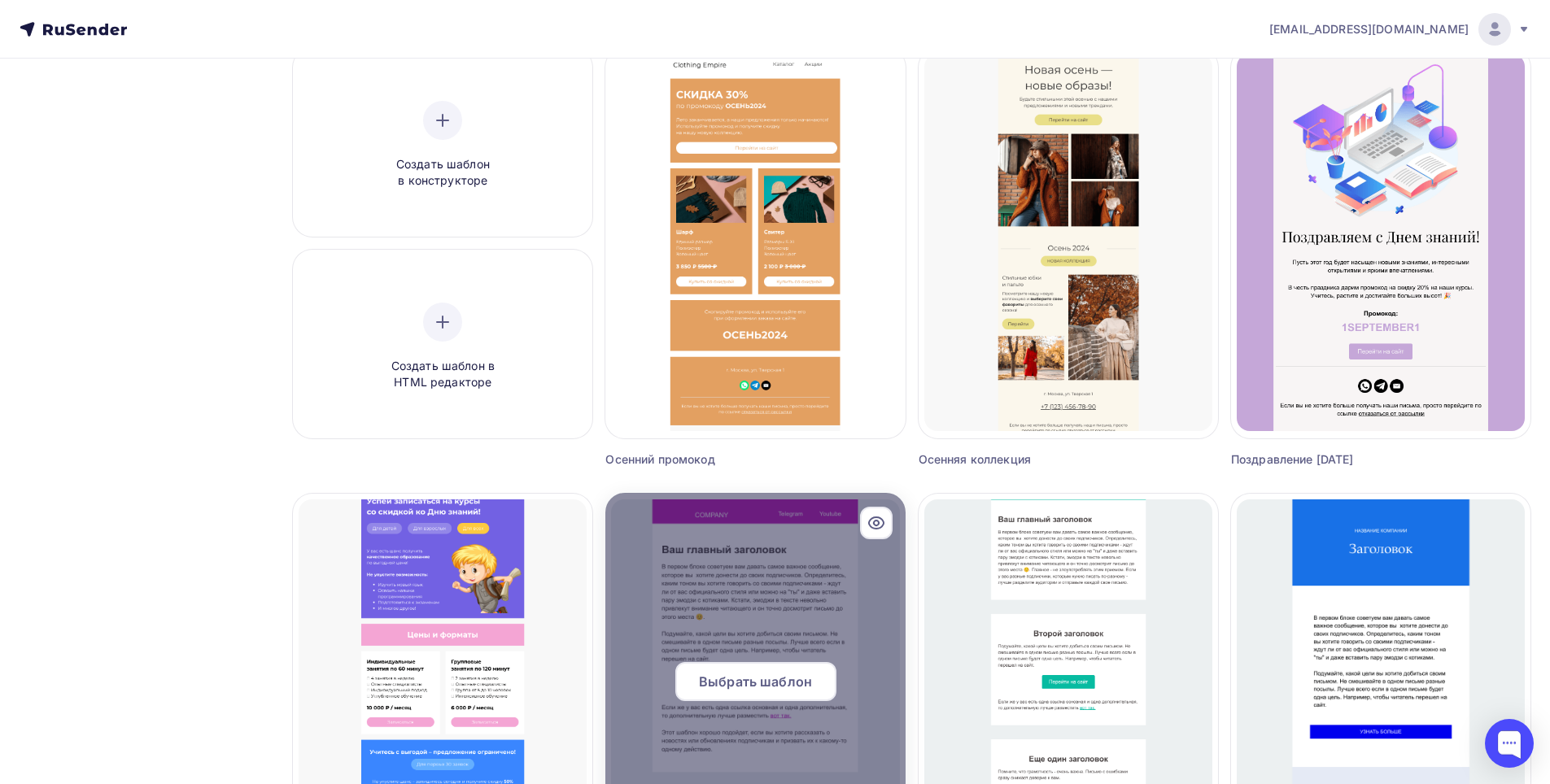
scroll to position [163, 0]
click at [786, 673] on span "Выбрать шаблон" at bounding box center [755, 681] width 113 height 20
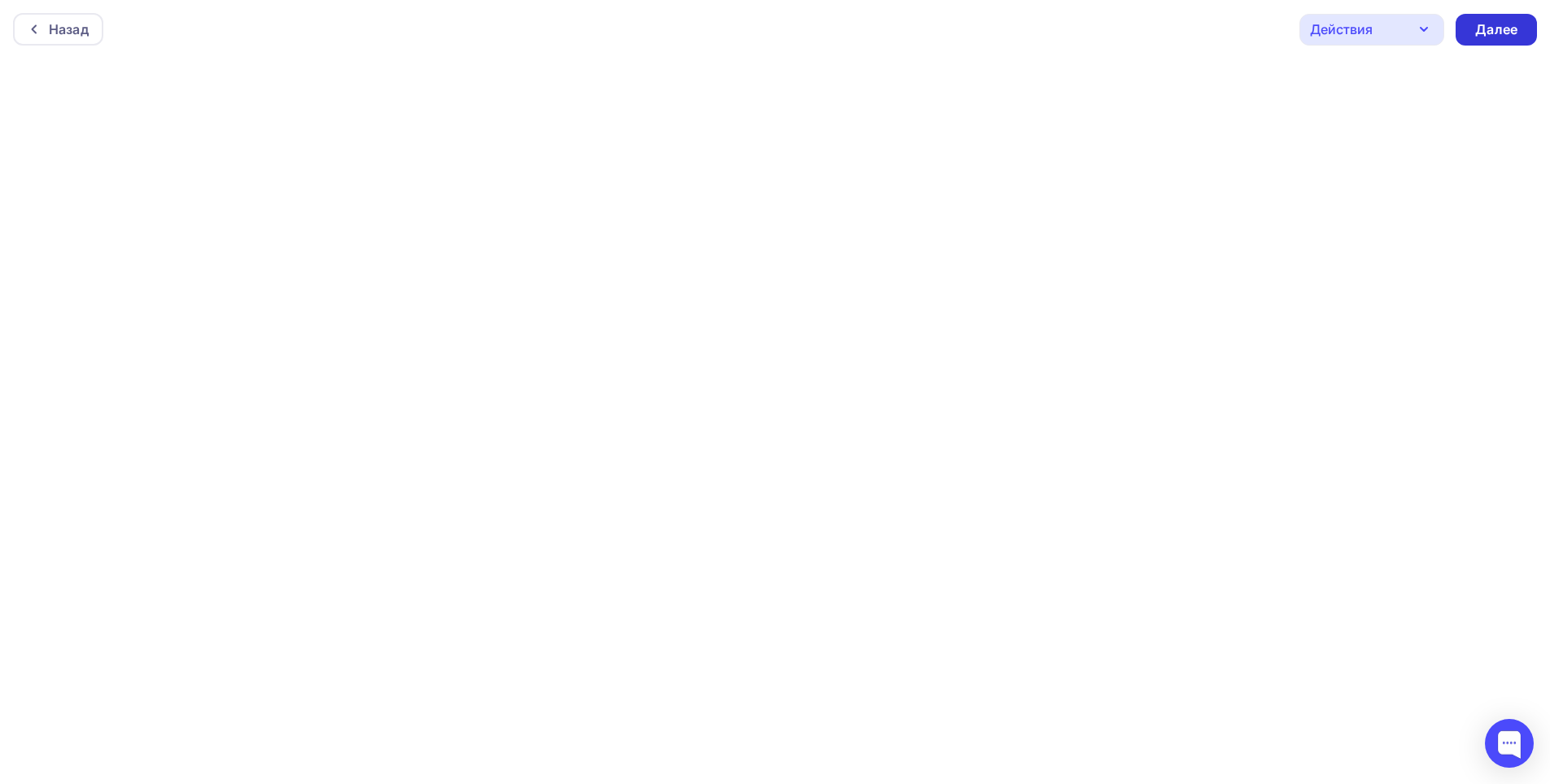
click at [1508, 20] on div "Далее" at bounding box center [1496, 29] width 42 height 19
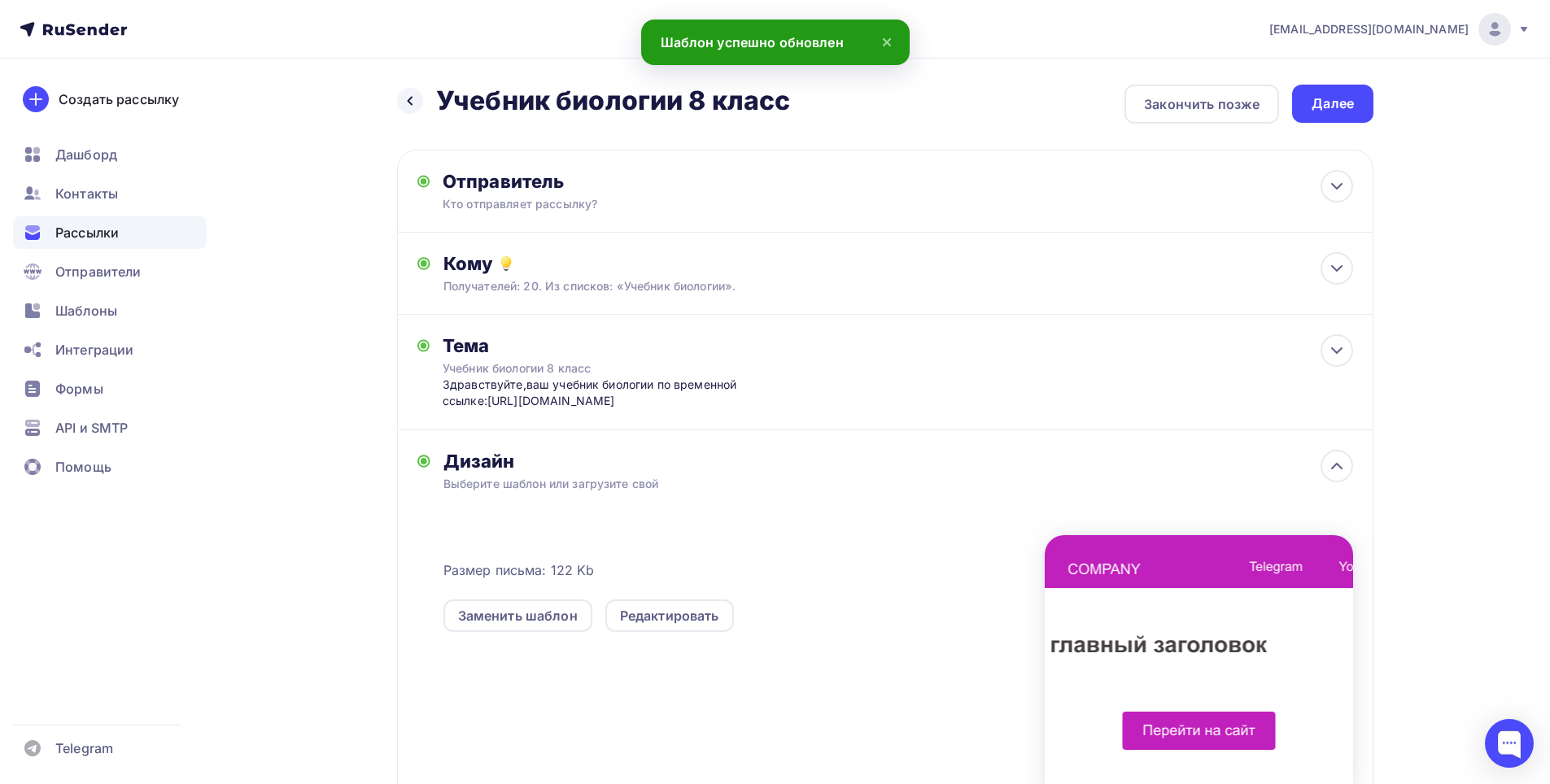
scroll to position [81, 0]
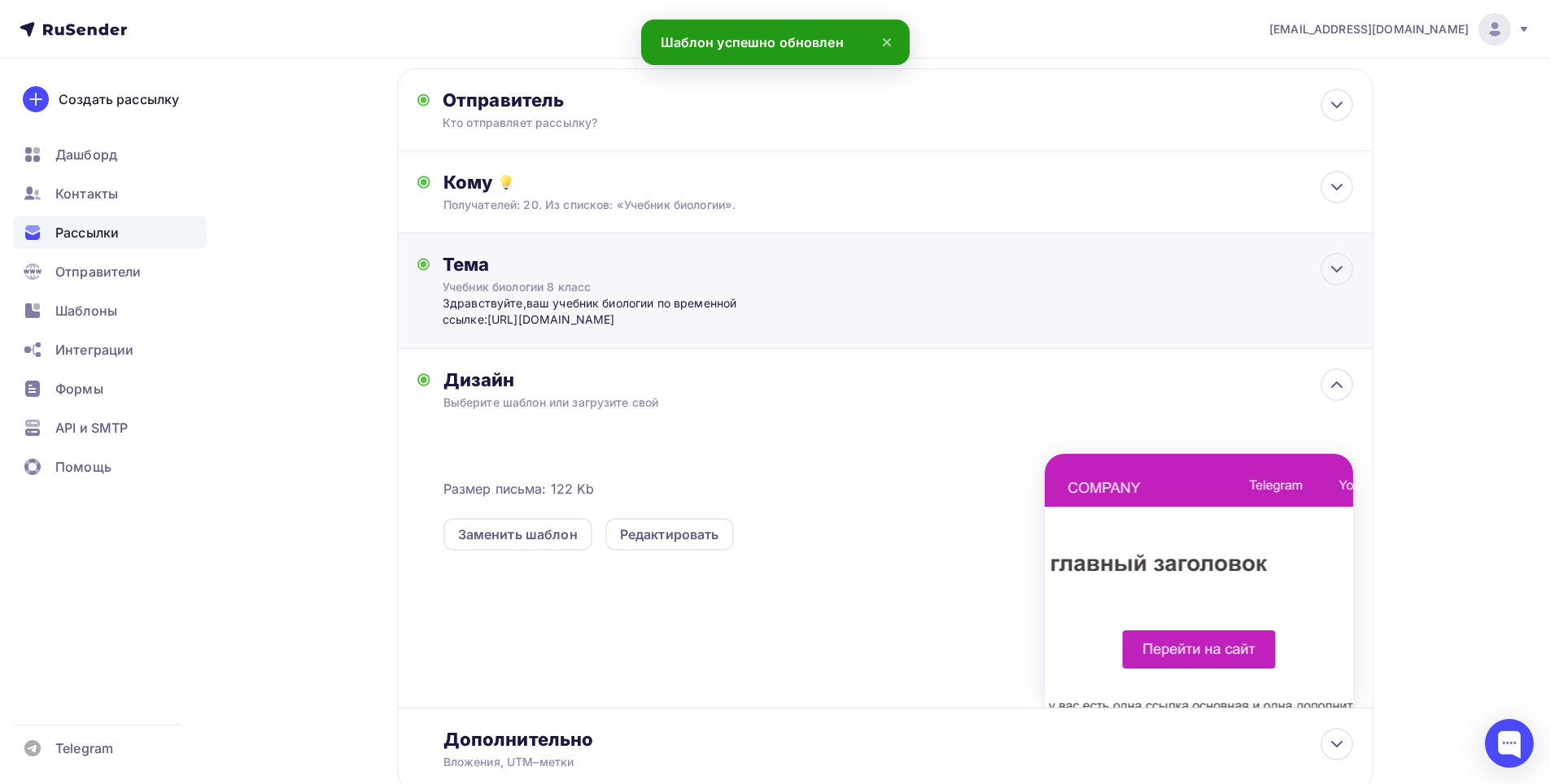
click at [616, 298] on div "Здравствуйте,ваш учебник биологии по временной ссылке:https://www.transfernow.n…" at bounding box center [604, 312] width 322 height 33
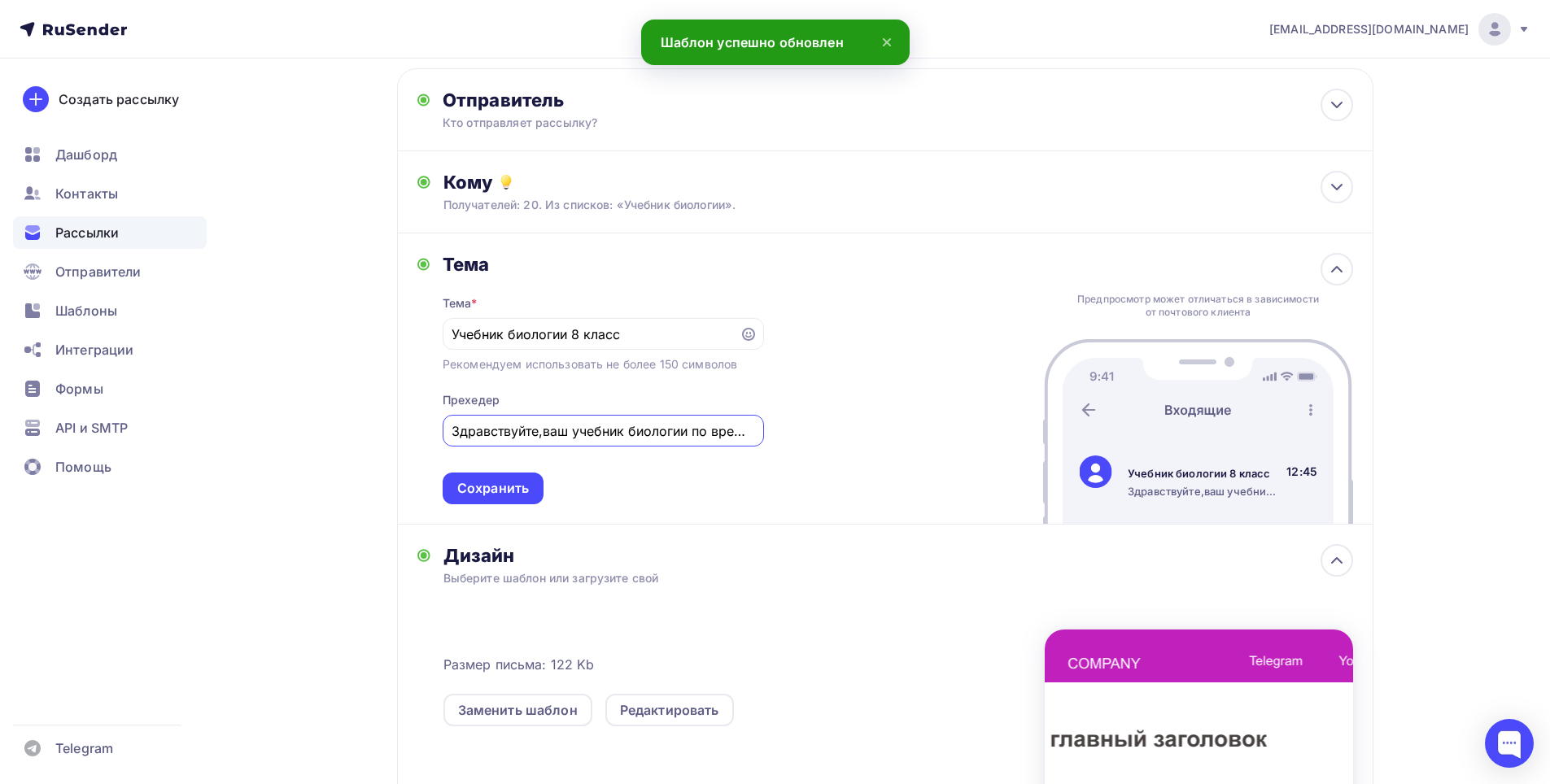
scroll to position [0, 404]
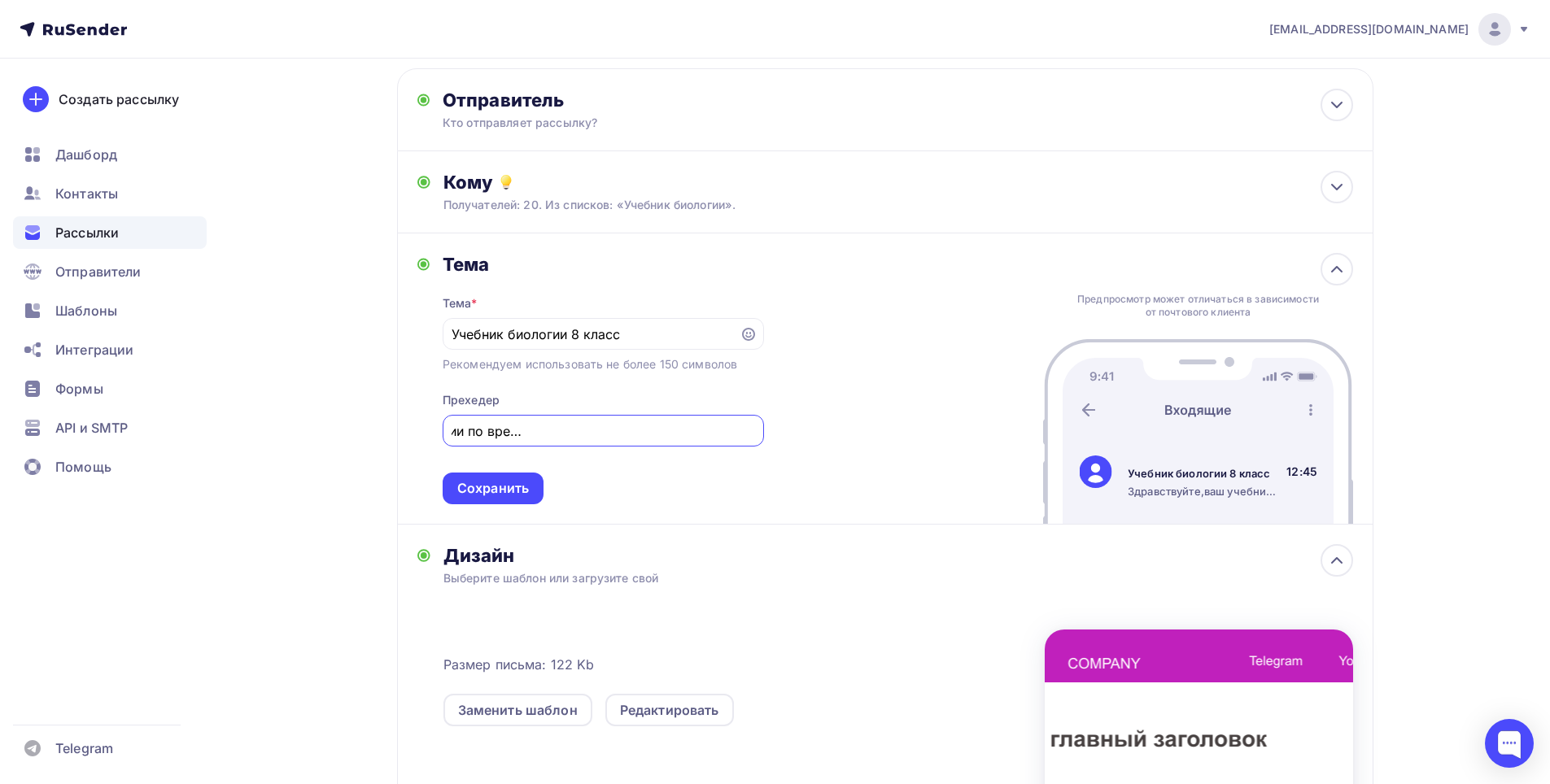
drag, startPoint x: 453, startPoint y: 435, endPoint x: 896, endPoint y: 457, distance: 443.5
click at [896, 457] on div "Тема Тема * Учебник биологии 8 класс Рекомендуем использовать не более 150 симв…" at bounding box center [884, 380] width 976 height 292
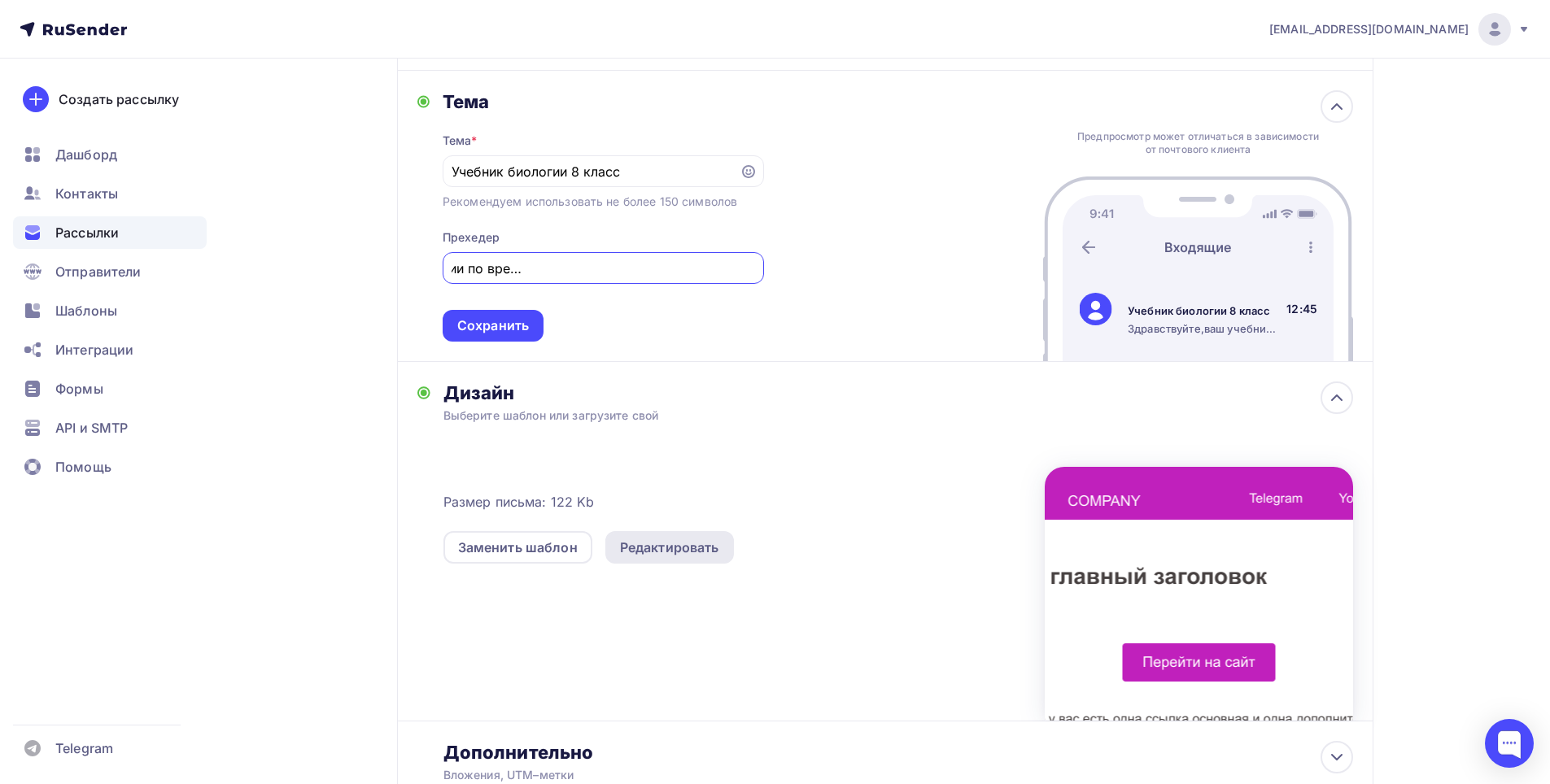
scroll to position [0, 0]
click at [663, 552] on div "Редактировать" at bounding box center [670, 547] width 99 height 20
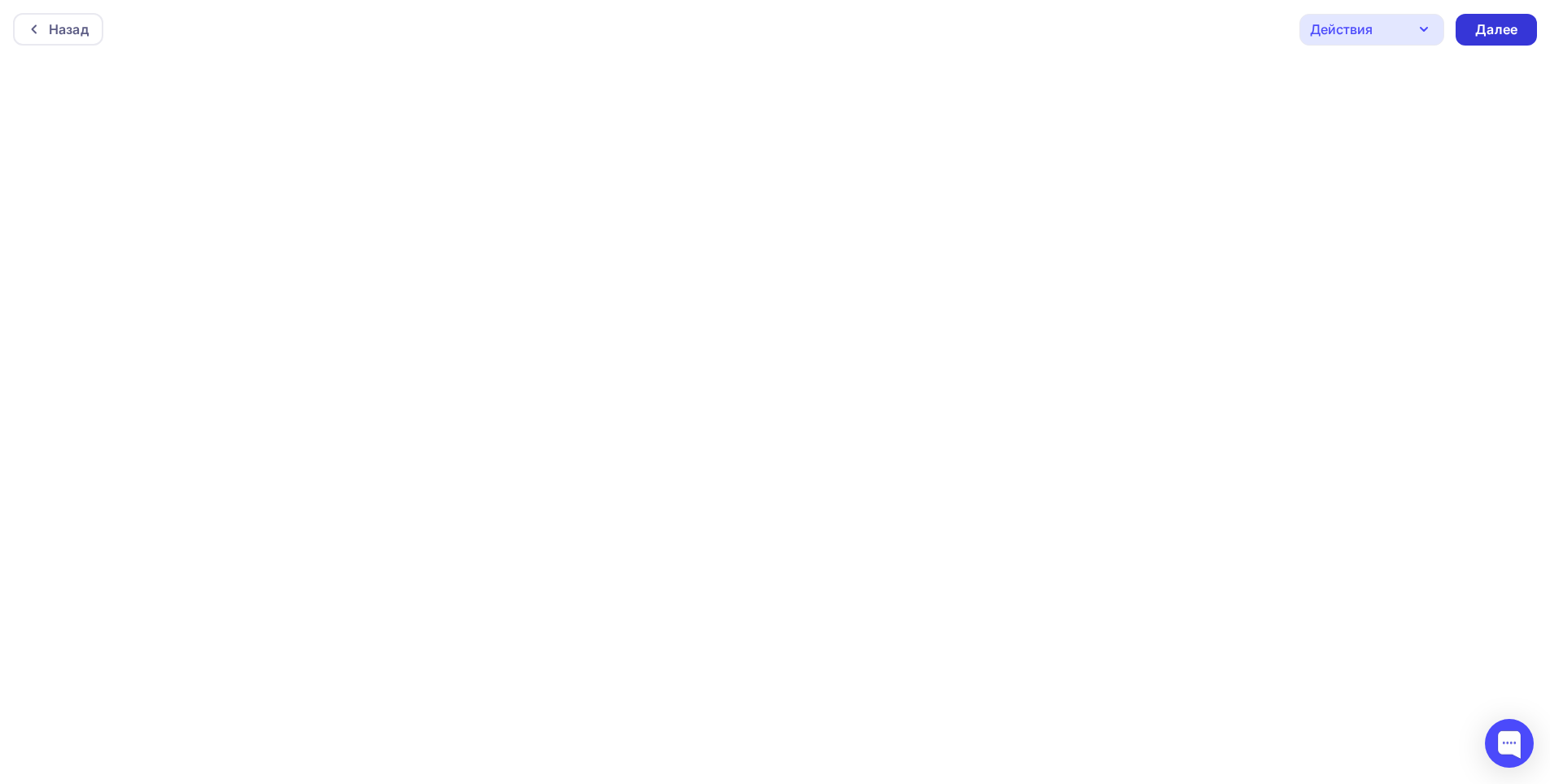
click at [1479, 39] on div "Далее" at bounding box center [1496, 30] width 81 height 32
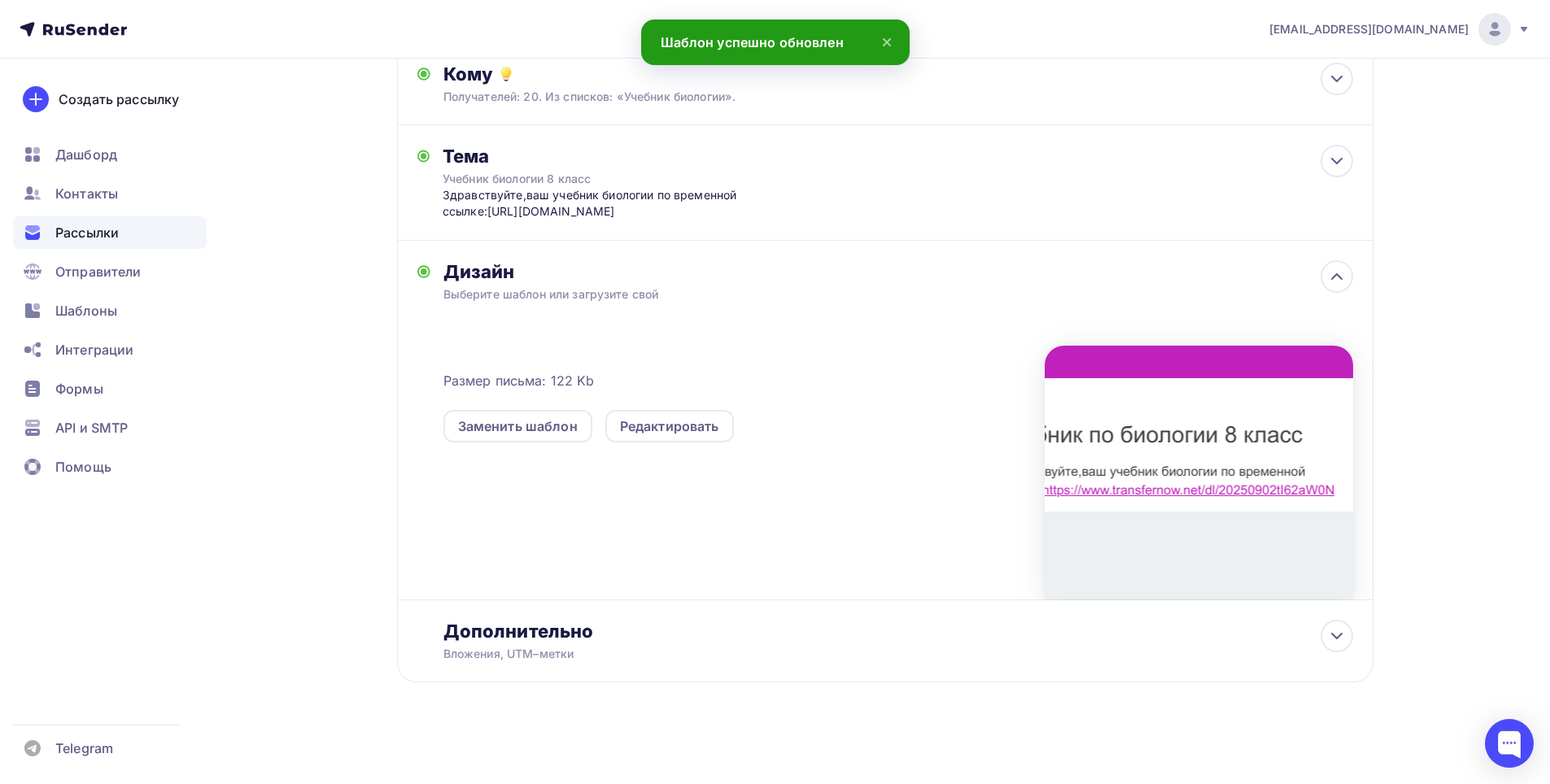
scroll to position [193, 0]
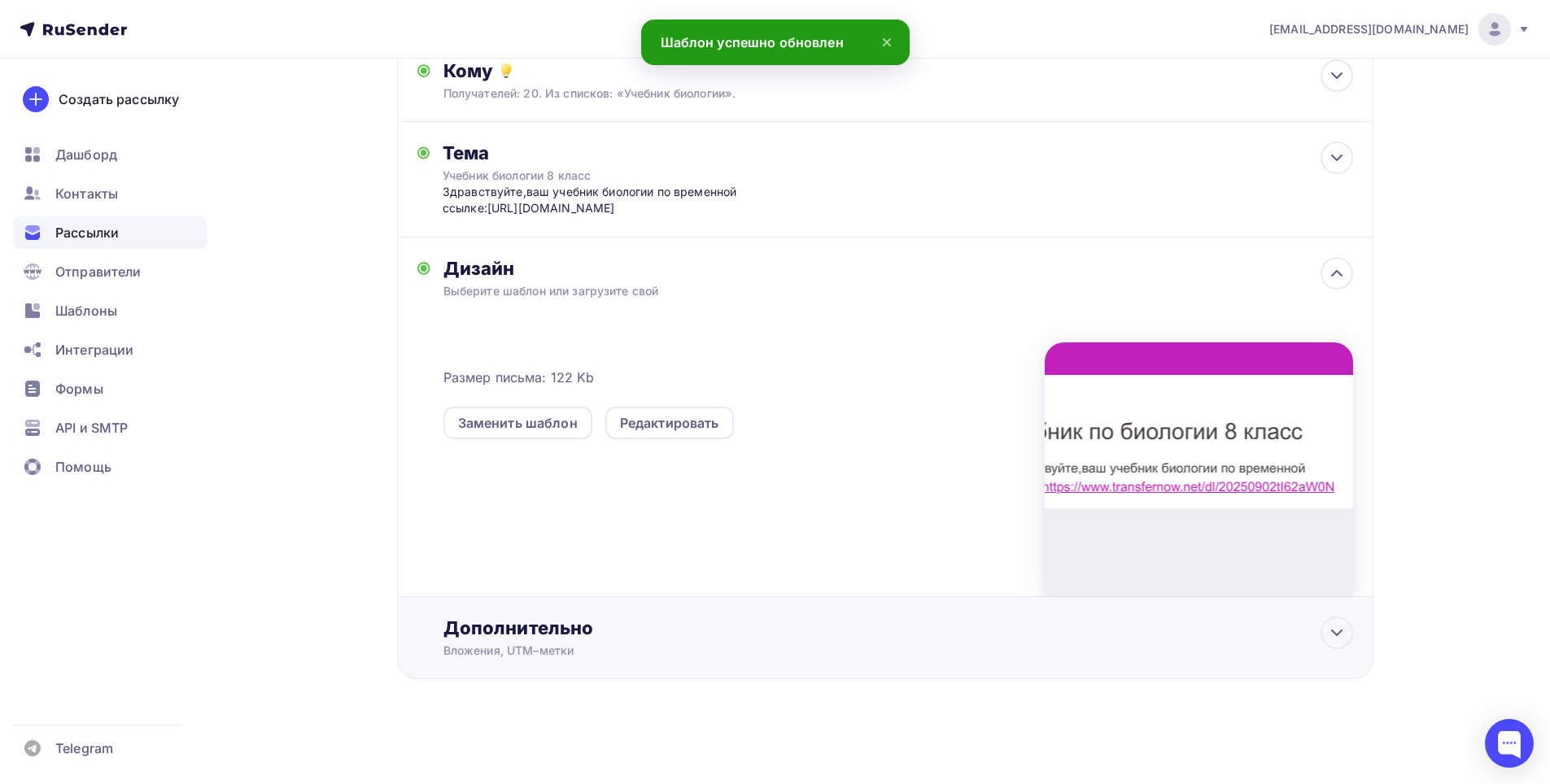
click at [570, 624] on div "Дополнительно" at bounding box center [898, 627] width 909 height 23
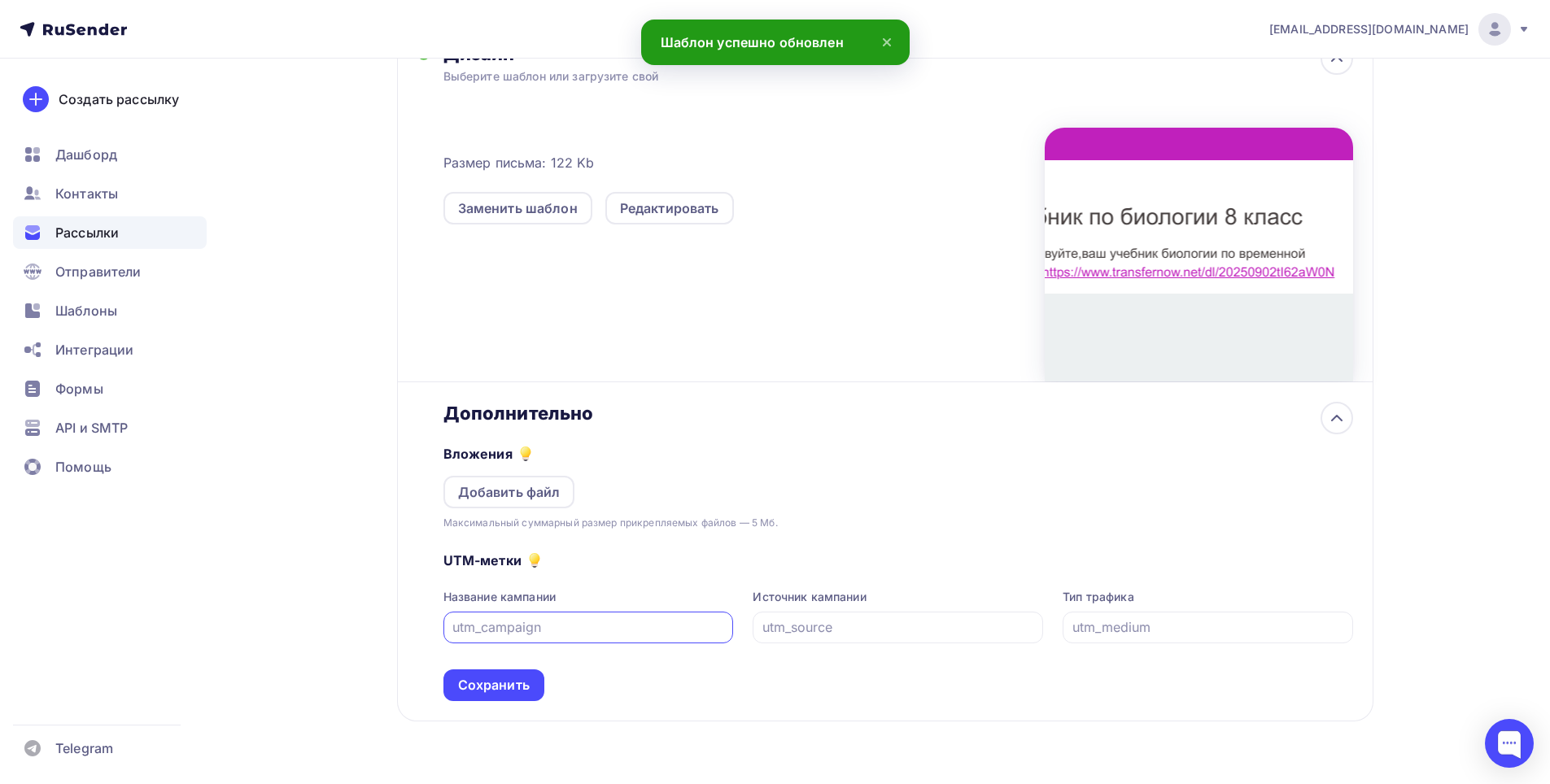
scroll to position [449, 0]
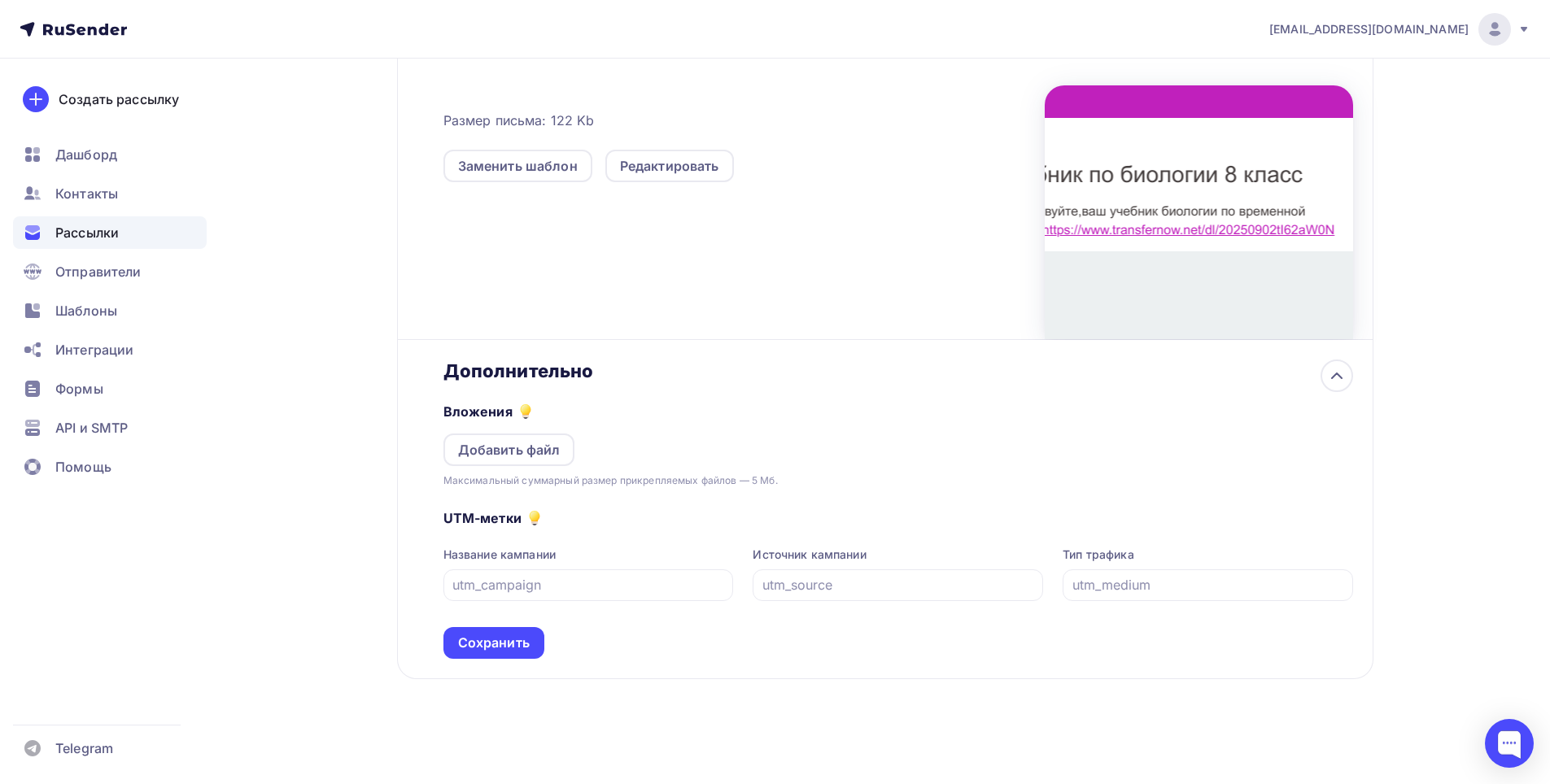
click at [502, 617] on div "UTM-метки Название кампании Источник кампании Тип трафика Сохранить" at bounding box center [898, 573] width 909 height 170
click at [507, 633] on div "Сохранить" at bounding box center [494, 643] width 101 height 32
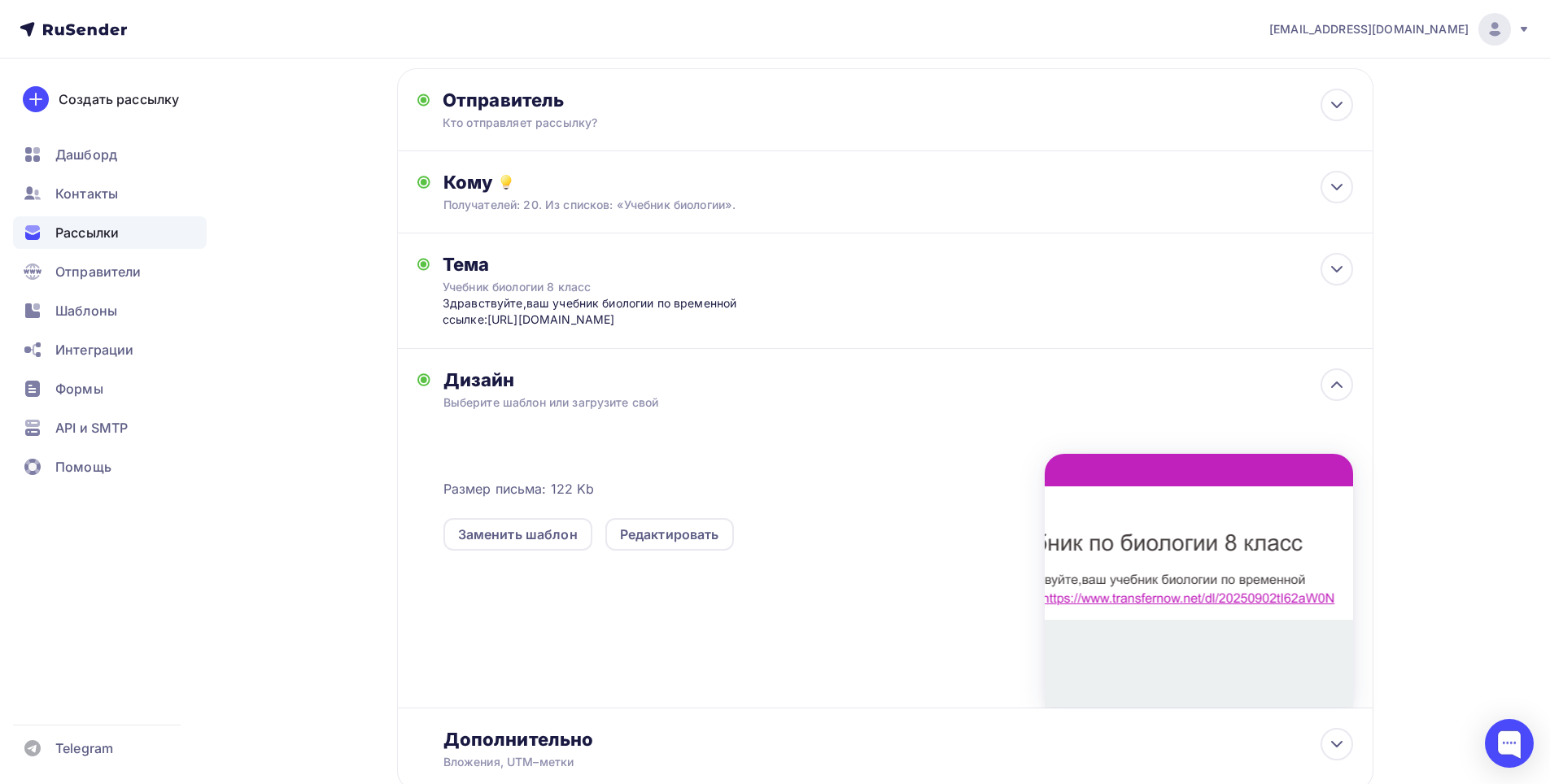
scroll to position [0, 0]
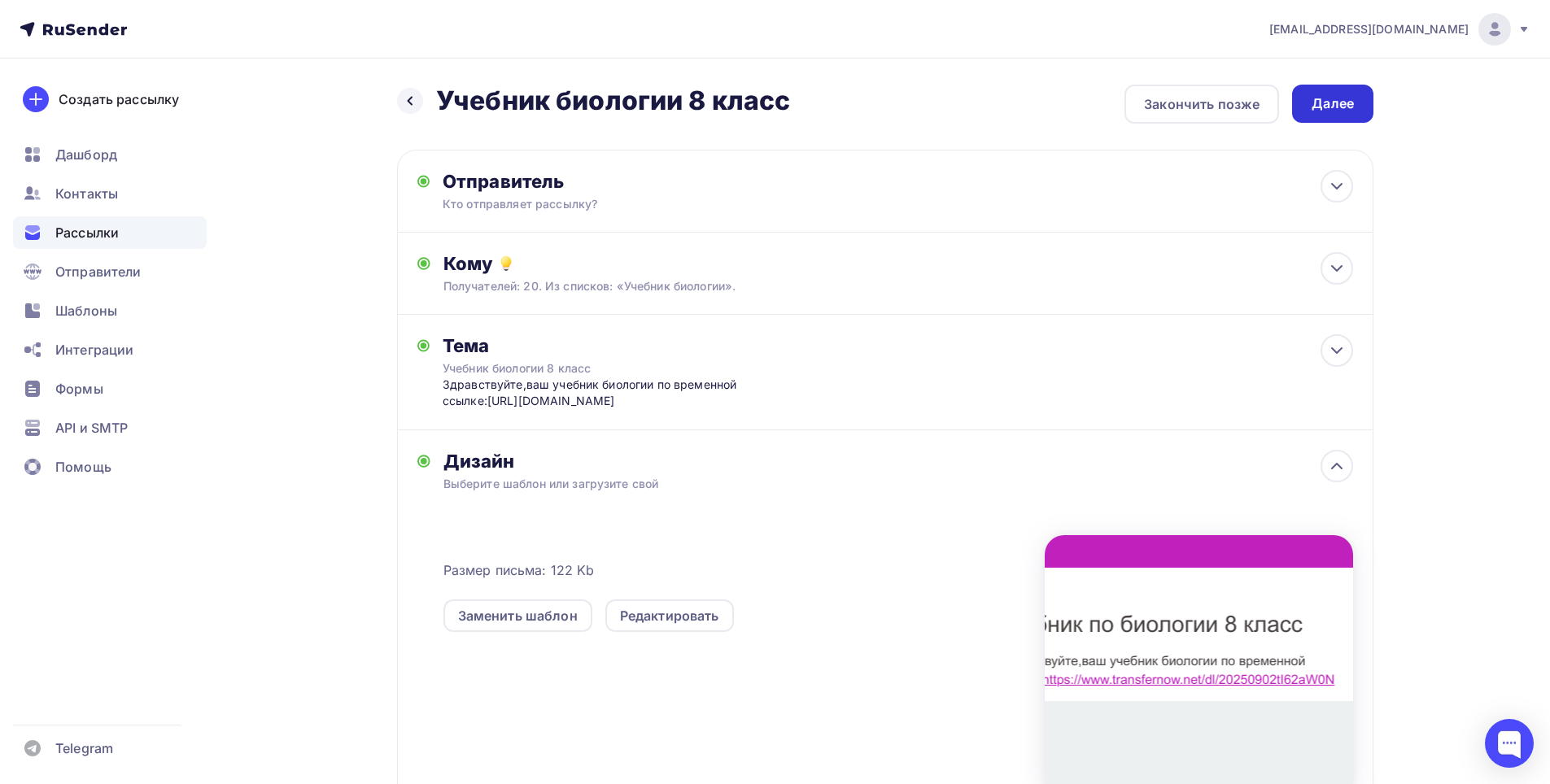
click at [1329, 109] on div "Далее" at bounding box center [1333, 103] width 42 height 19
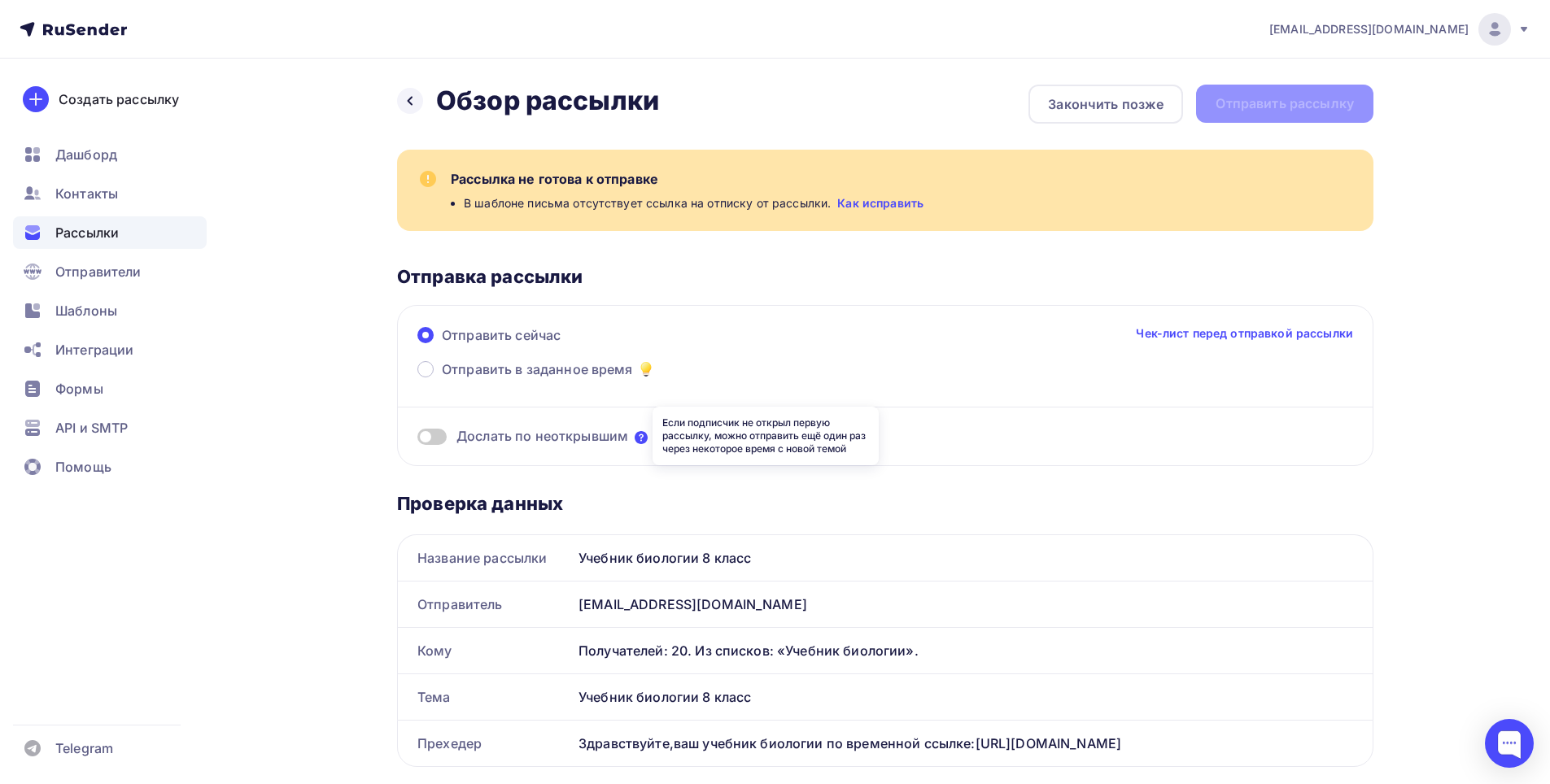
click at [638, 435] on icon at bounding box center [641, 437] width 13 height 13
click at [899, 205] on link "Как исправить" at bounding box center [880, 203] width 86 height 16
click at [412, 95] on icon at bounding box center [410, 100] width 13 height 13
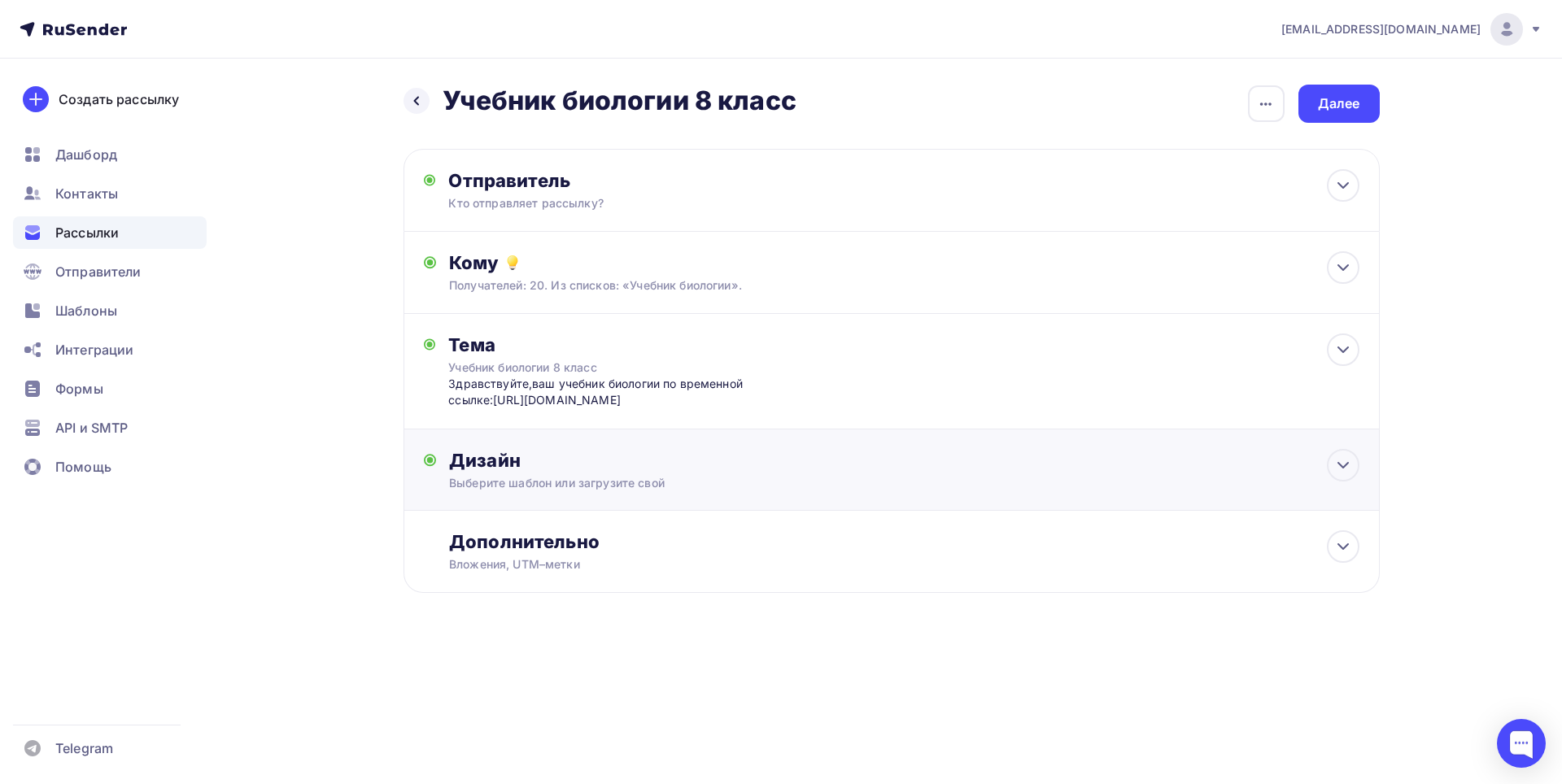
click at [583, 462] on div "Дизайн" at bounding box center [904, 460] width 909 height 23
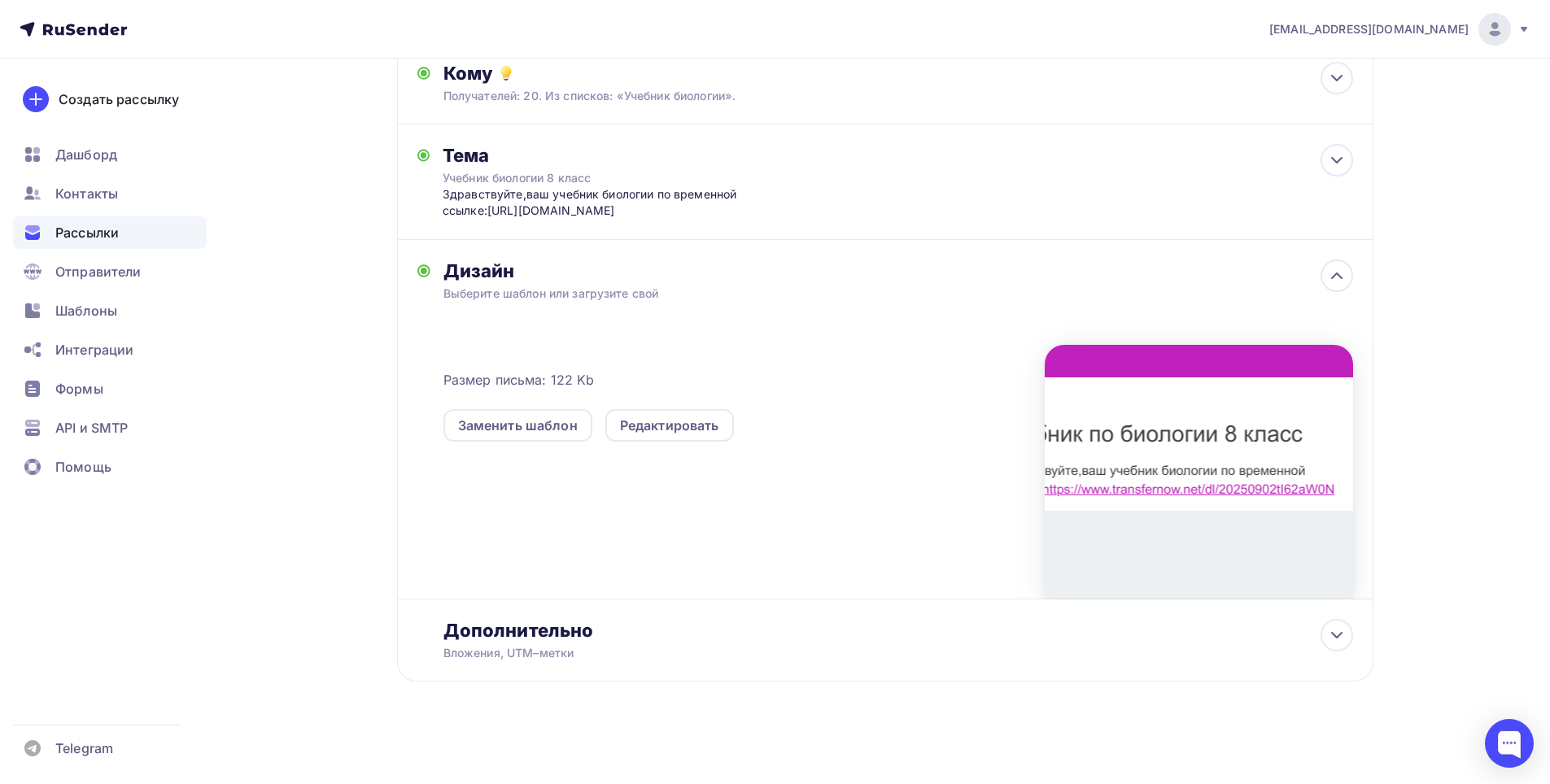
scroll to position [192, 0]
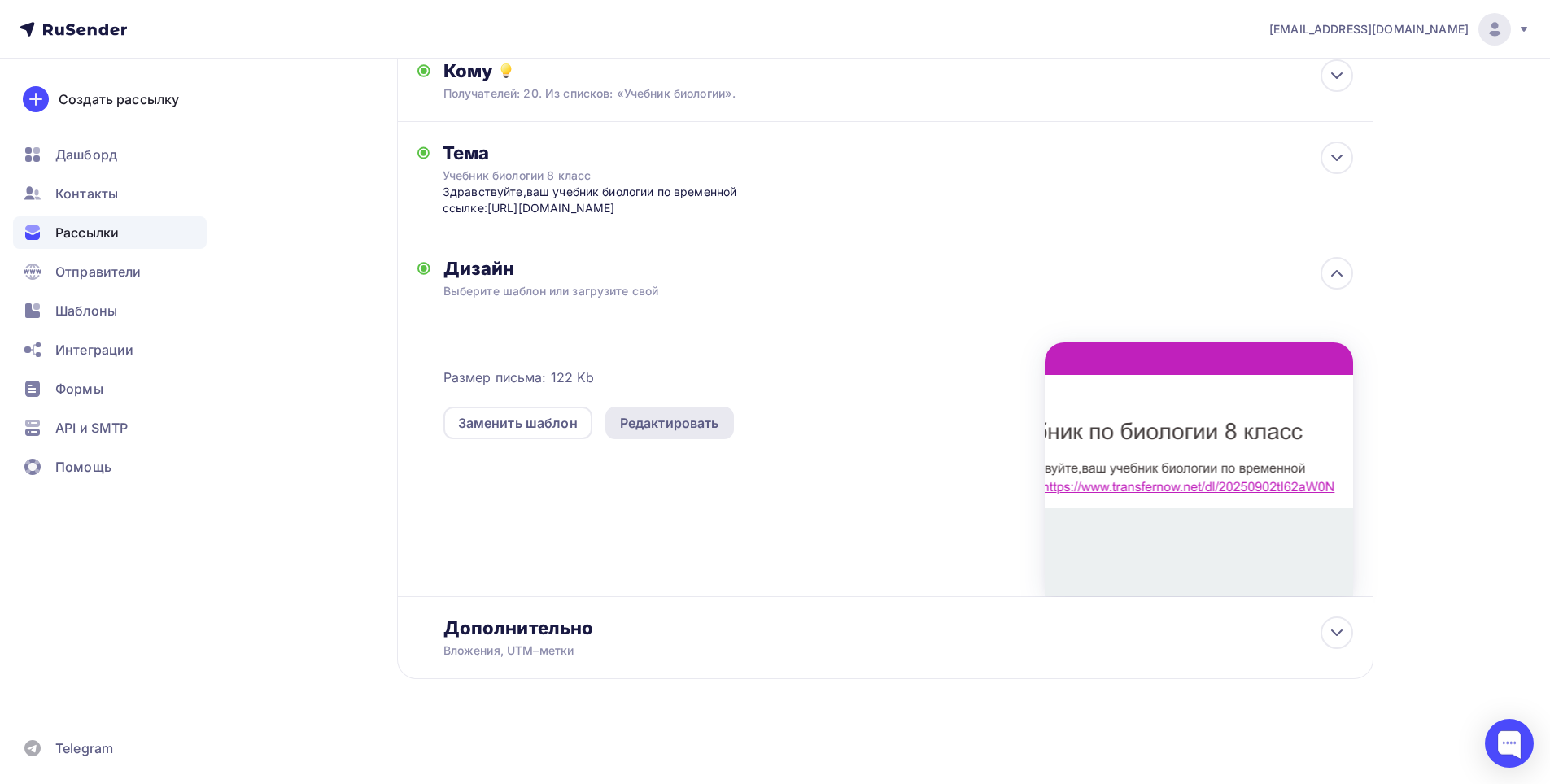
click at [670, 428] on div "Редактировать" at bounding box center [670, 423] width 99 height 20
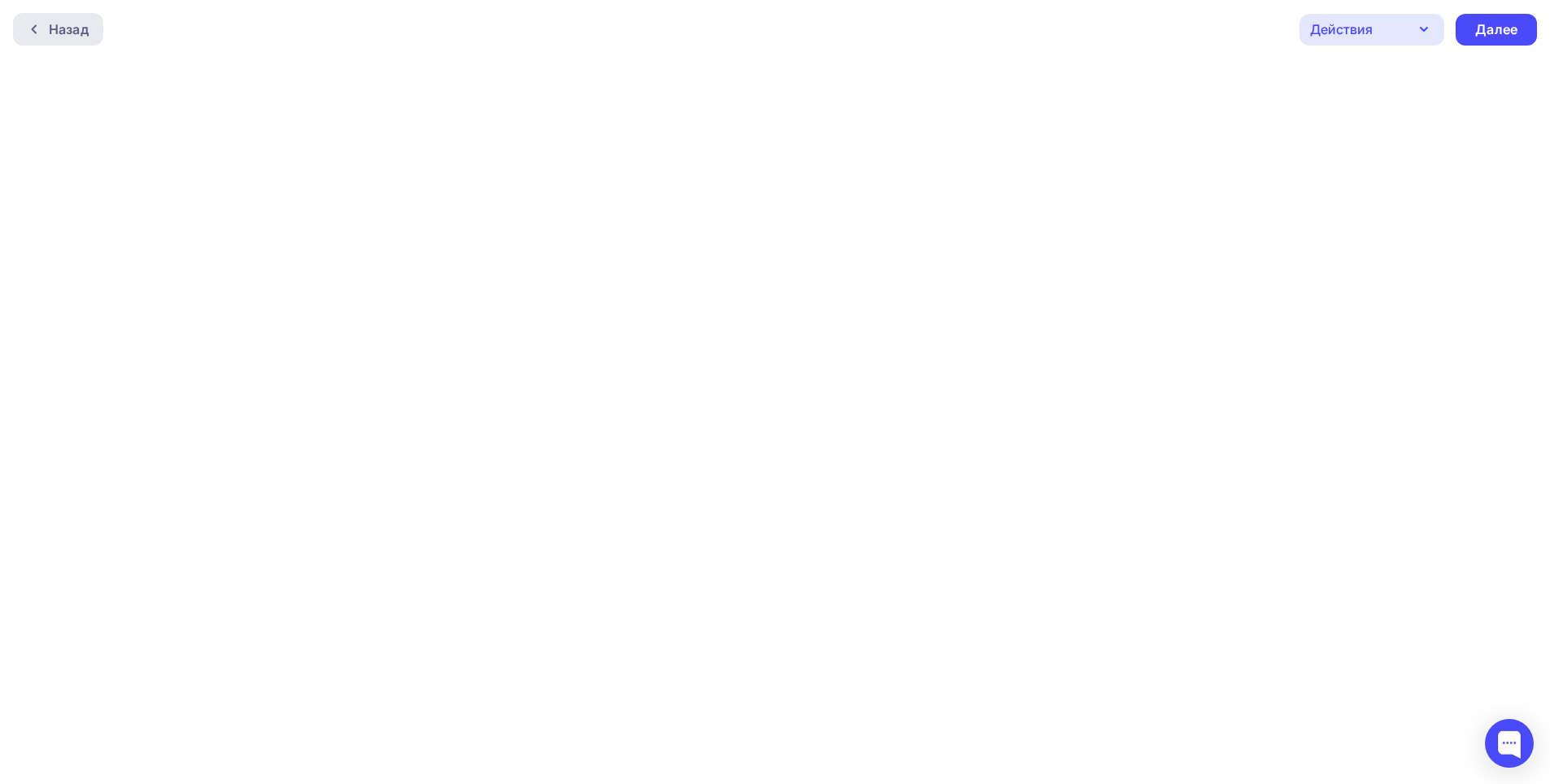
click at [33, 36] on div "Назад" at bounding box center [58, 29] width 90 height 33
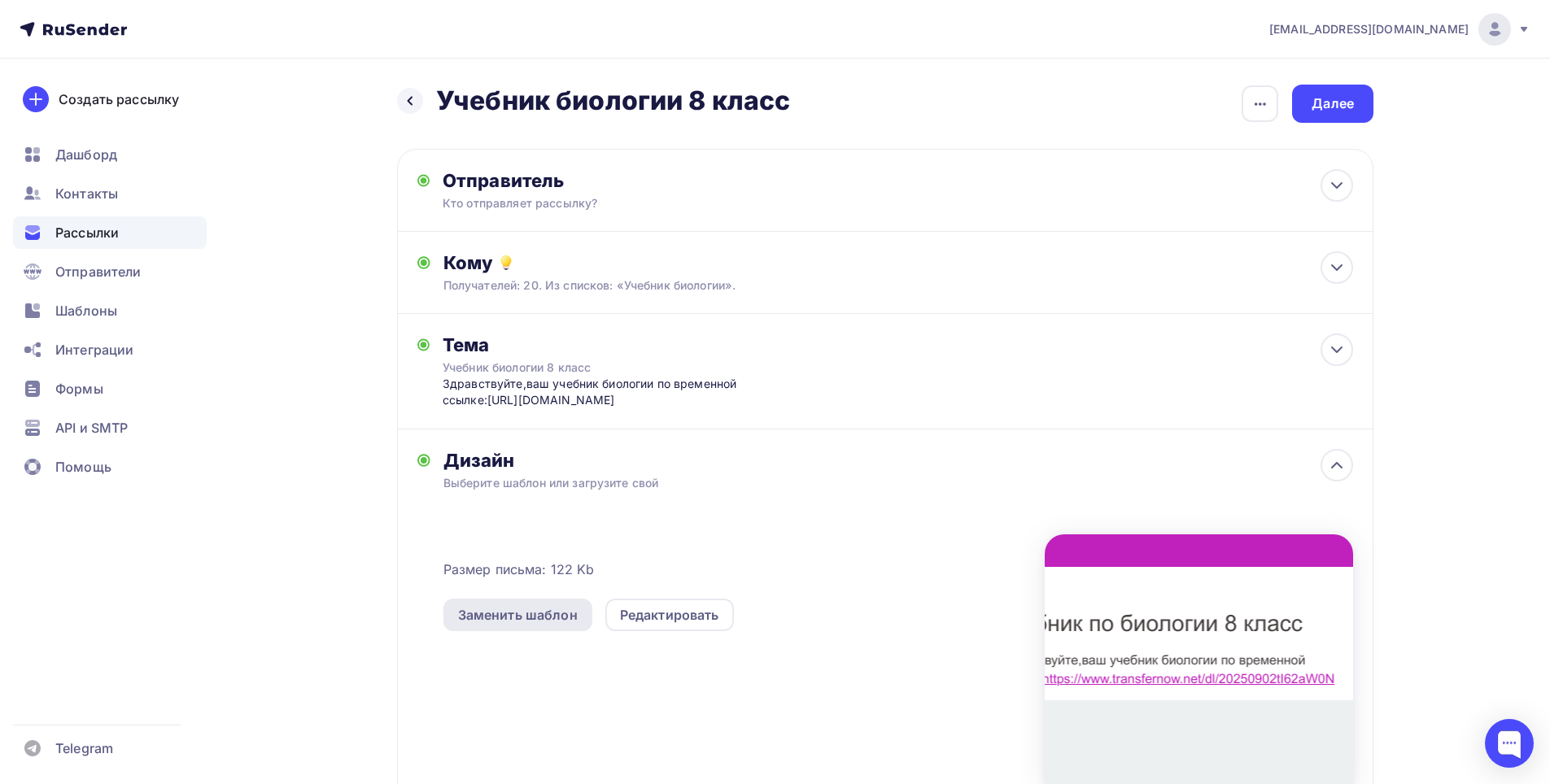
click at [507, 617] on div "Заменить шаблон" at bounding box center [518, 615] width 120 height 20
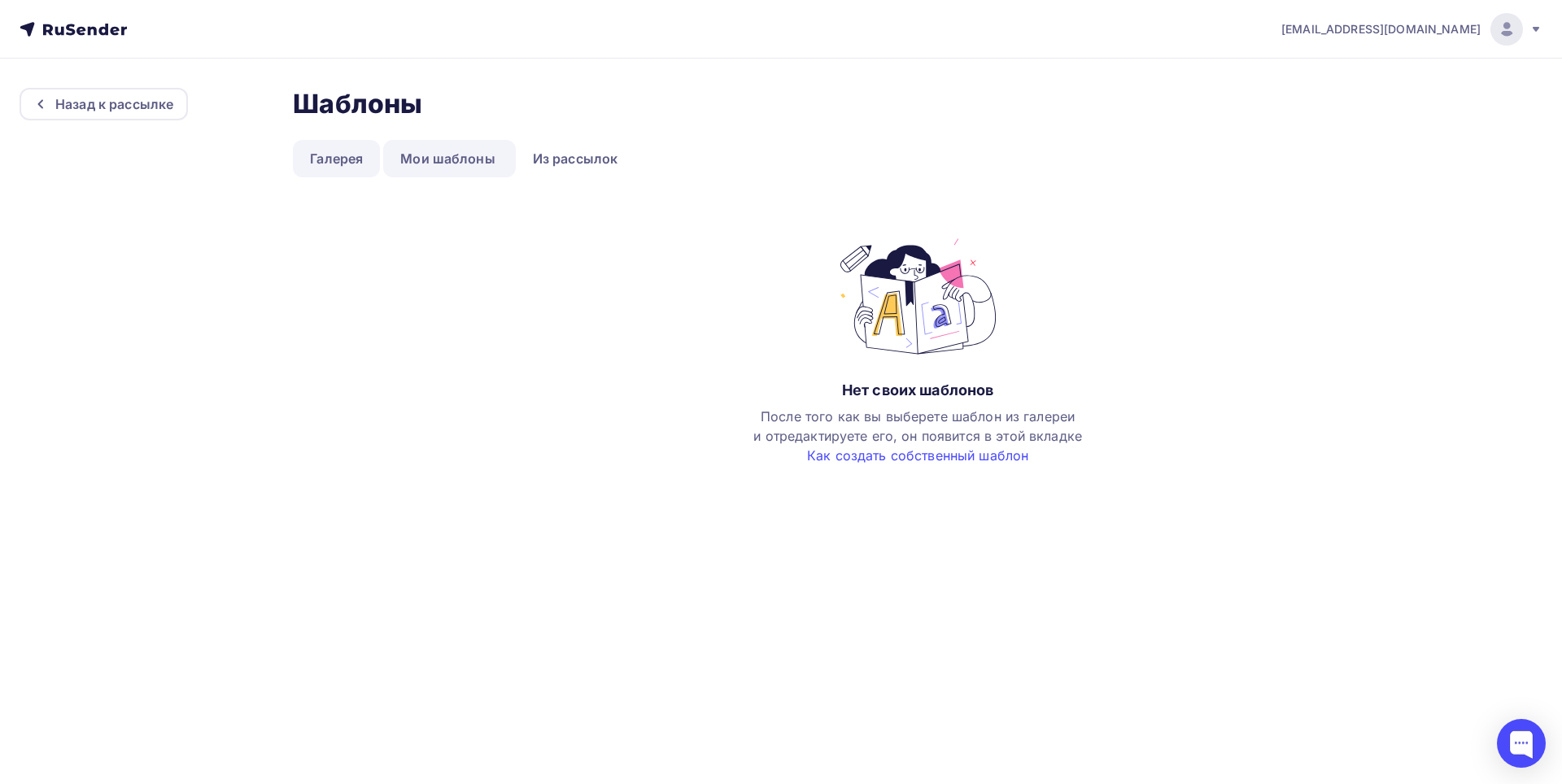
click at [351, 159] on link "Галерея" at bounding box center [336, 158] width 87 height 37
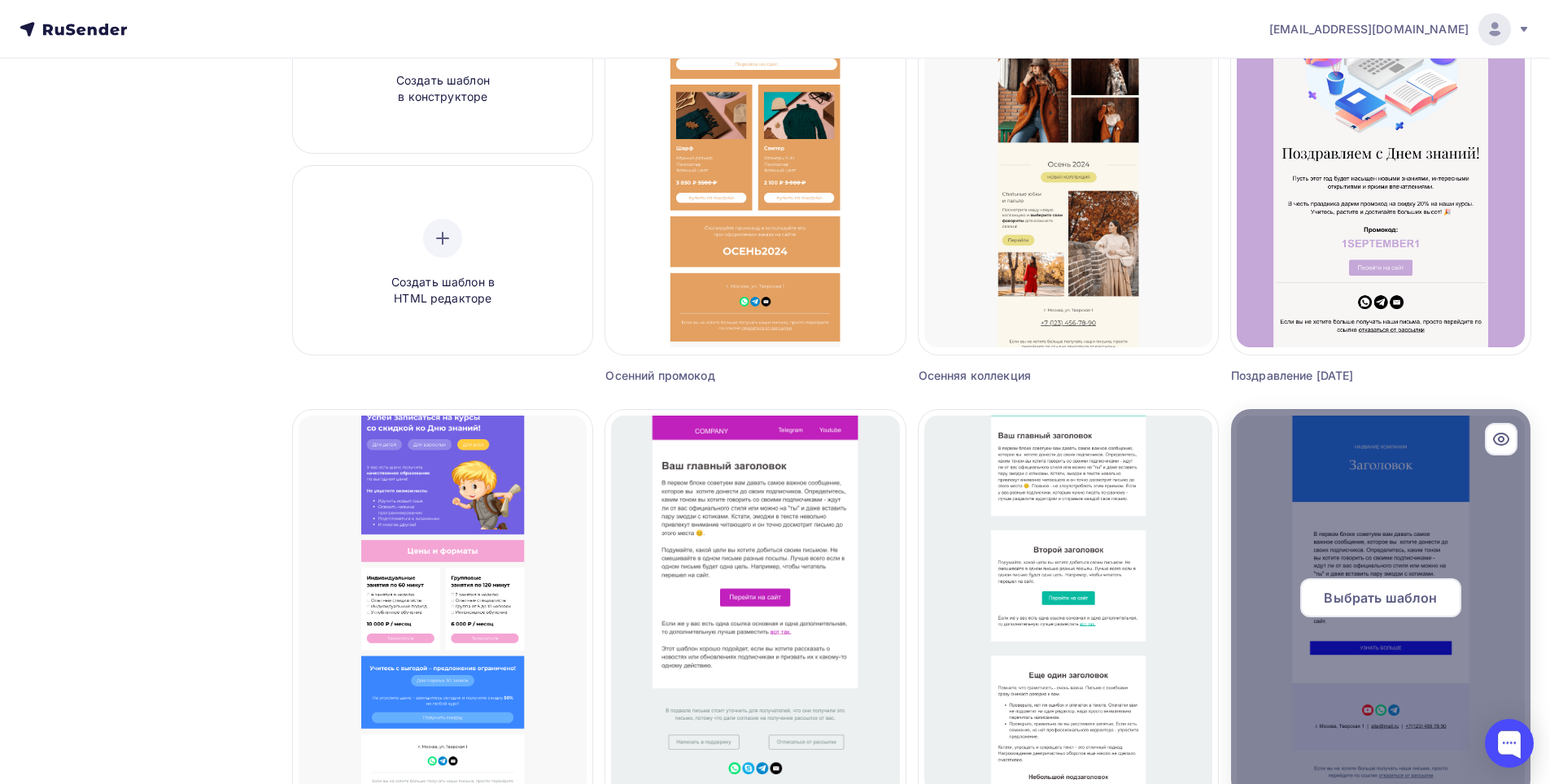
scroll to position [326, 0]
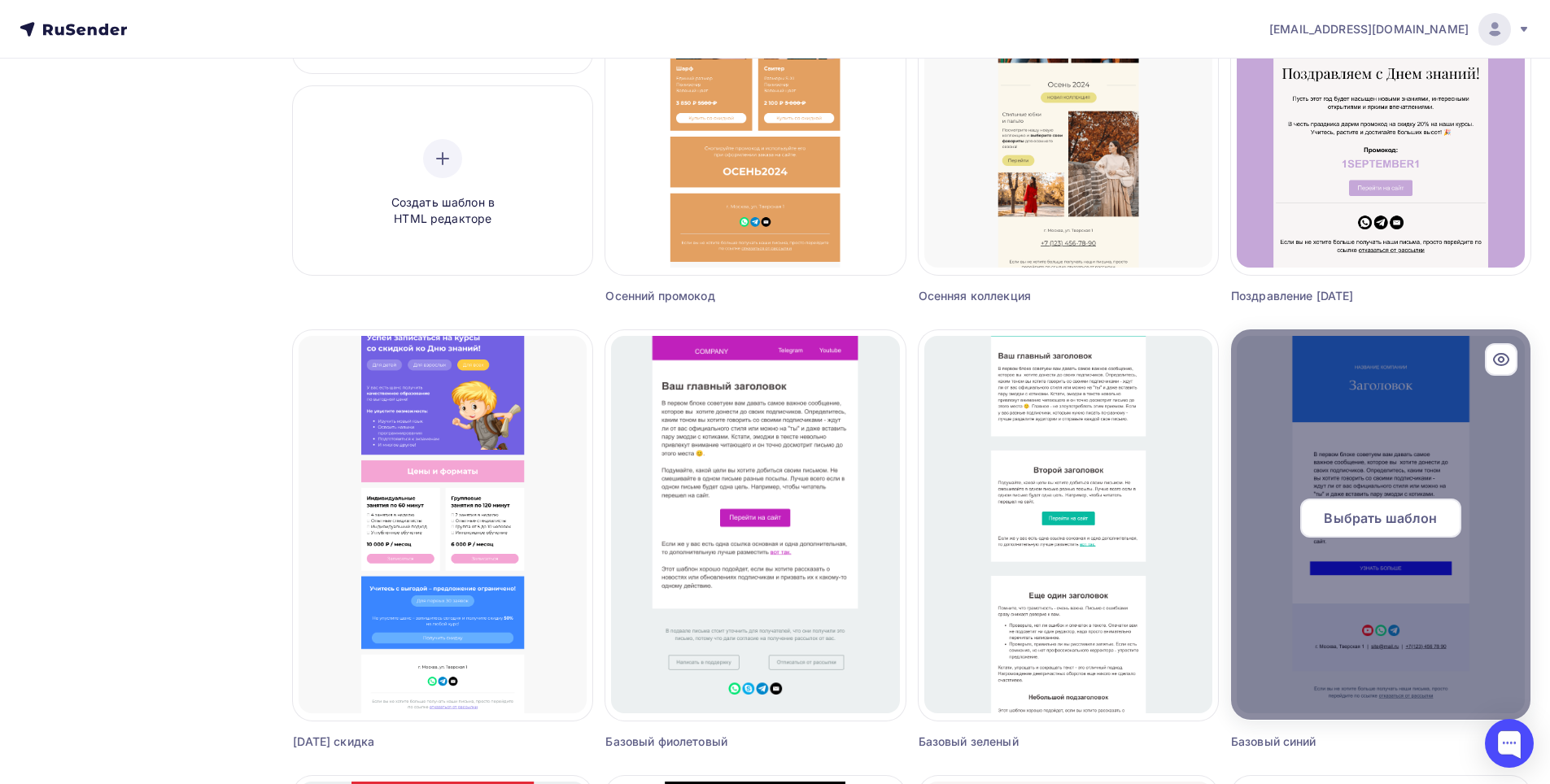
click at [1355, 501] on div "Выбрать шаблон" at bounding box center [1380, 517] width 161 height 39
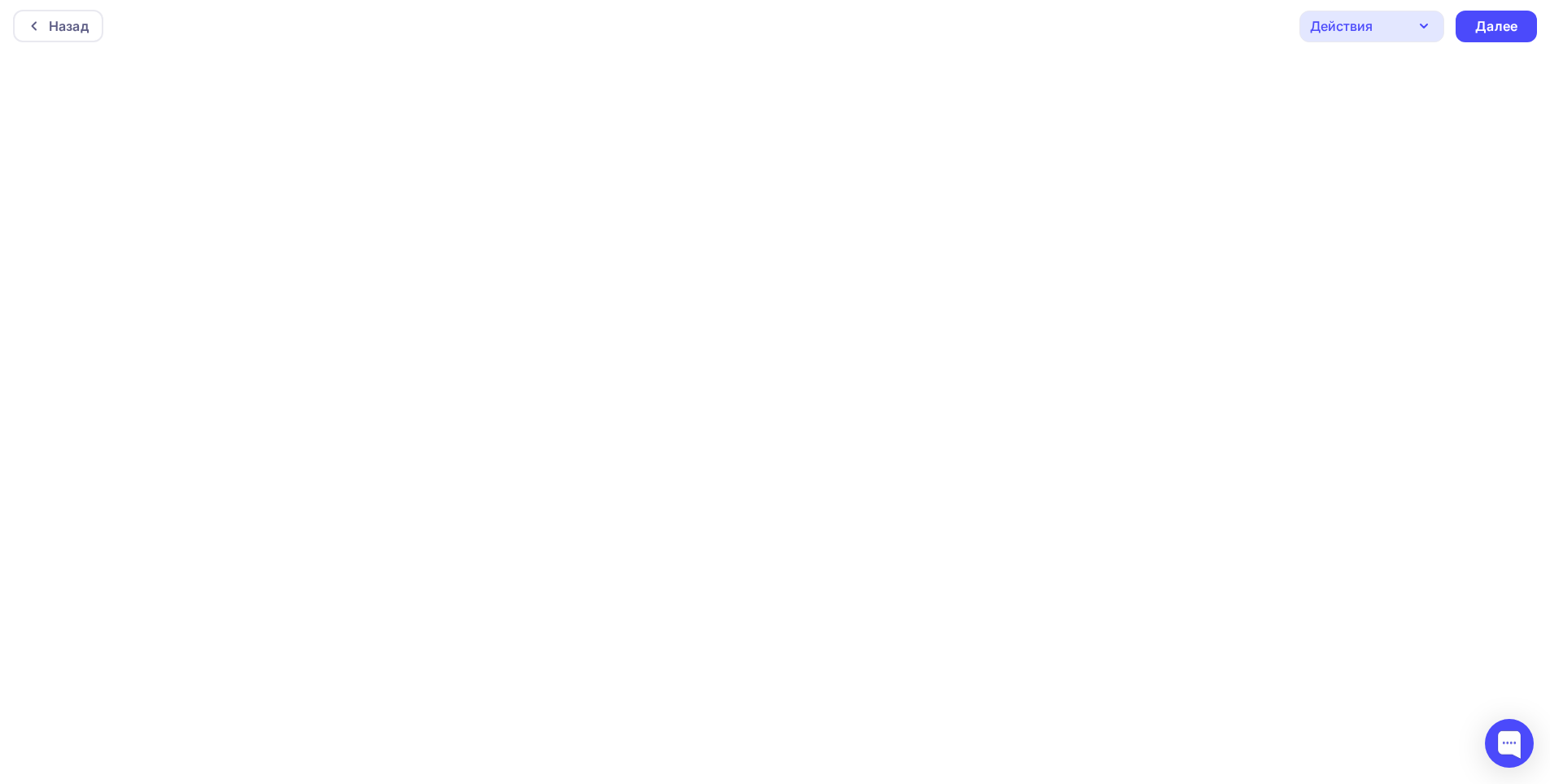
scroll to position [4, 0]
click at [1510, 18] on div "Далее" at bounding box center [1496, 25] width 42 height 19
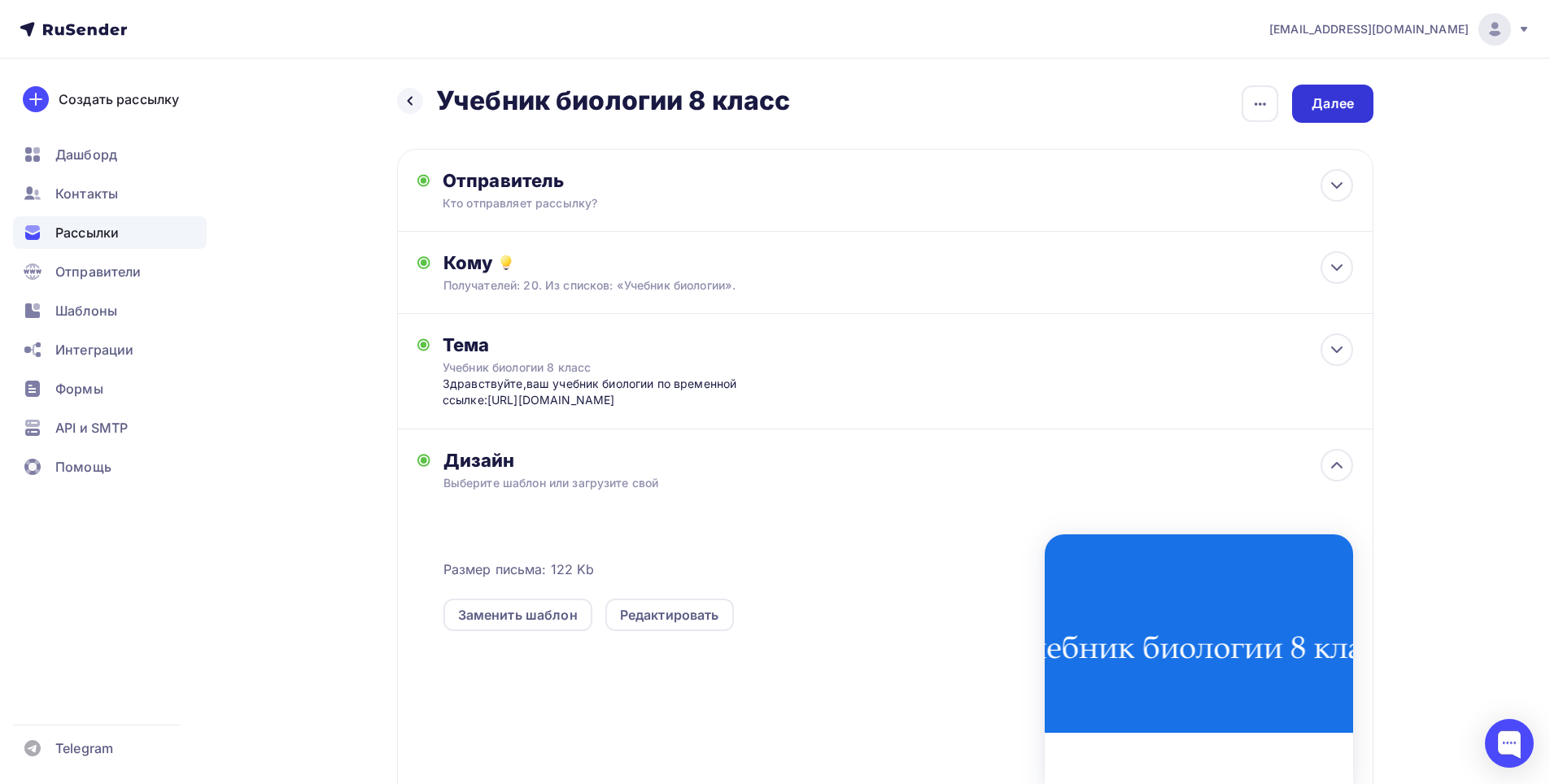
click at [1322, 102] on div "Далее" at bounding box center [1333, 103] width 42 height 19
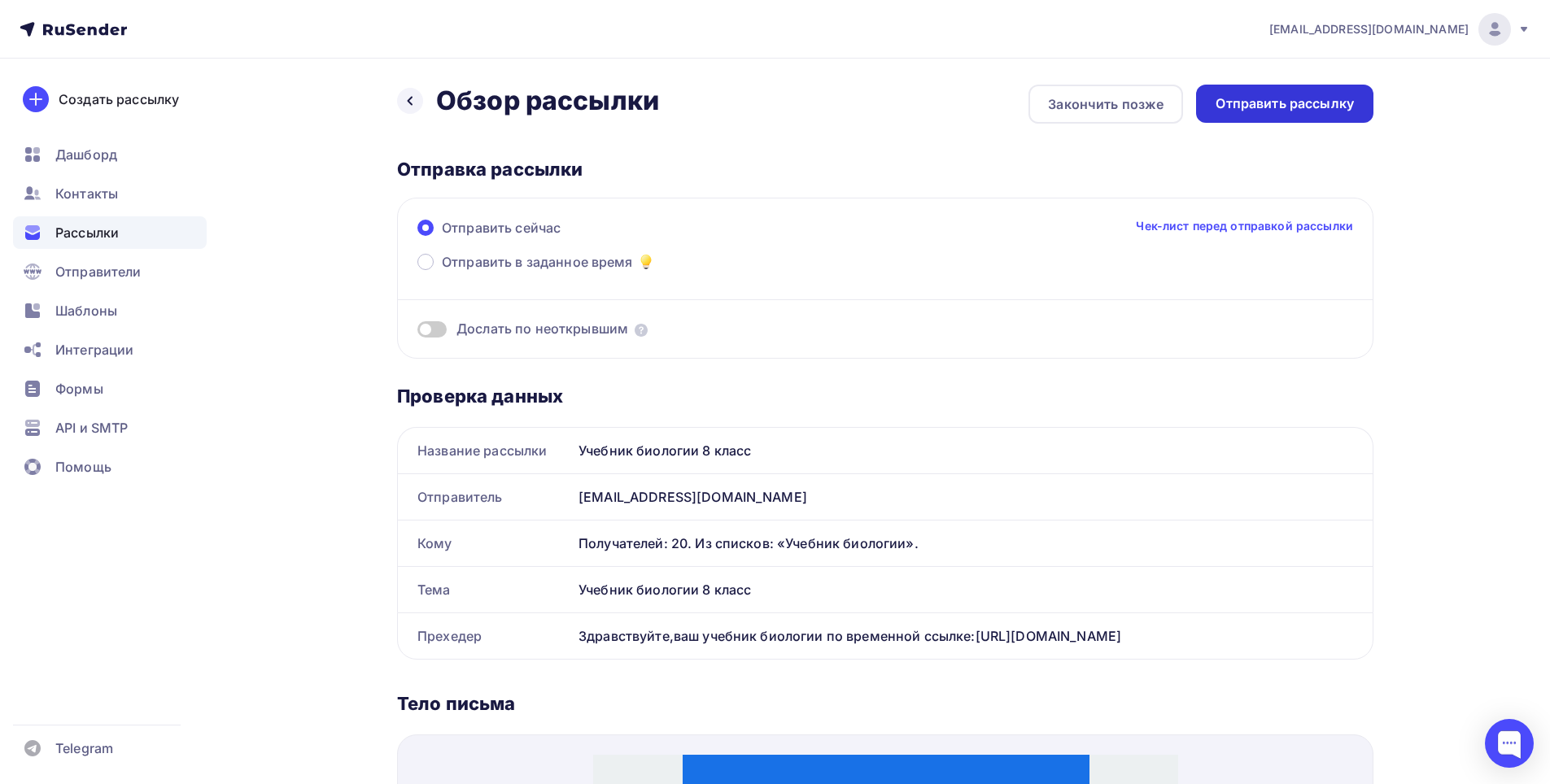
click at [1311, 107] on div "Отправить рассылку" at bounding box center [1285, 103] width 138 height 19
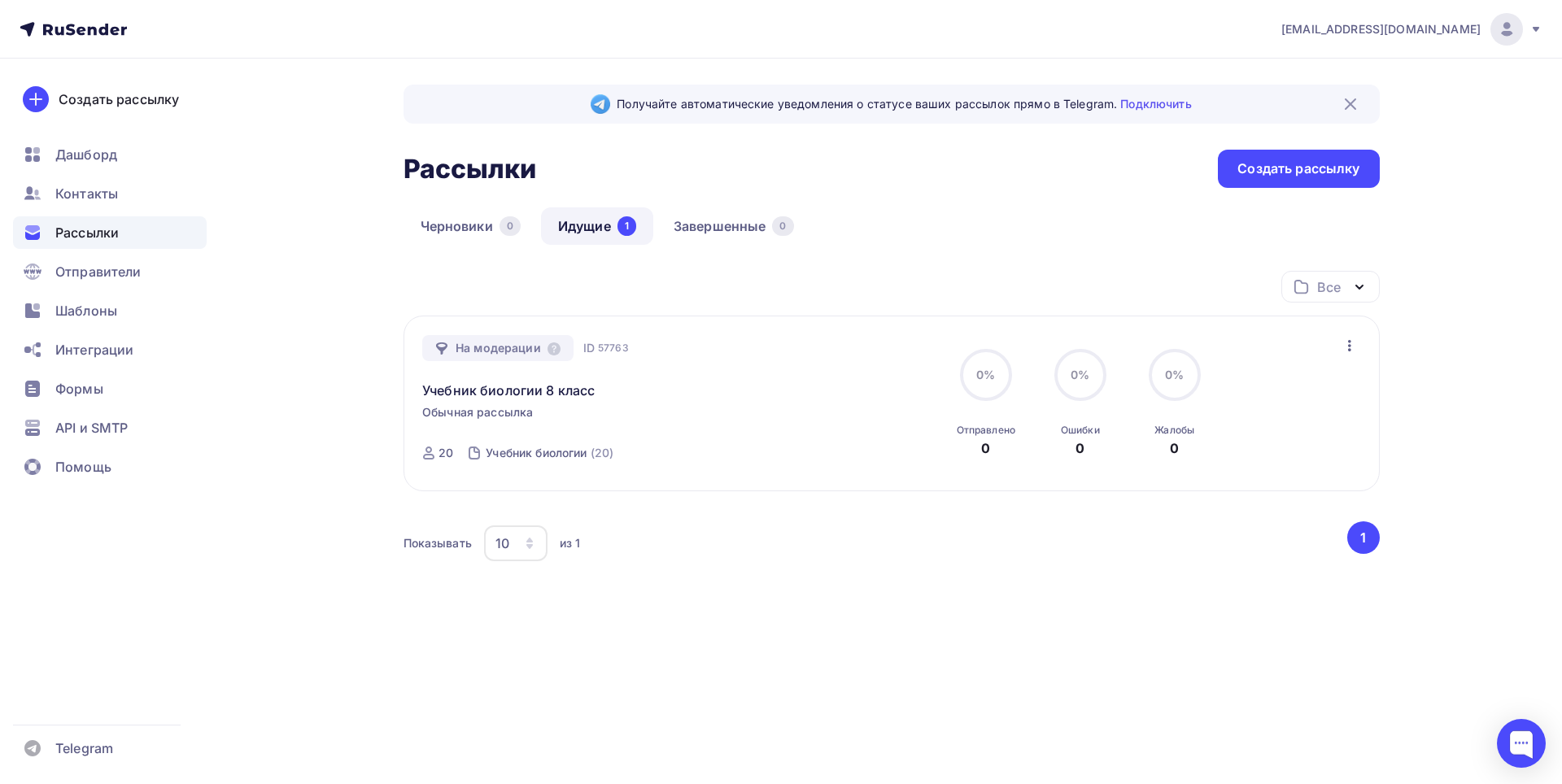
click at [1346, 341] on icon "button" at bounding box center [1350, 346] width 20 height 20
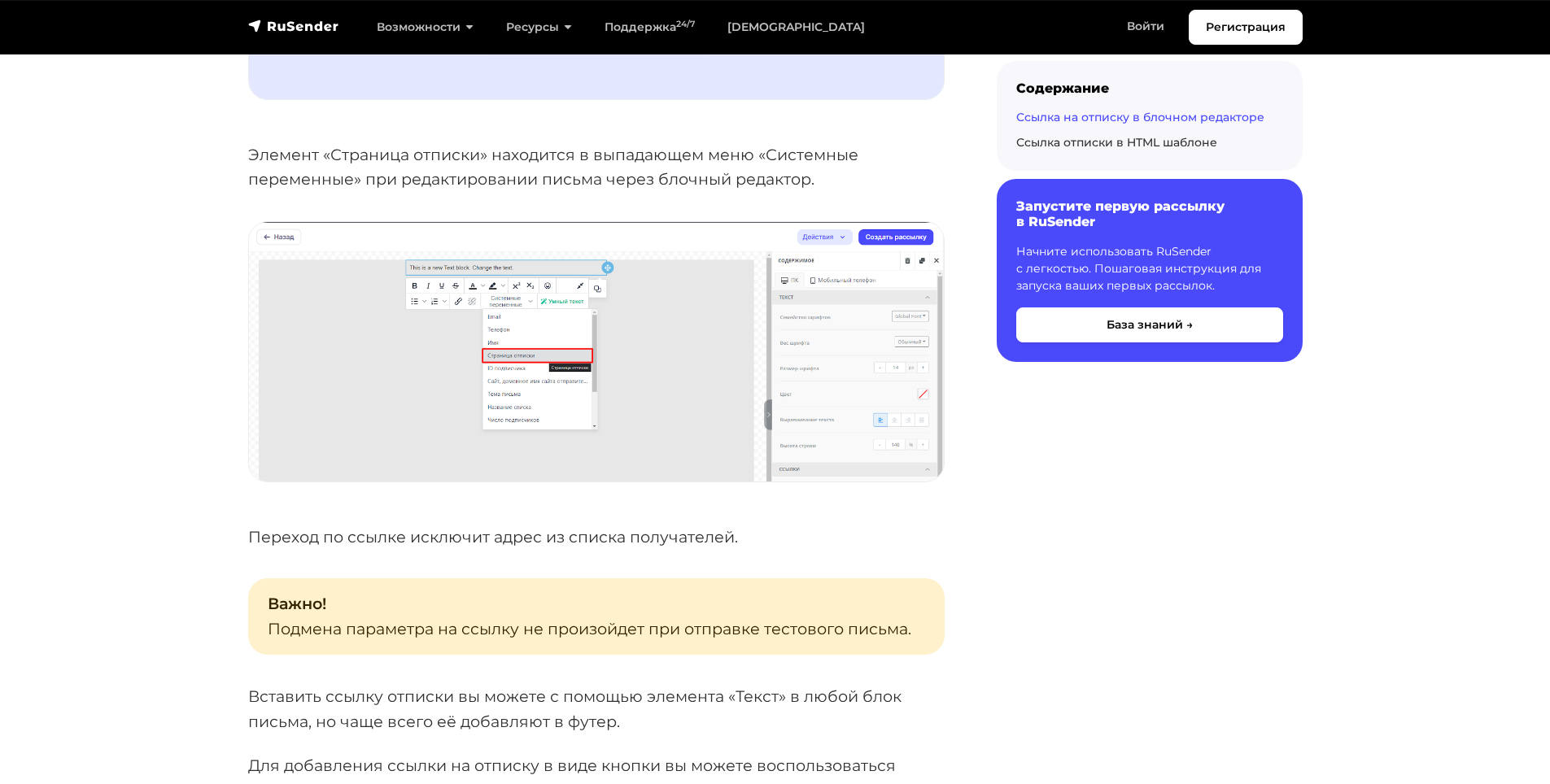
scroll to position [1382, 0]
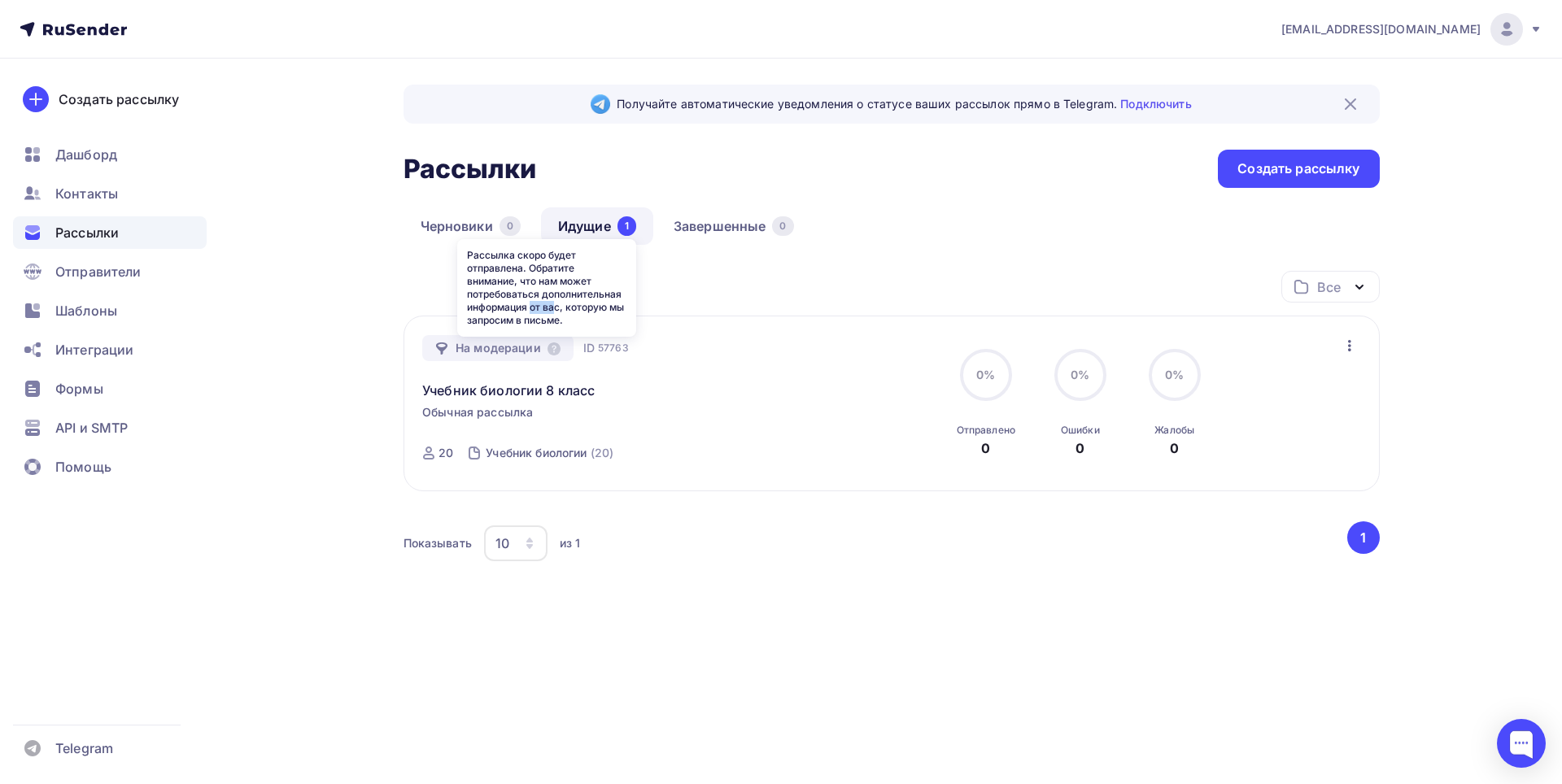
drag, startPoint x: 503, startPoint y: 312, endPoint x: 531, endPoint y: 308, distance: 28.3
click at [531, 308] on div "Рассылка скоро будет отправлена. Обратите внимание, что нам может потребоваться…" at bounding box center [547, 288] width 179 height 98
click at [567, 319] on div "Рассылка скоро будет отправлена. Обратите внимание, что нам может потребоваться…" at bounding box center [547, 288] width 179 height 98
click at [564, 318] on div "Рассылка скоро будет отправлена. Обратите внимание, что нам может потребоваться…" at bounding box center [547, 288] width 179 height 98
click at [26, 274] on icon at bounding box center [33, 272] width 20 height 20
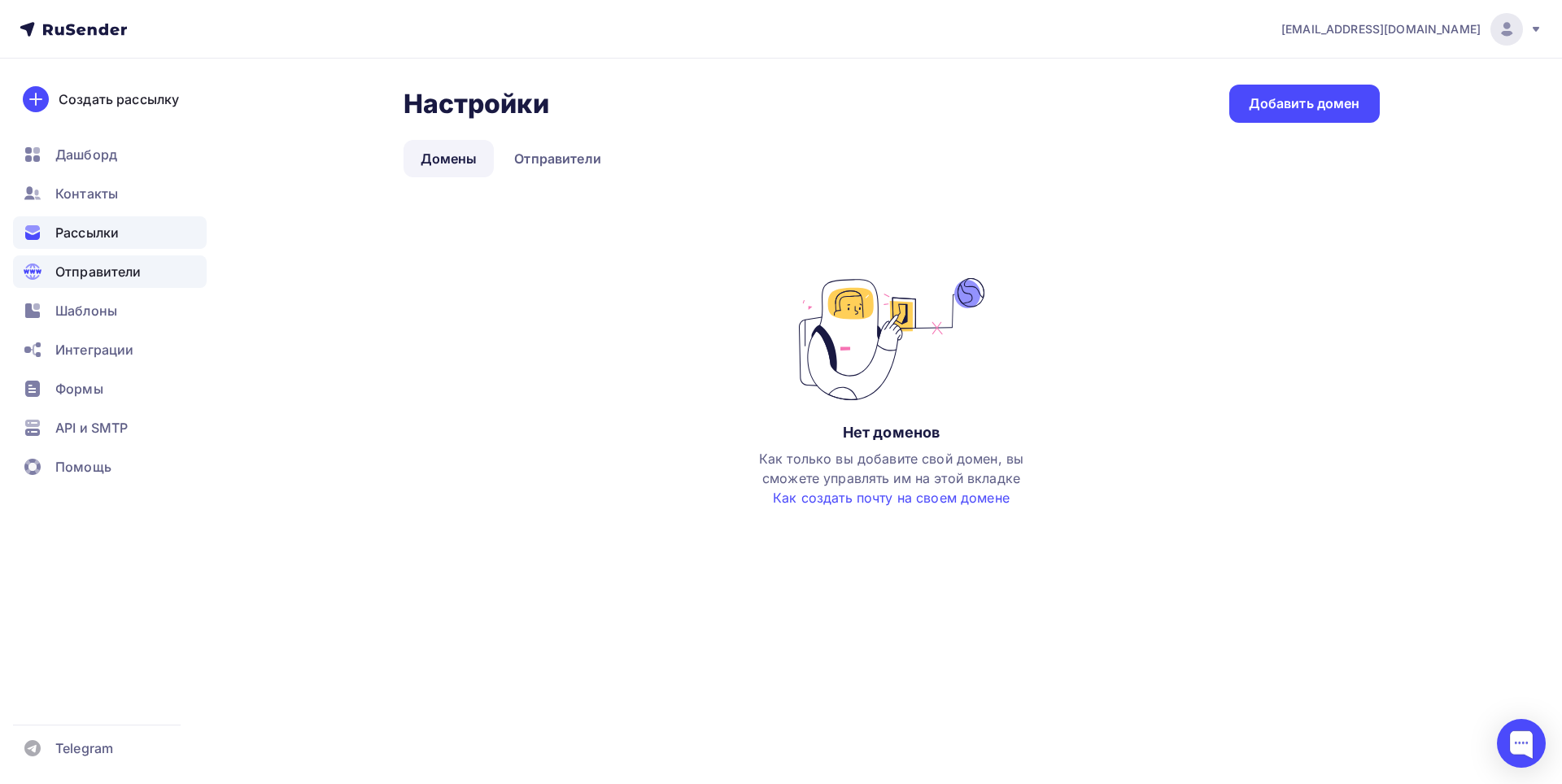
click at [46, 239] on div "Рассылки" at bounding box center [110, 233] width 194 height 33
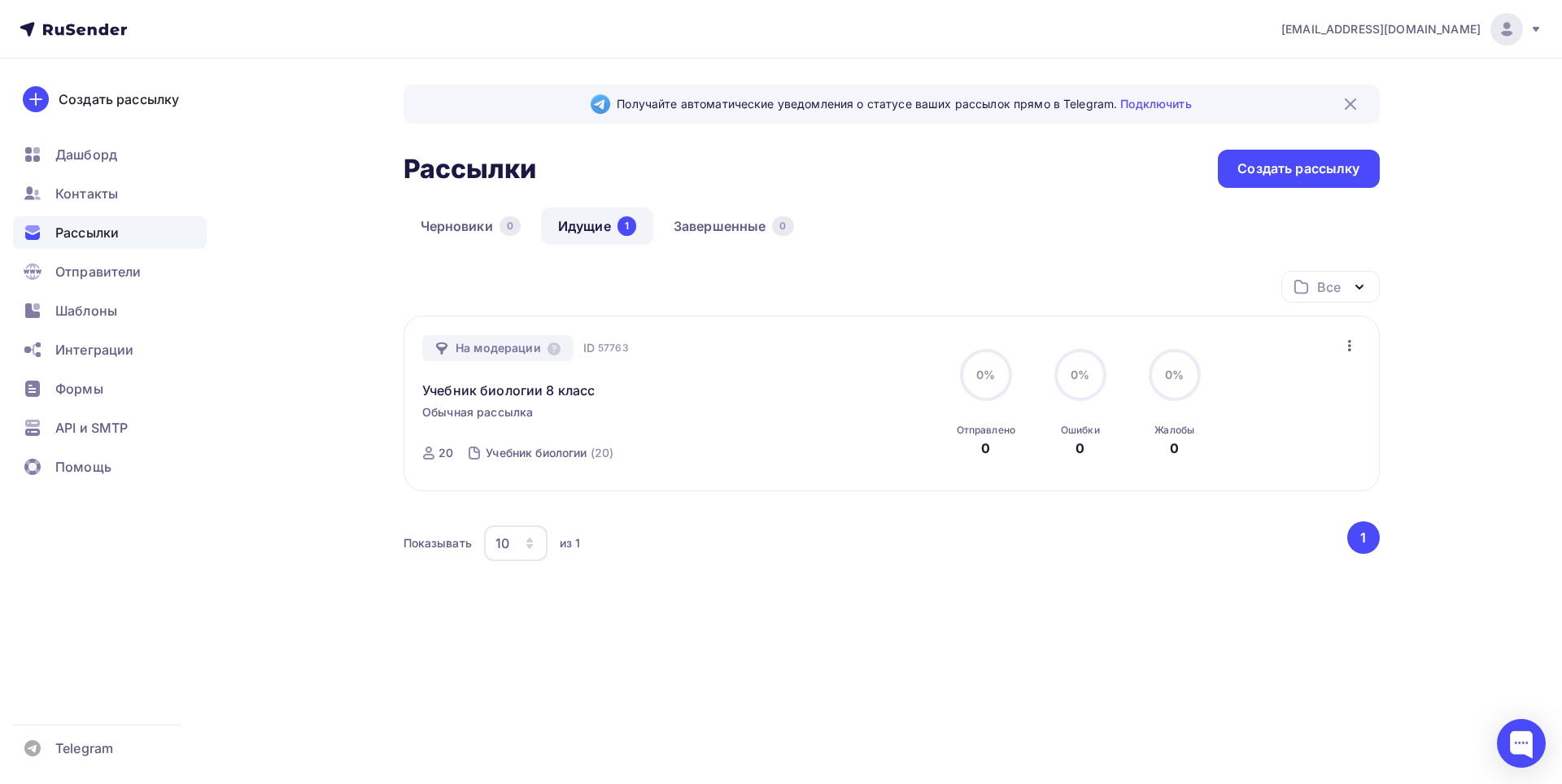
click at [1339, 344] on div "На модерации ID 57763 Учебник биологии 8 класс Обычная рассылка Отправка ID 577…" at bounding box center [891, 403] width 938 height 138
click at [1343, 344] on icon "button" at bounding box center [1350, 346] width 20 height 20
